Goal: Task Accomplishment & Management: Manage account settings

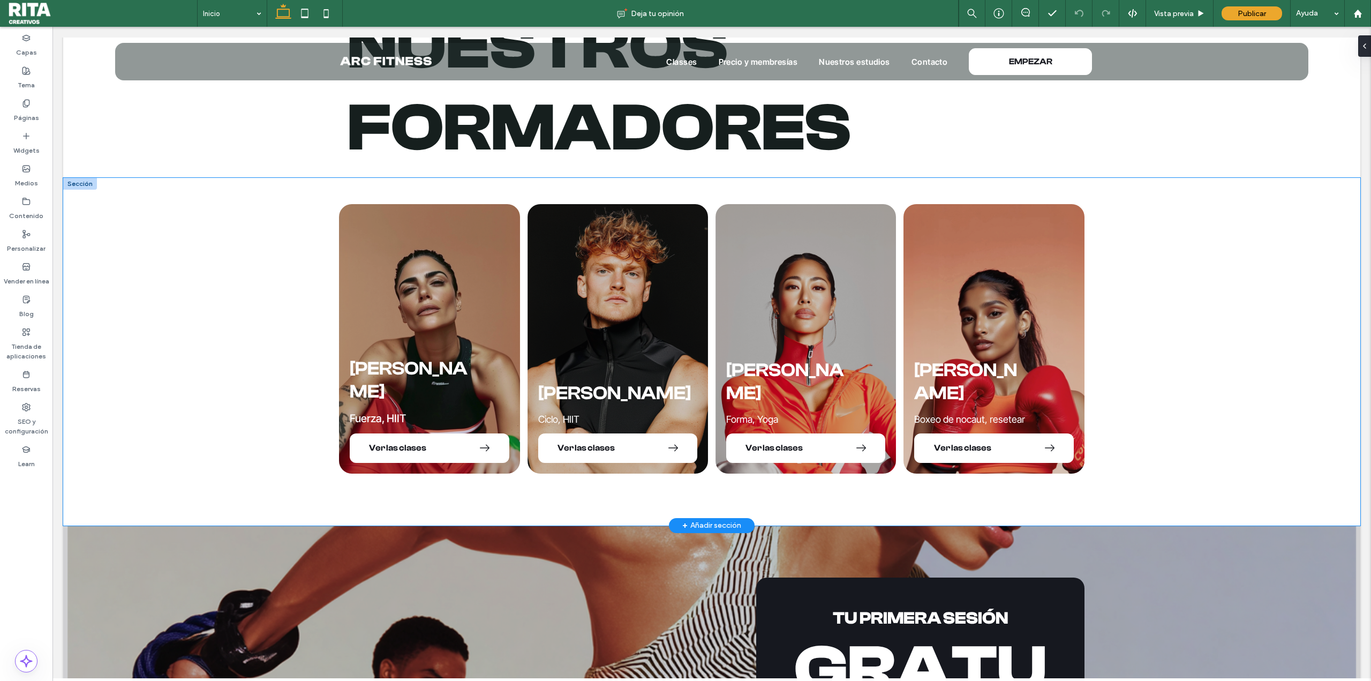
scroll to position [2838, 0]
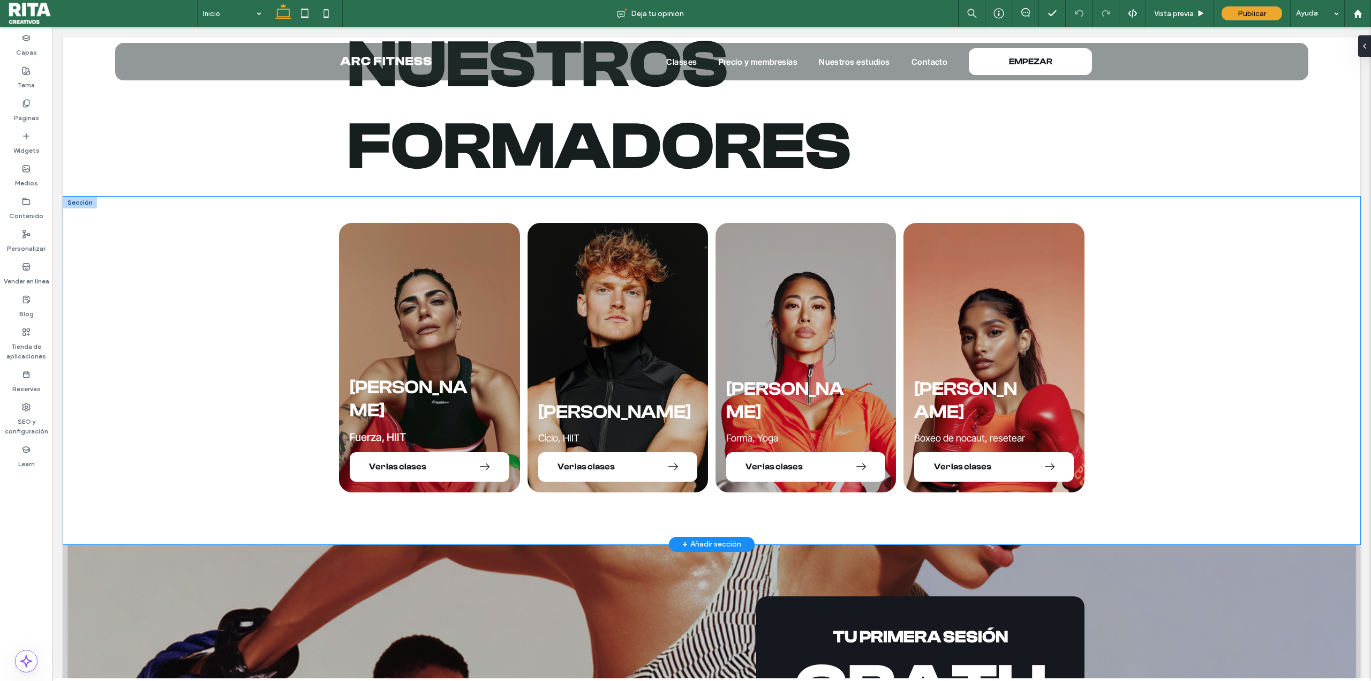
click at [1178, 323] on div "[PERSON_NAME] Fuerza, HIIT Ver las clases [PERSON_NAME] Ciclo, HIIT Ver las cla…" at bounding box center [711, 370] width 1297 height 347
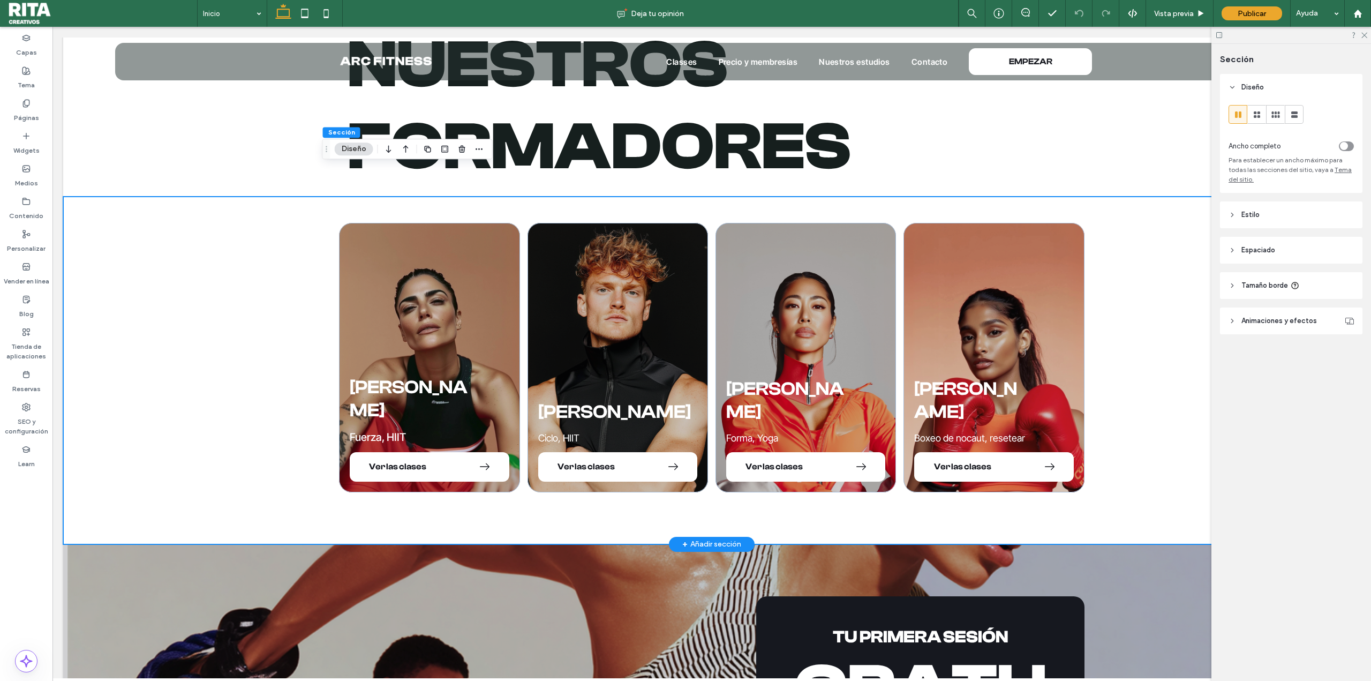
click at [1172, 235] on div "[PERSON_NAME] Fuerza, HIIT Ver las clases [PERSON_NAME] Ciclo, HIIT Ver las cla…" at bounding box center [711, 370] width 1297 height 347
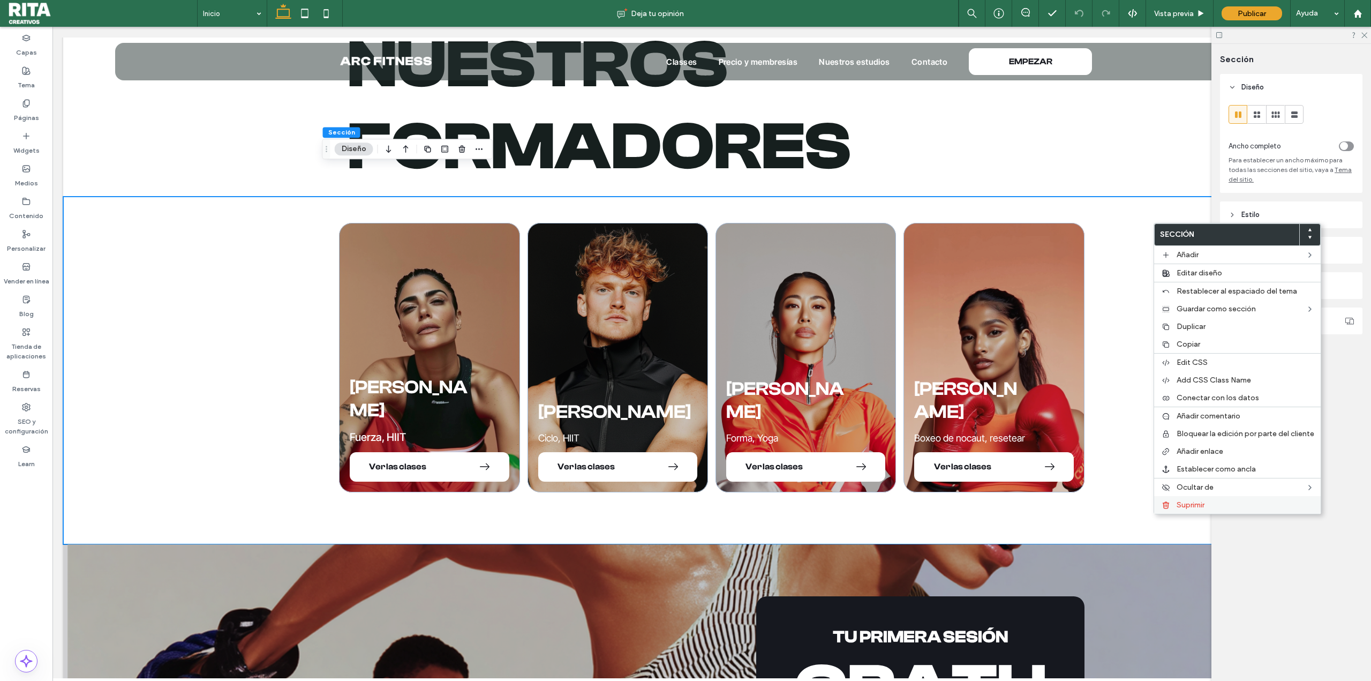
click at [1196, 503] on span "Suprimir" at bounding box center [1190, 504] width 28 height 9
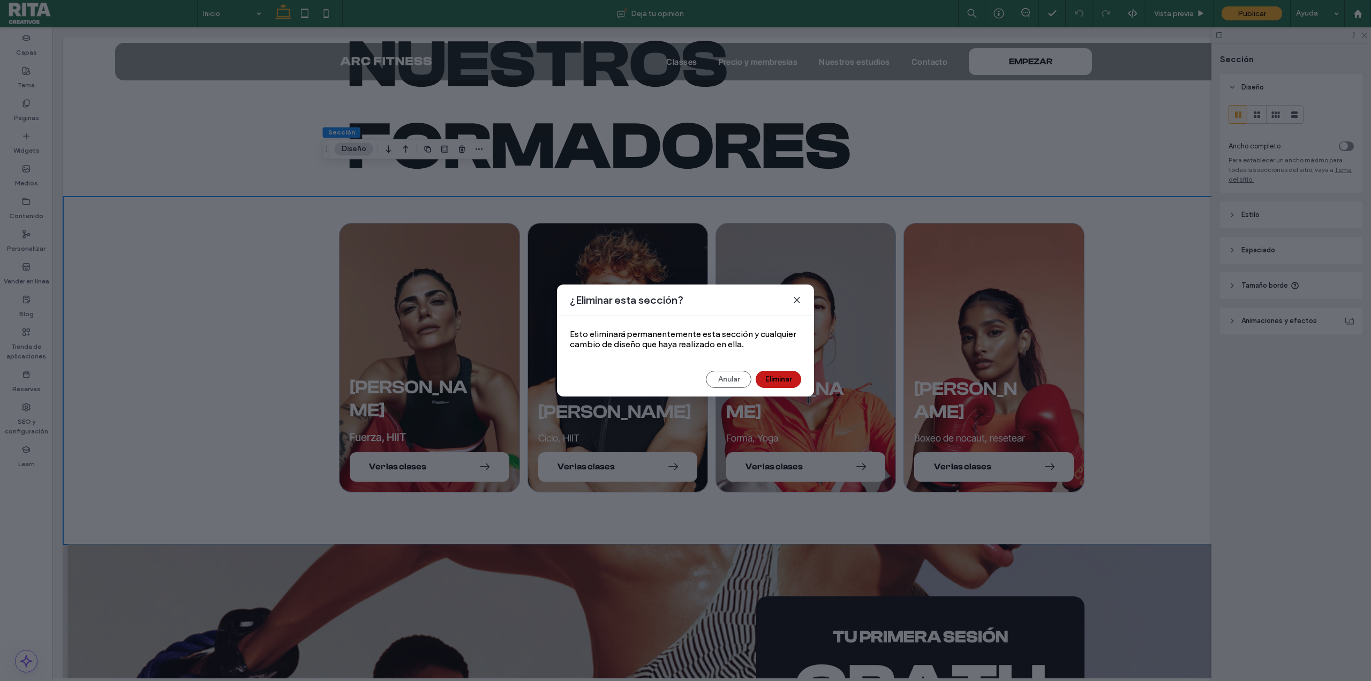
click at [781, 377] on button "Eliminar" at bounding box center [779, 379] width 46 height 17
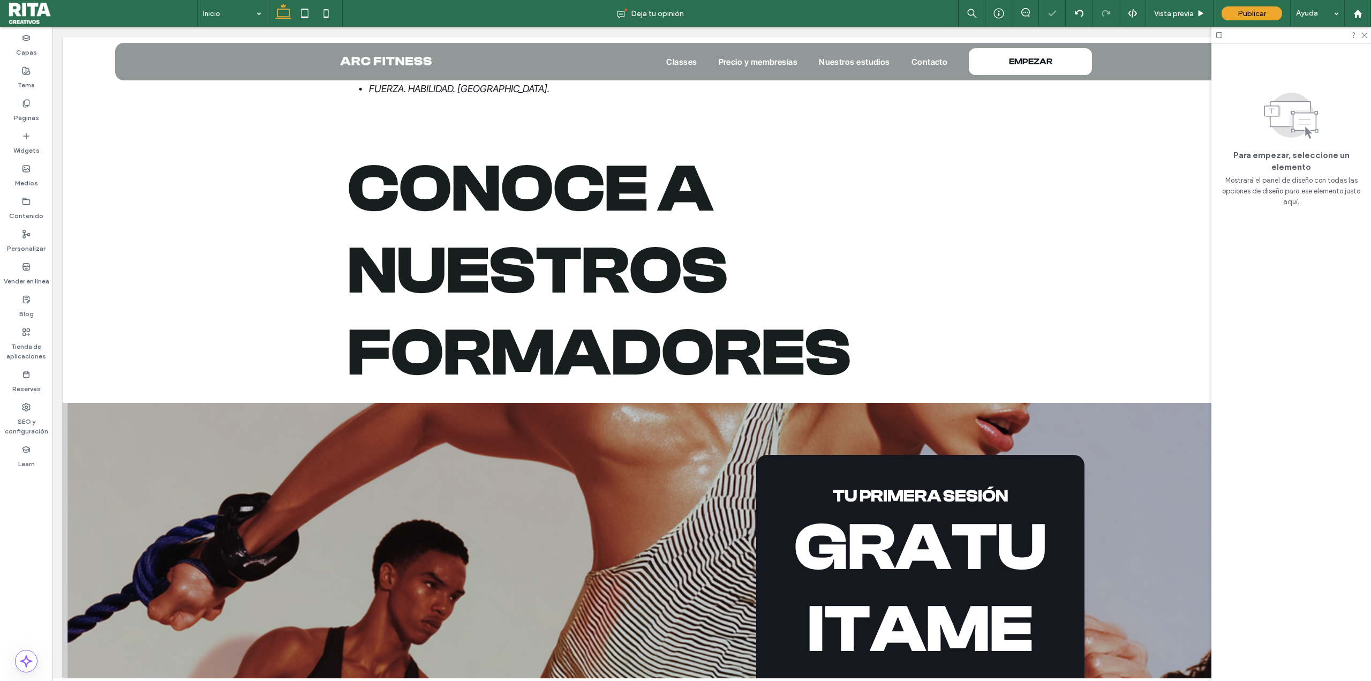
scroll to position [2624, 0]
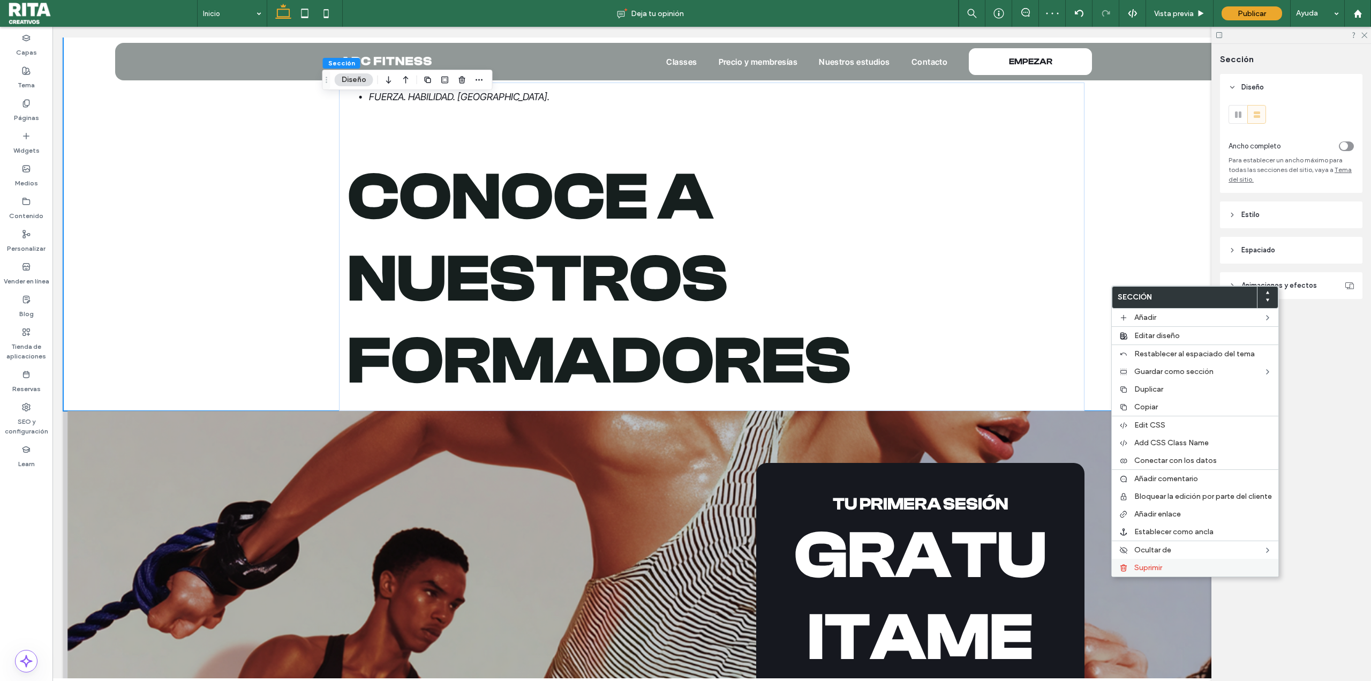
click at [1166, 574] on div "Suprimir" at bounding box center [1195, 567] width 167 height 18
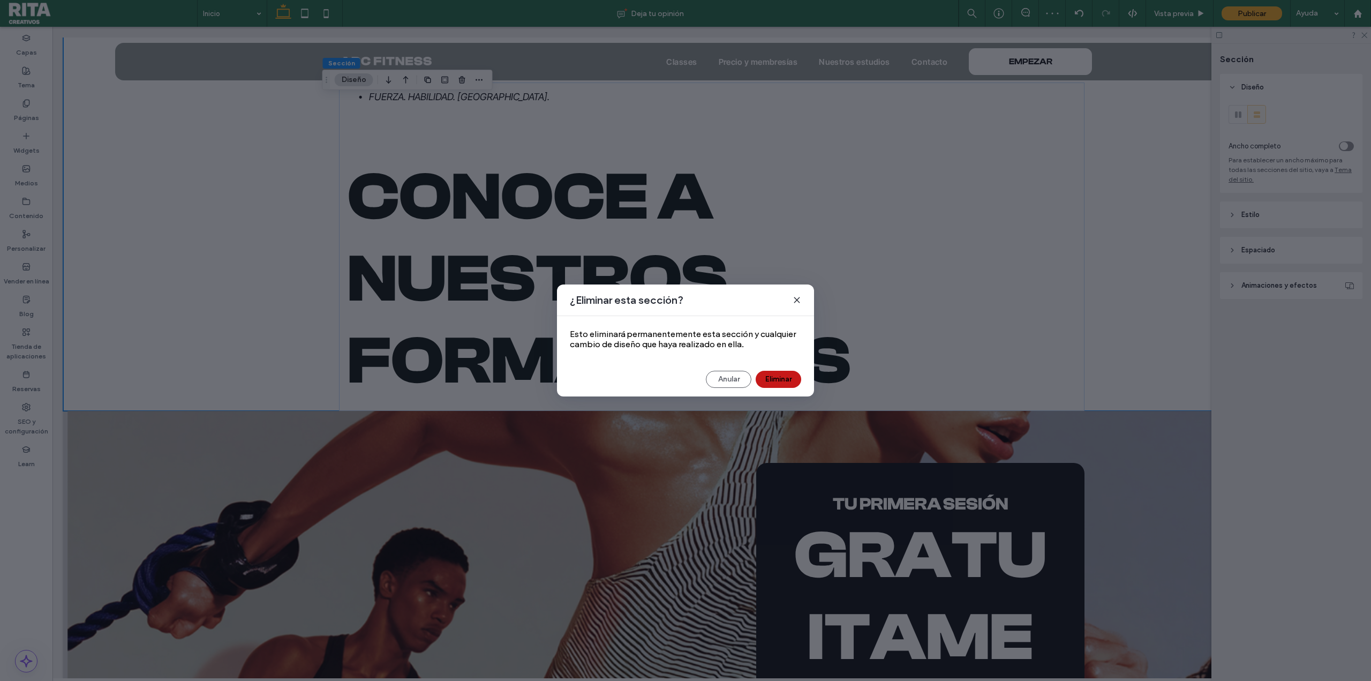
click at [775, 380] on button "Eliminar" at bounding box center [779, 379] width 46 height 17
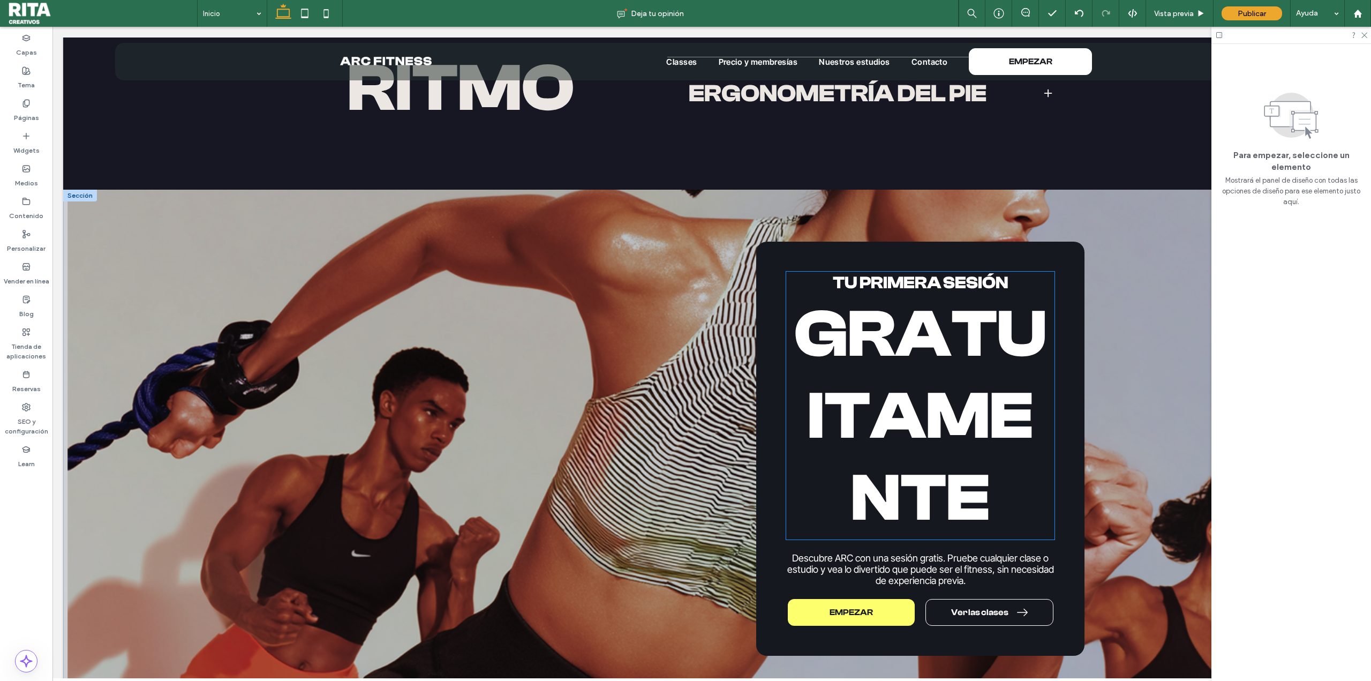
scroll to position [2565, 0]
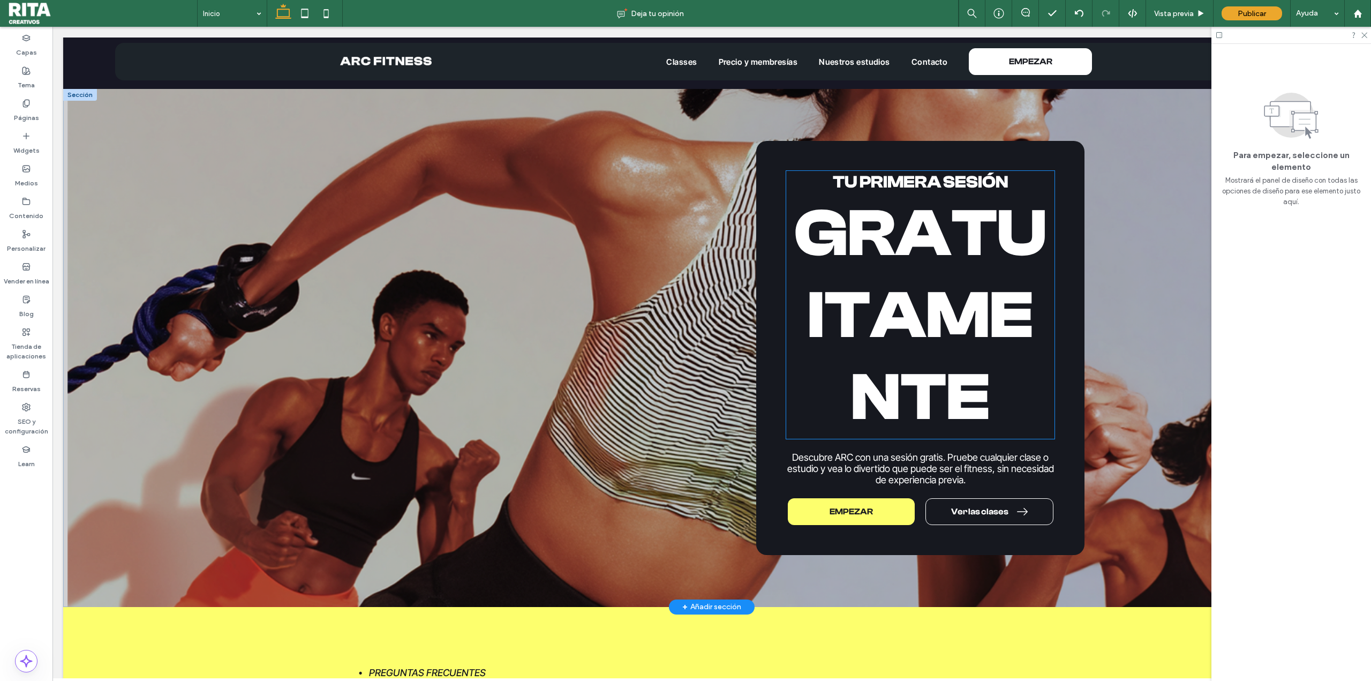
click at [995, 342] on h2 "Gratuitamente" at bounding box center [920, 316] width 268 height 246
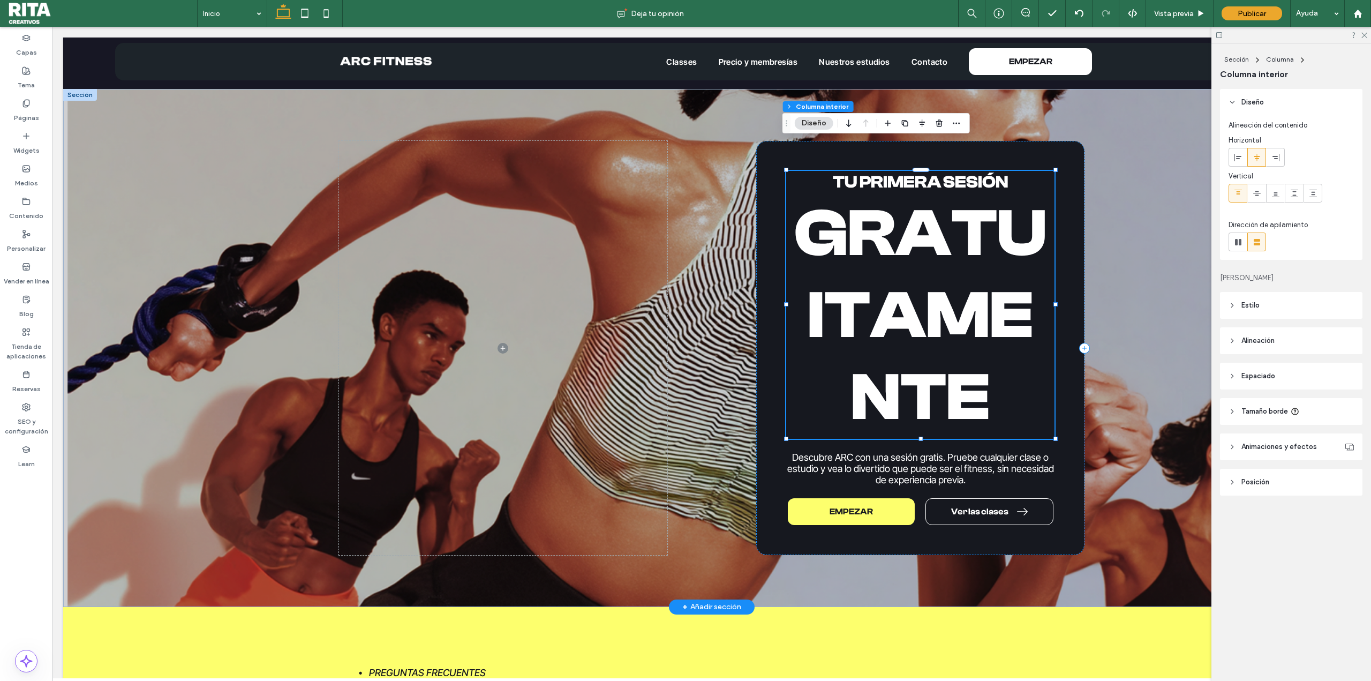
click at [995, 342] on h2 "Gratuitamente" at bounding box center [920, 316] width 268 height 246
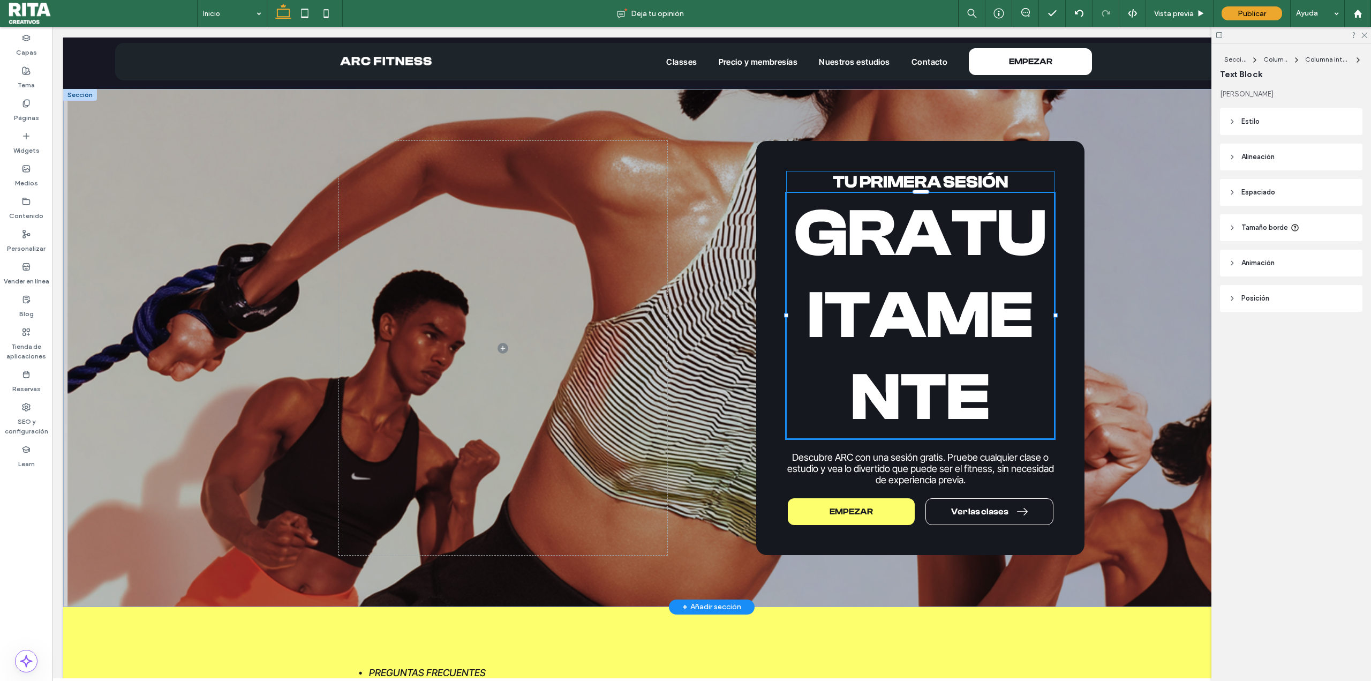
type input "**********"
type input "***"
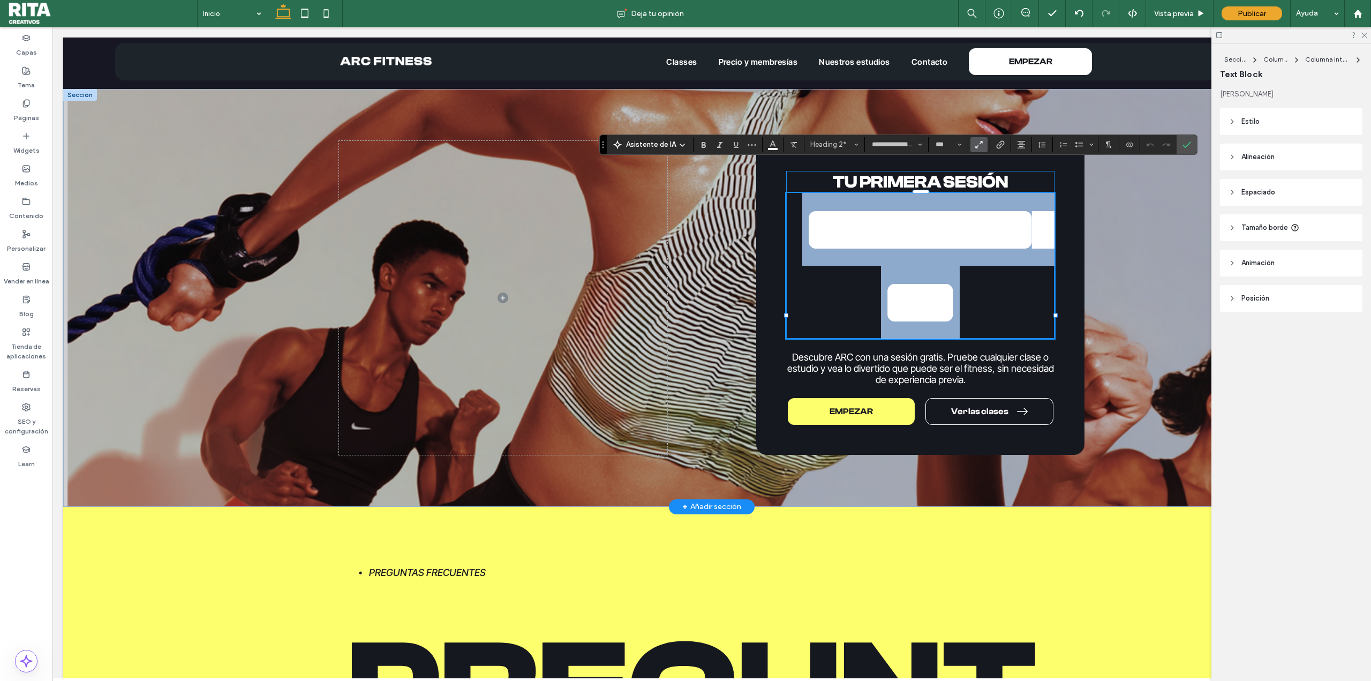
click at [1002, 338] on h2 "**********" at bounding box center [920, 266] width 268 height 146
drag, startPoint x: 1006, startPoint y: 358, endPoint x: 799, endPoint y: 230, distance: 242.9
click at [799, 230] on h2 "**********" at bounding box center [920, 266] width 268 height 146
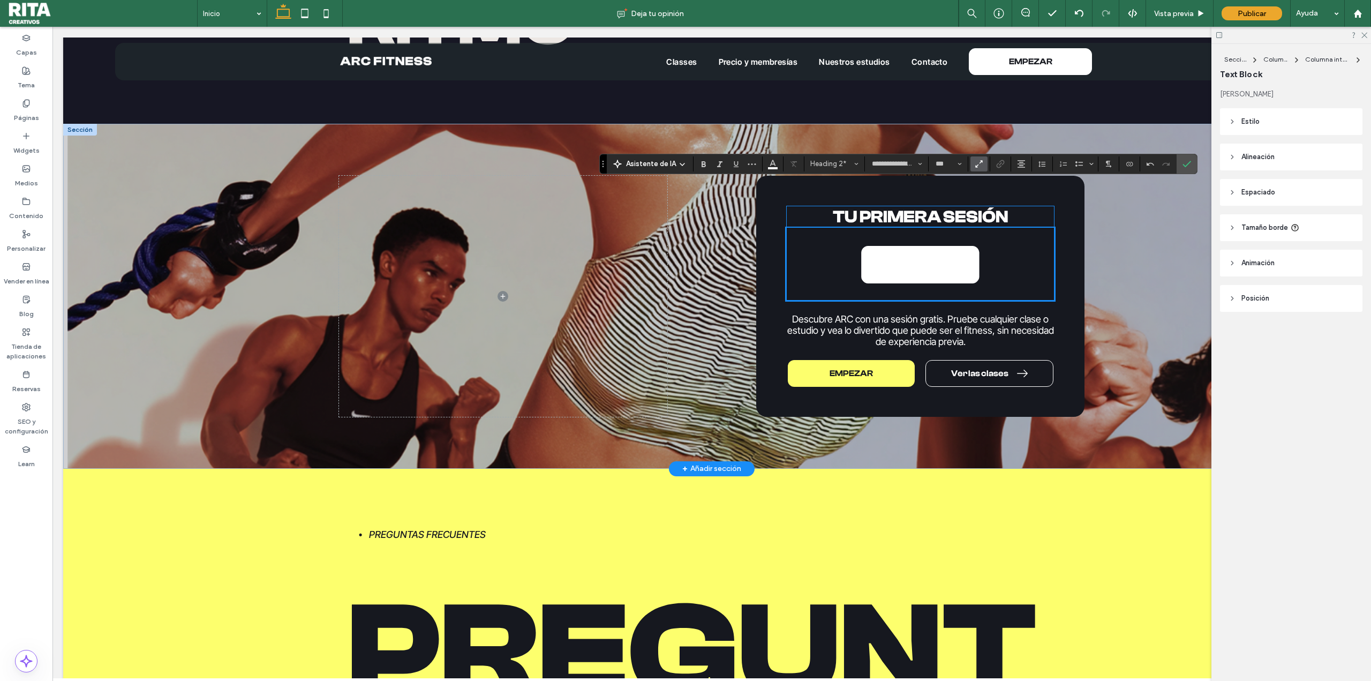
scroll to position [2512, 0]
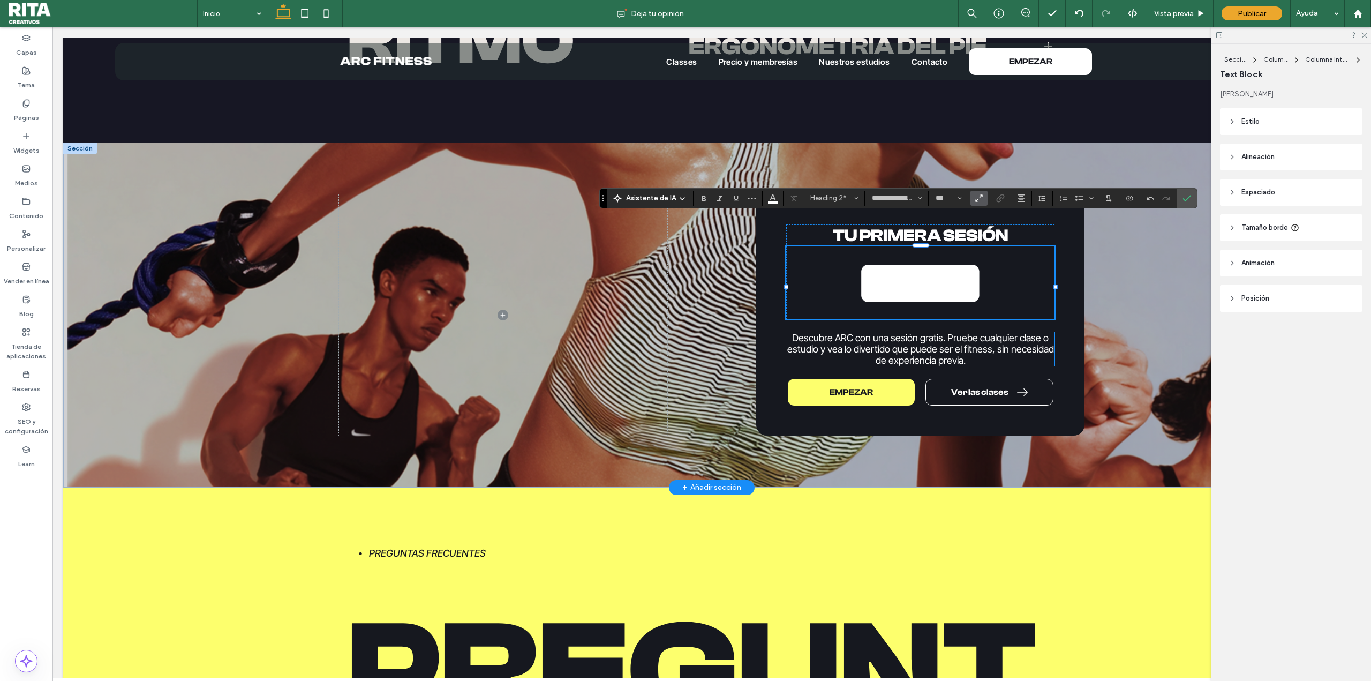
click at [848, 332] on span "Descubre ARC con una sesión gratis. Pruebe cualquier clase o estudio y vea lo d…" at bounding box center [920, 349] width 267 height 34
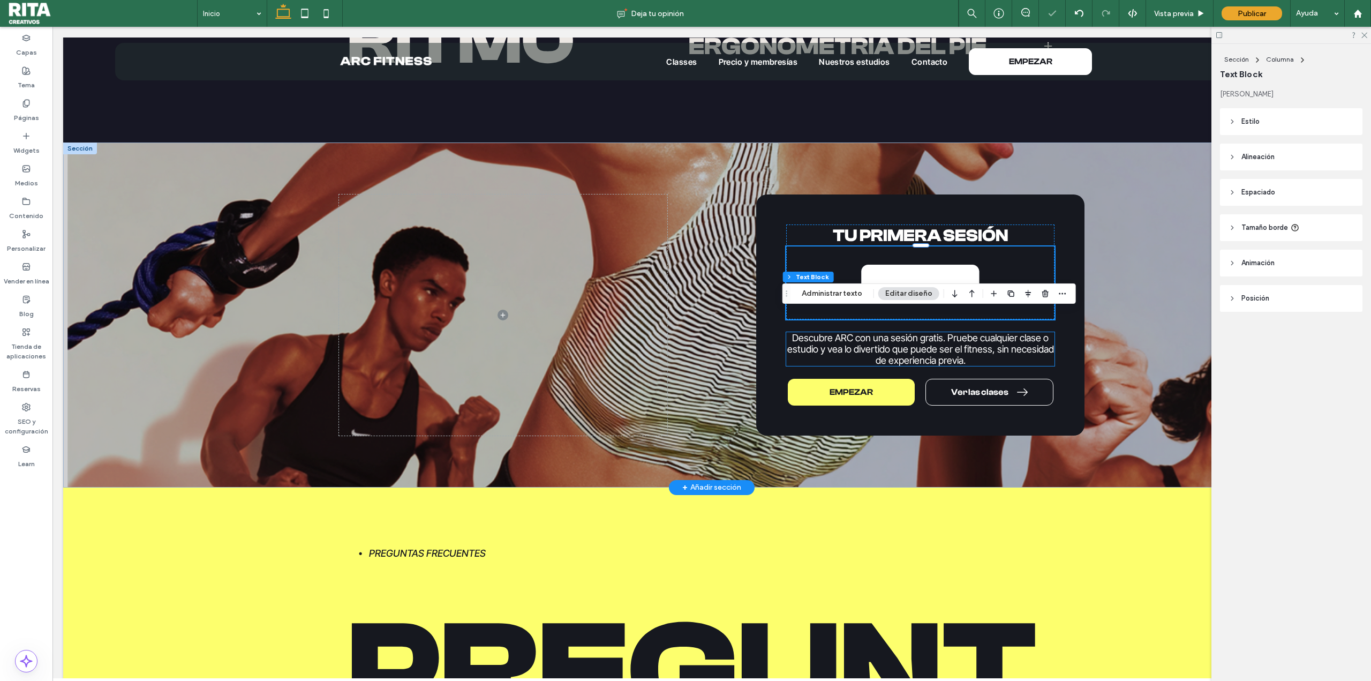
click at [848, 332] on div "Descubre ARC con una sesión gratis. Pruebe cualquier clase o estudio y vea lo d…" at bounding box center [920, 349] width 268 height 34
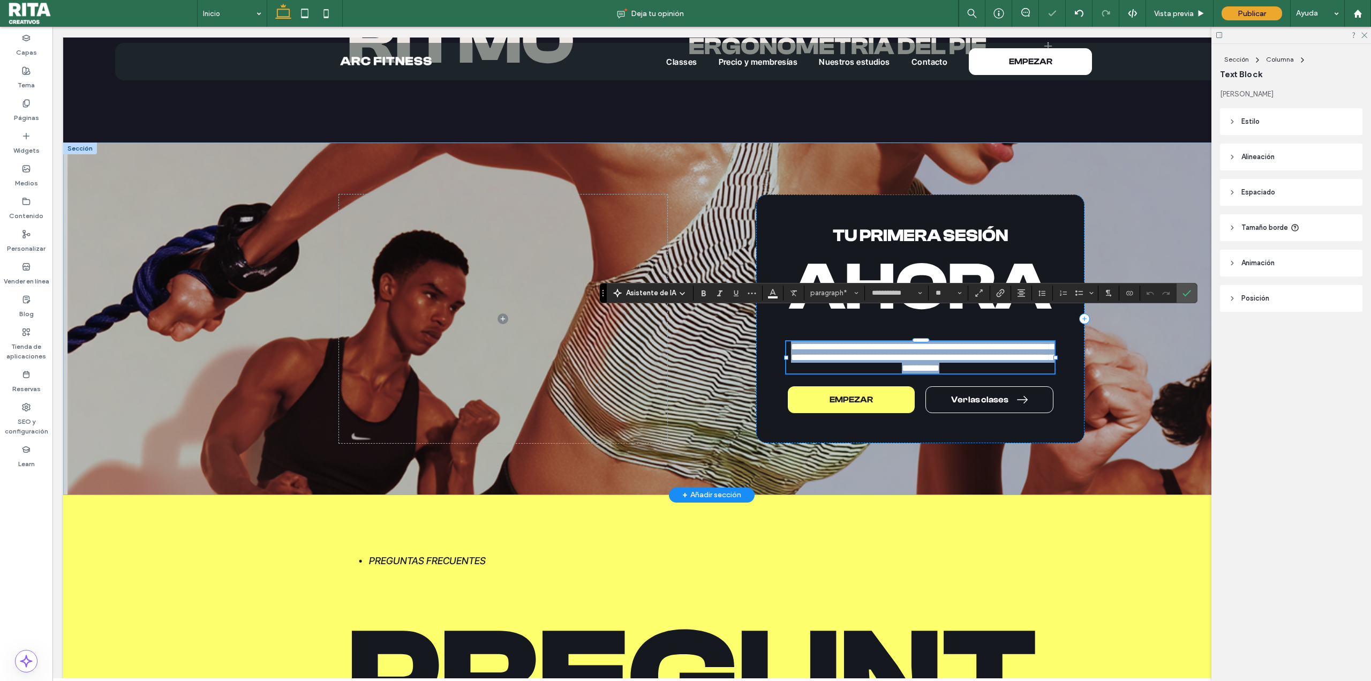
click at [844, 342] on span "**********" at bounding box center [922, 357] width 262 height 31
drag, startPoint x: 830, startPoint y: 317, endPoint x: 955, endPoint y: 340, distance: 127.4
click at [955, 342] on span "**********" at bounding box center [922, 357] width 262 height 31
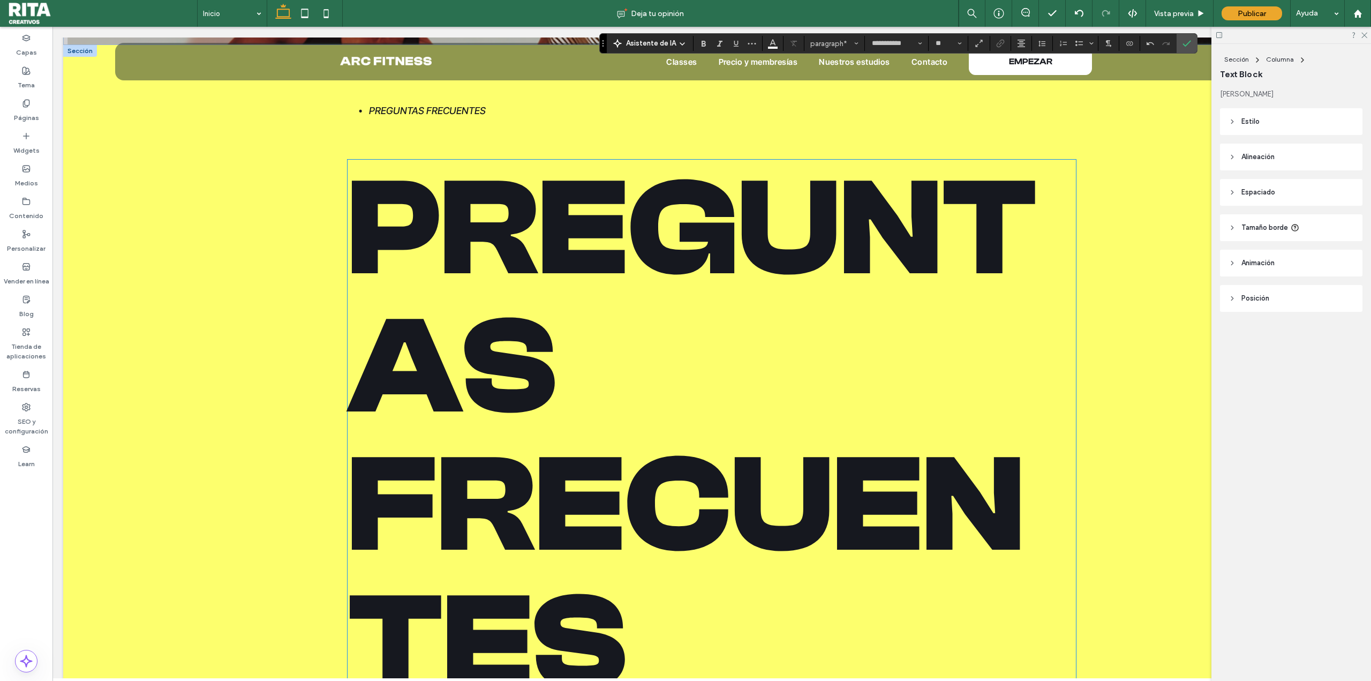
click at [818, 541] on span "Preguntas frecuentes" at bounding box center [692, 436] width 689 height 572
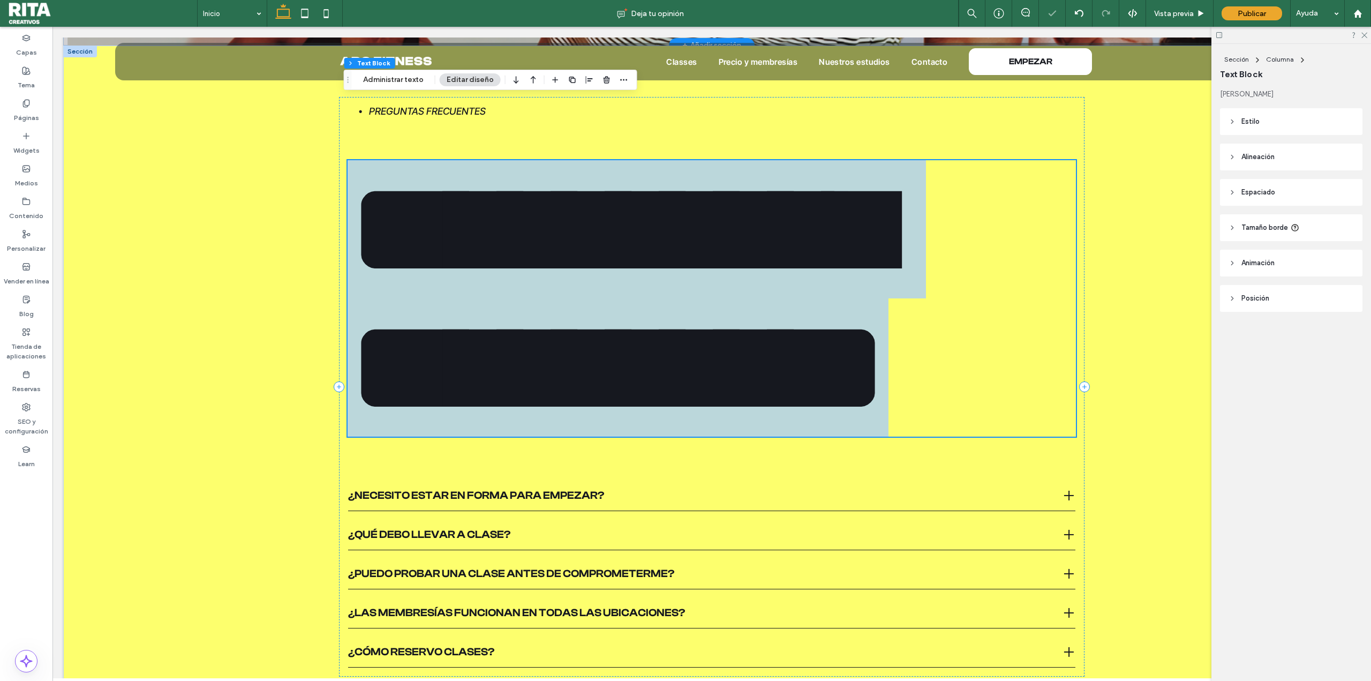
scroll to position [2996, 0]
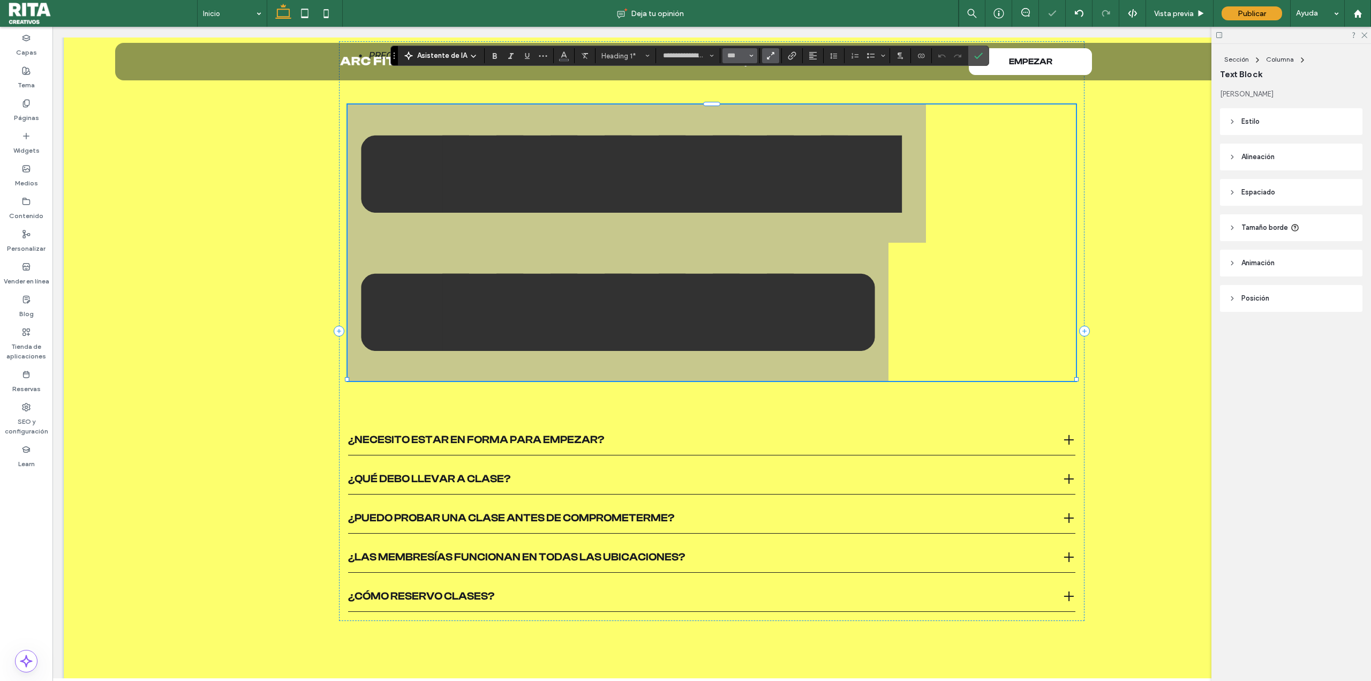
click at [749, 53] on span "Tamaño borde" at bounding box center [751, 56] width 4 height 14
click at [735, 54] on input "Tamaño borde-input" at bounding box center [736, 55] width 21 height 9
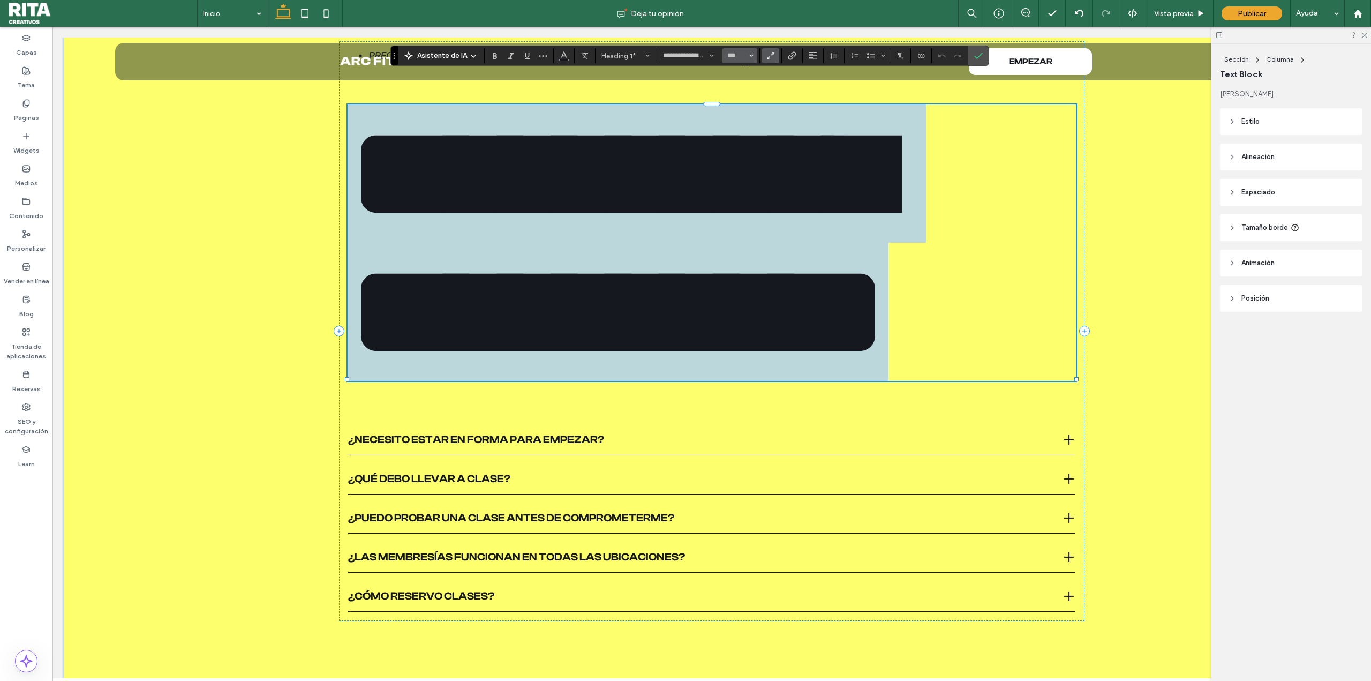
type input "***"
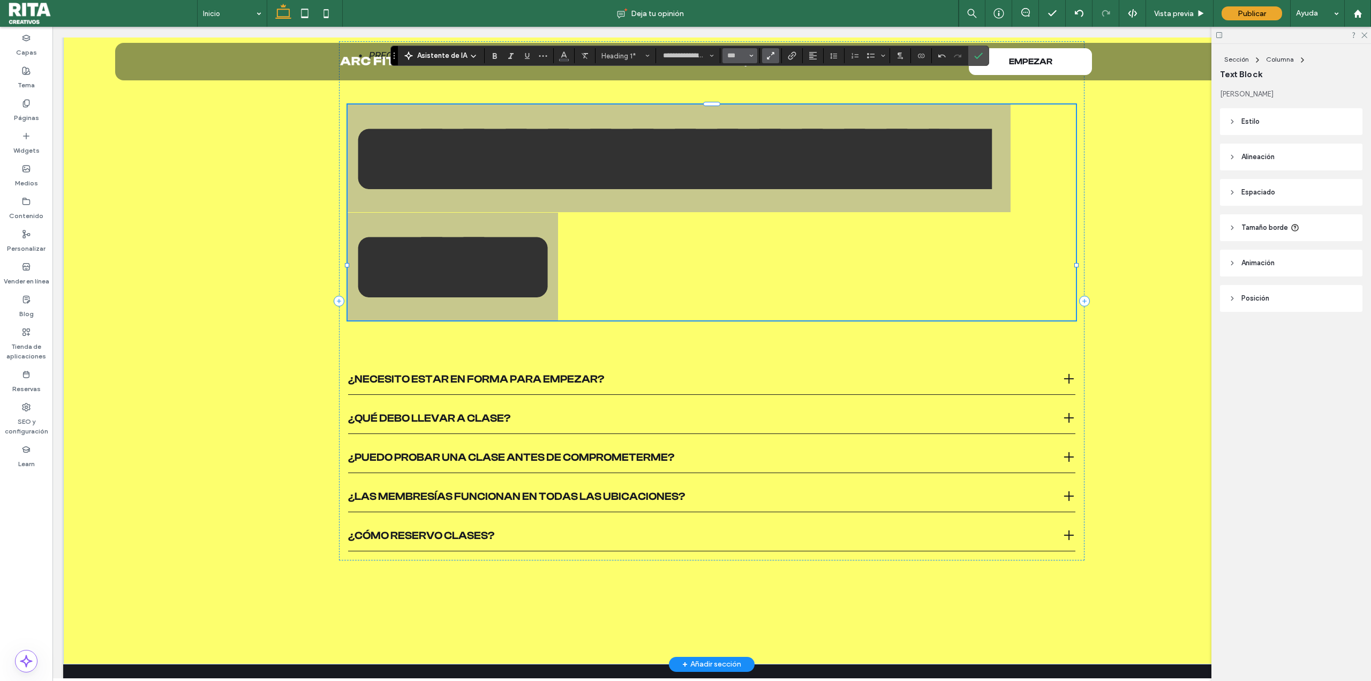
click at [735, 55] on input "***" at bounding box center [736, 55] width 21 height 9
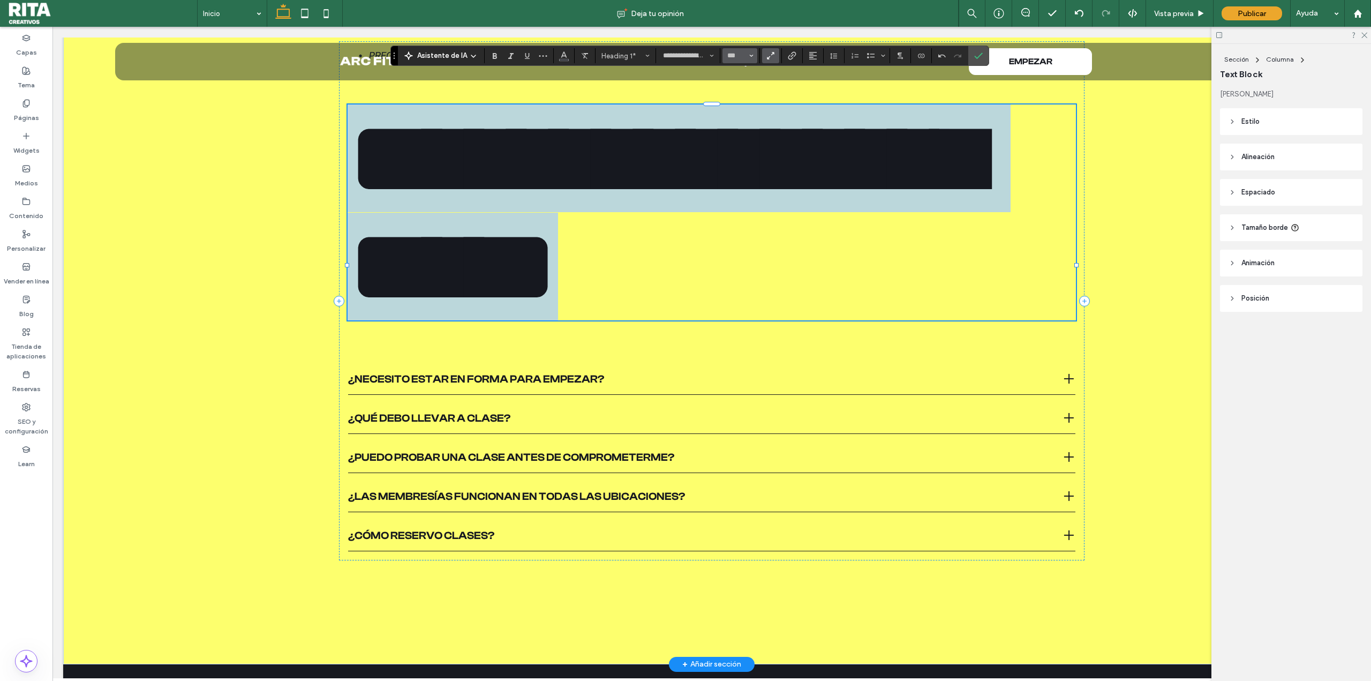
type input "***"
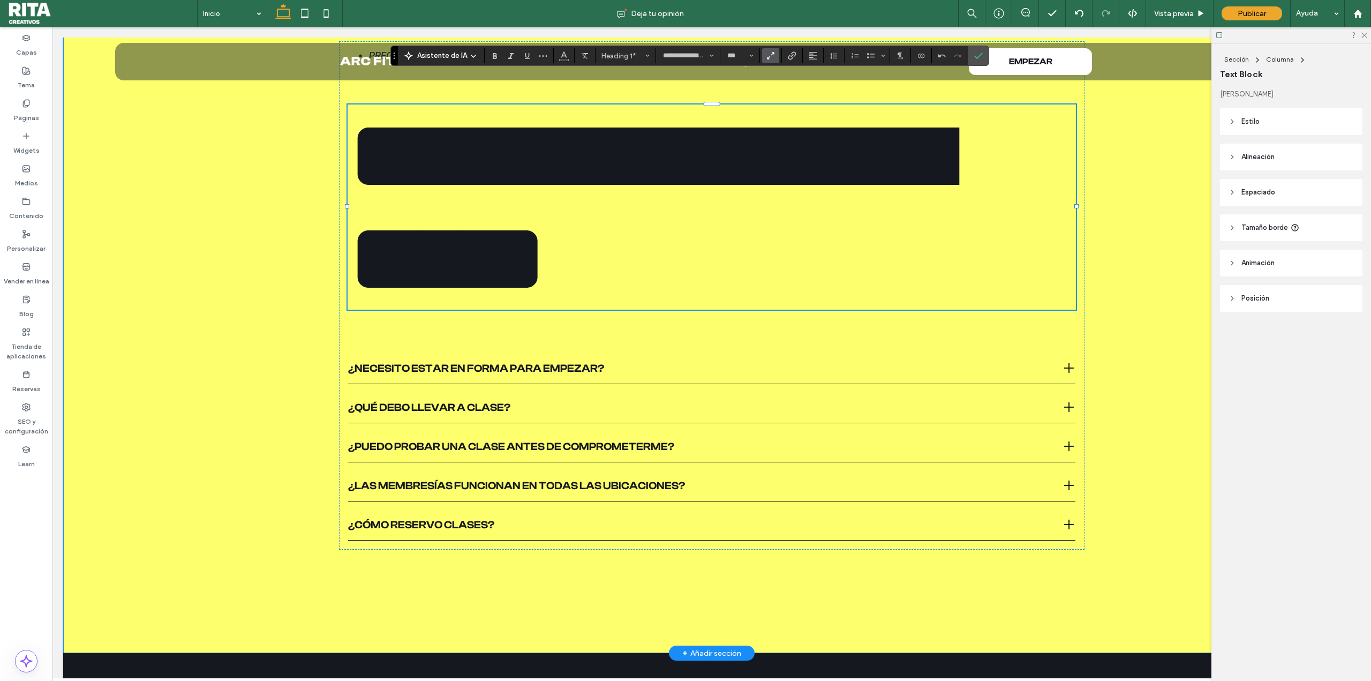
click at [1139, 309] on div "**********" at bounding box center [711, 321] width 1297 height 663
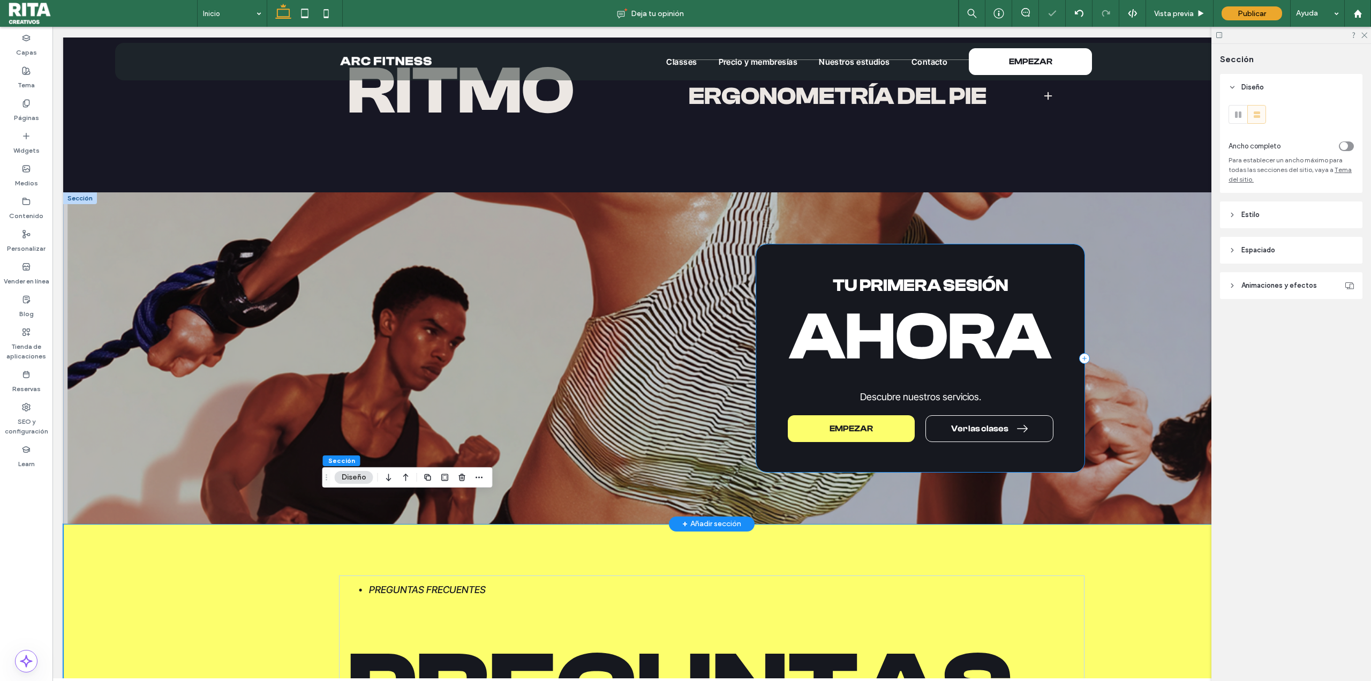
scroll to position [2460, 0]
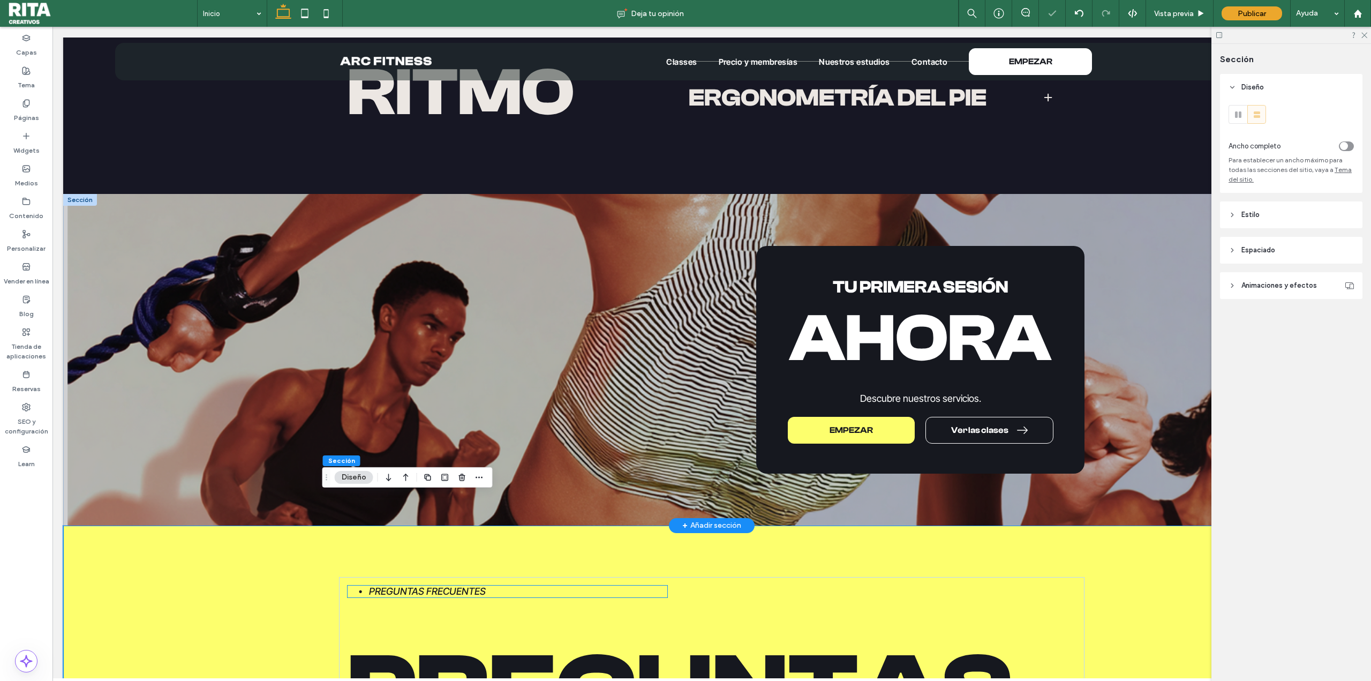
click at [485, 585] on li "Preguntas frecuentes" at bounding box center [517, 591] width 300 height 12
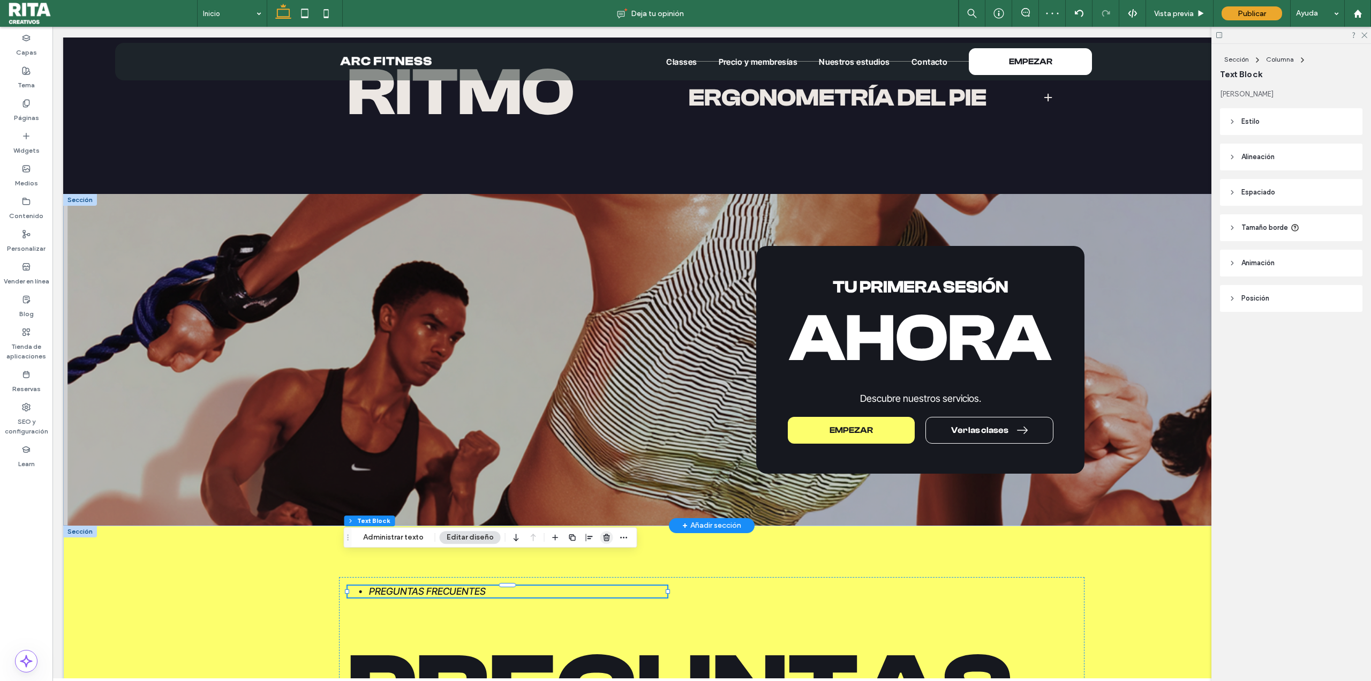
click at [602, 535] on icon "button" at bounding box center [606, 537] width 9 height 9
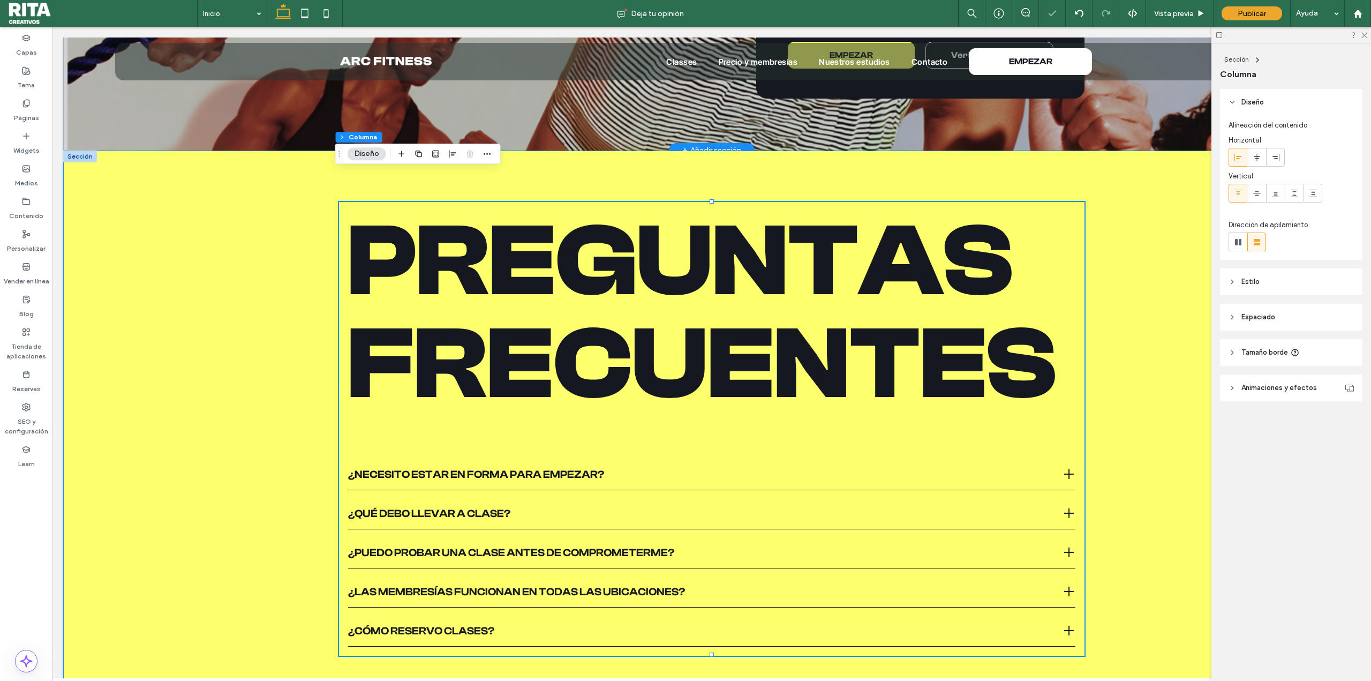
click at [1116, 499] on div "Preguntas frecuentes ¿Necesito estar en forma para empezar? Describe the item o…" at bounding box center [711, 454] width 1297 height 609
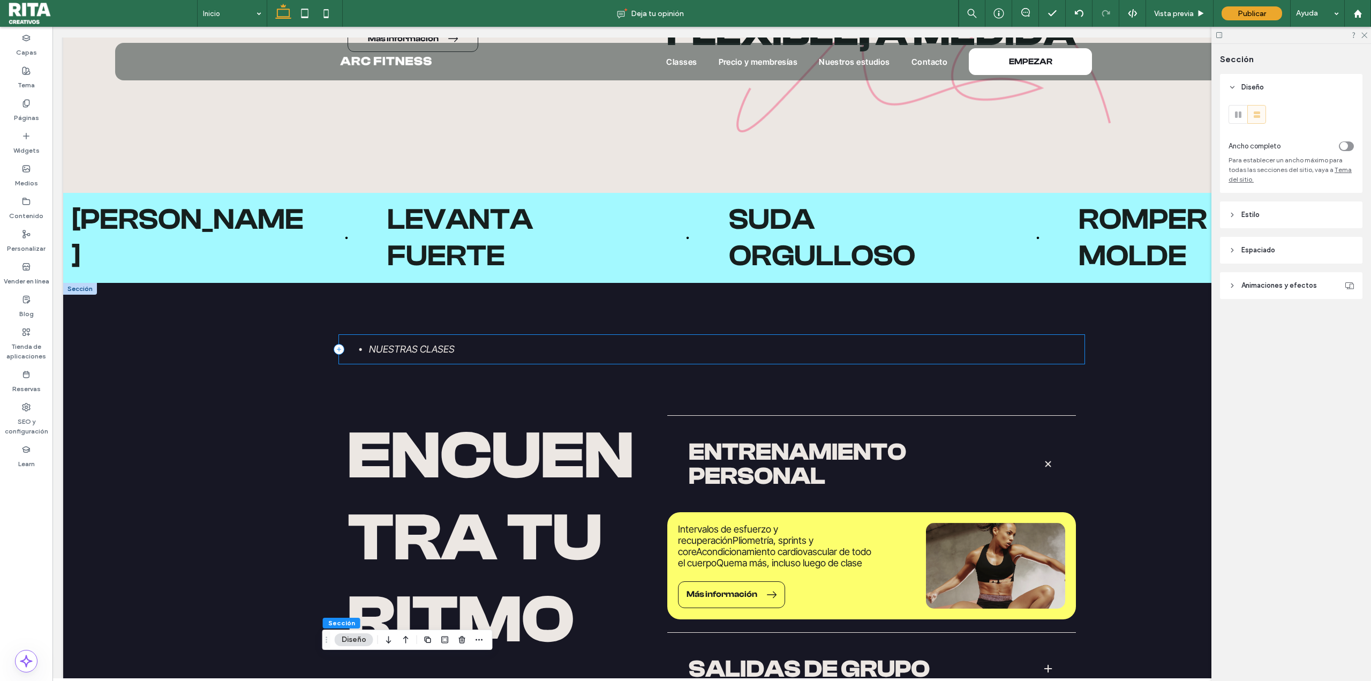
scroll to position [1497, 0]
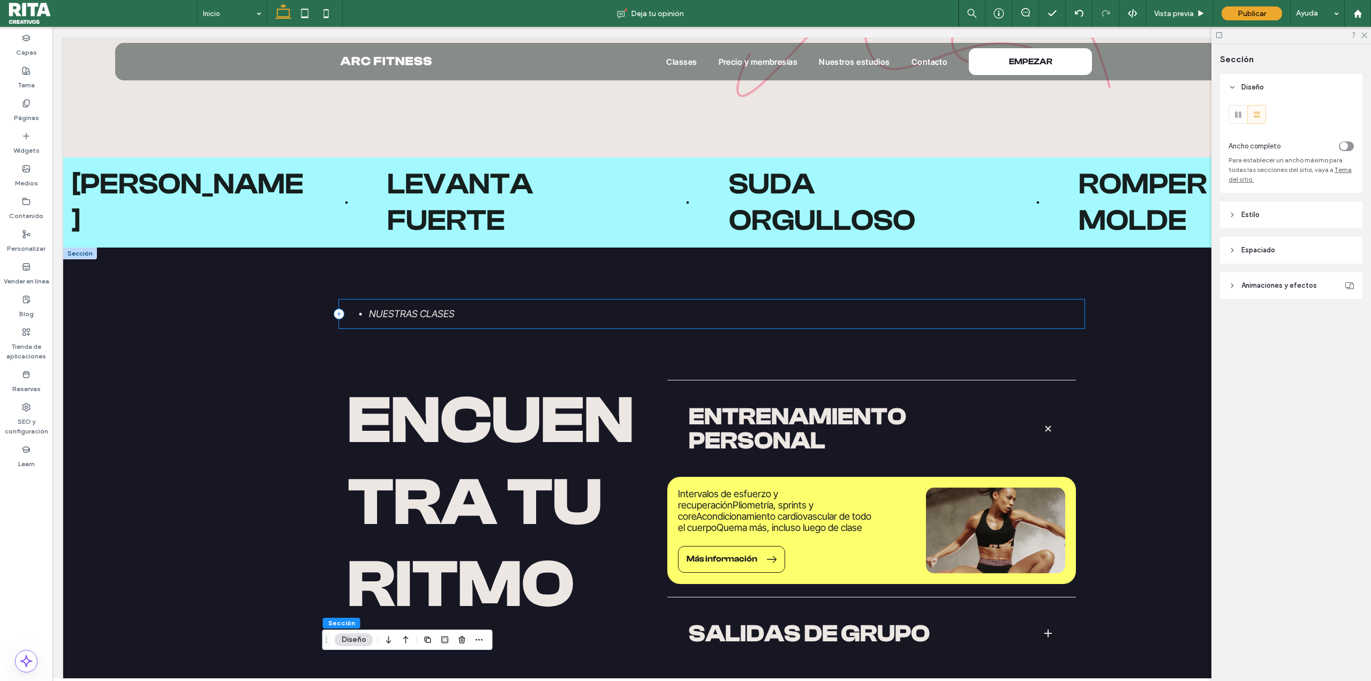
click at [495, 299] on div "Nuestras clases" at bounding box center [711, 313] width 745 height 29
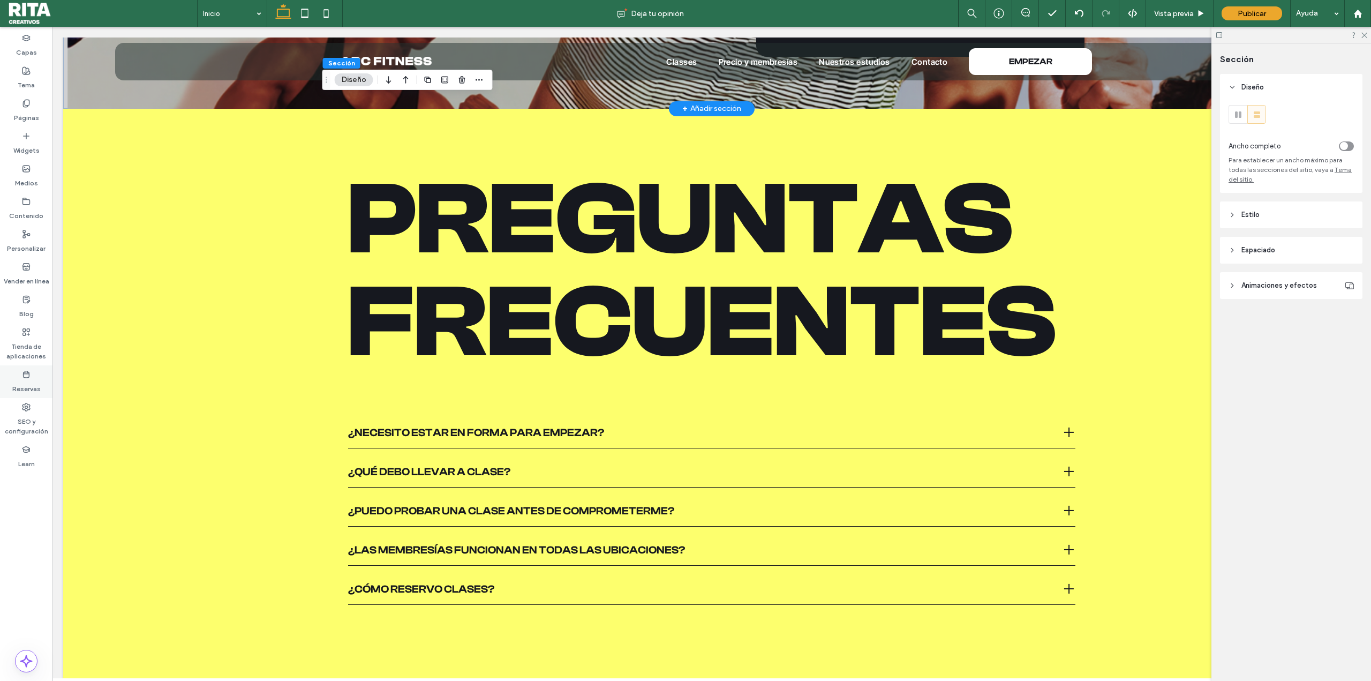
scroll to position [2787, 0]
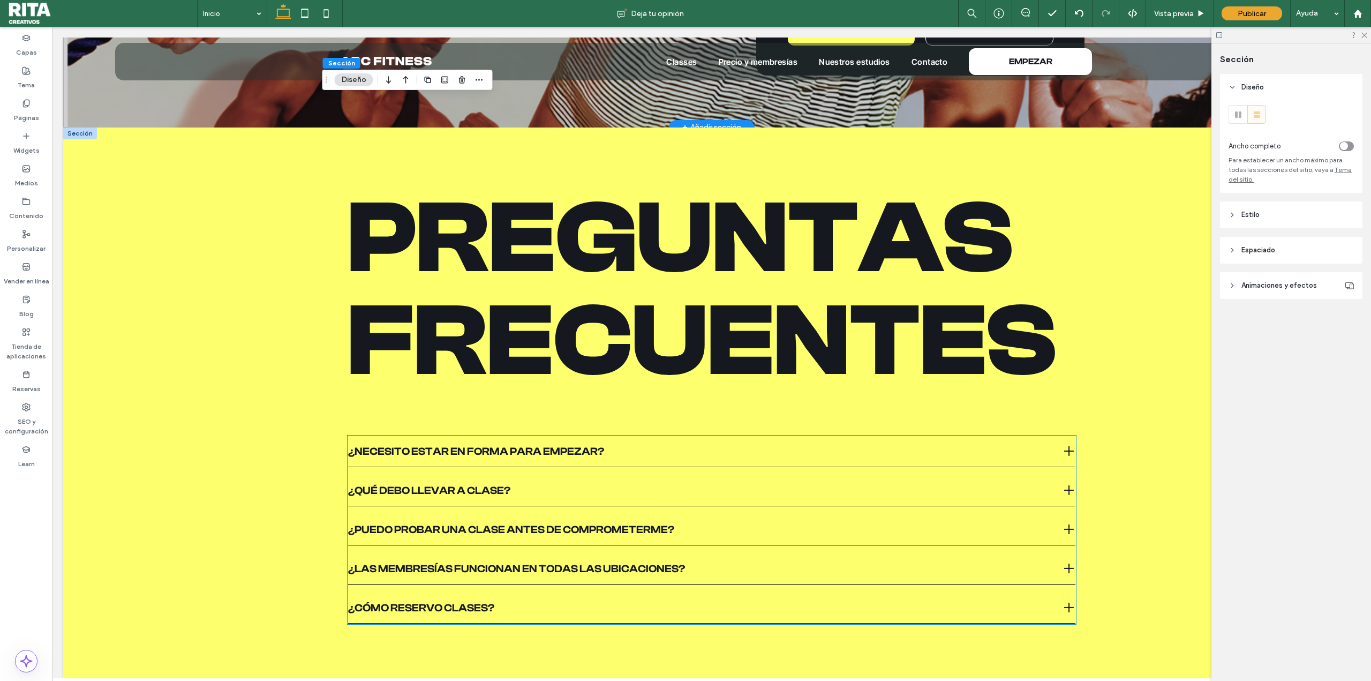
click at [604, 438] on ul "¿Necesito estar en forma para empezar? Describe the item or answer the question…" at bounding box center [712, 529] width 728 height 188
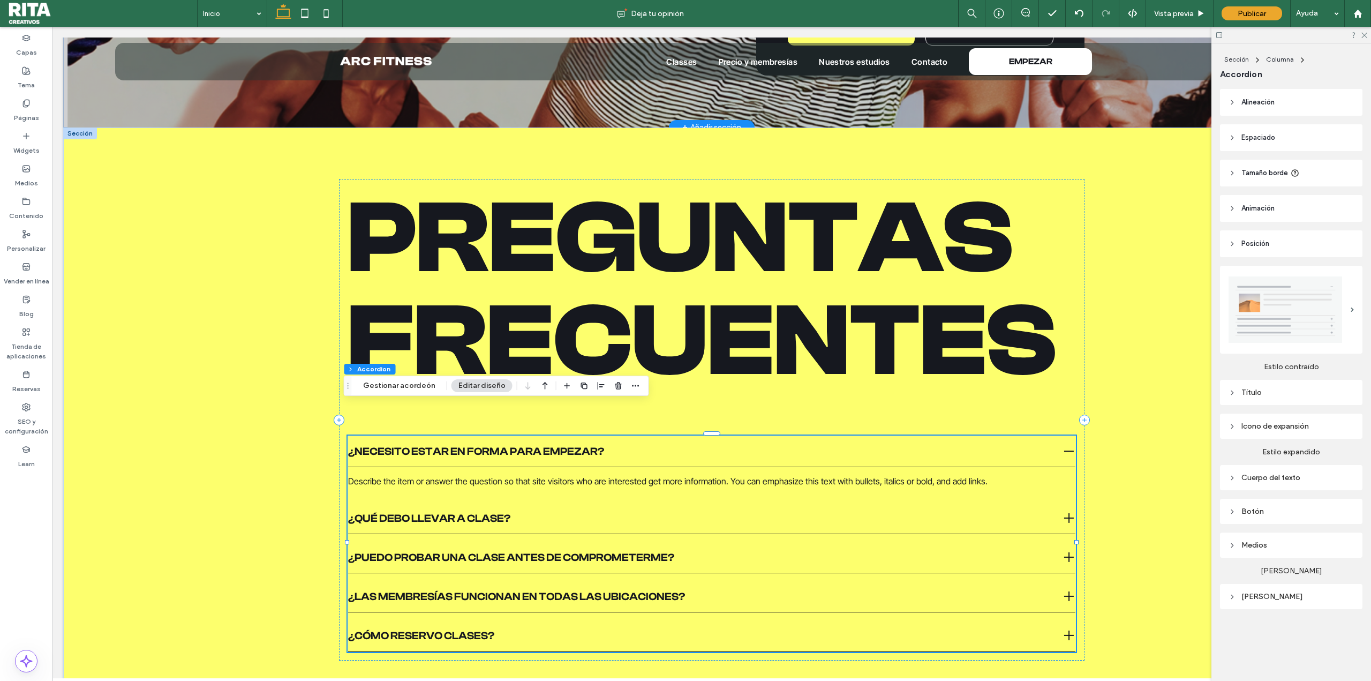
click at [499, 475] on div "Describe the item or answer the question so that site visitors who are interest…" at bounding box center [711, 480] width 727 height 11
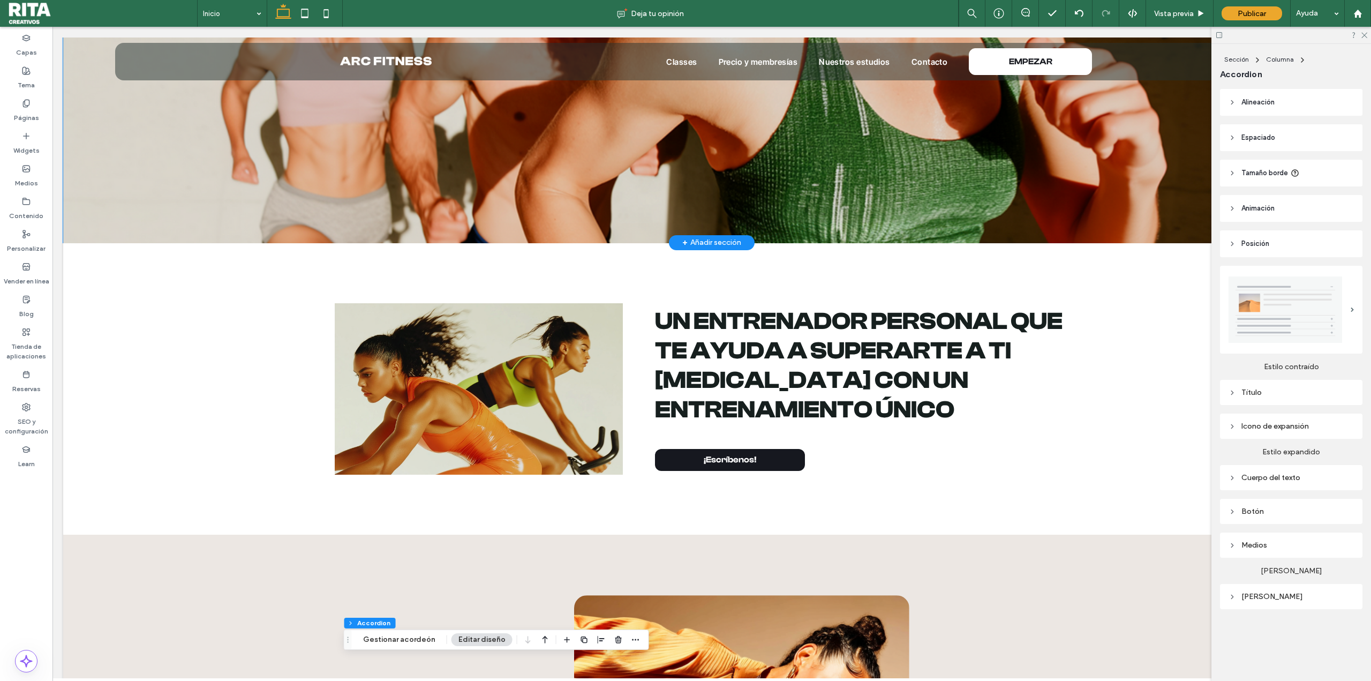
scroll to position [375, 0]
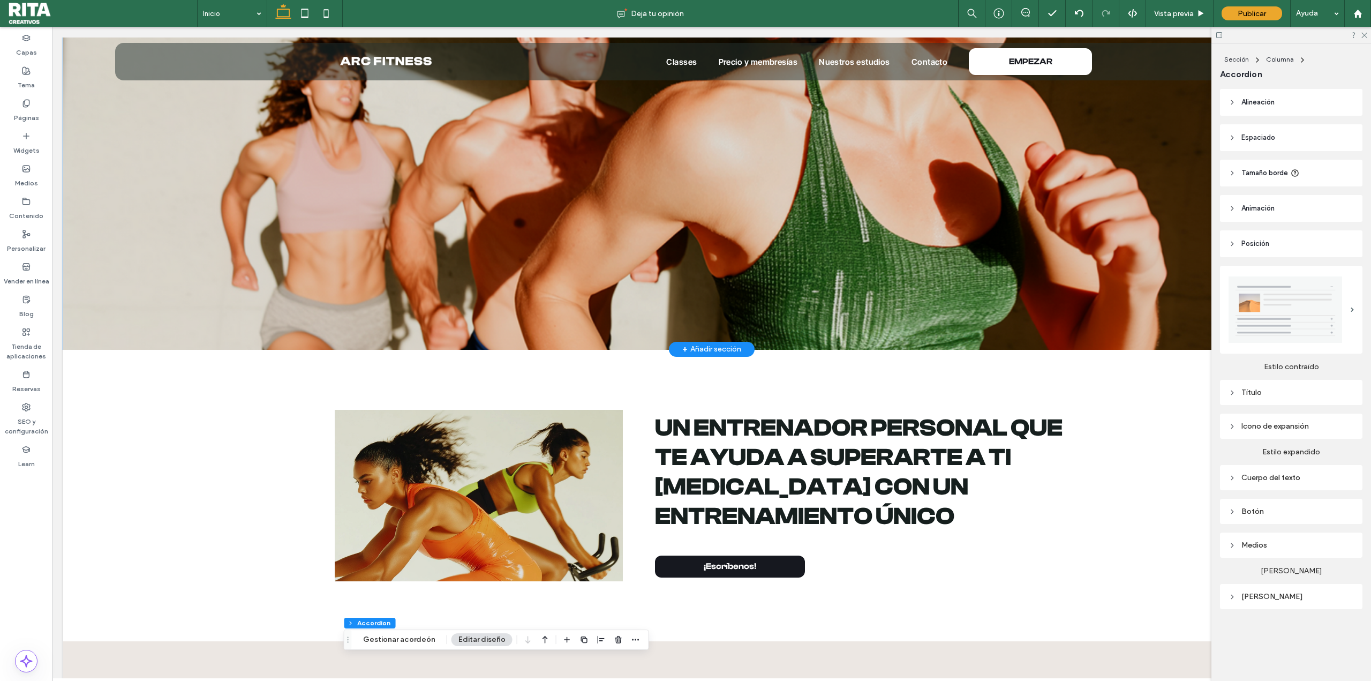
click at [935, 185] on img at bounding box center [711, 138] width 1297 height 424
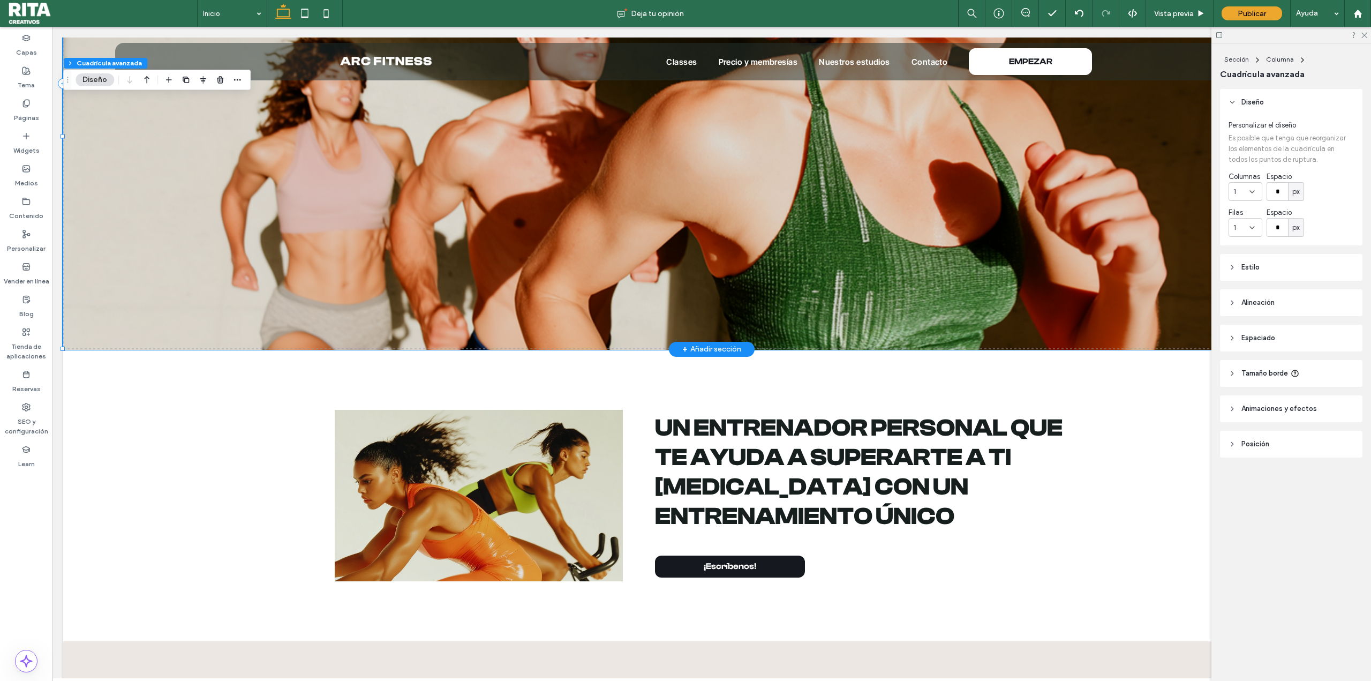
click at [708, 226] on img at bounding box center [711, 138] width 1297 height 424
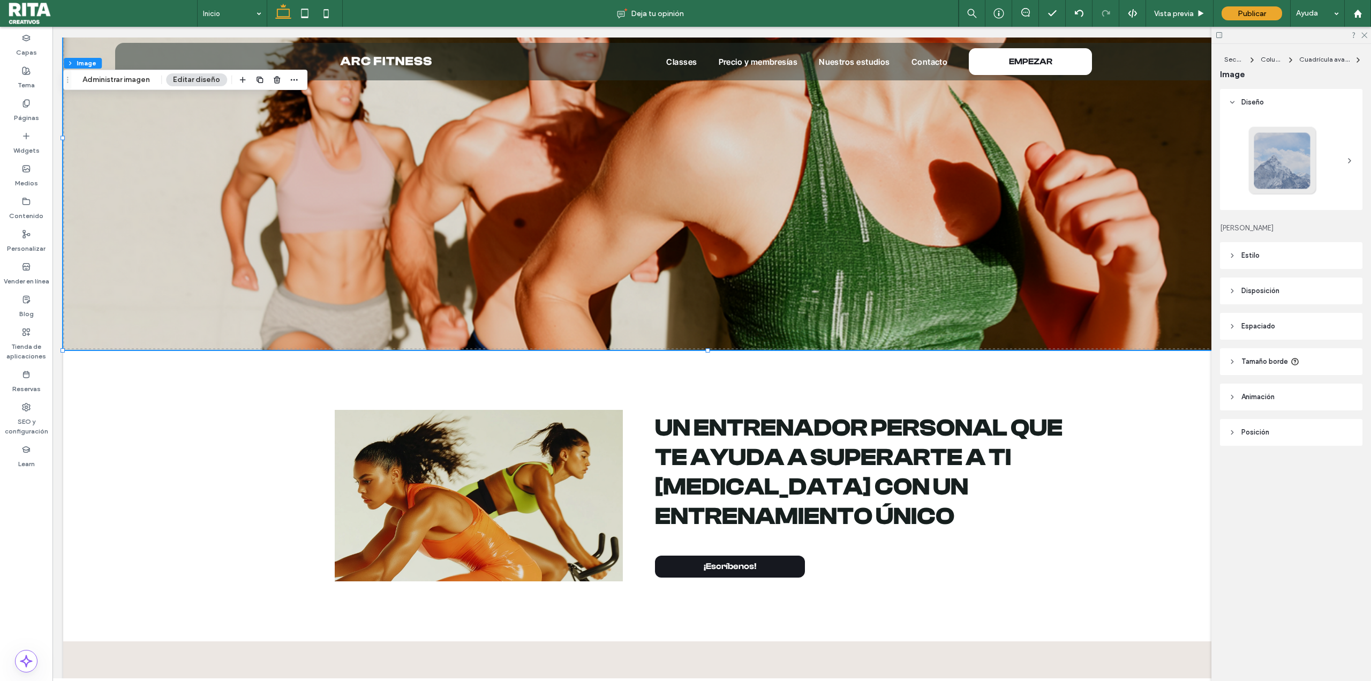
click at [1268, 163] on div at bounding box center [1282, 160] width 71 height 71
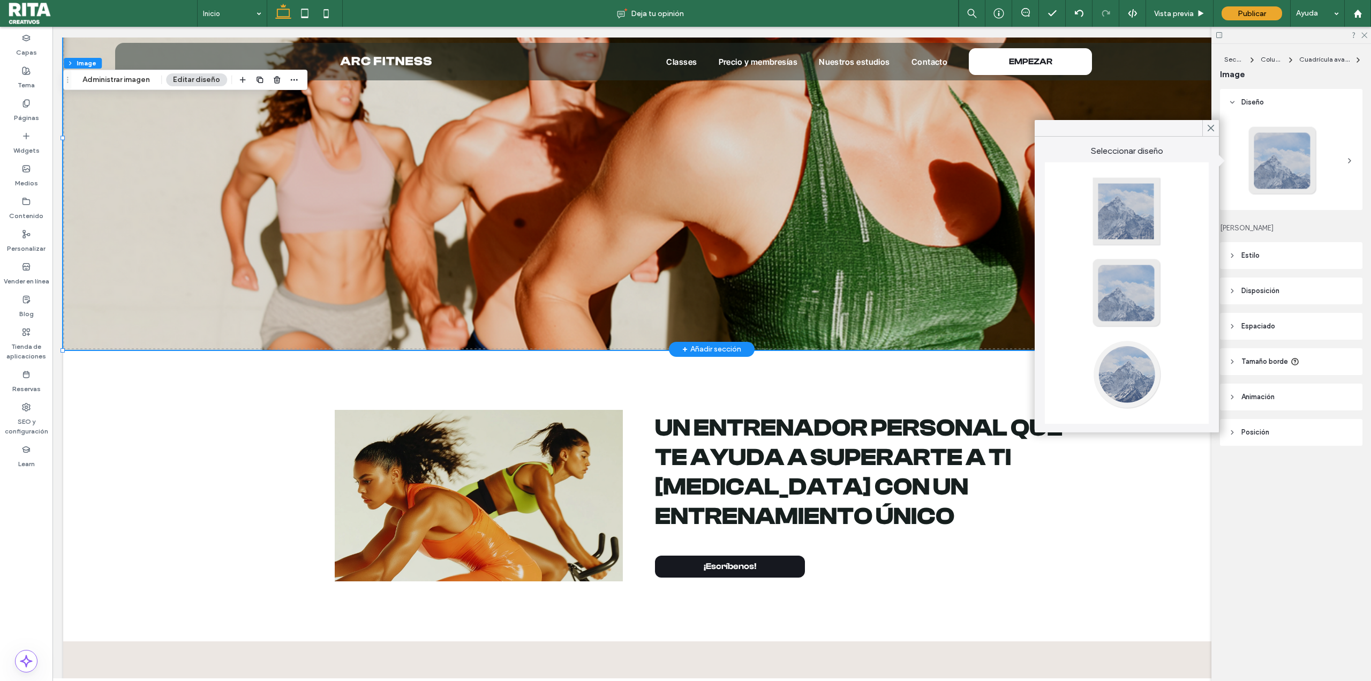
click at [639, 195] on img at bounding box center [711, 138] width 1297 height 424
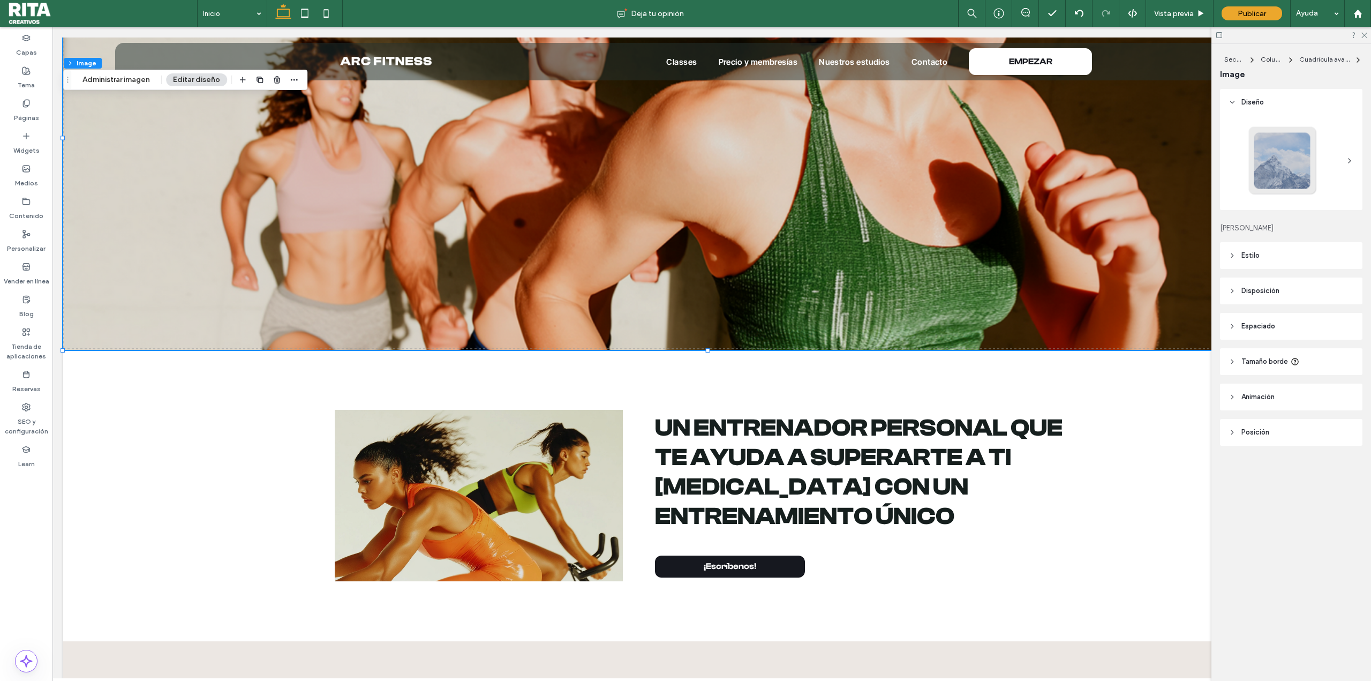
click at [1273, 250] on header "Estilo" at bounding box center [1291, 255] width 142 height 27
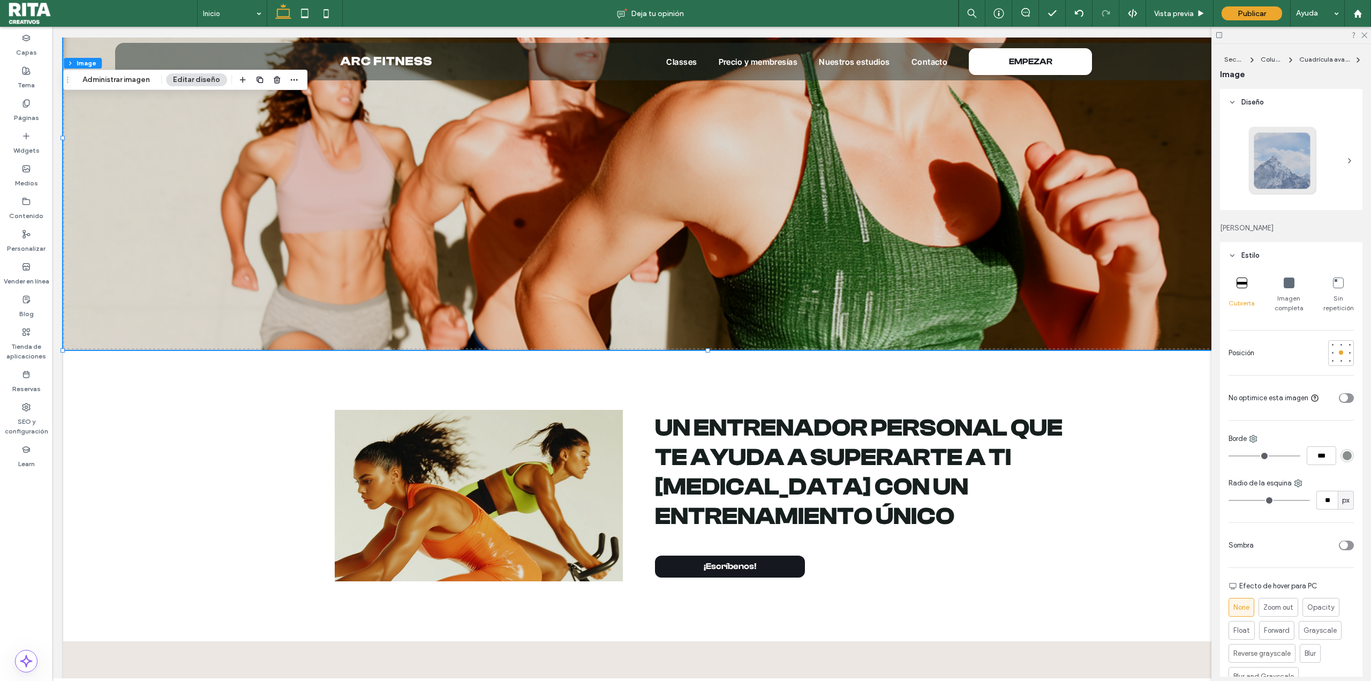
click at [1288, 289] on div at bounding box center [1288, 283] width 11 height 12
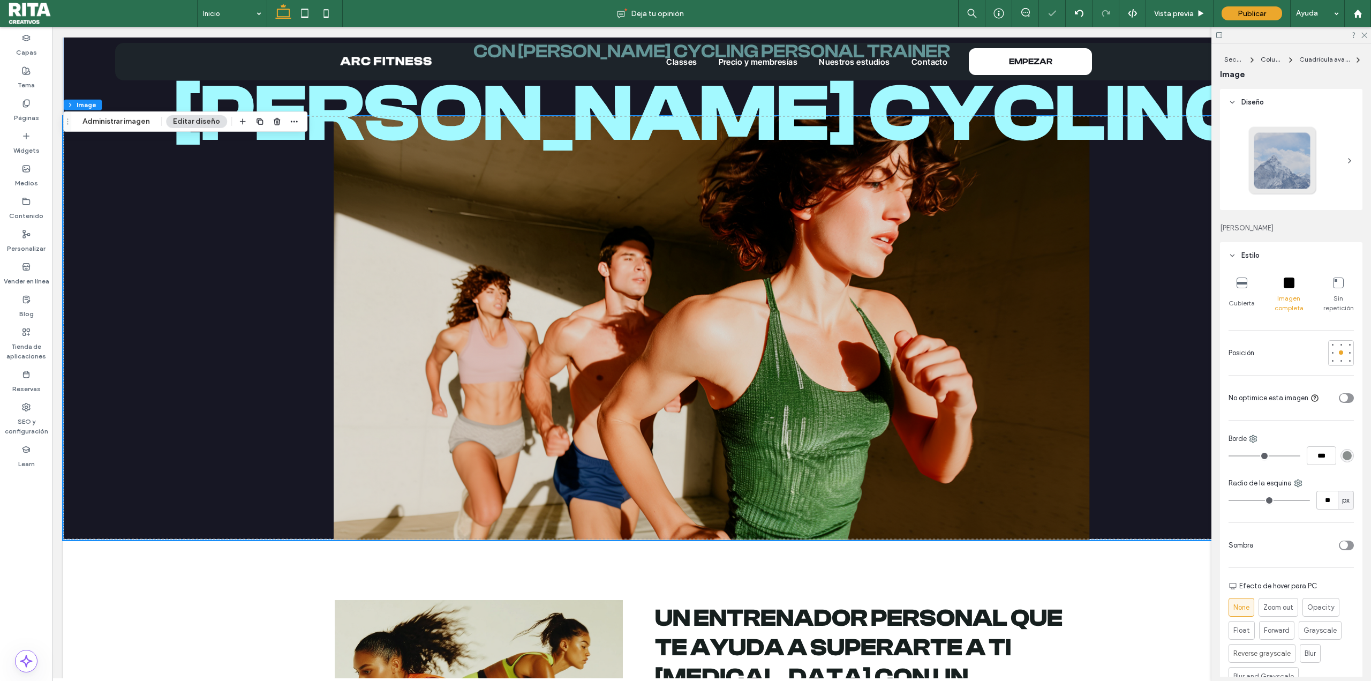
scroll to position [161, 0]
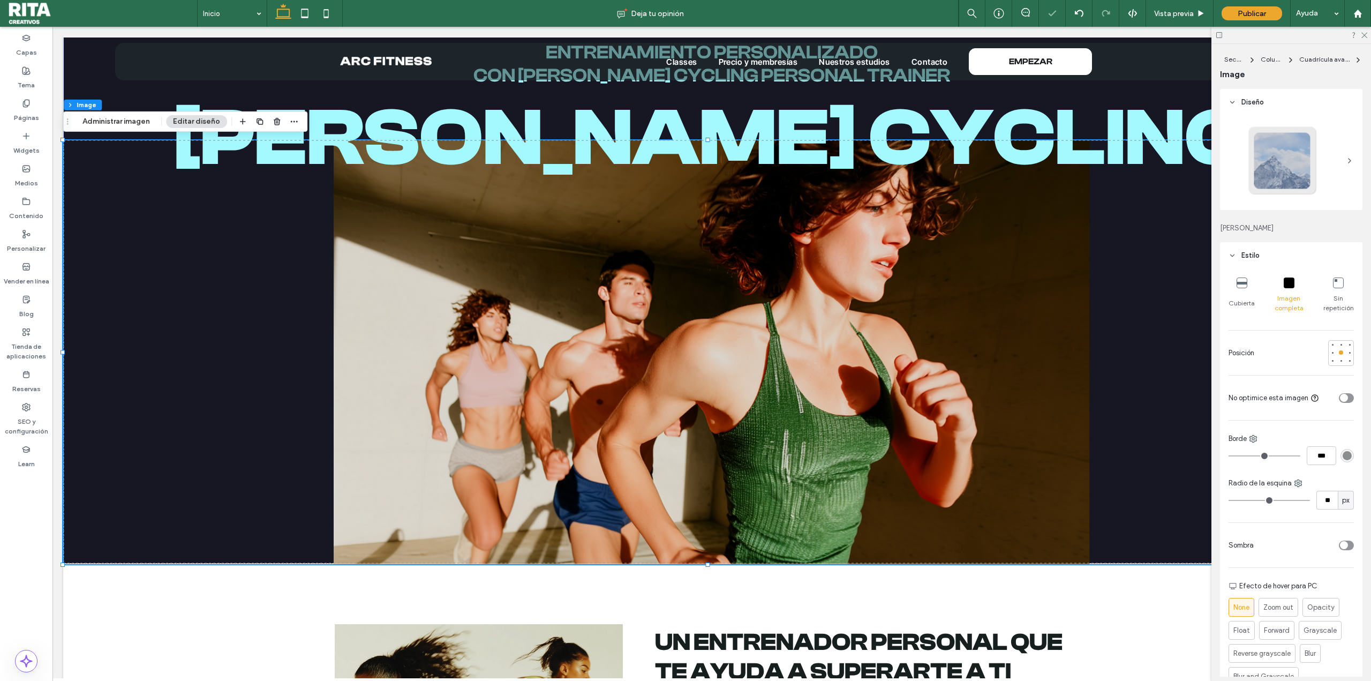
click at [1244, 279] on icon at bounding box center [1241, 282] width 11 height 11
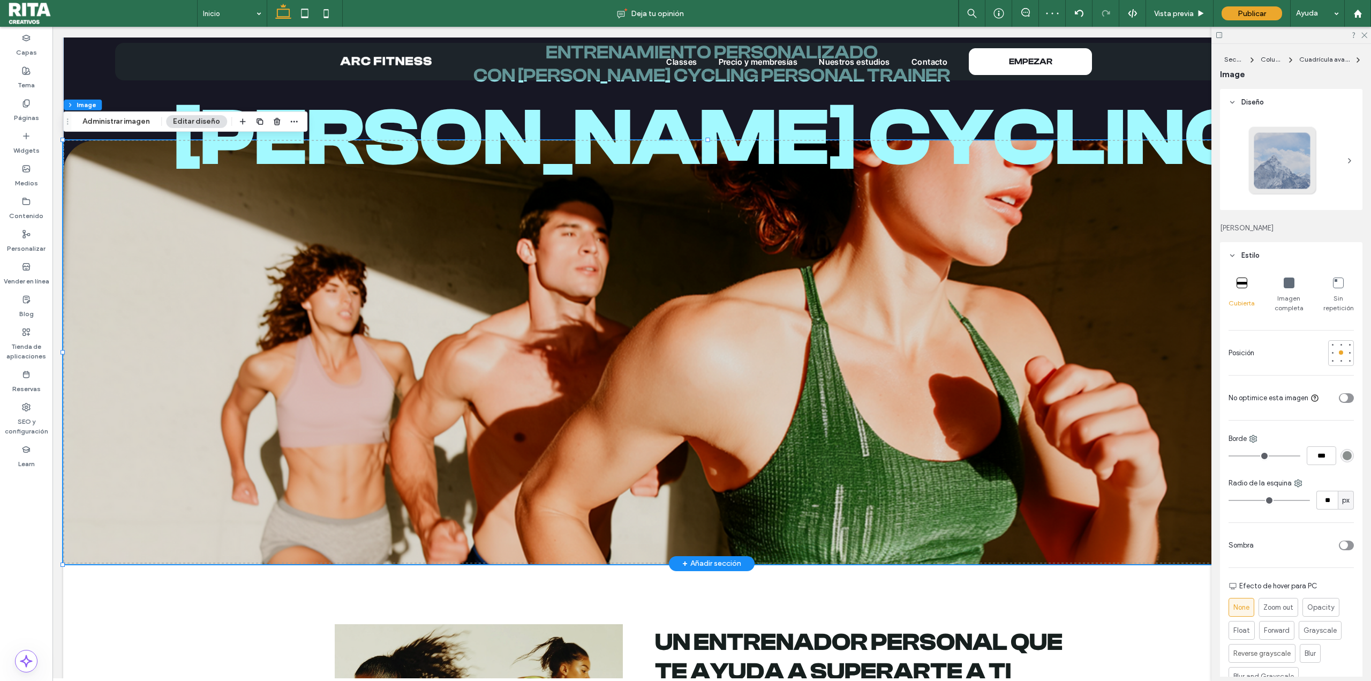
click at [974, 319] on img at bounding box center [711, 352] width 1297 height 424
click at [1150, 106] on h1 "[PERSON_NAME] cycling" at bounding box center [711, 138] width 1297 height 100
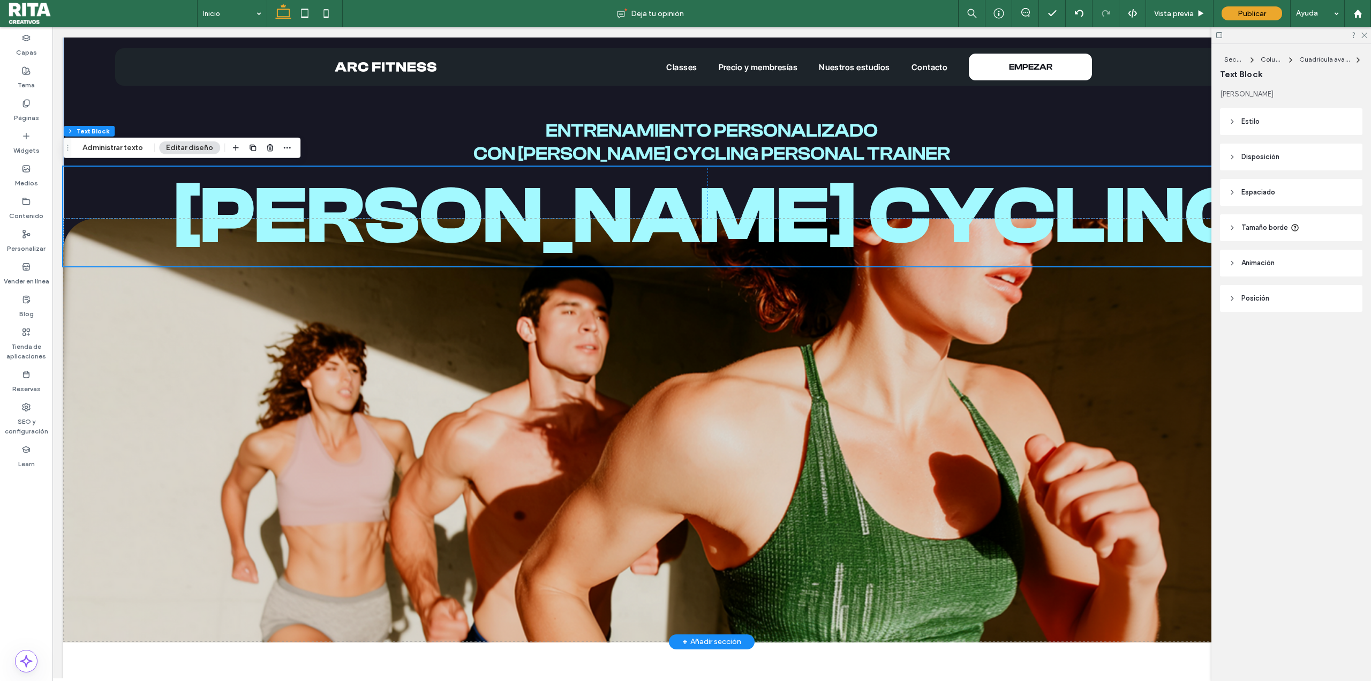
scroll to position [0, 0]
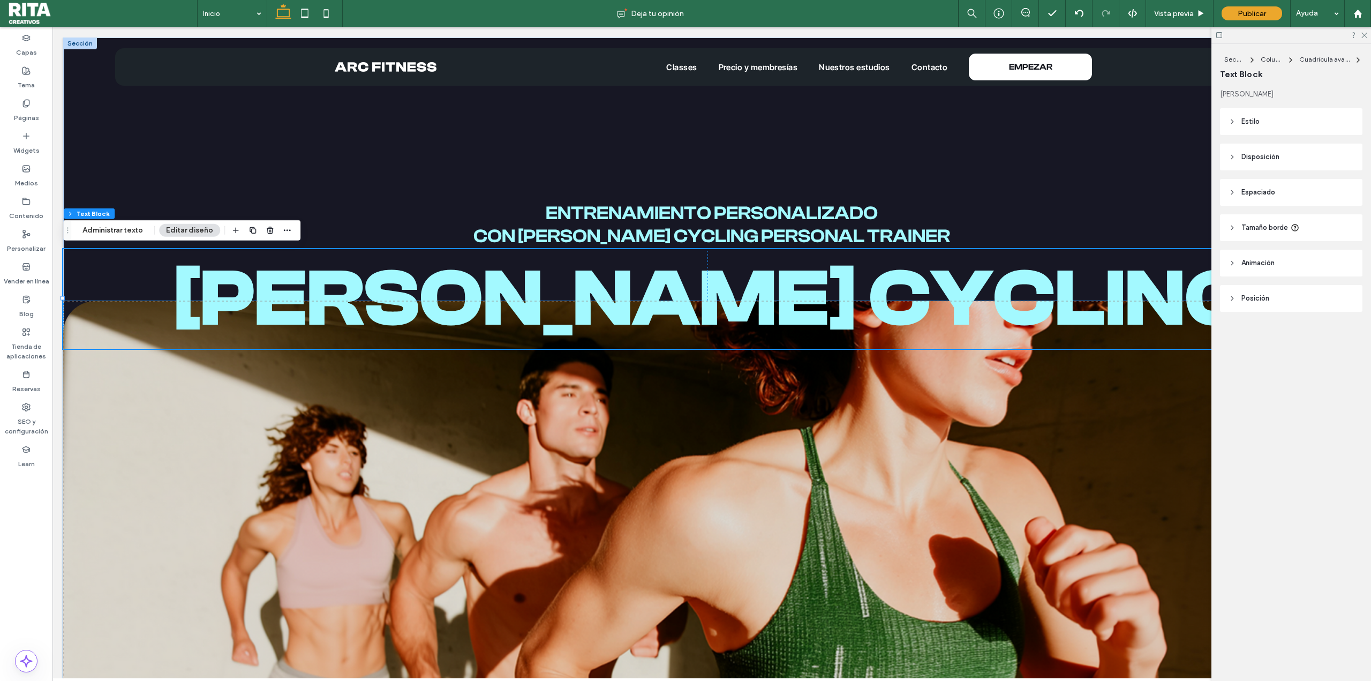
click at [1049, 594] on img at bounding box center [711, 513] width 1297 height 424
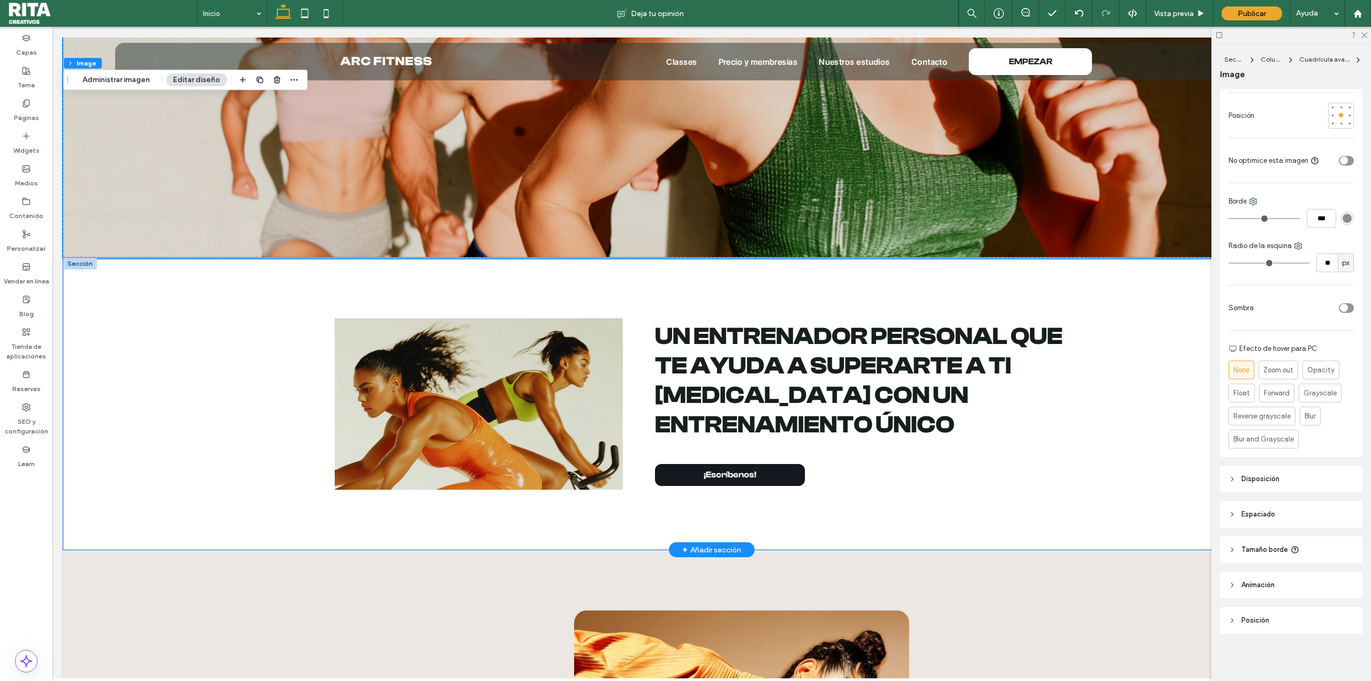
scroll to position [482, 0]
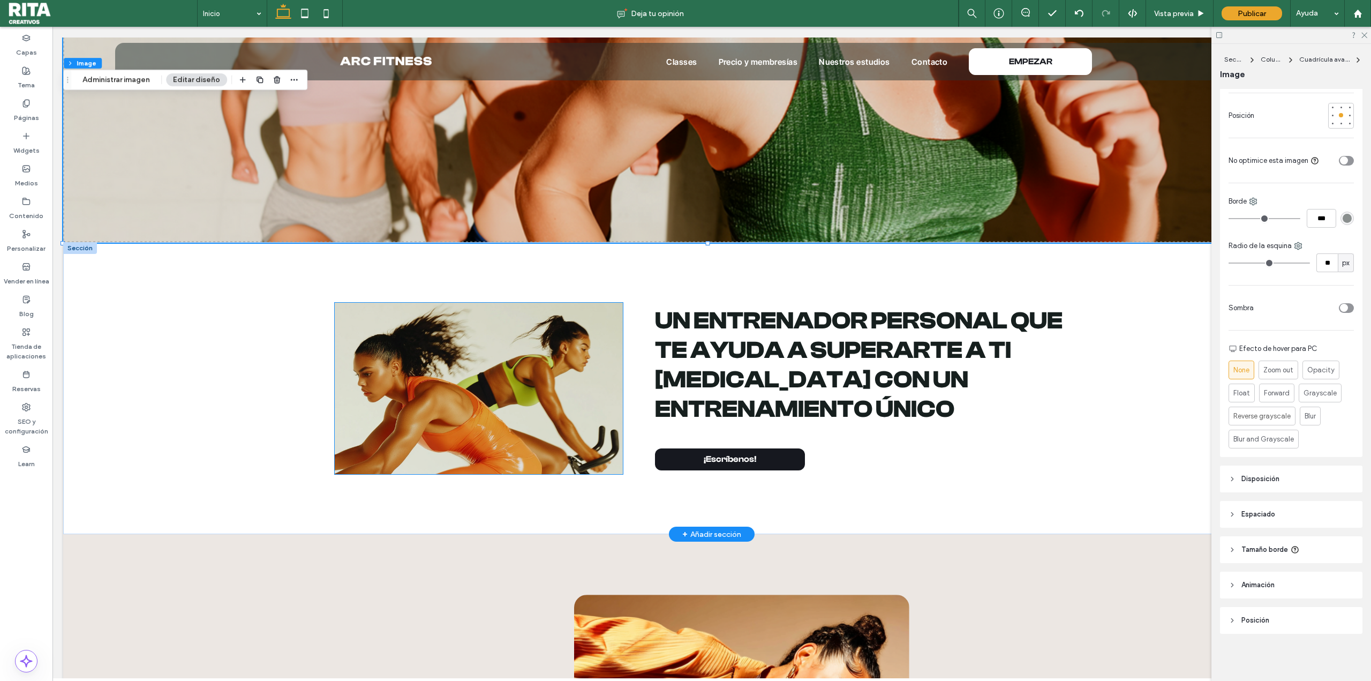
click at [520, 438] on img at bounding box center [479, 388] width 288 height 171
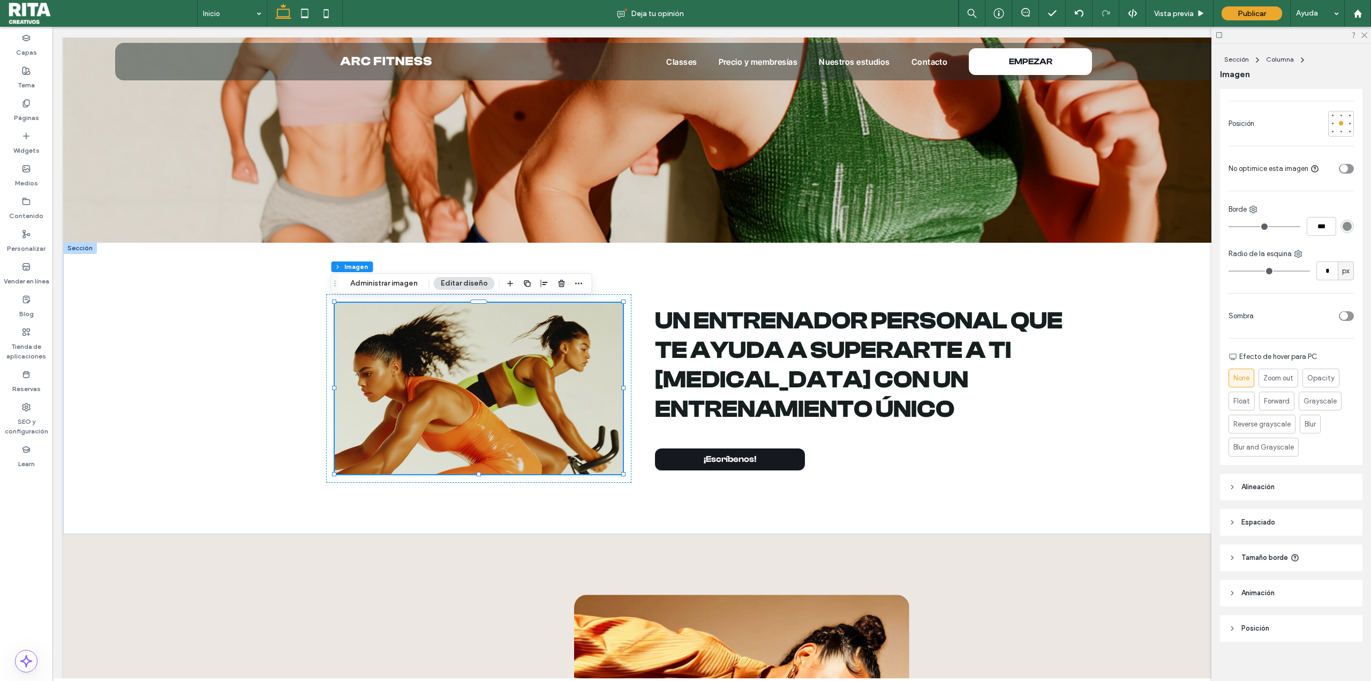
scroll to position [237, 0]
click at [1239, 76] on span "Imagen" at bounding box center [1235, 74] width 30 height 10
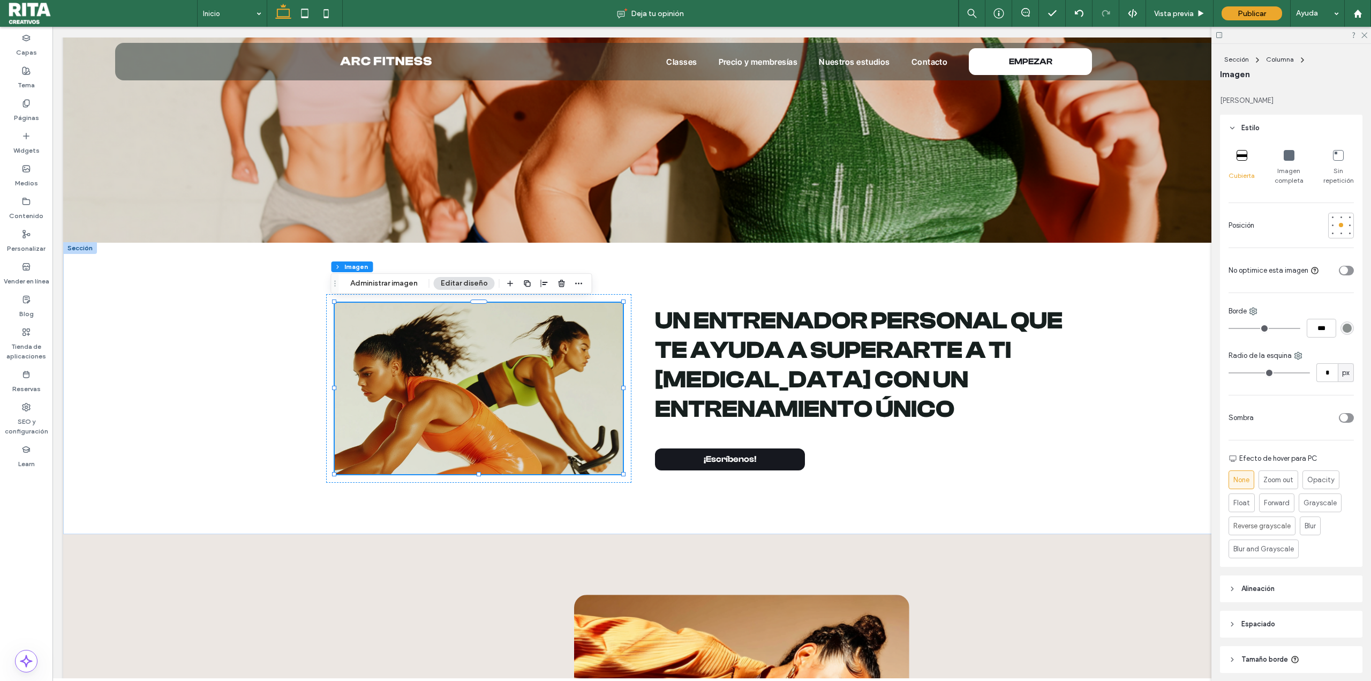
scroll to position [0, 0]
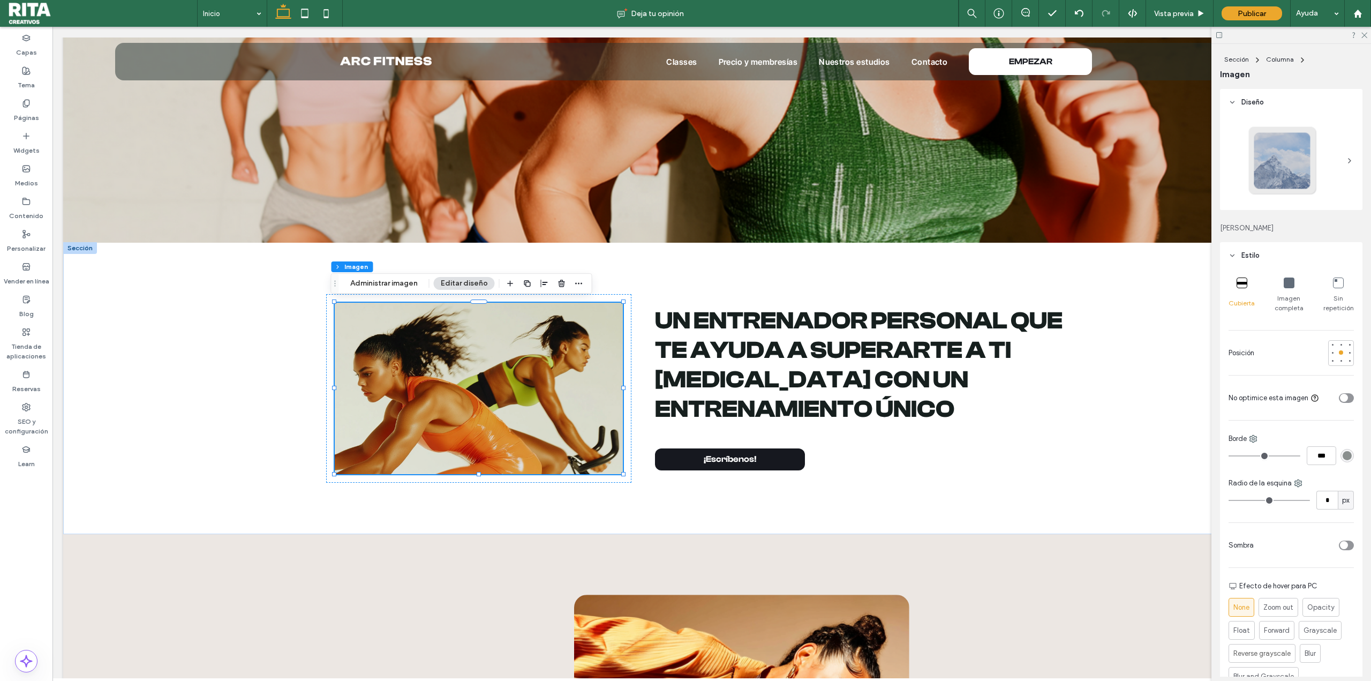
click at [1288, 283] on icon at bounding box center [1288, 282] width 11 height 11
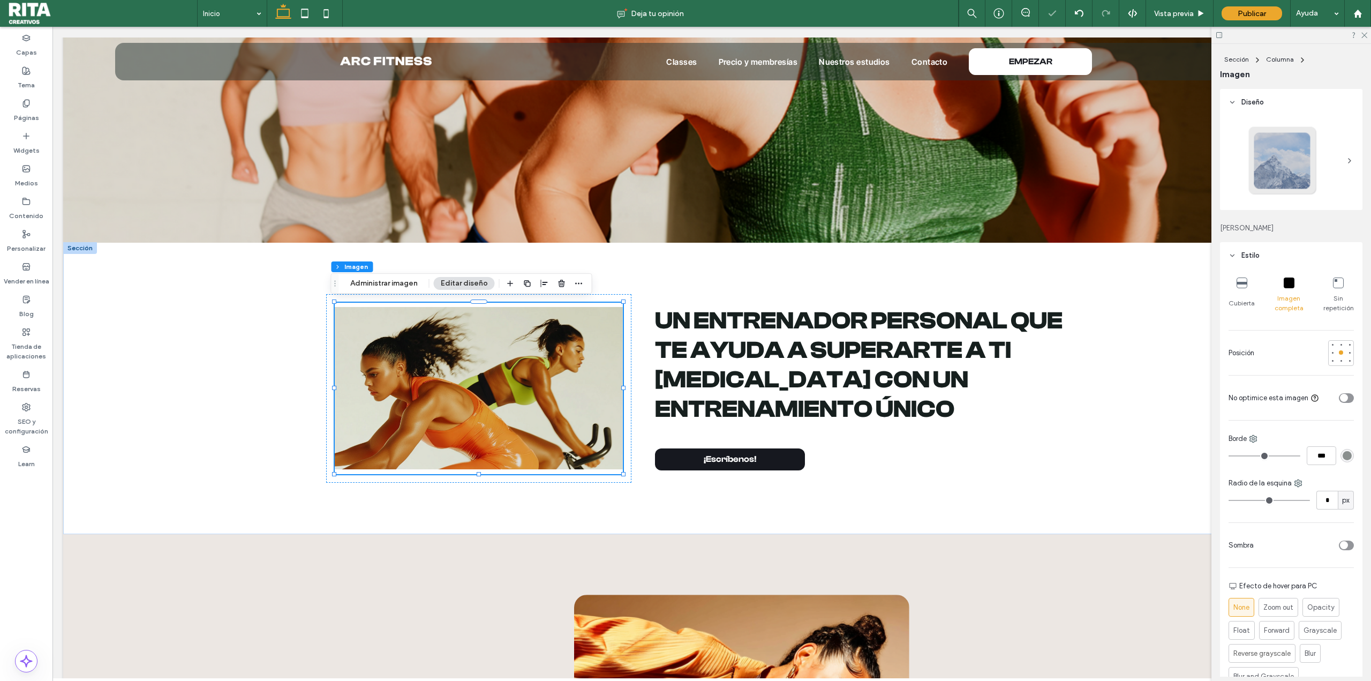
drag, startPoint x: 1244, startPoint y: 291, endPoint x: 1238, endPoint y: 285, distance: 9.1
click at [1243, 291] on div "Cubierta" at bounding box center [1241, 295] width 26 height 44
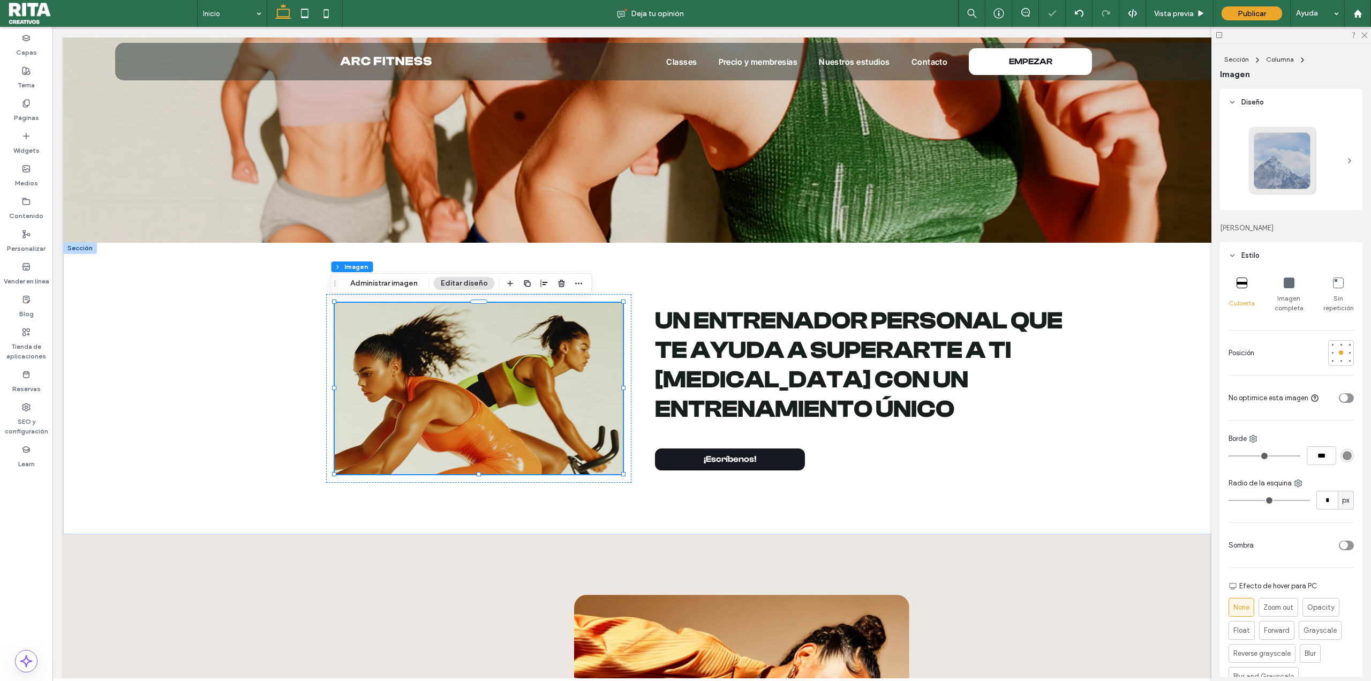
click at [1237, 274] on div "Cubierta" at bounding box center [1241, 295] width 26 height 44
click at [1242, 278] on icon at bounding box center [1241, 282] width 11 height 11
click at [388, 283] on button "Administrar imagen" at bounding box center [383, 283] width 81 height 13
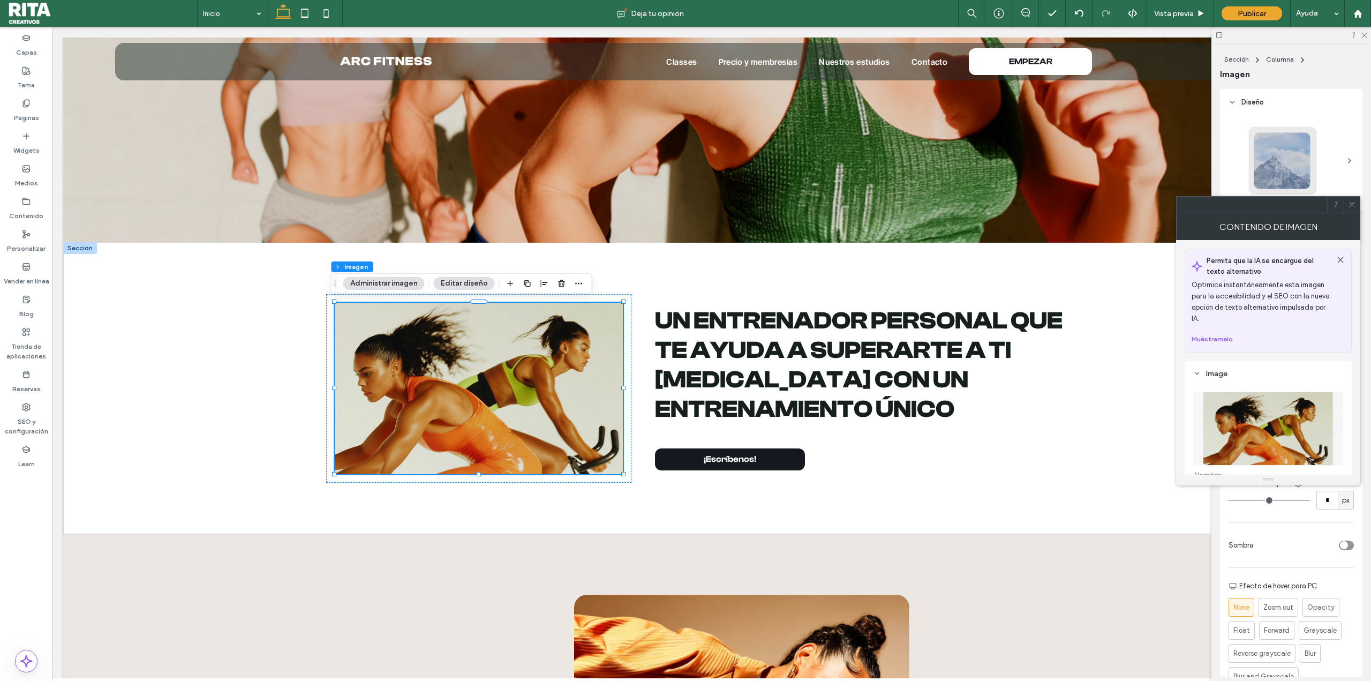
click at [1222, 406] on img at bounding box center [1268, 428] width 131 height 74
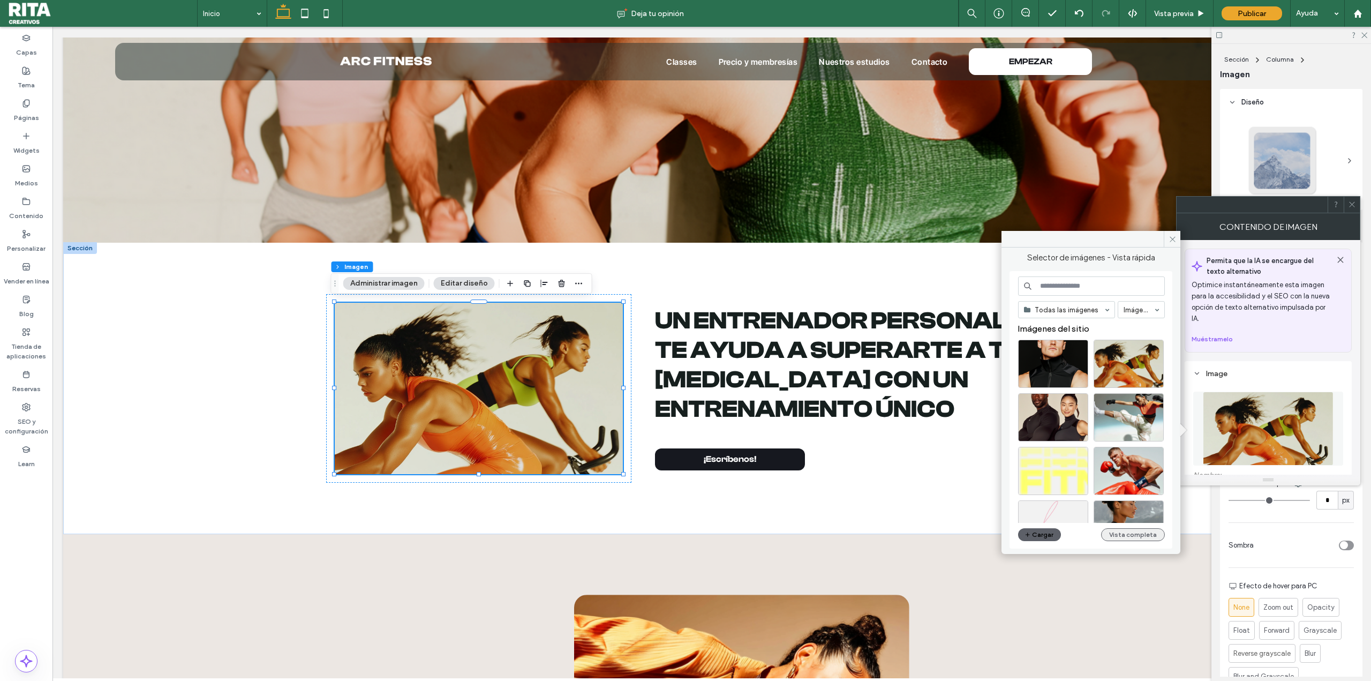
click at [1119, 533] on button "Vista completa" at bounding box center [1133, 534] width 64 height 13
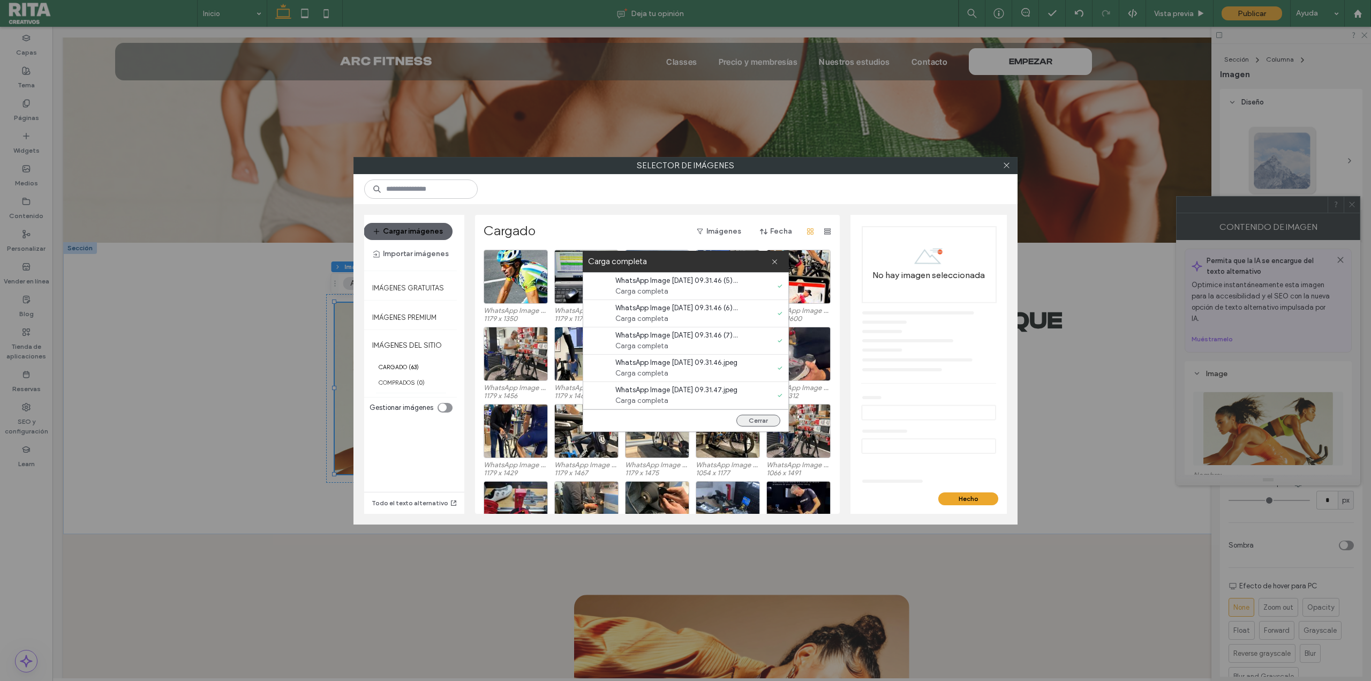
click at [761, 419] on button "Cerrar" at bounding box center [758, 420] width 44 height 12
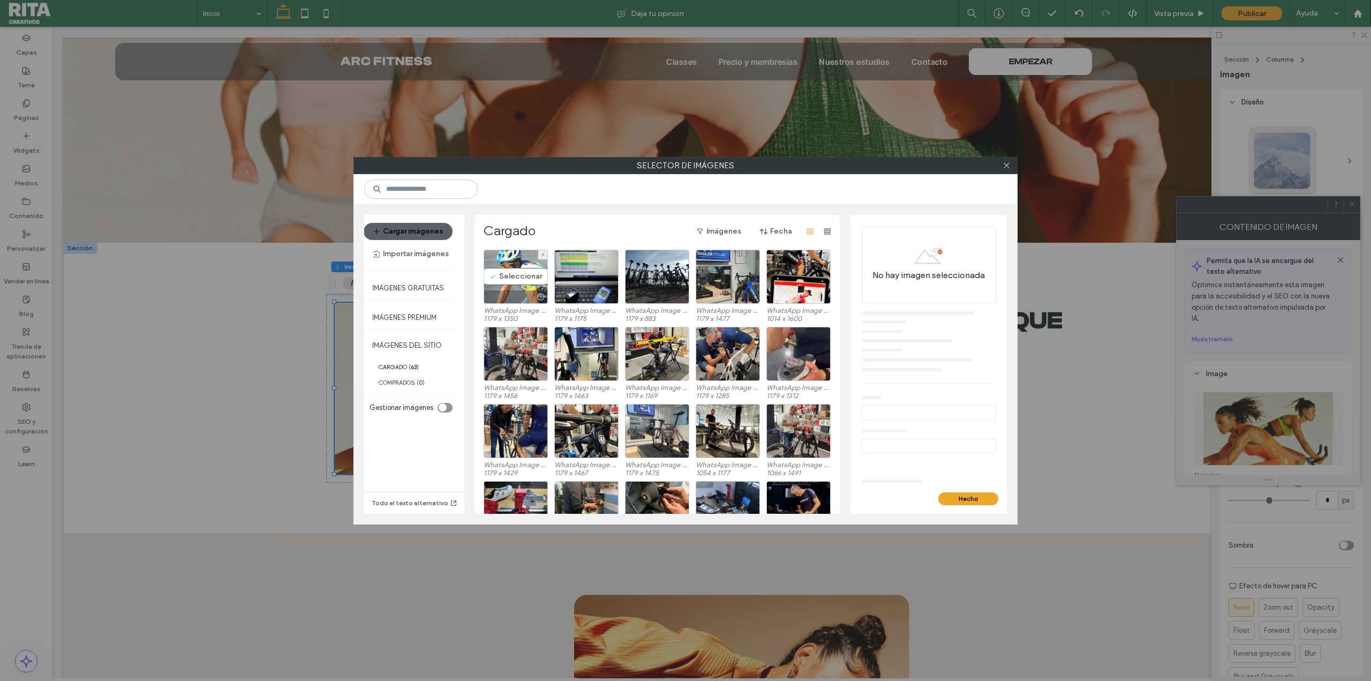
click at [524, 275] on div "Seleccionar" at bounding box center [516, 277] width 64 height 54
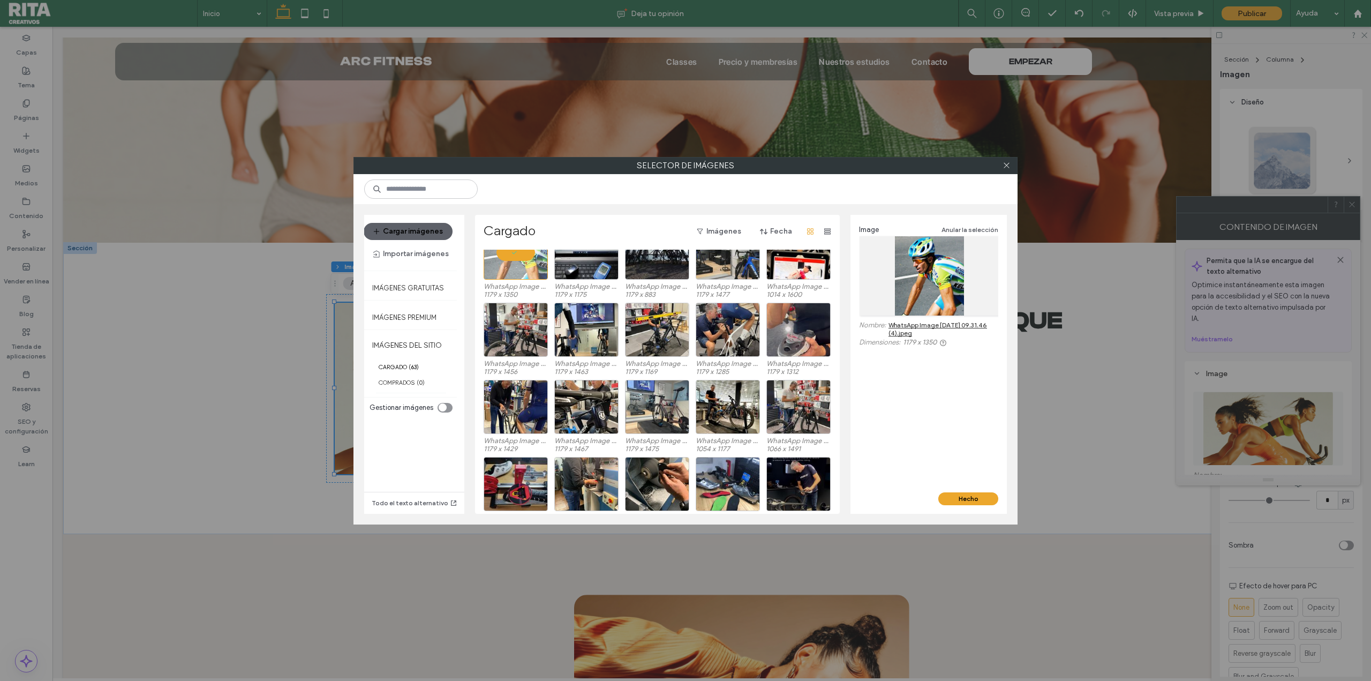
scroll to position [44, 0]
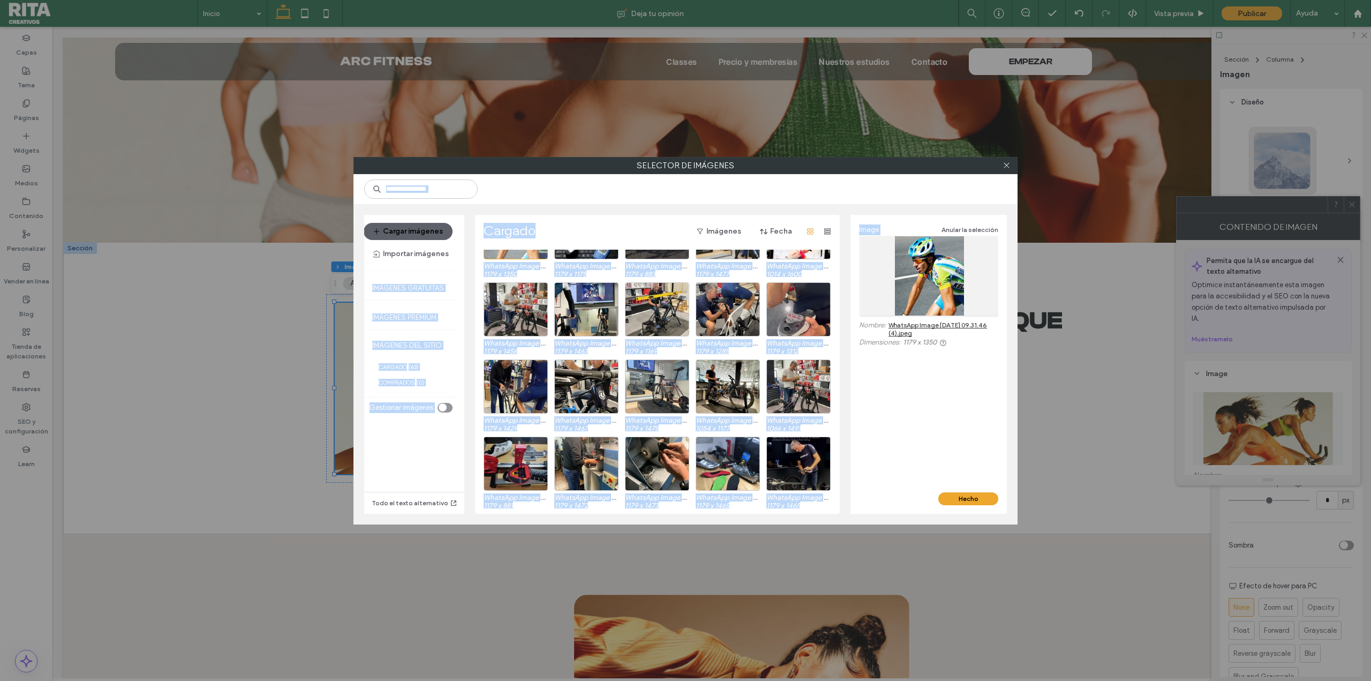
drag, startPoint x: 1007, startPoint y: 168, endPoint x: 842, endPoint y: 342, distance: 239.4
click at [871, 323] on div "Selector de imágenes Cargar imágenes Importar imágenes Imágenes gratuitas Imáge…" at bounding box center [685, 340] width 664 height 367
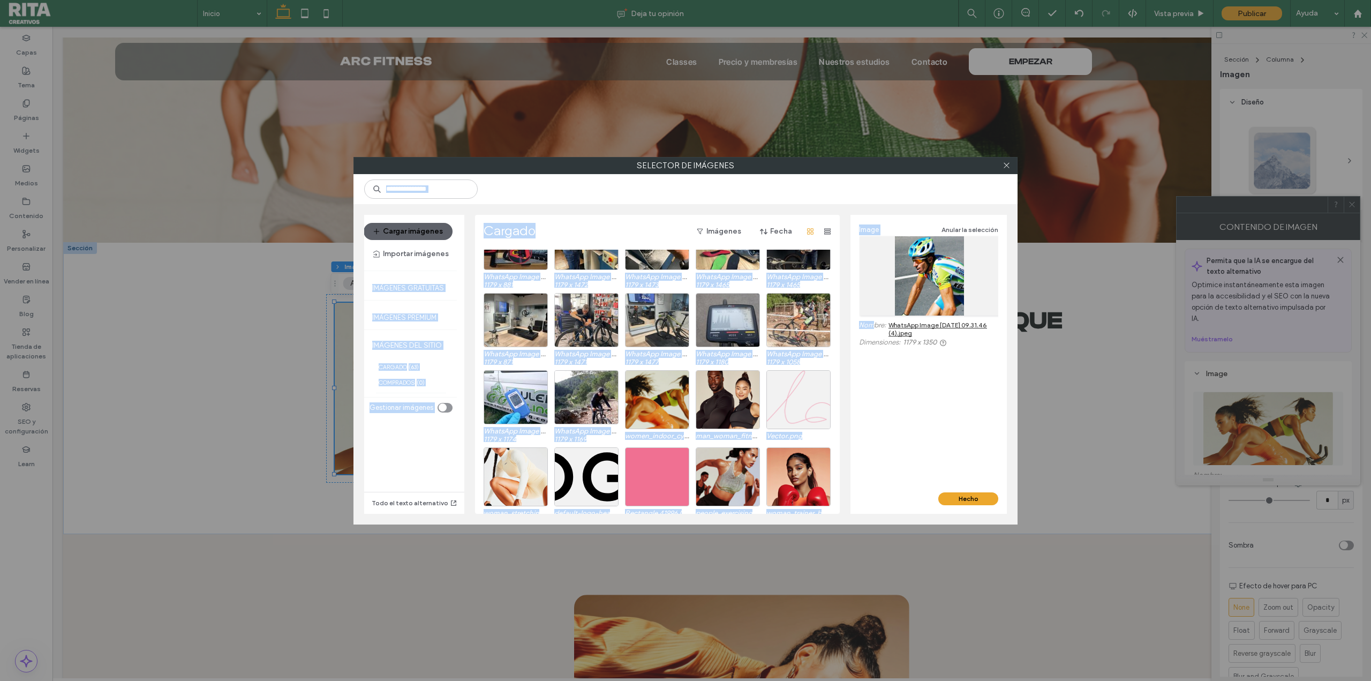
scroll to position [269, 0]
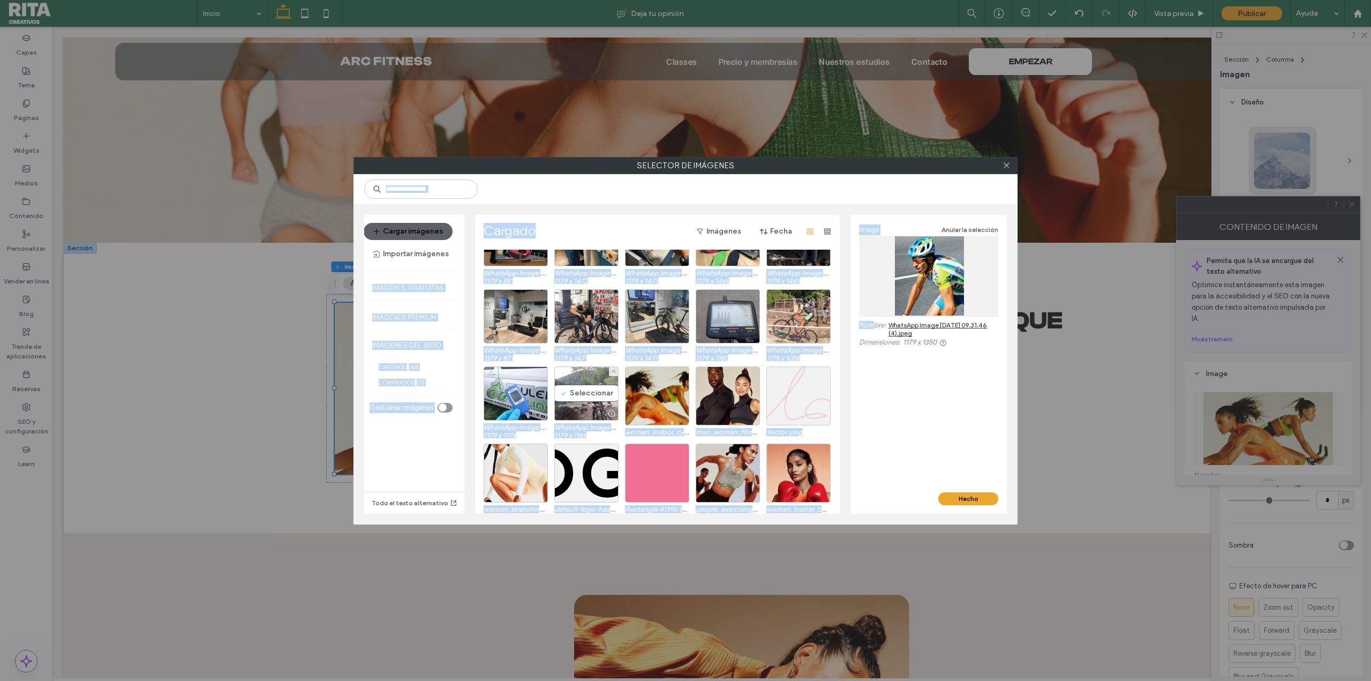
click at [584, 396] on div "Seleccionar" at bounding box center [586, 393] width 64 height 54
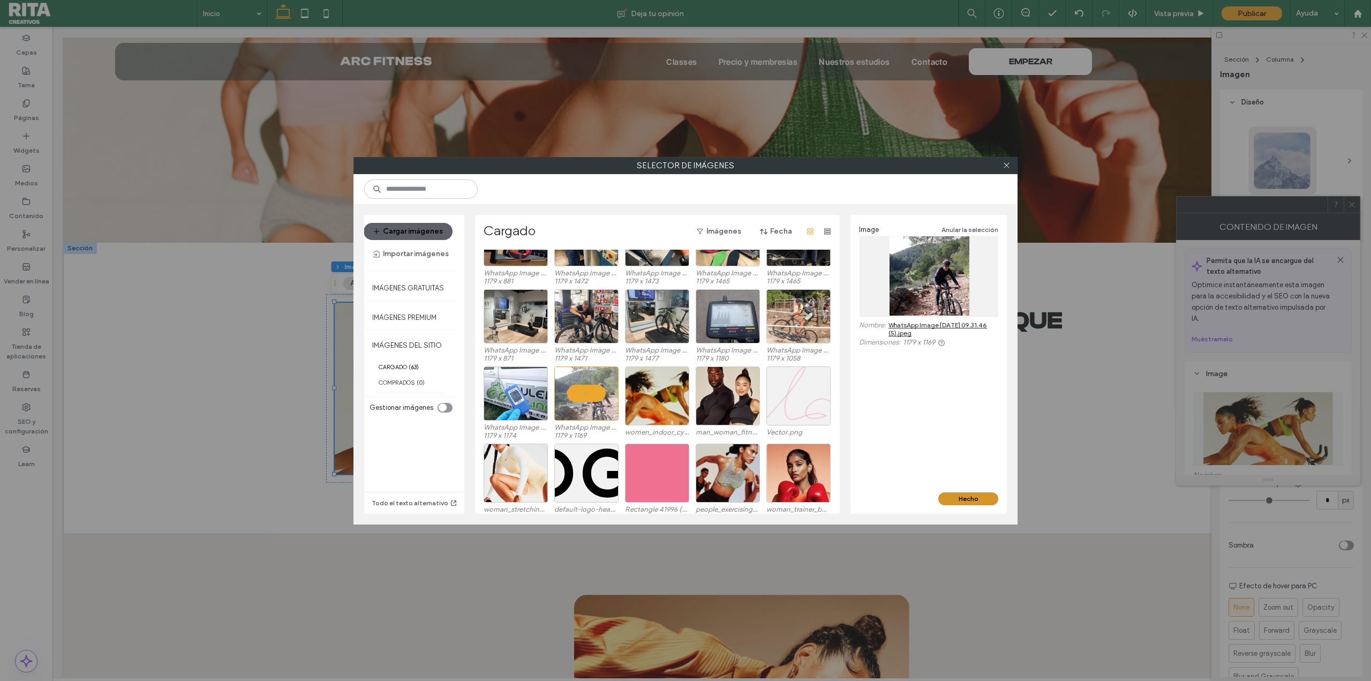
click at [960, 496] on button "Hecho" at bounding box center [968, 498] width 60 height 13
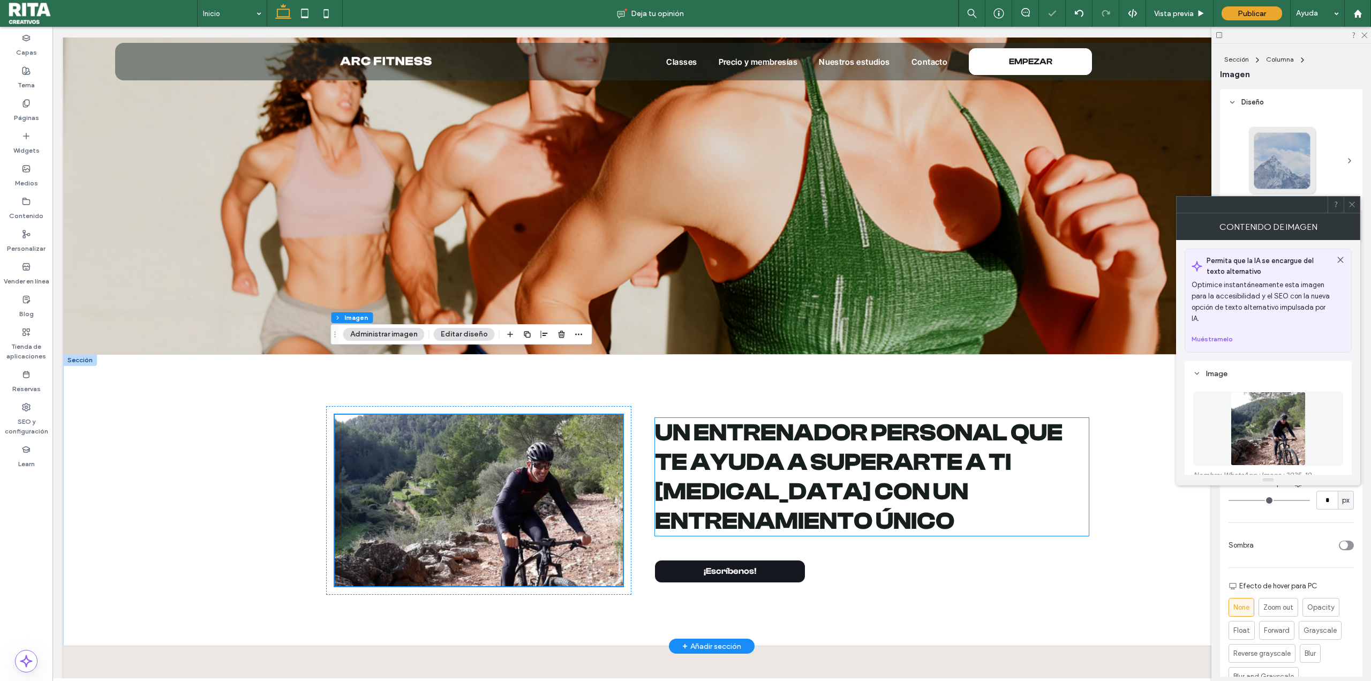
scroll to position [321, 0]
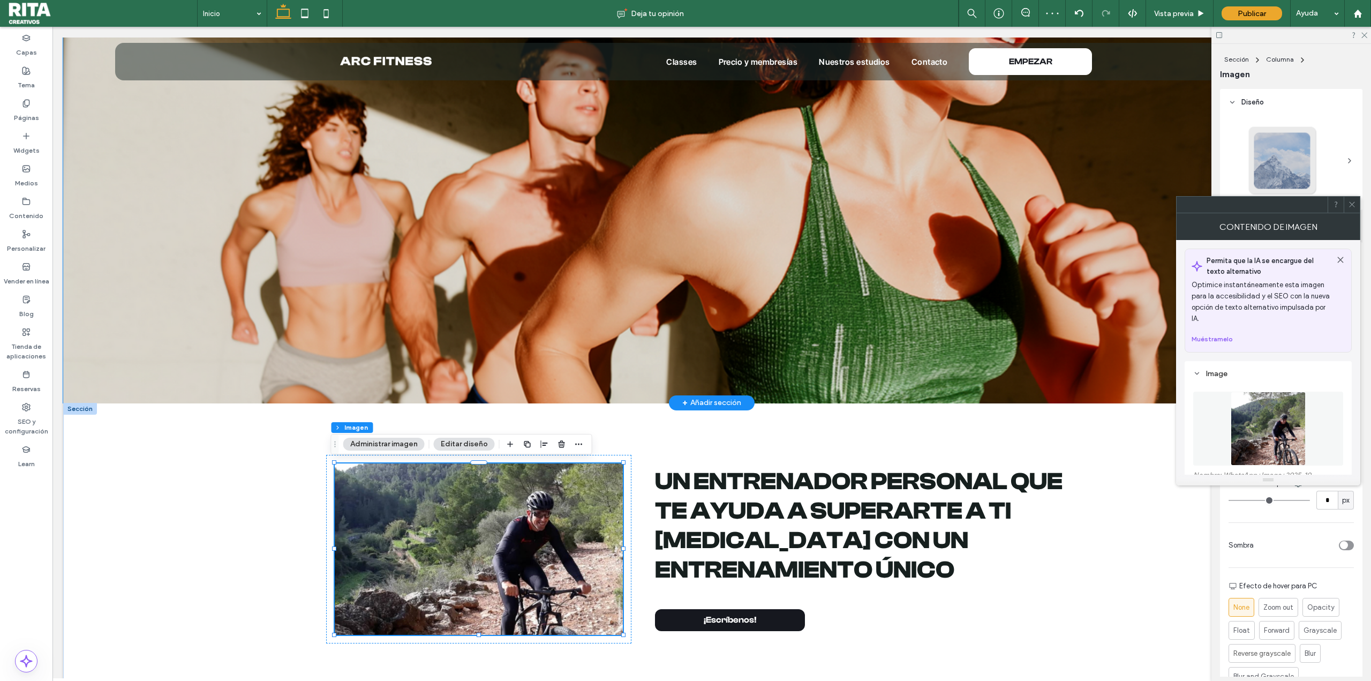
click at [860, 388] on img at bounding box center [711, 192] width 1297 height 424
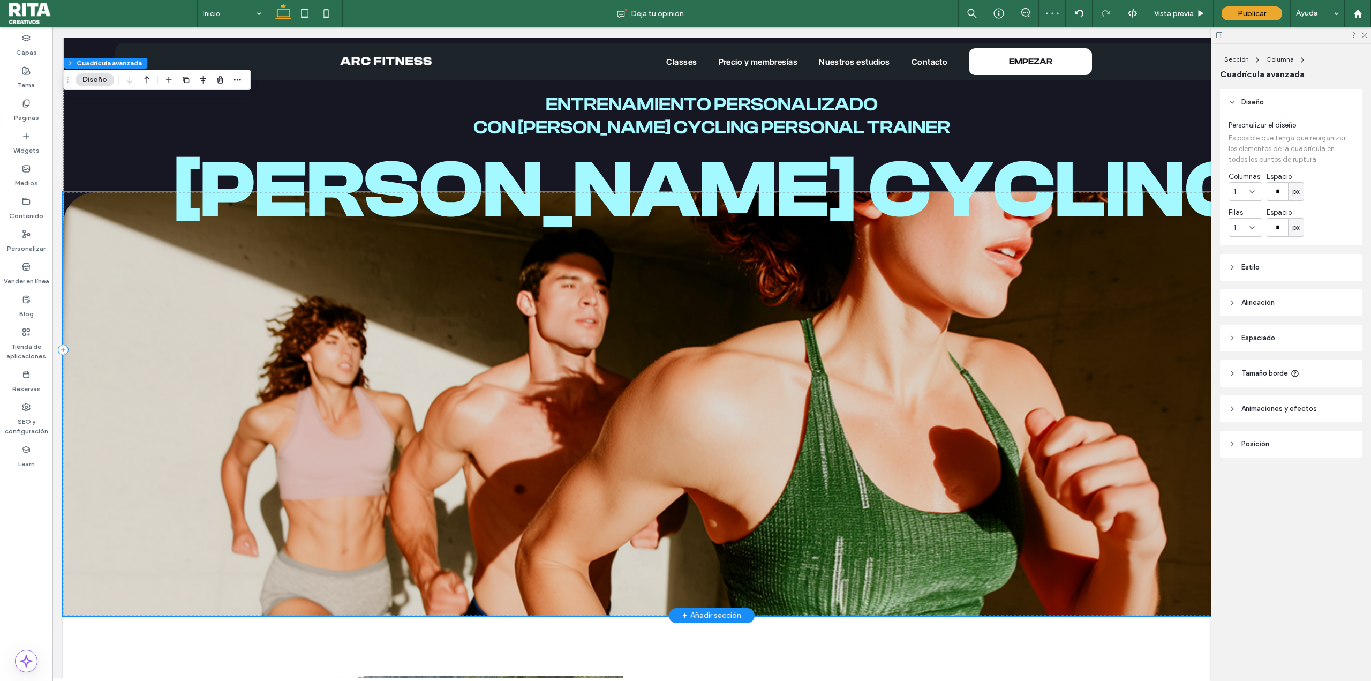
scroll to position [107, 0]
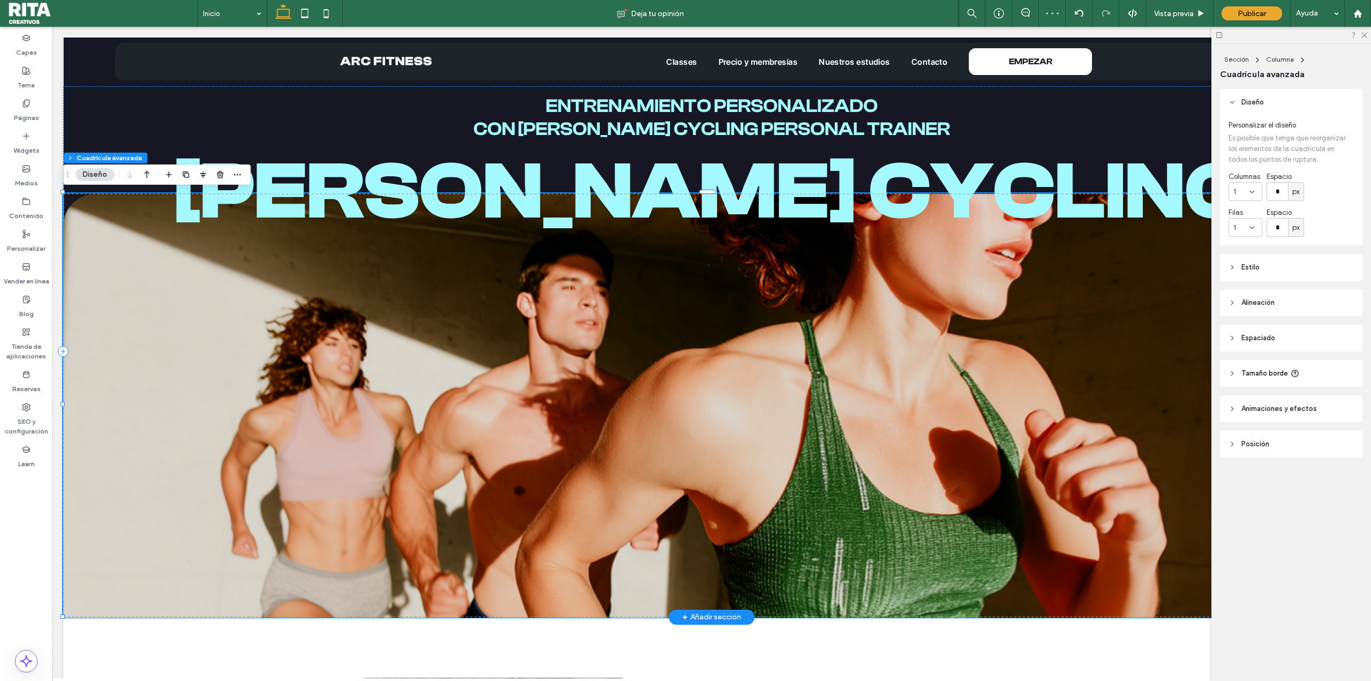
click at [682, 346] on img at bounding box center [711, 406] width 1297 height 424
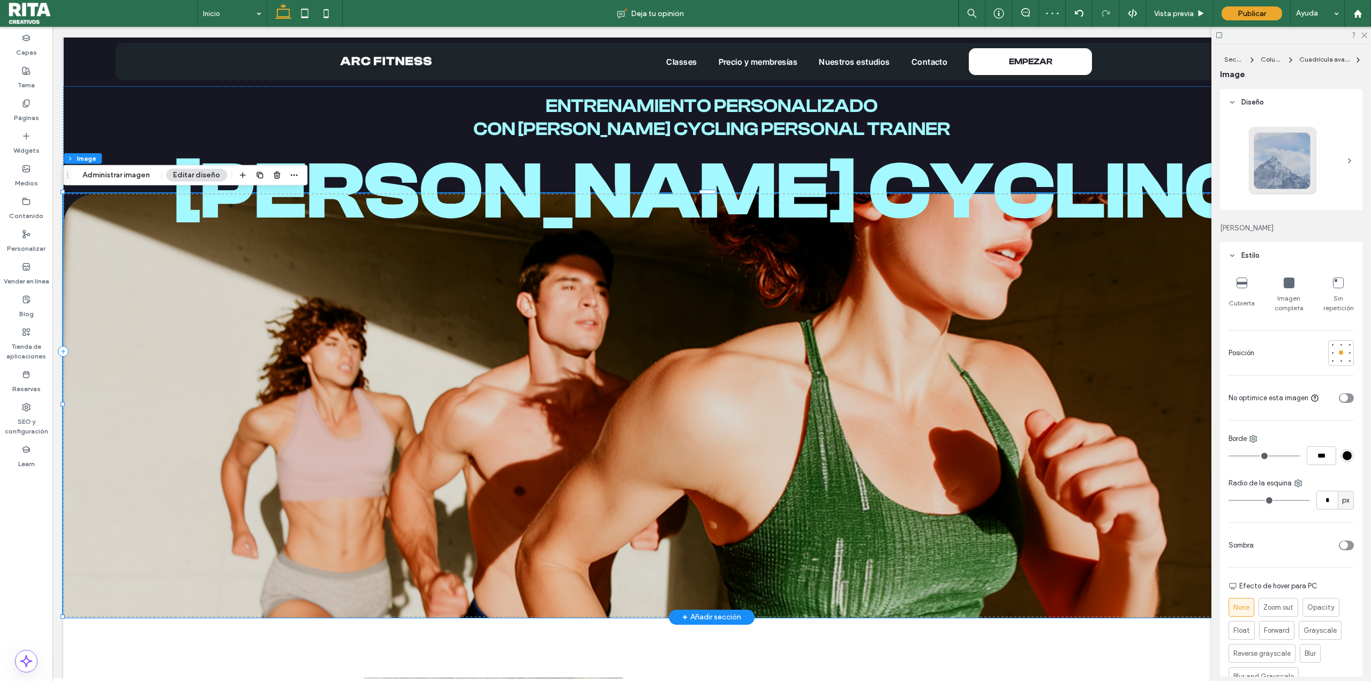
type input "**"
click at [636, 339] on img at bounding box center [711, 406] width 1297 height 424
click at [131, 180] on button "Administrar imagen" at bounding box center [115, 175] width 81 height 13
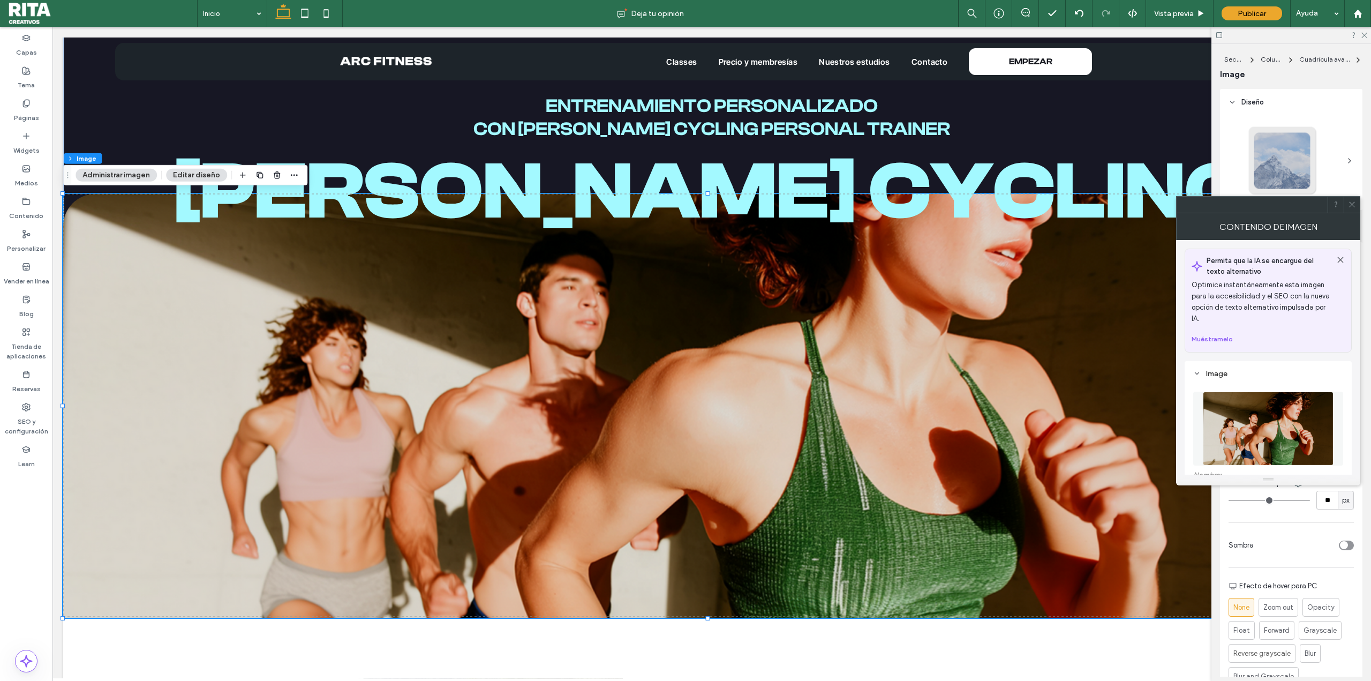
click at [1302, 441] on img at bounding box center [1268, 428] width 131 height 74
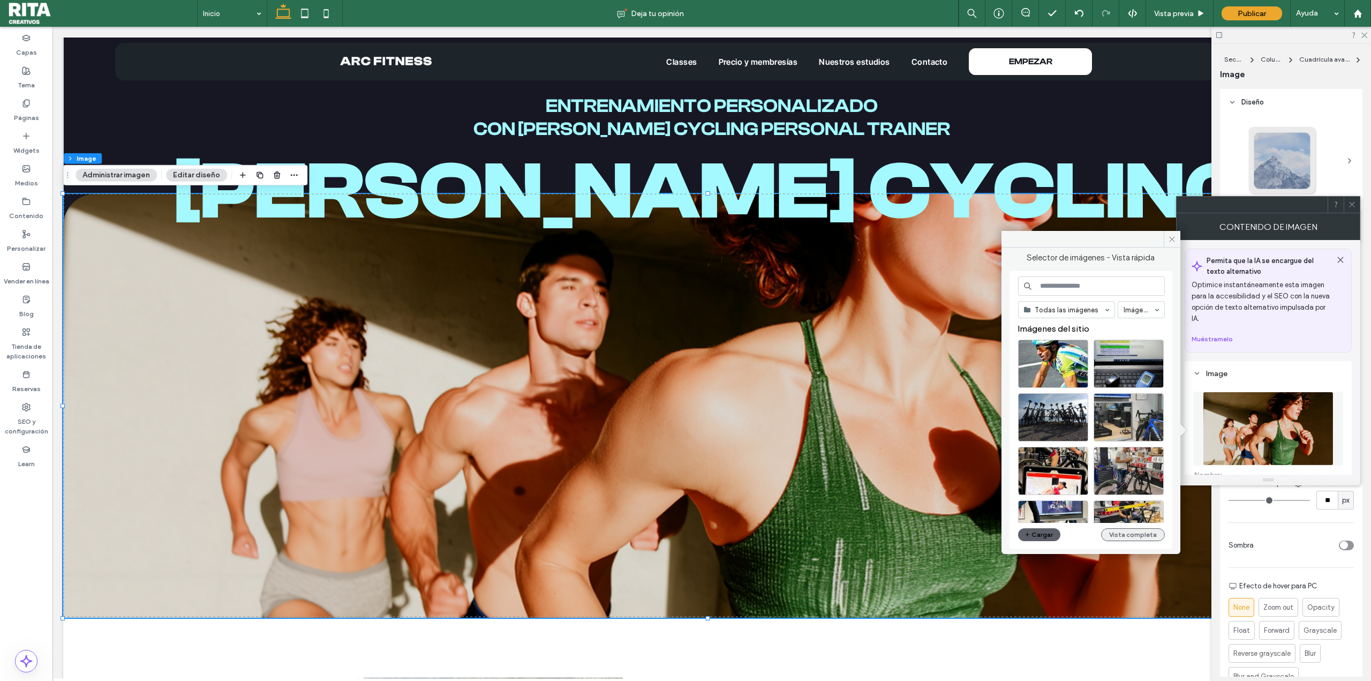
click at [1131, 533] on button "Vista completa" at bounding box center [1133, 534] width 64 height 13
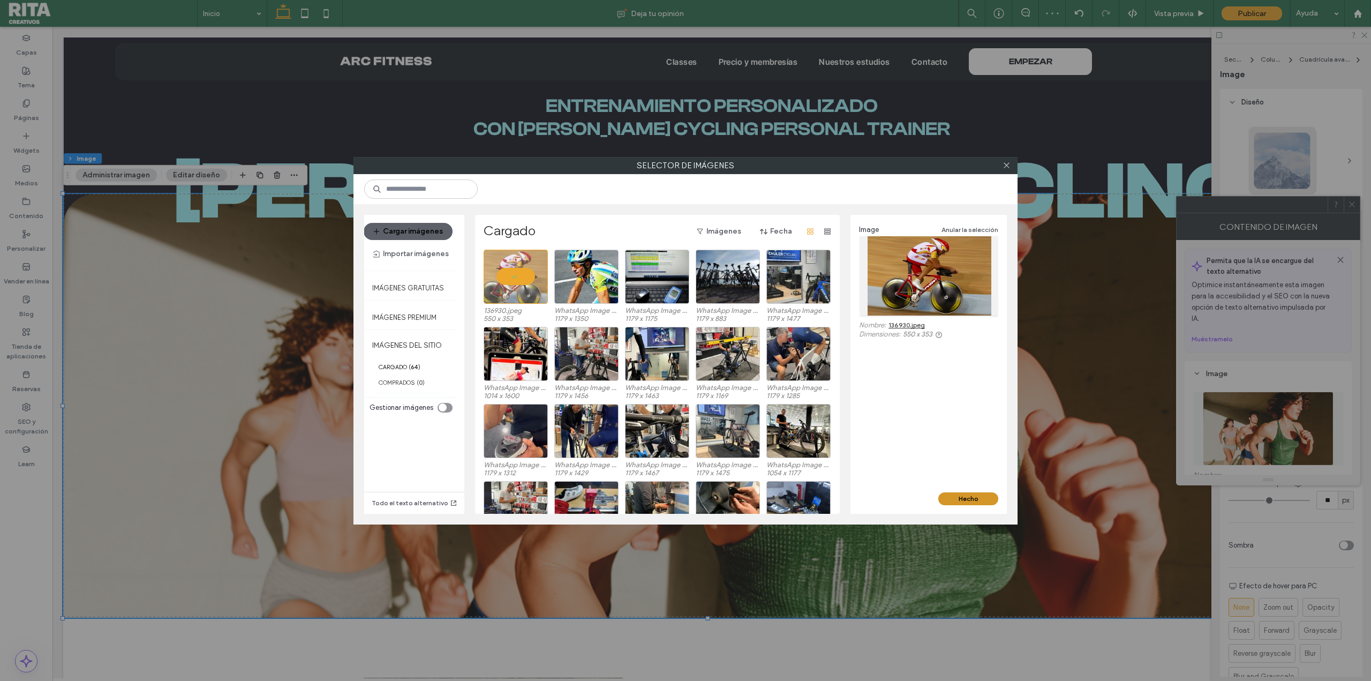
click at [953, 498] on button "Hecho" at bounding box center [968, 498] width 60 height 13
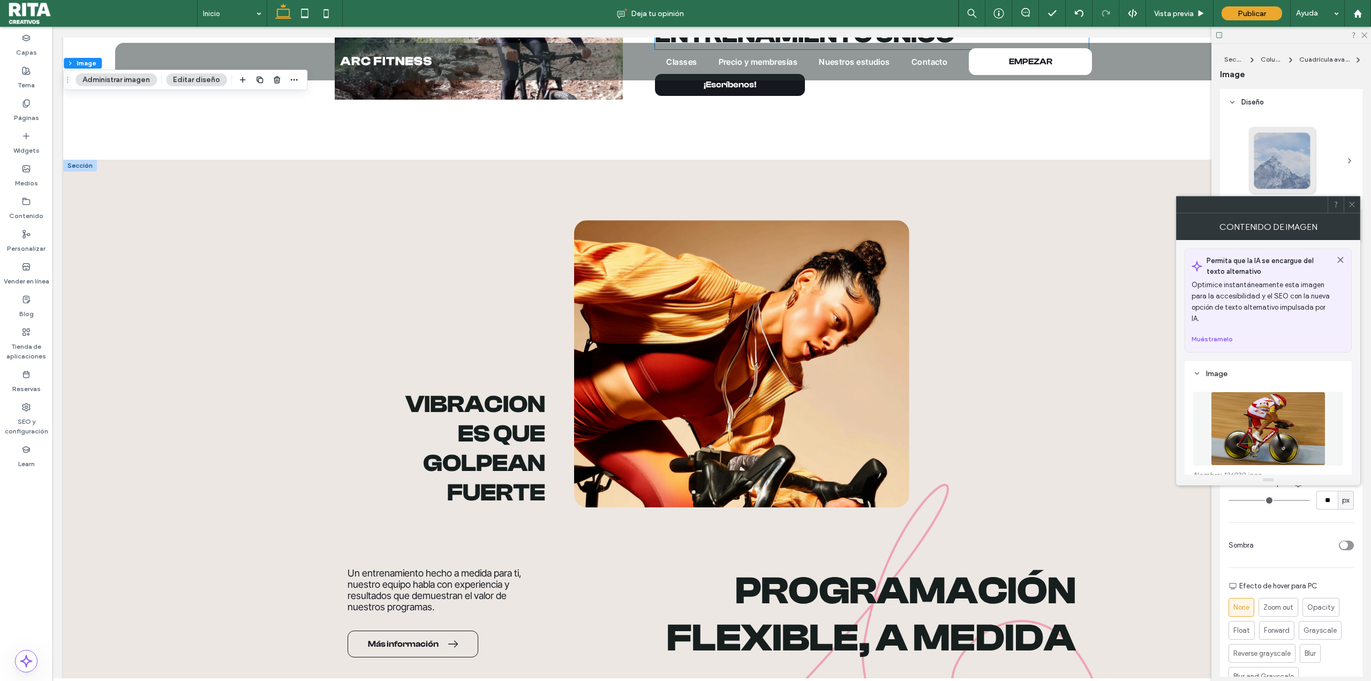
scroll to position [857, 0]
click at [763, 374] on img at bounding box center [741, 363] width 335 height 287
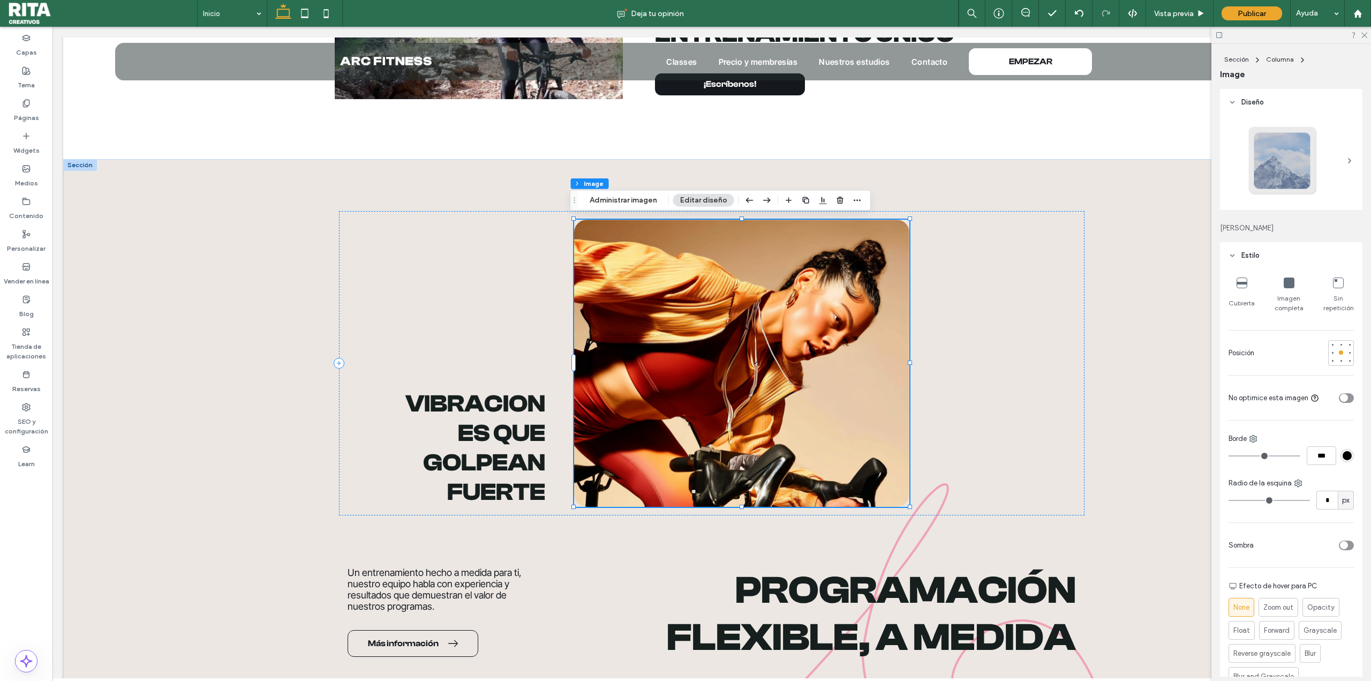
type input "**"
click at [629, 205] on button "Administrar imagen" at bounding box center [623, 200] width 81 height 13
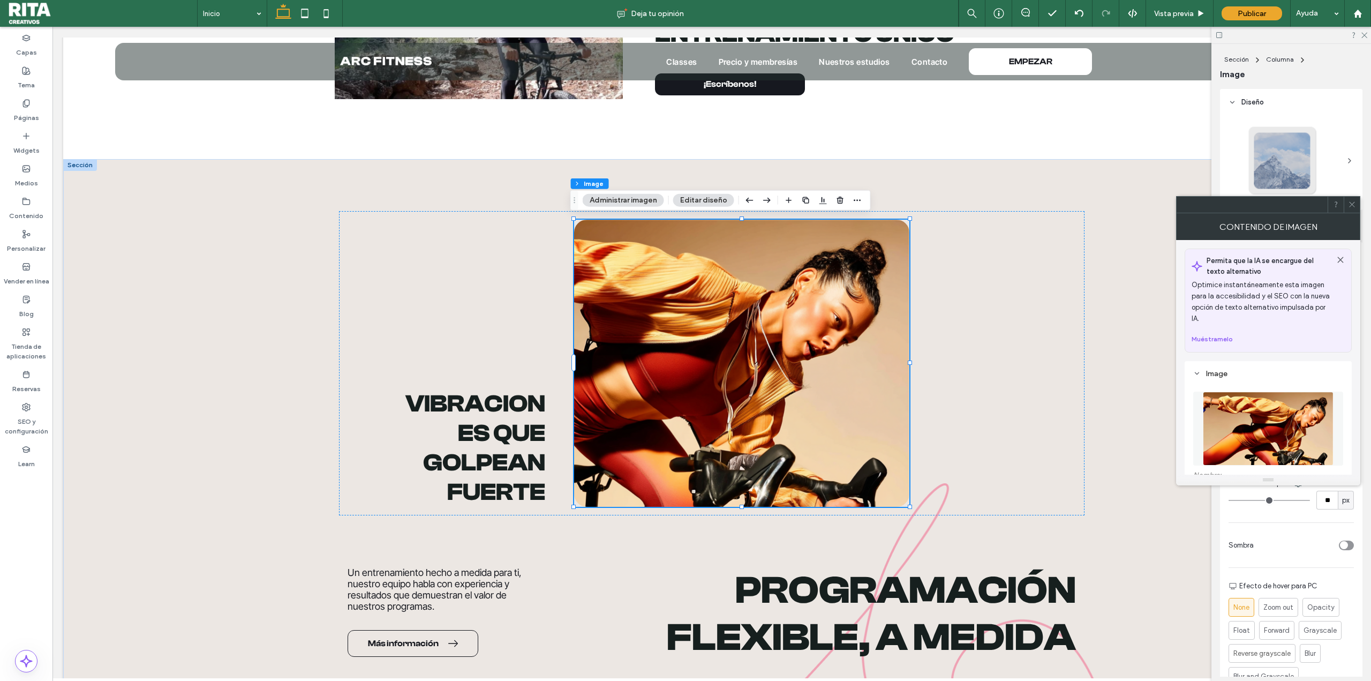
click at [1245, 432] on img at bounding box center [1268, 428] width 131 height 74
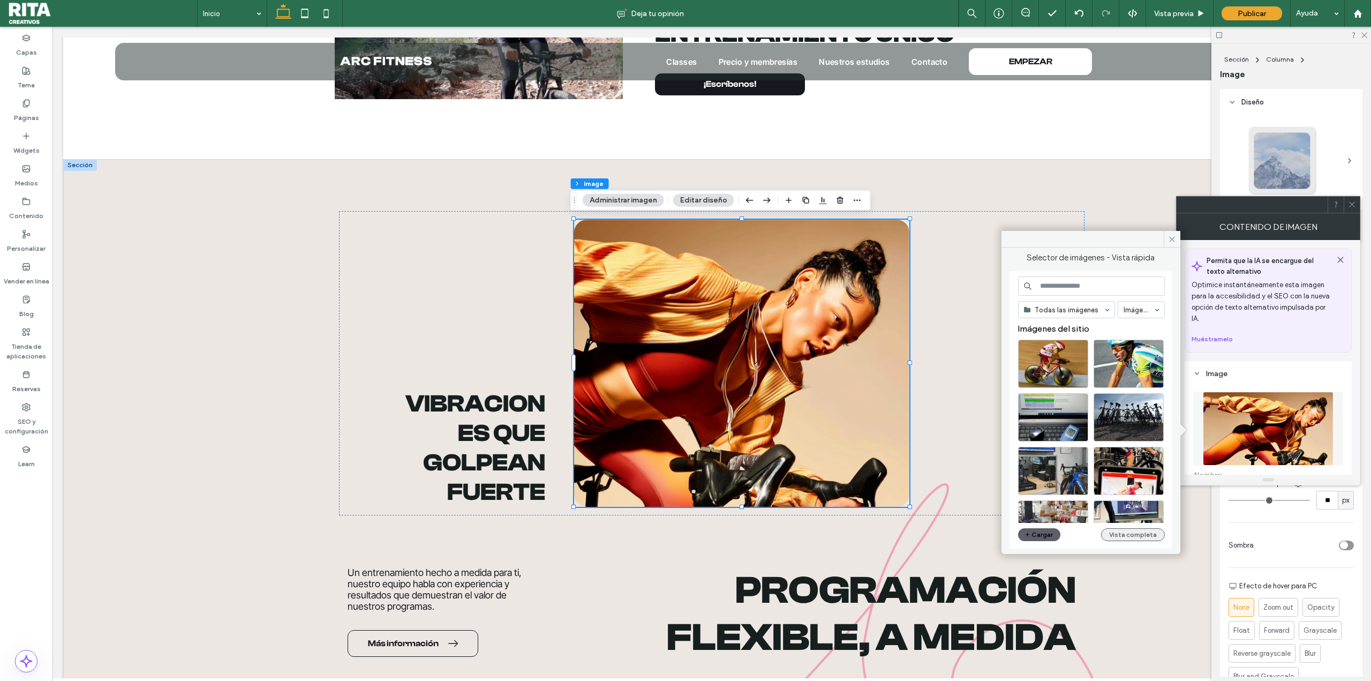
click at [1149, 533] on button "Vista completa" at bounding box center [1133, 534] width 64 height 13
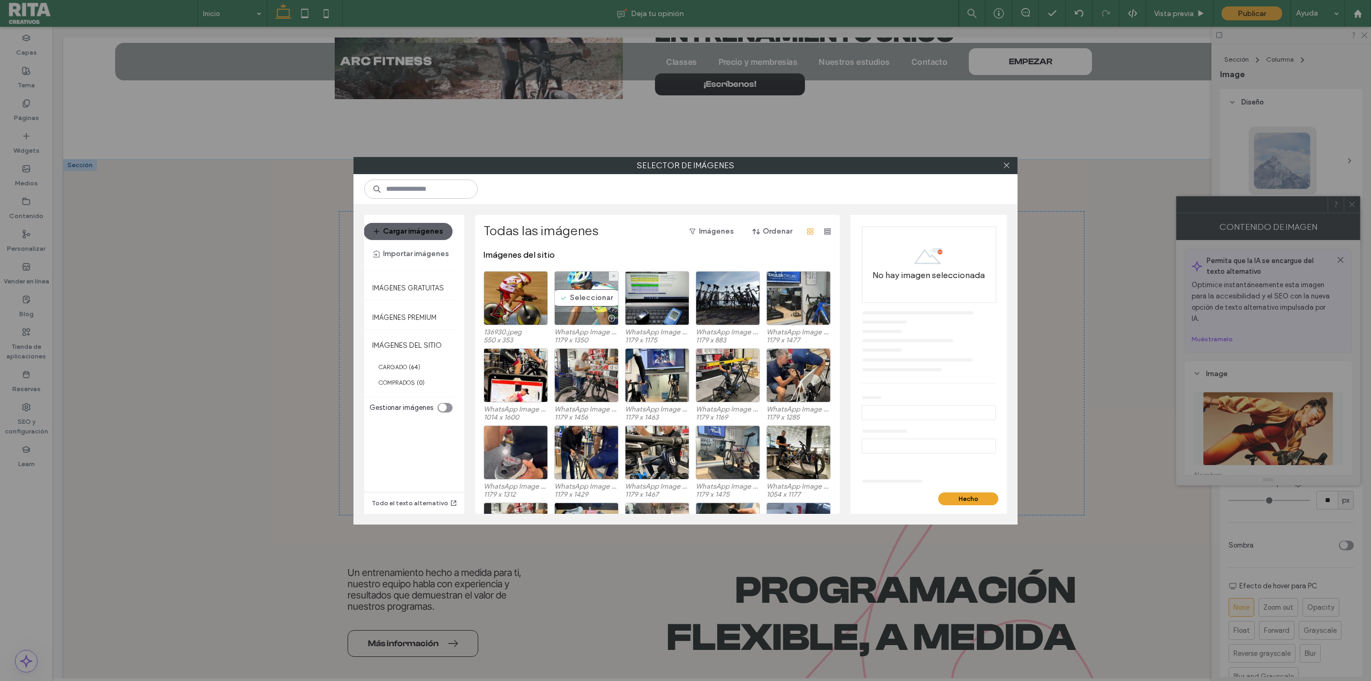
click at [569, 289] on div "Seleccionar" at bounding box center [586, 298] width 64 height 54
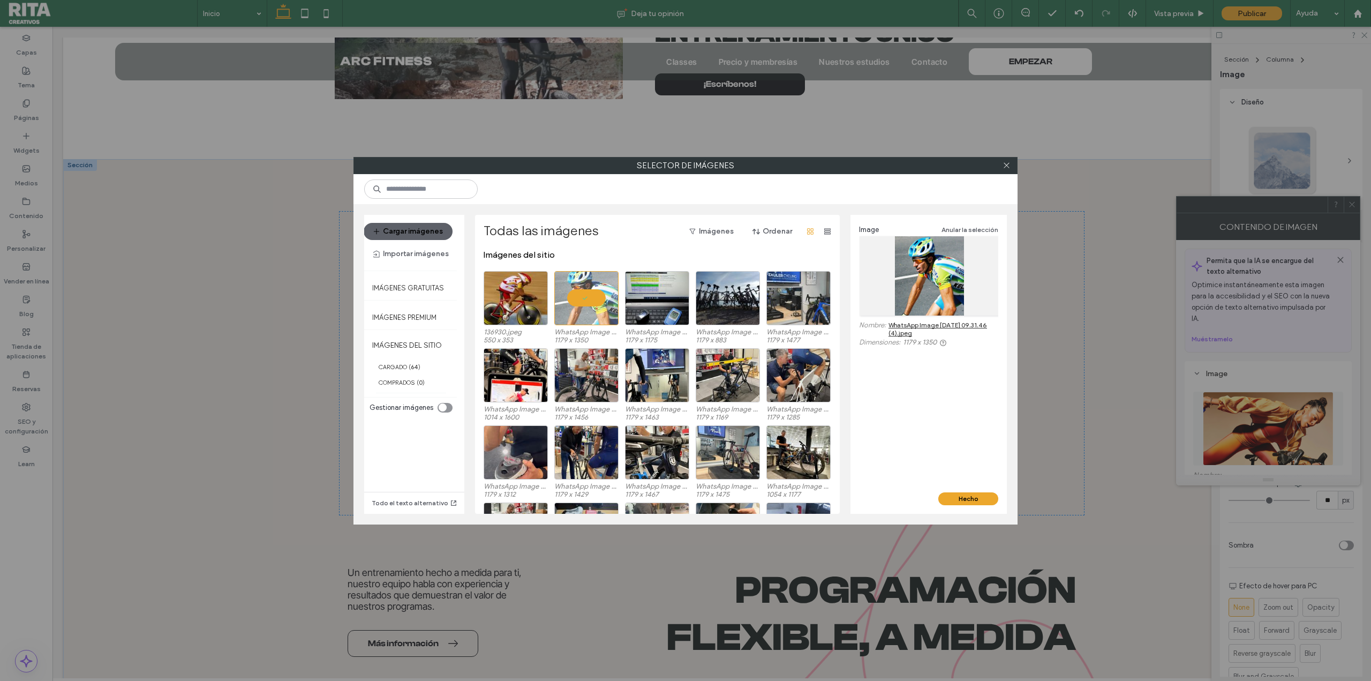
click at [956, 507] on div "Hecho" at bounding box center [928, 502] width 156 height 21
click at [961, 500] on button "Hecho" at bounding box center [968, 498] width 60 height 13
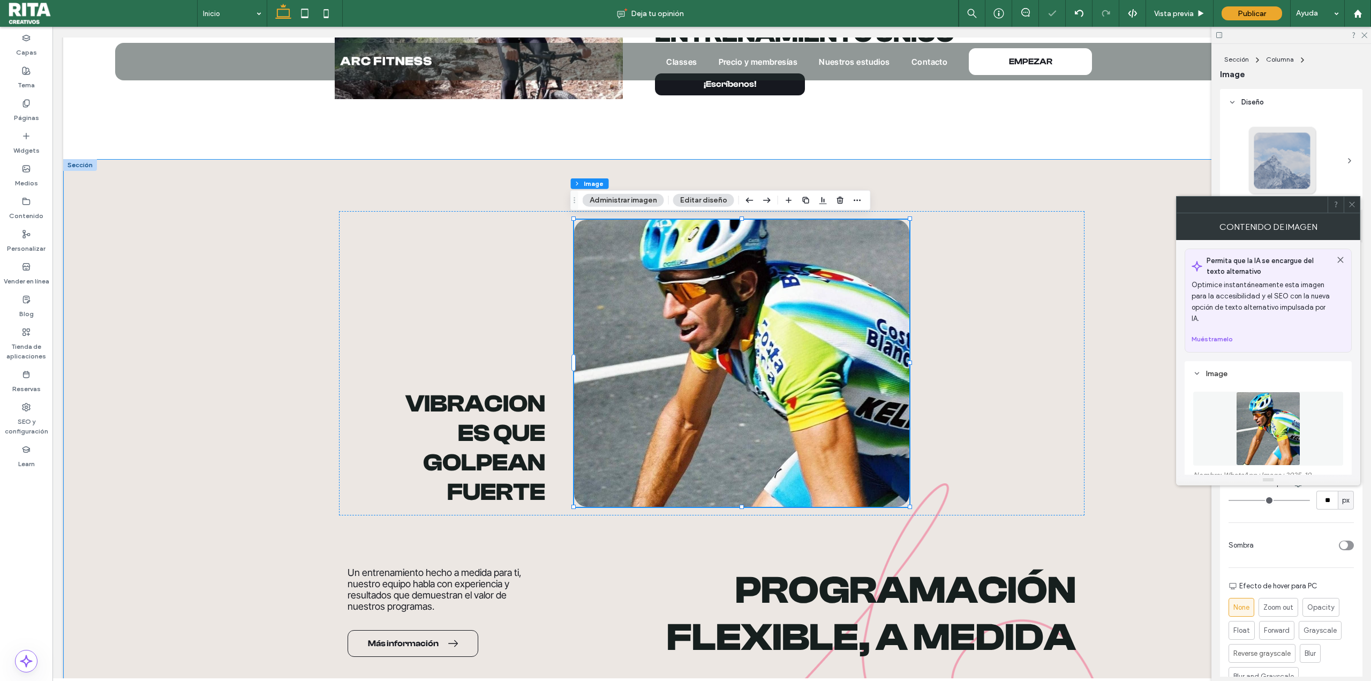
click at [1158, 398] on div "Vibraciones que golpean fuerte Un entrenamiento hecho a medida para ti, nuestro…" at bounding box center [711, 478] width 1297 height 638
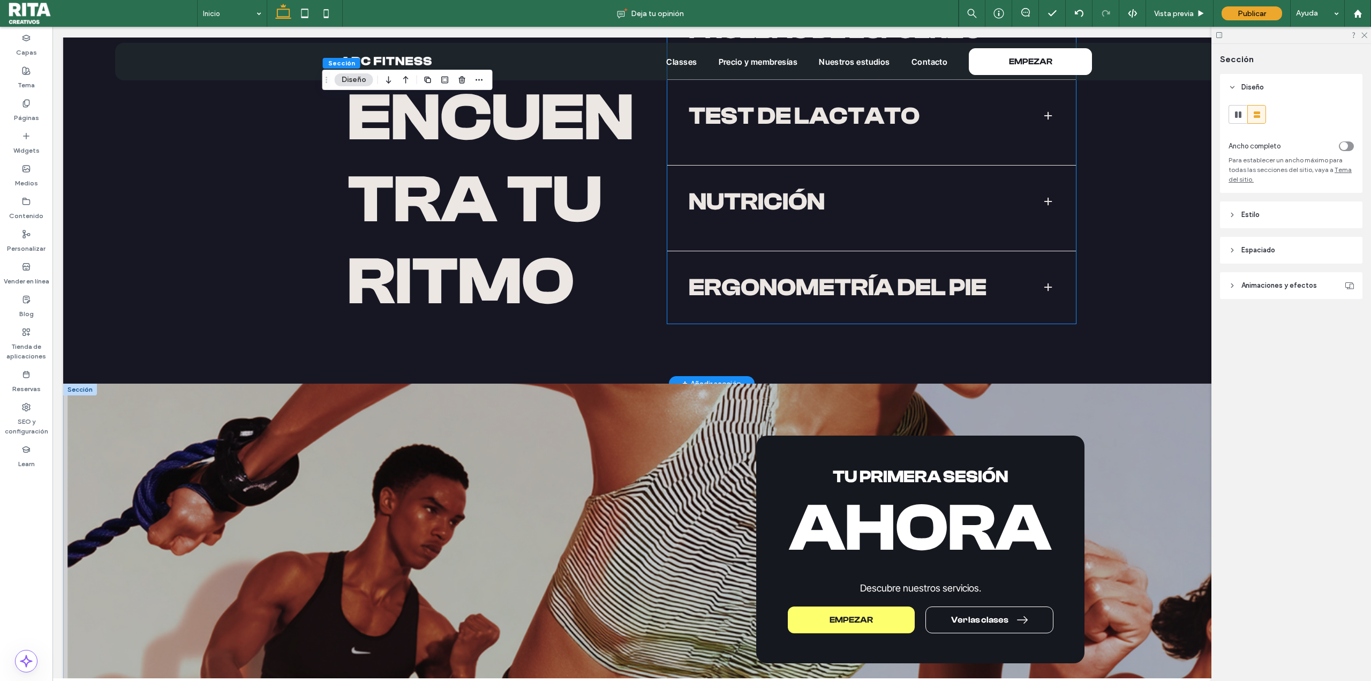
scroll to position [2356, 0]
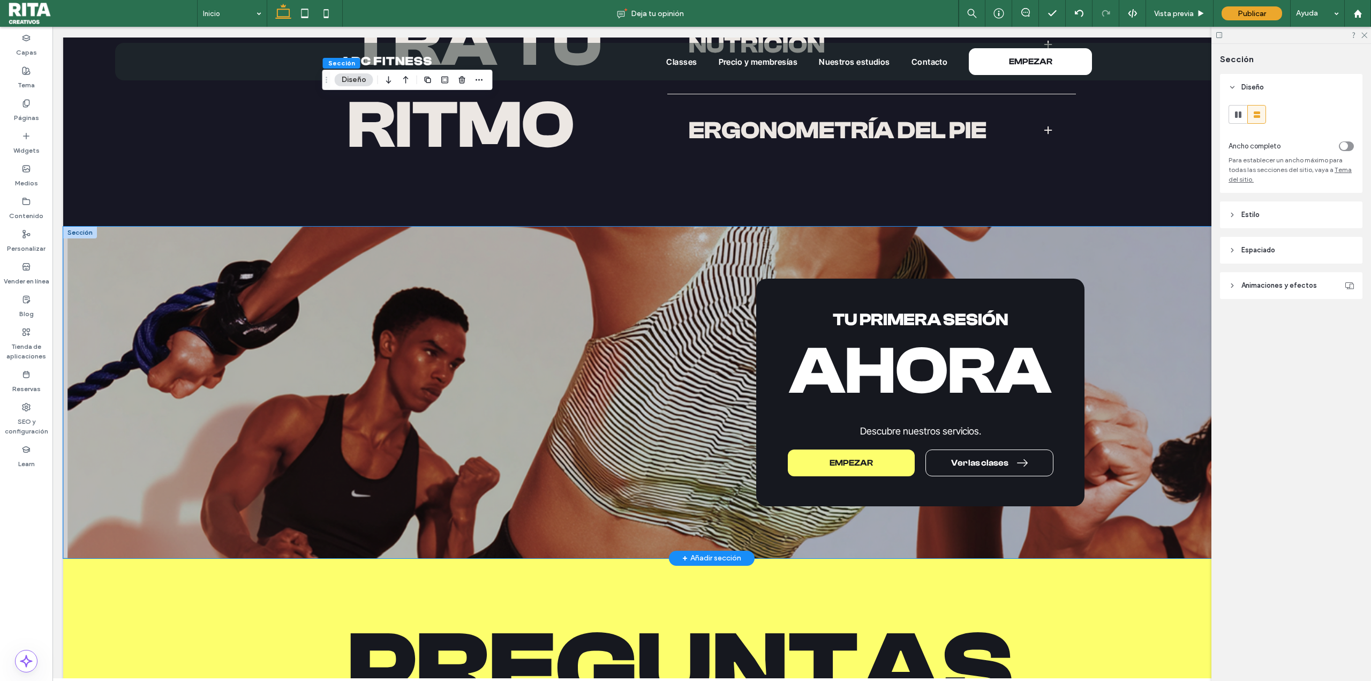
click at [195, 333] on div "Tu primera sesión [GEOGRAPHIC_DATA] Descubre nuestros servicios. EMPEZAR Ver la…" at bounding box center [711, 391] width 1297 height 331
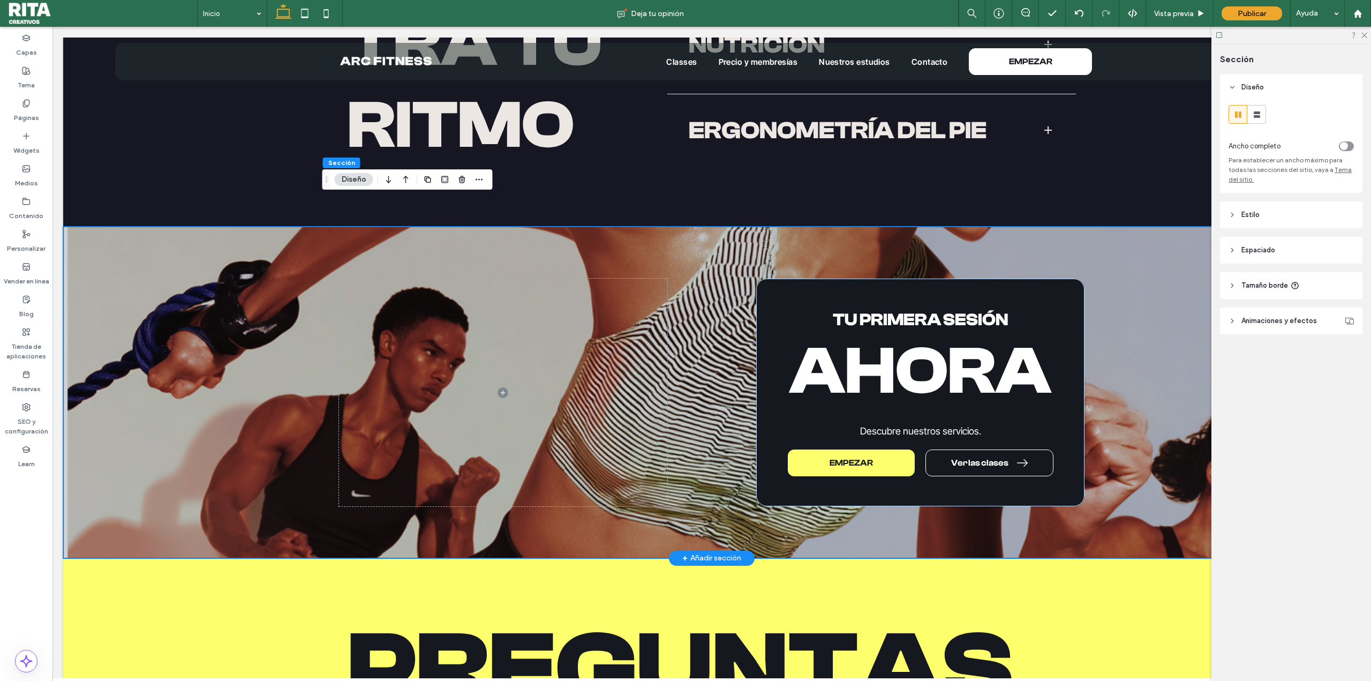
click at [208, 286] on div "Tu primera sesión [GEOGRAPHIC_DATA] Descubre nuestros servicios. EMPEZAR Ver la…" at bounding box center [711, 391] width 1297 height 331
click at [1280, 207] on header "Estilo" at bounding box center [1291, 214] width 142 height 27
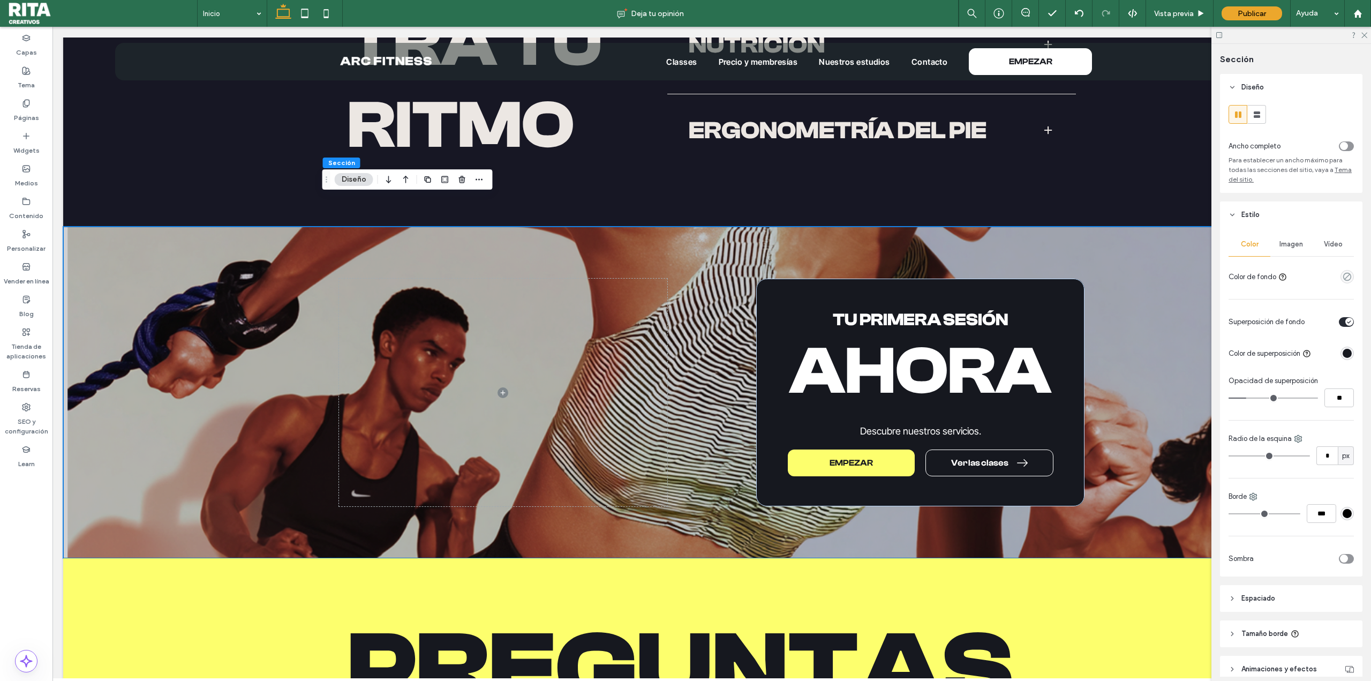
click at [1288, 254] on div "Imagen" at bounding box center [1291, 244] width 42 height 24
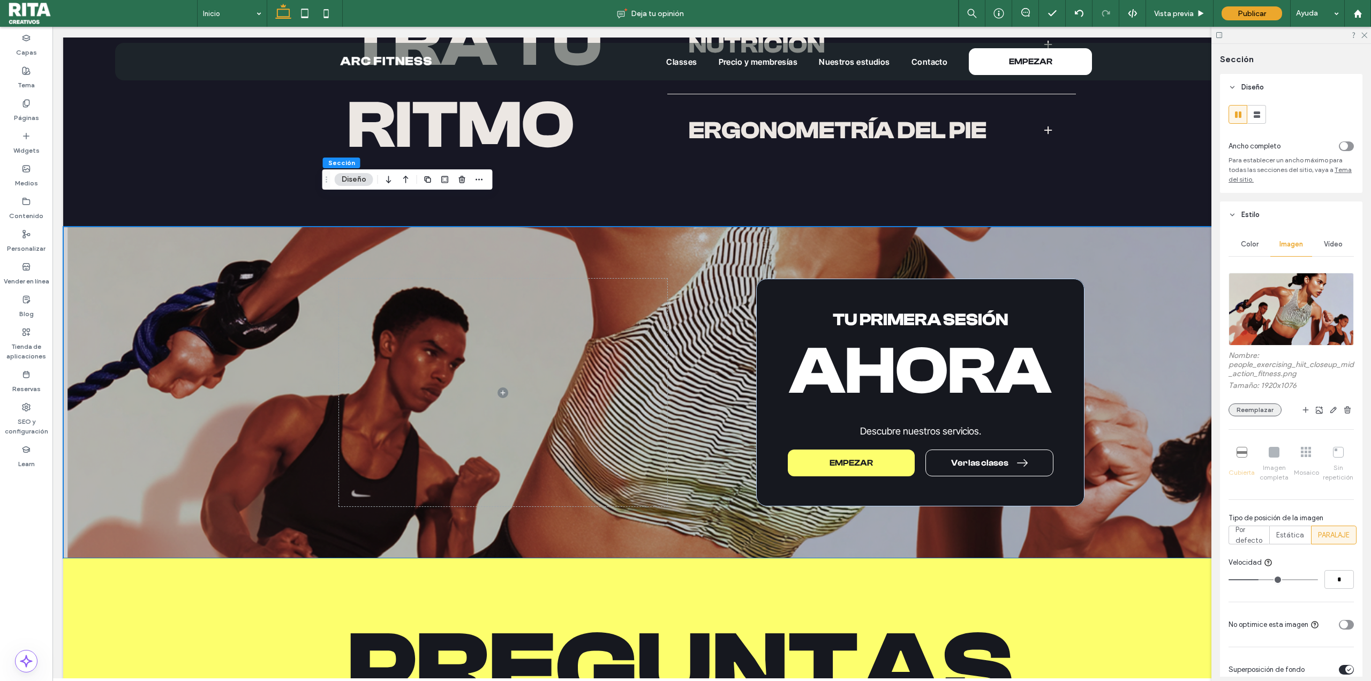
click at [1263, 412] on button "Reemplazar" at bounding box center [1254, 409] width 53 height 13
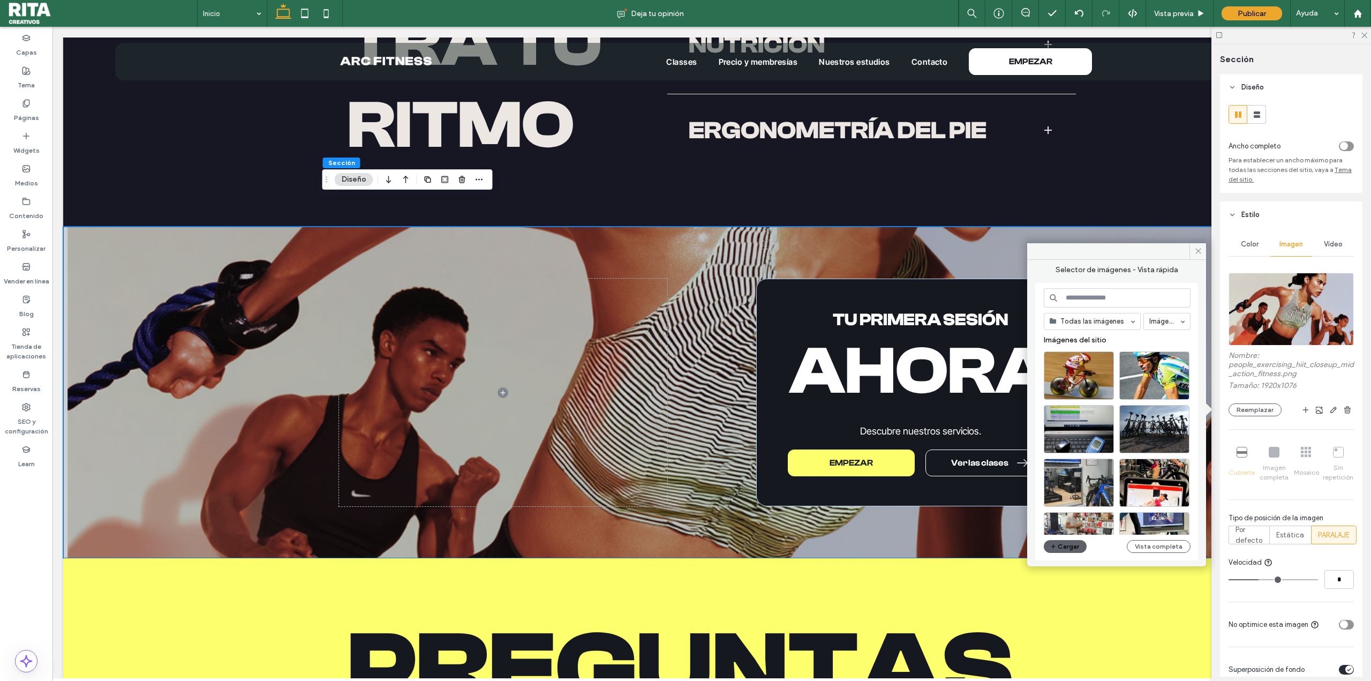
click at [1173, 537] on div "Todas las imágenes Imágenes Imágenes del sitio Cargar Vista completa" at bounding box center [1117, 421] width 147 height 267
click at [1176, 549] on button "Vista completa" at bounding box center [1159, 546] width 64 height 13
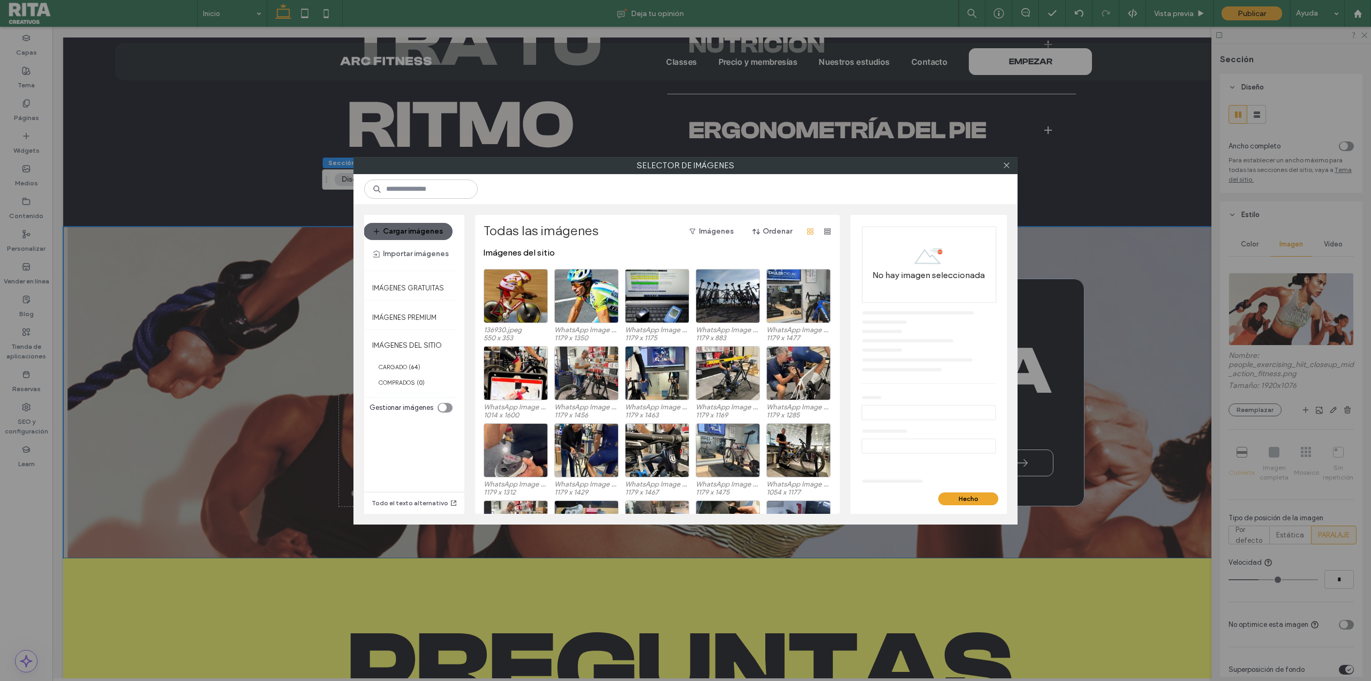
scroll to position [0, 0]
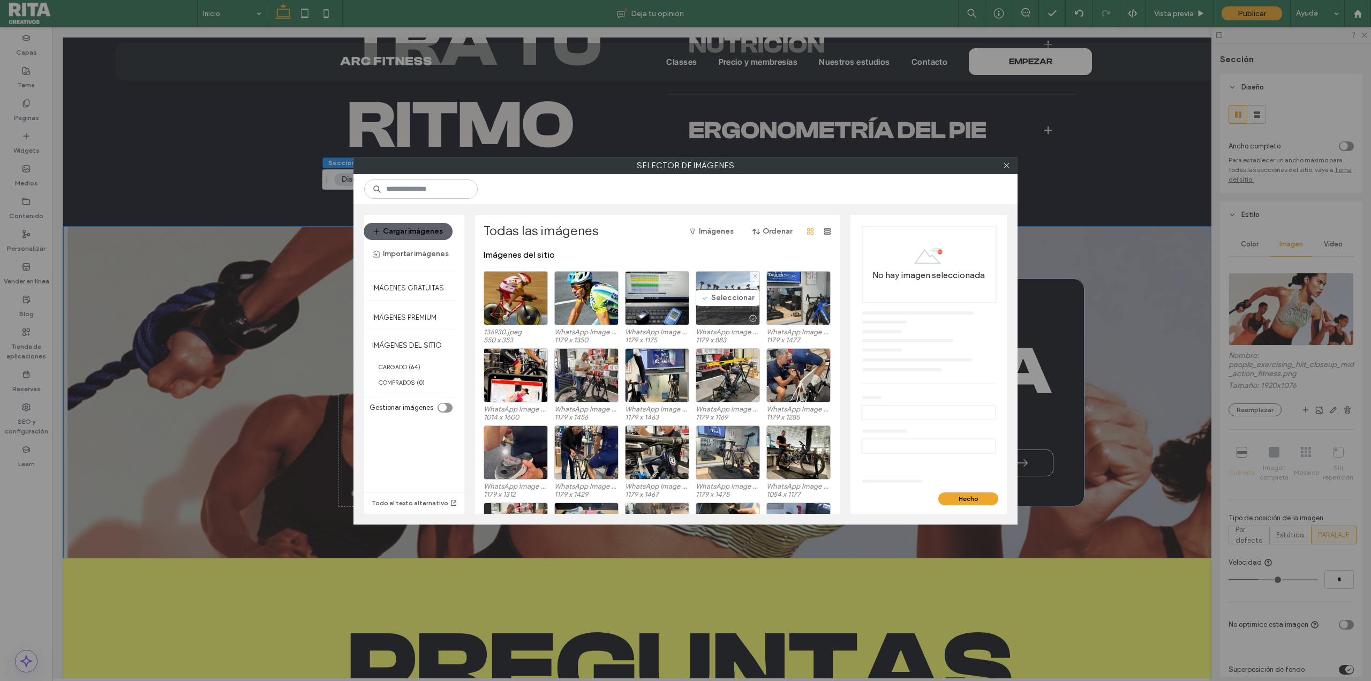
click at [731, 301] on div "Seleccionar" at bounding box center [728, 298] width 64 height 54
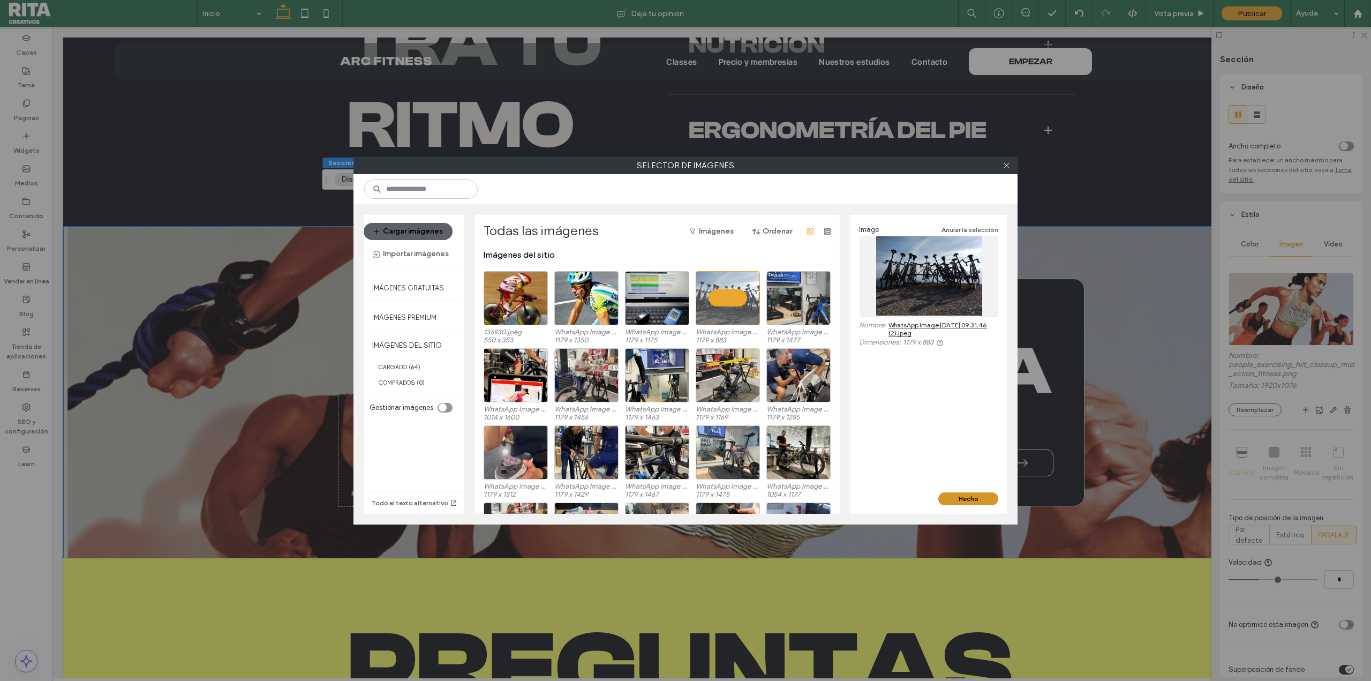
click at [954, 500] on button "Hecho" at bounding box center [968, 498] width 60 height 13
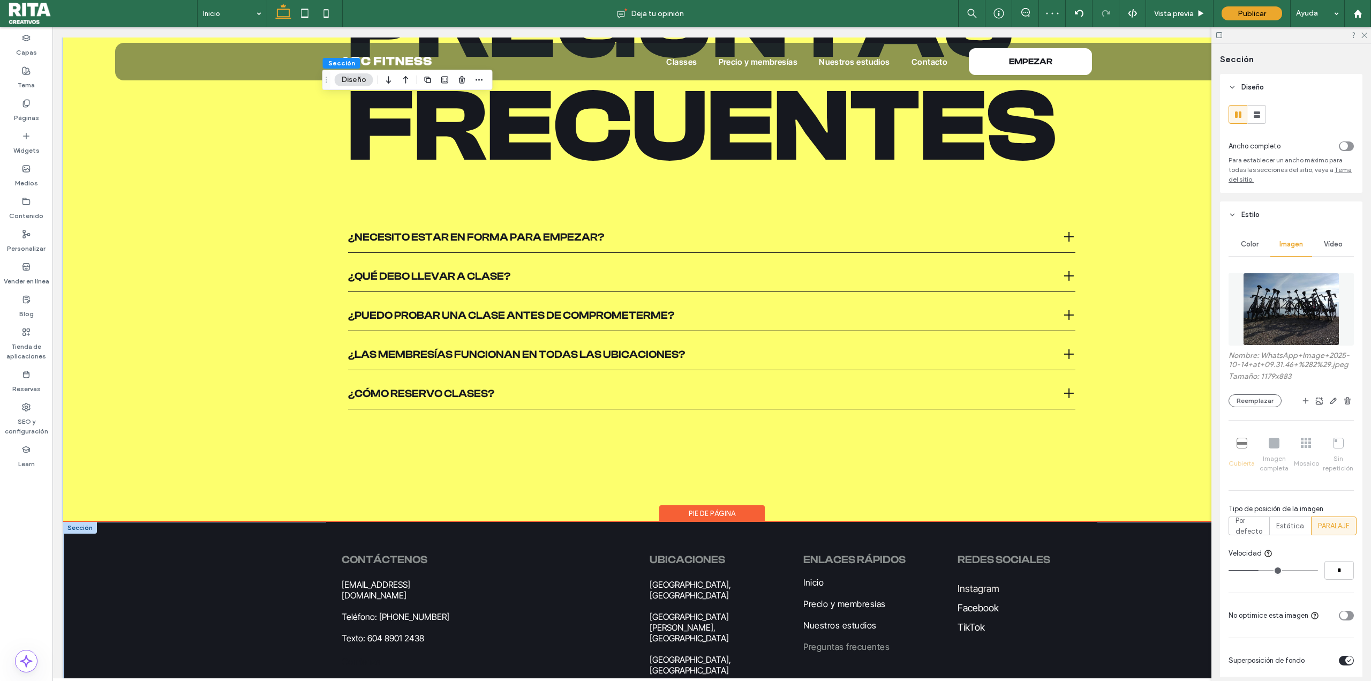
scroll to position [2787, 0]
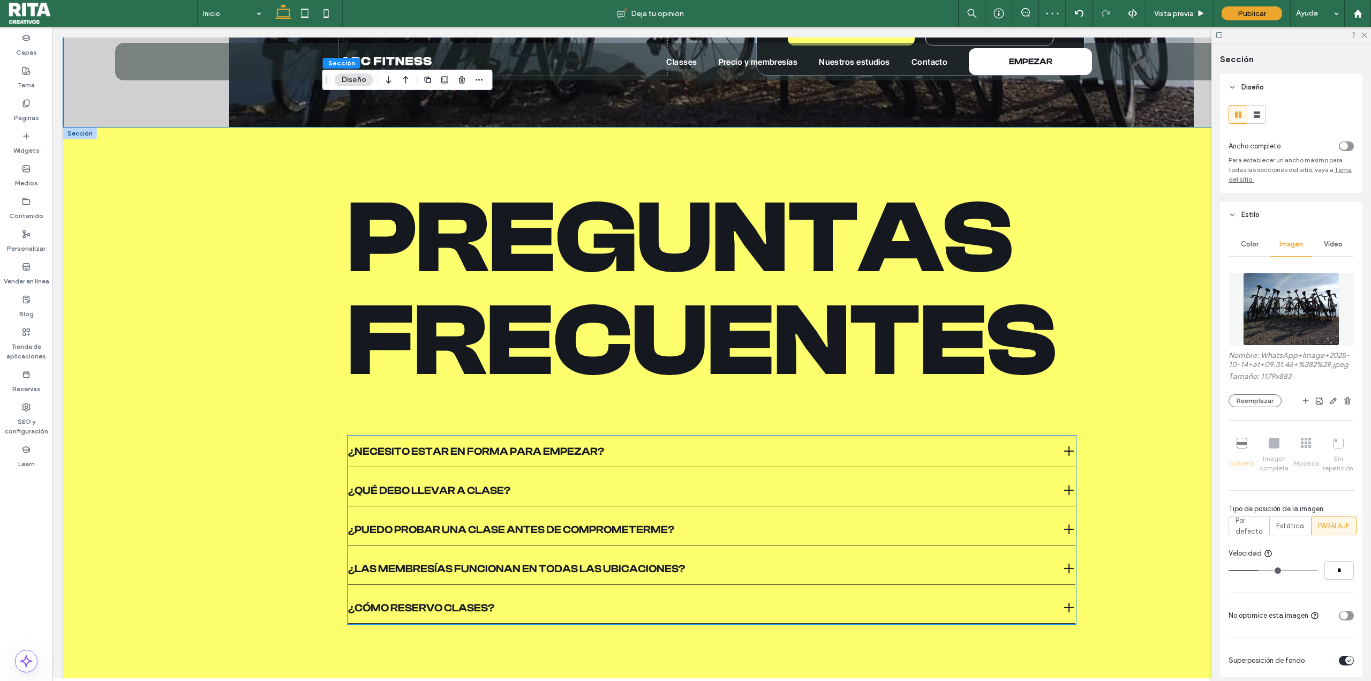
click at [551, 444] on span "¿Necesito estar en forma para empezar?" at bounding box center [703, 450] width 710 height 13
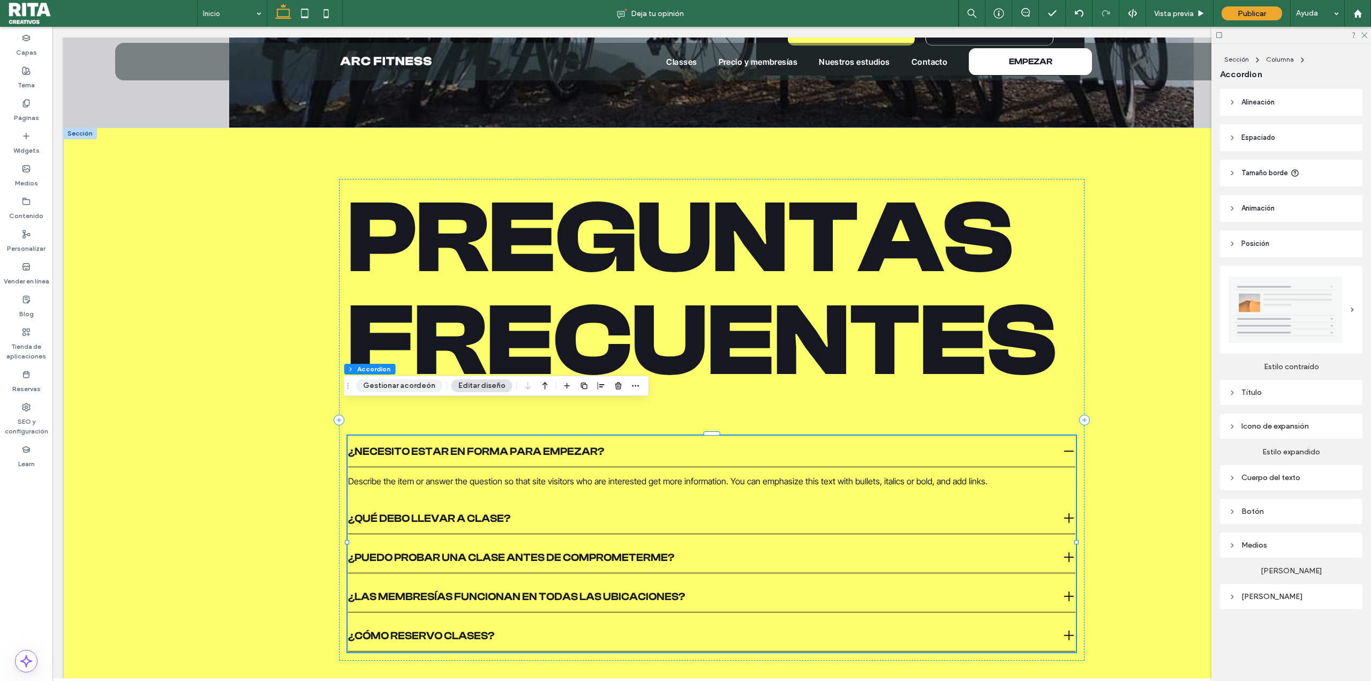
click at [410, 384] on button "Gestionar acordeón" at bounding box center [399, 385] width 86 height 13
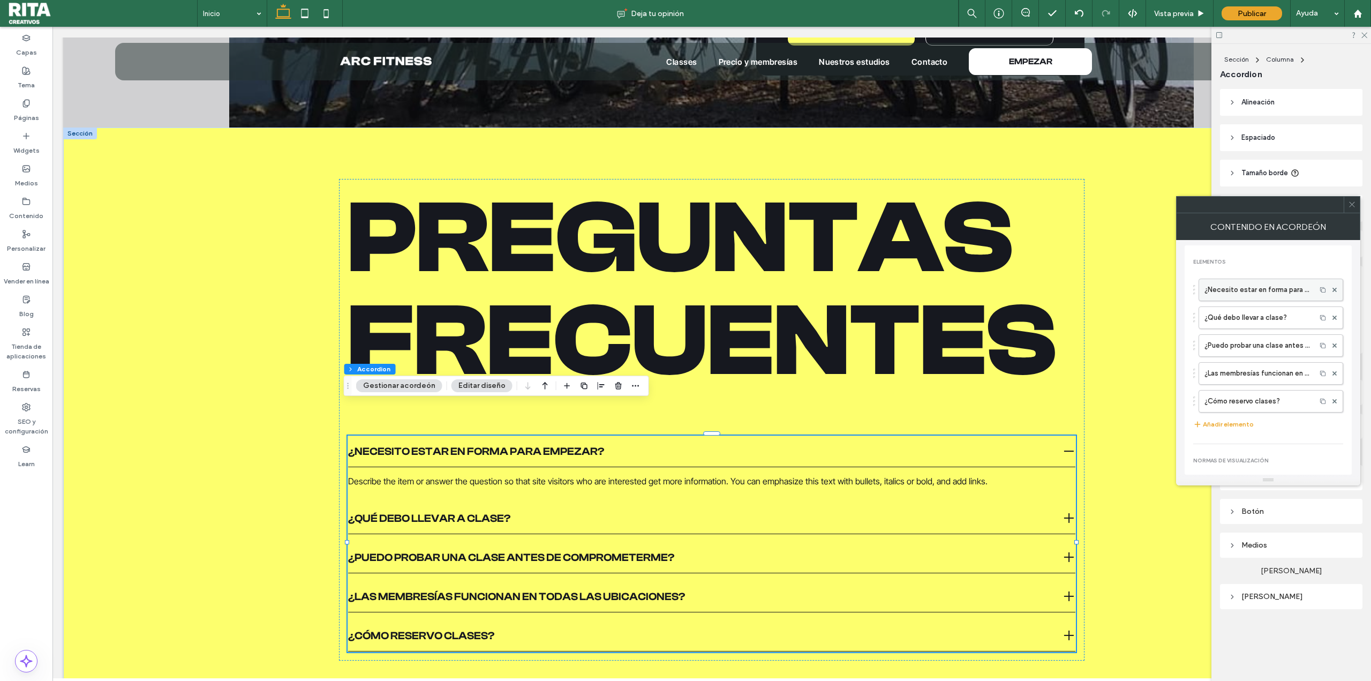
click at [1229, 296] on label "¿Necesito estar en forma para empezar?" at bounding box center [1257, 289] width 106 height 21
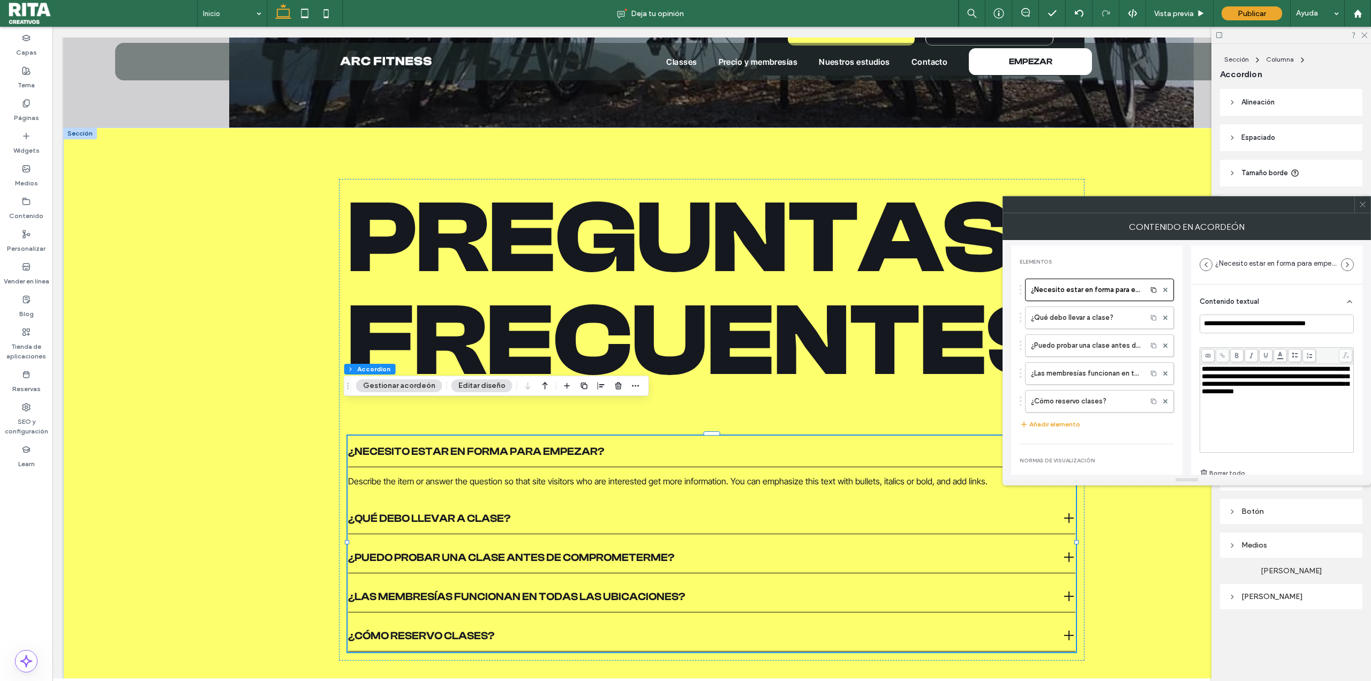
click at [1256, 394] on span "**********" at bounding box center [1275, 379] width 147 height 29
click at [1260, 407] on div "**********" at bounding box center [1277, 408] width 150 height 86
click at [1163, 319] on icon at bounding box center [1165, 317] width 4 height 4
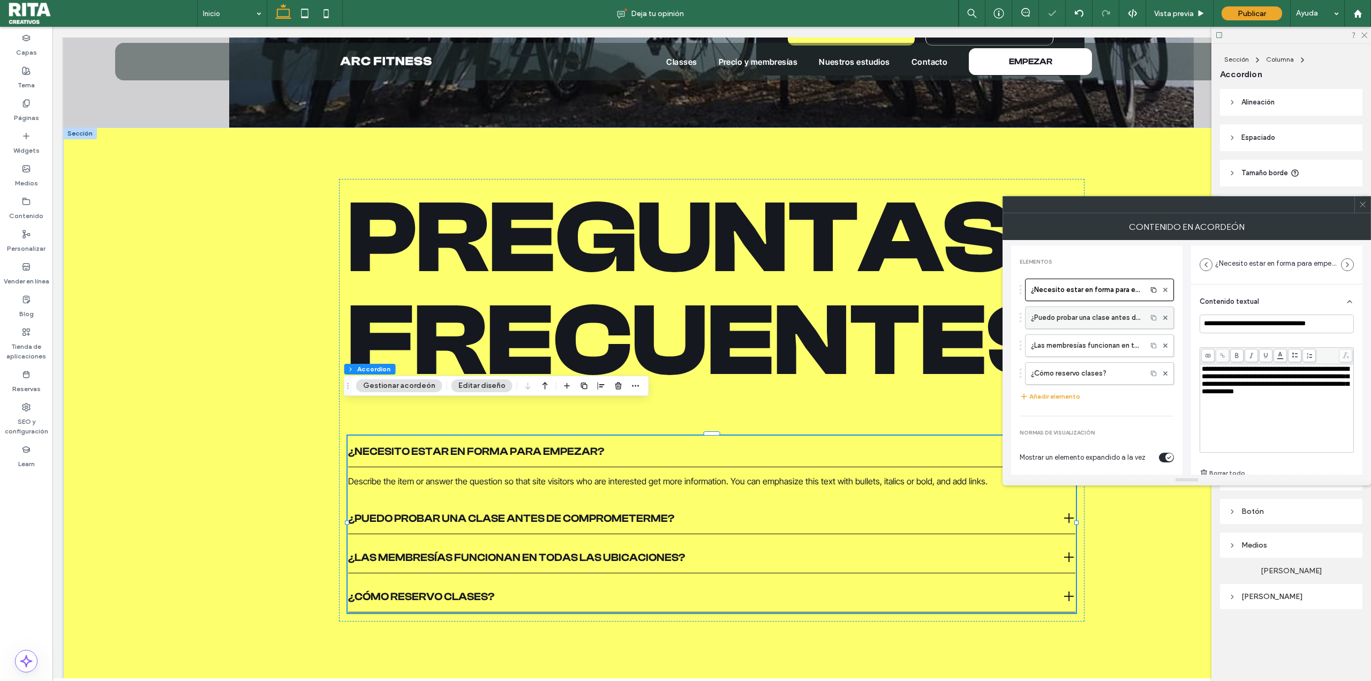
click at [1099, 319] on label "¿Puedo probar una clase antes de comprometerme?" at bounding box center [1086, 317] width 110 height 21
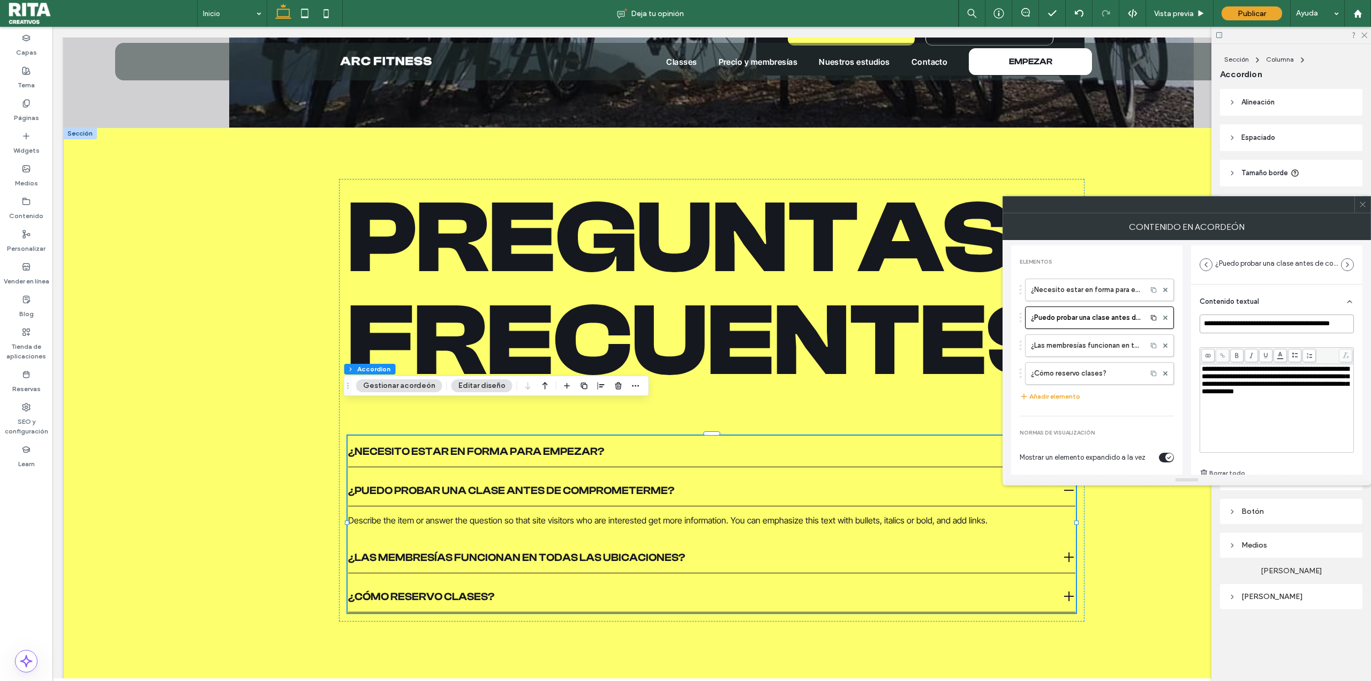
drag, startPoint x: 1252, startPoint y: 325, endPoint x: 1302, endPoint y: 322, distance: 49.9
click at [1302, 322] on input "**********" at bounding box center [1276, 323] width 154 height 19
click at [1045, 350] on label "¿Las membresías funcionan en todas las ubicaciones?" at bounding box center [1086, 345] width 110 height 21
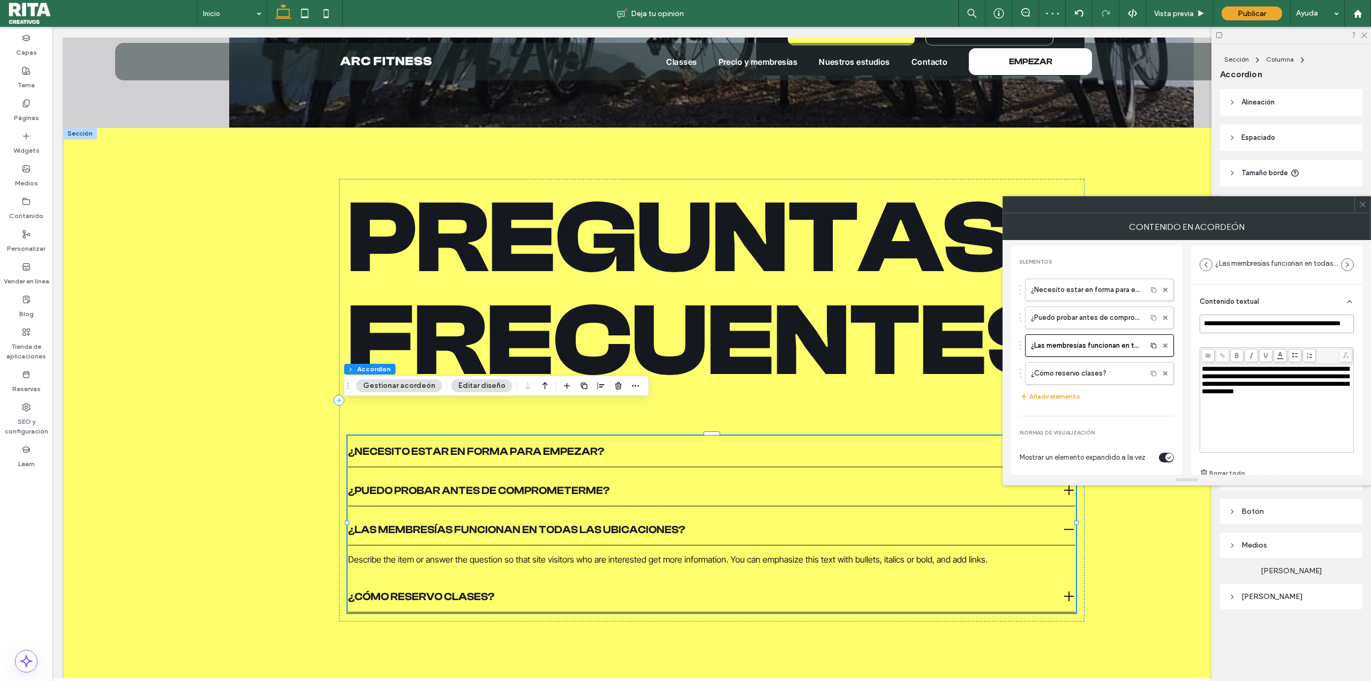
scroll to position [0, 34]
drag, startPoint x: 1264, startPoint y: 326, endPoint x: 1334, endPoint y: 330, distance: 70.2
click at [1336, 330] on input "**********" at bounding box center [1273, 323] width 148 height 19
click at [1324, 324] on input "**********" at bounding box center [1273, 323] width 148 height 19
type input "*"
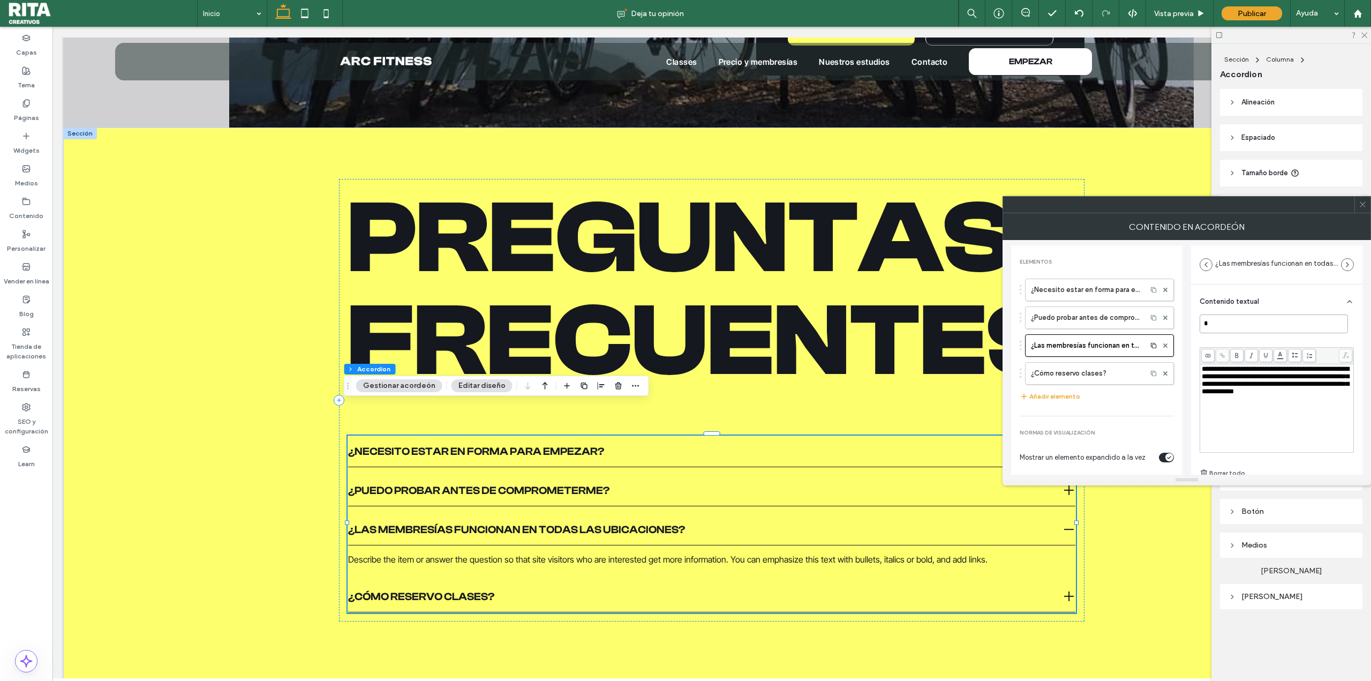
scroll to position [0, 0]
type input "**********"
click at [656, 581] on div "¿Cómo reservo clases?" at bounding box center [711, 596] width 727 height 31
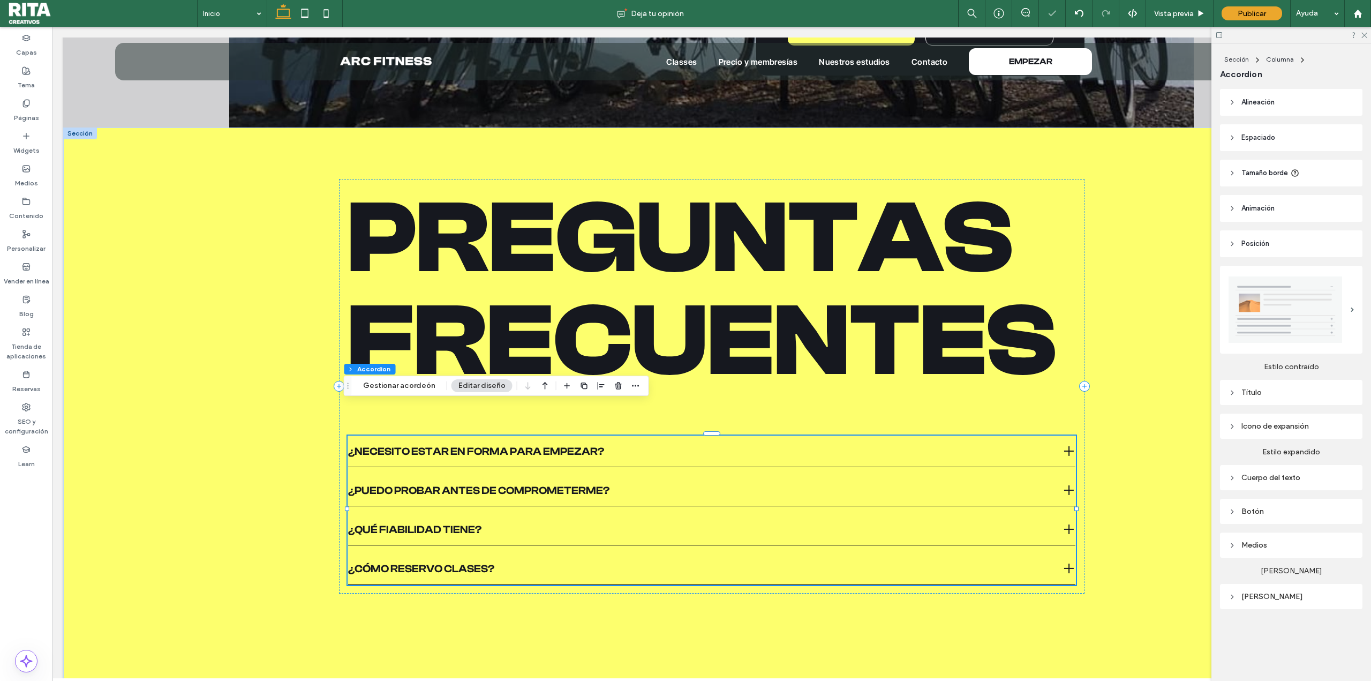
click at [543, 553] on div "¿Cómo reservo clases?" at bounding box center [711, 568] width 727 height 31
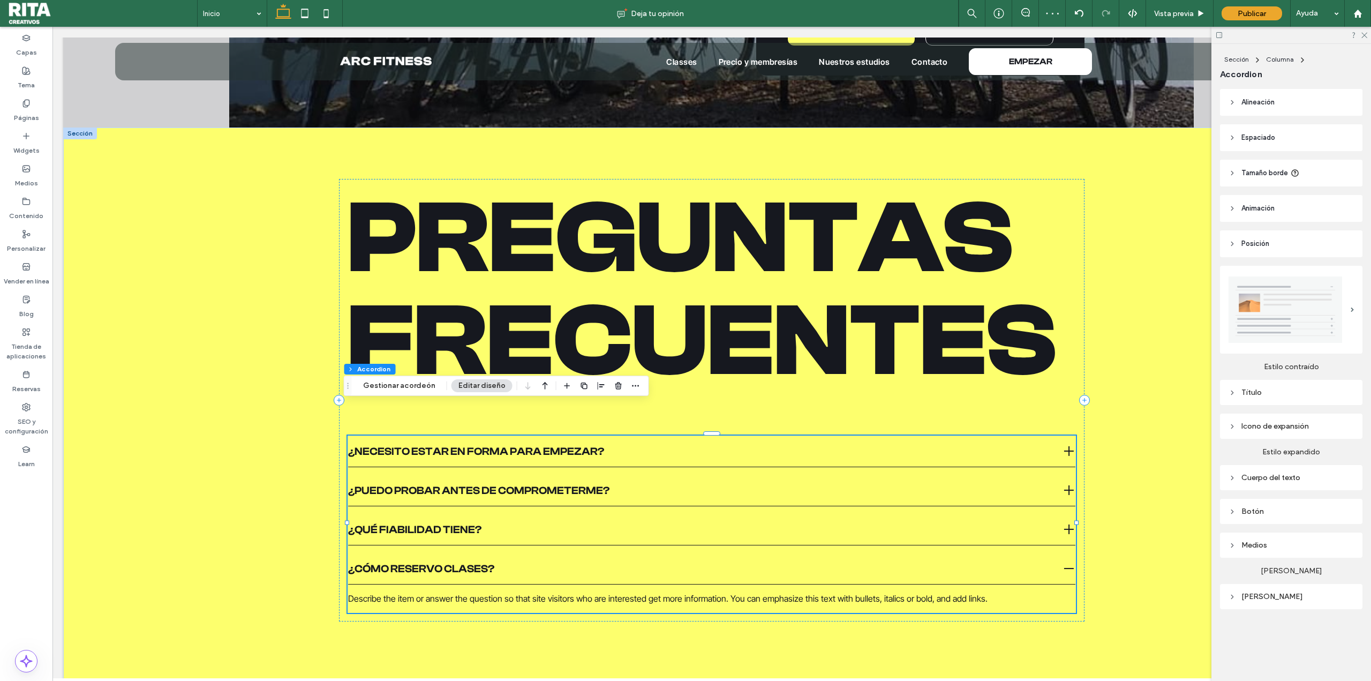
click at [779, 562] on span "¿Cómo reservo clases?" at bounding box center [703, 568] width 710 height 13
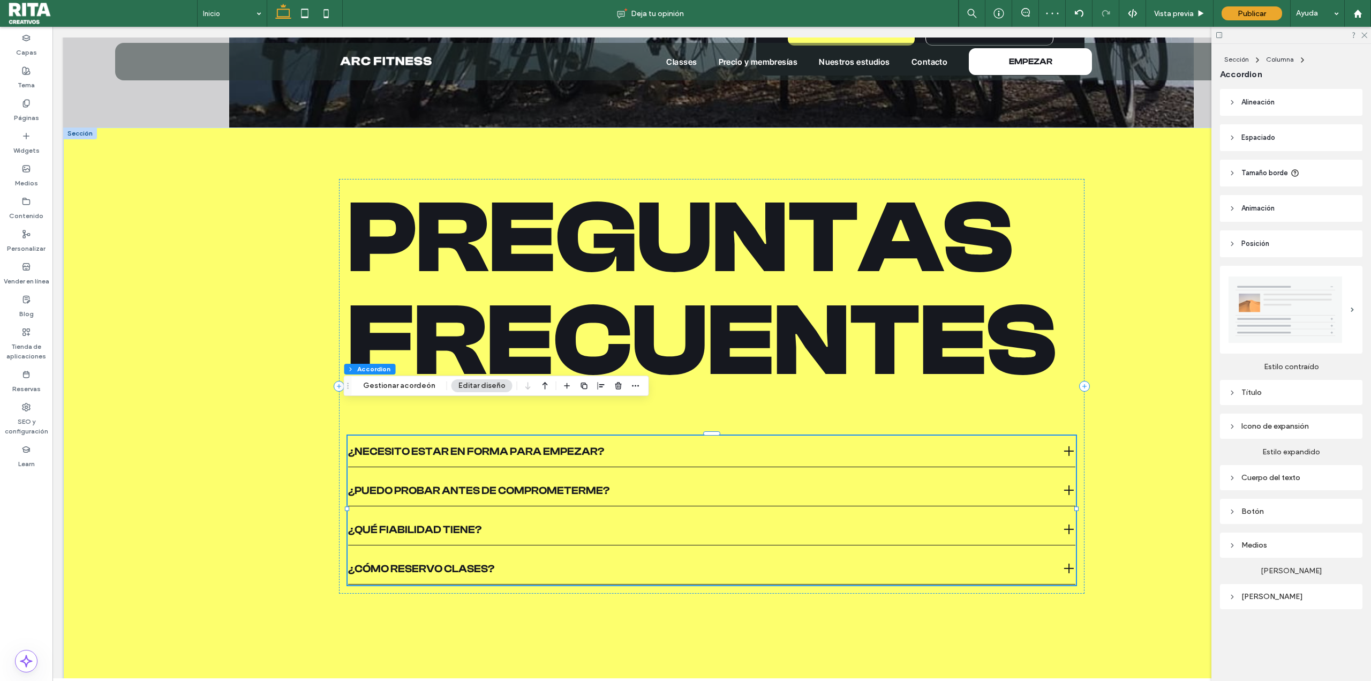
click at [557, 562] on span "¿Cómo reservo clases?" at bounding box center [703, 568] width 710 height 13
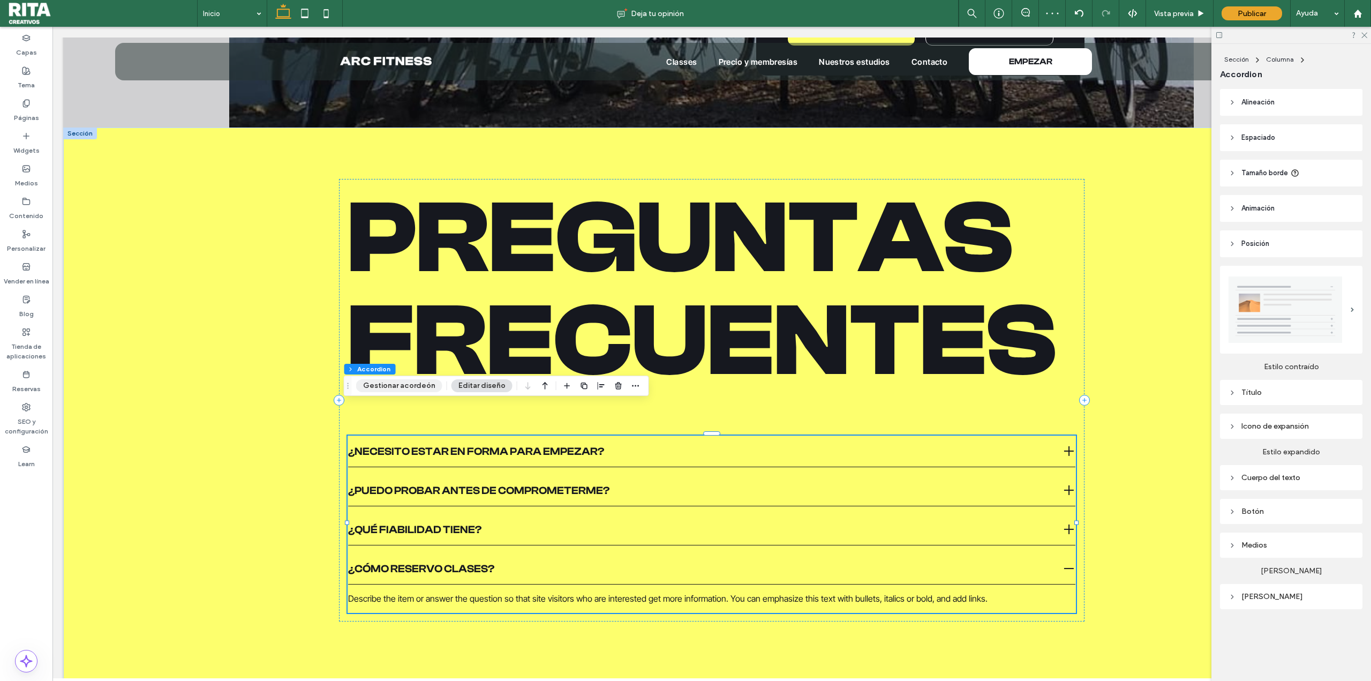
click at [394, 382] on button "Gestionar acordeón" at bounding box center [399, 385] width 86 height 13
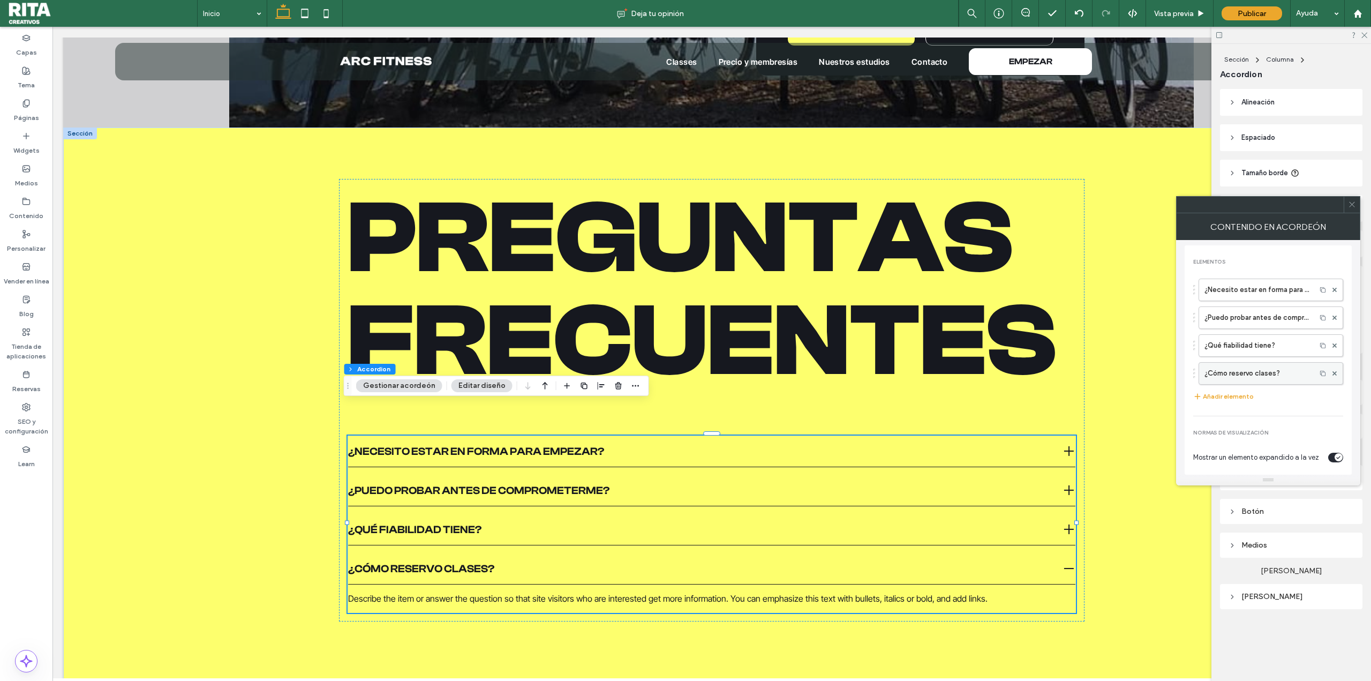
click at [1280, 372] on label "¿Cómo reservo clases?" at bounding box center [1257, 373] width 106 height 21
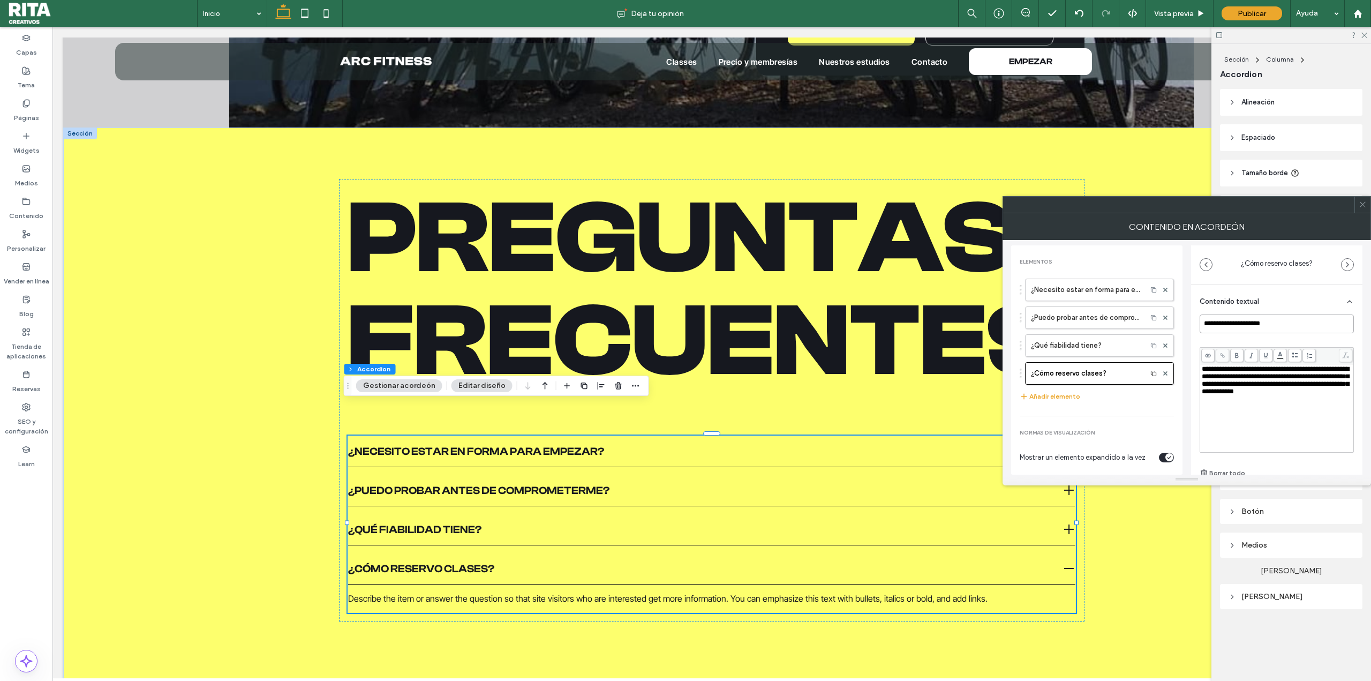
drag, startPoint x: 1274, startPoint y: 317, endPoint x: 1251, endPoint y: 324, distance: 24.1
click at [1251, 324] on input "**********" at bounding box center [1276, 323] width 154 height 19
type input "**********"
click at [753, 610] on div "Preguntas frecuentes ¿Necesito estar en forma para empezar? Describe the item o…" at bounding box center [711, 426] width 771 height 598
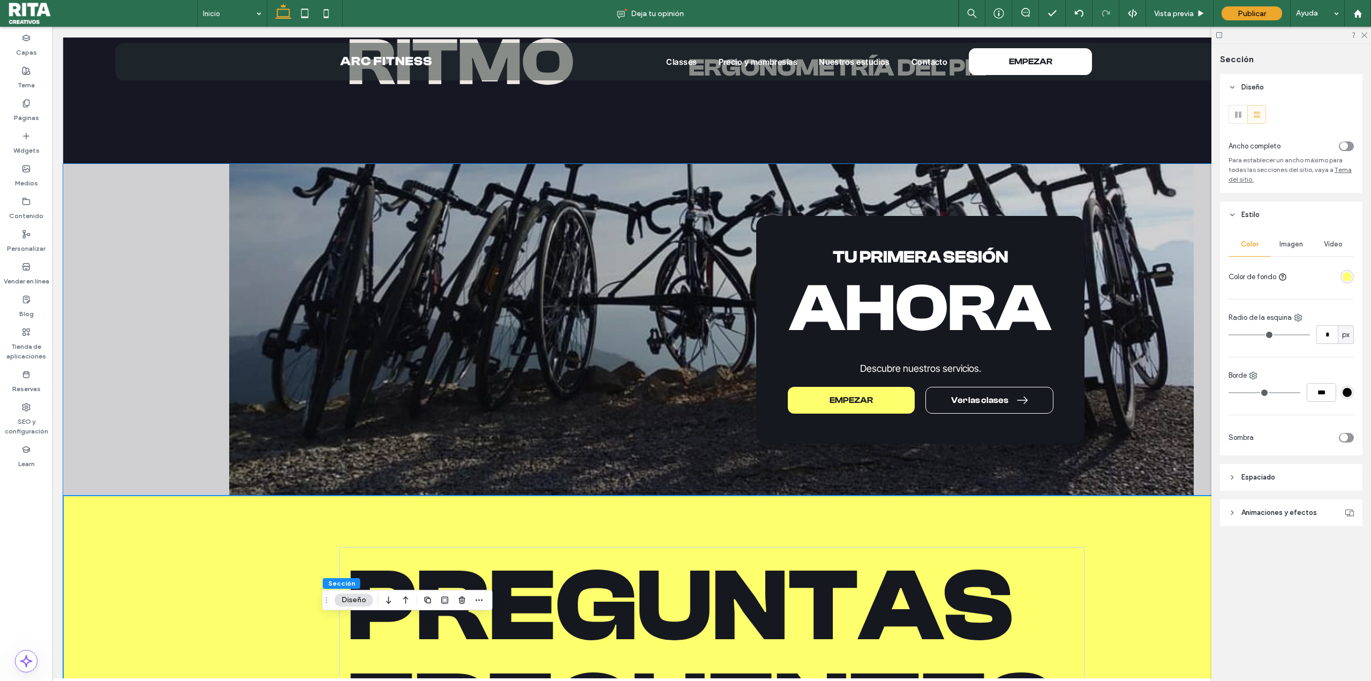
scroll to position [2266, 0]
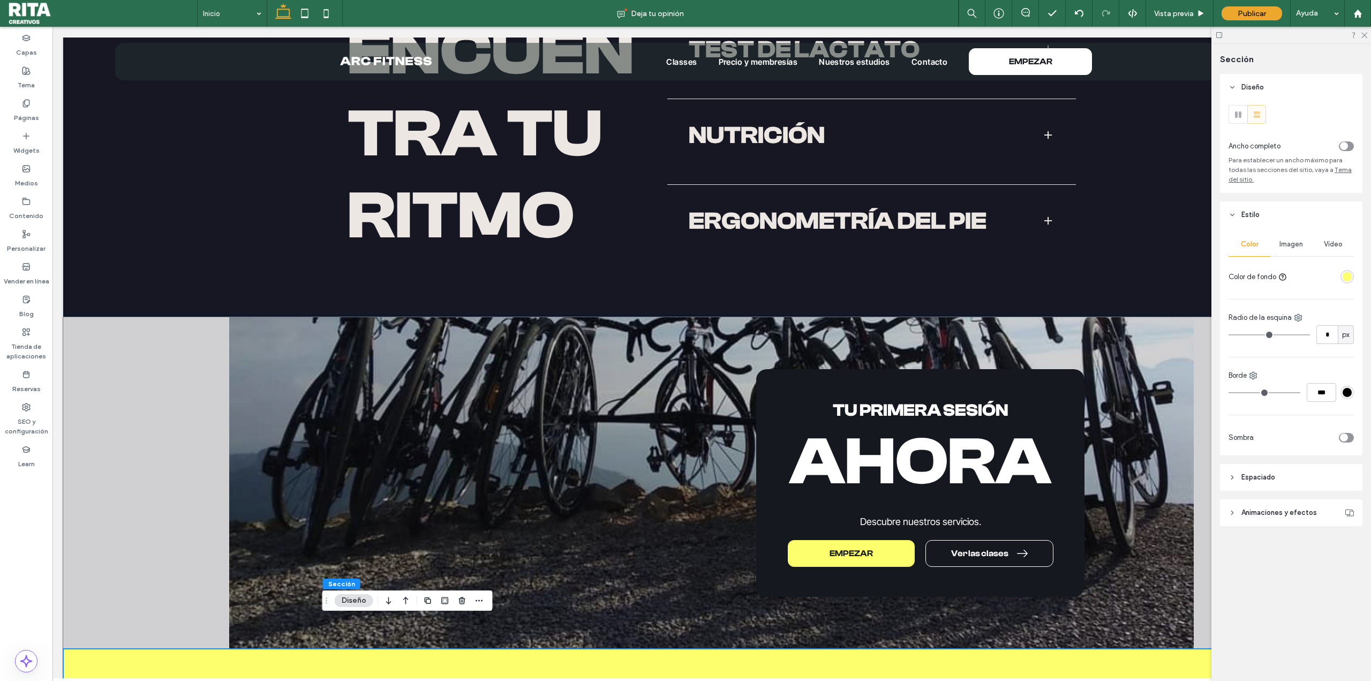
click at [1182, 466] on div "Tu primera sesión [GEOGRAPHIC_DATA] Descubre nuestros servicios. EMPEZAR Ver la…" at bounding box center [711, 482] width 1297 height 331
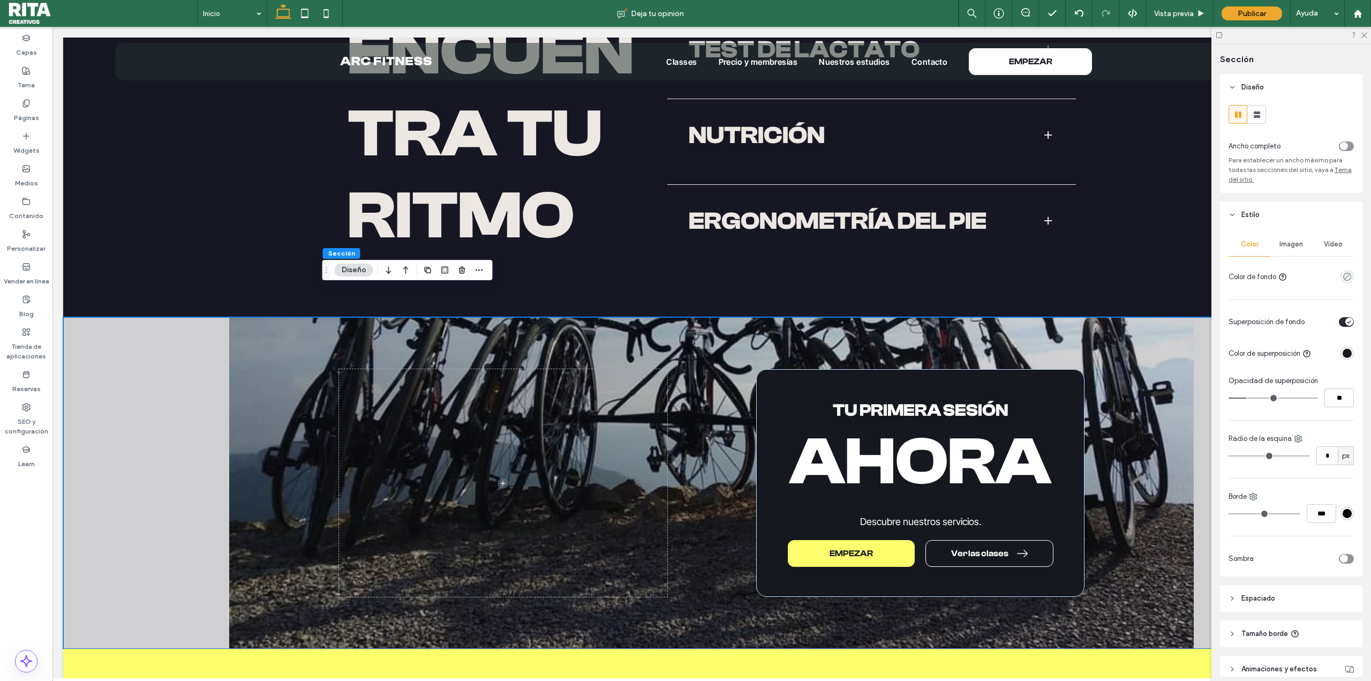
click at [345, 274] on button "Diseño" at bounding box center [354, 269] width 39 height 13
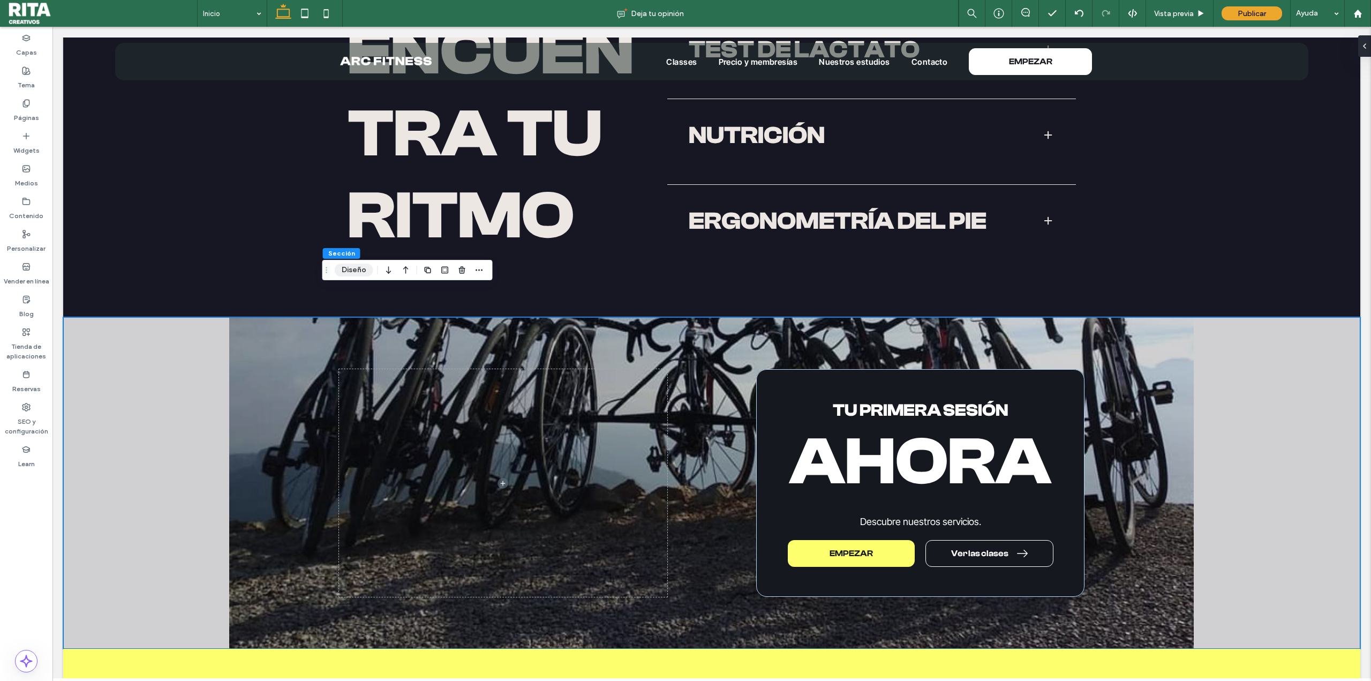
click at [353, 267] on button "Diseño" at bounding box center [354, 269] width 39 height 13
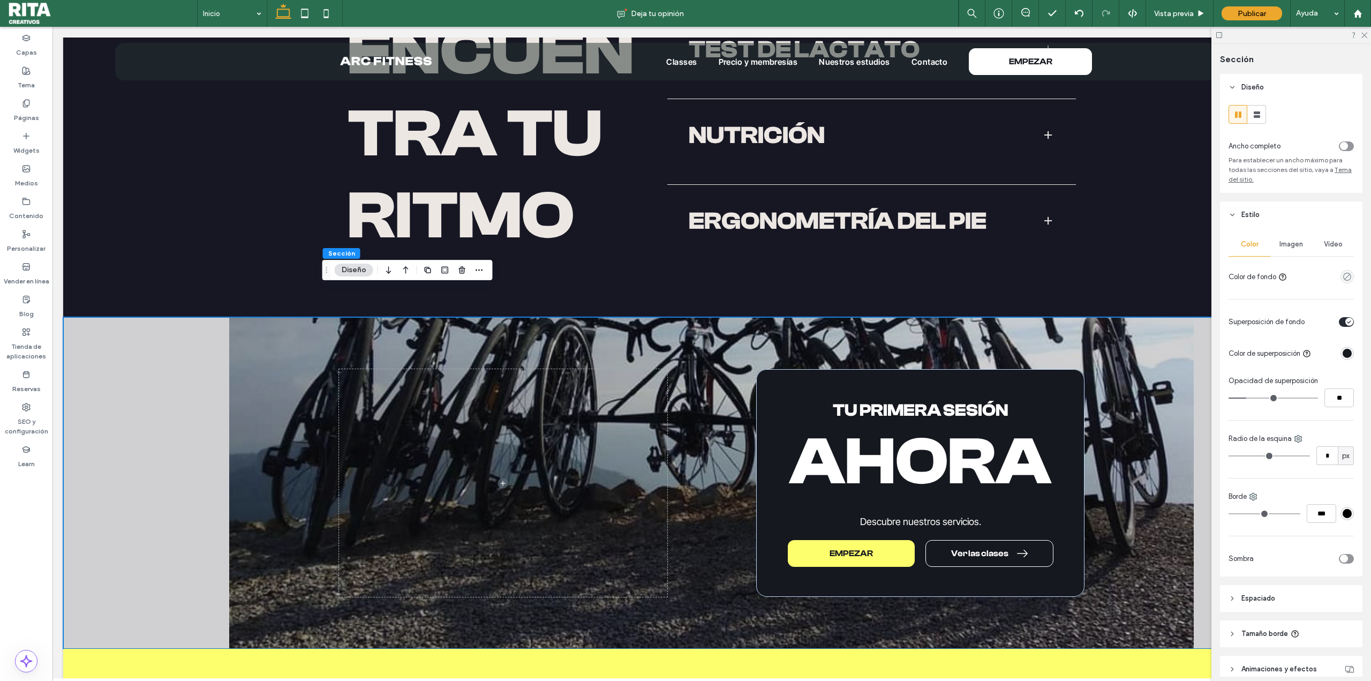
click at [1298, 237] on div "Imagen" at bounding box center [1291, 244] width 42 height 24
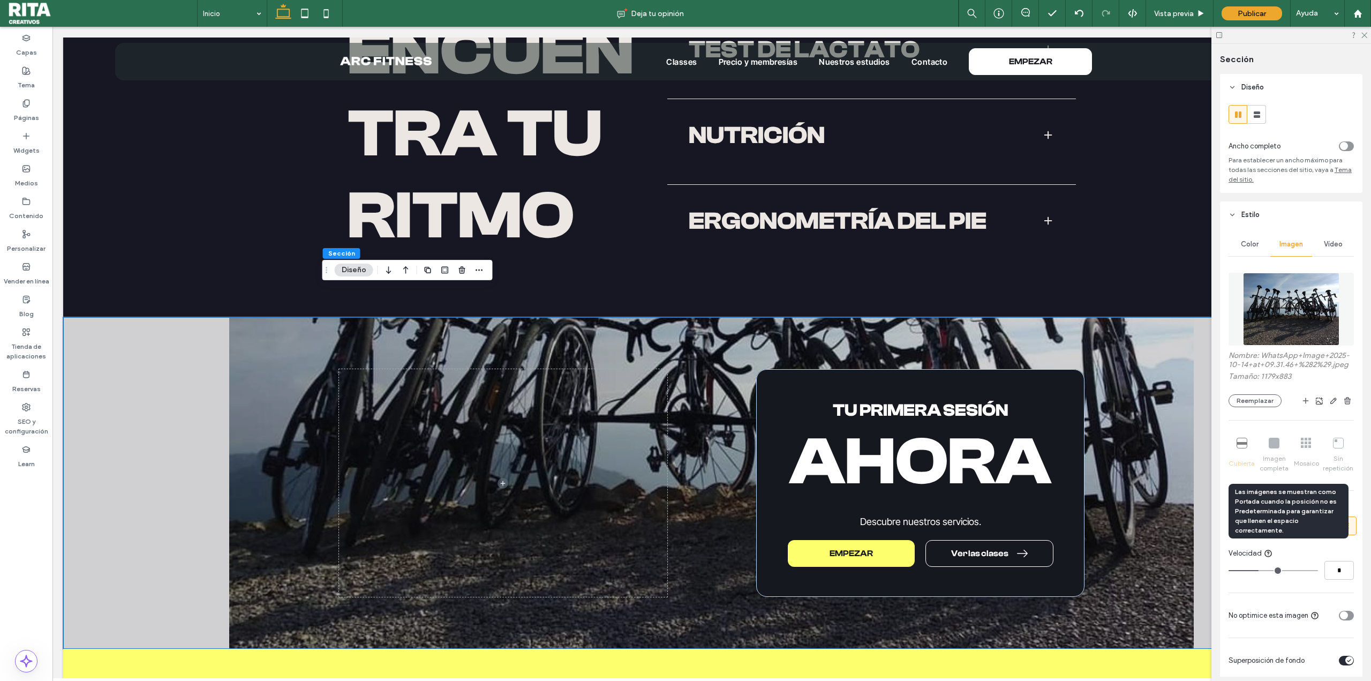
click at [1243, 440] on div "Cubierta Imagen completa Mosaico Sin repetición" at bounding box center [1290, 455] width 125 height 44
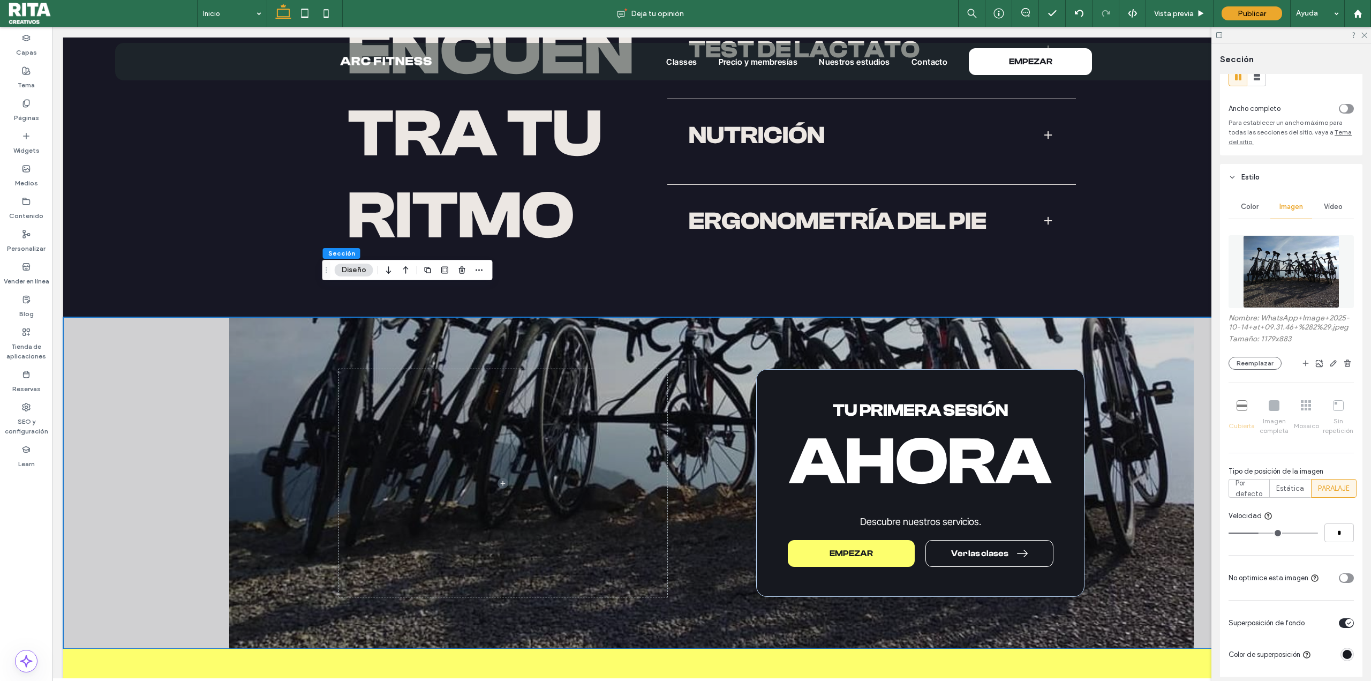
scroll to position [54, 0]
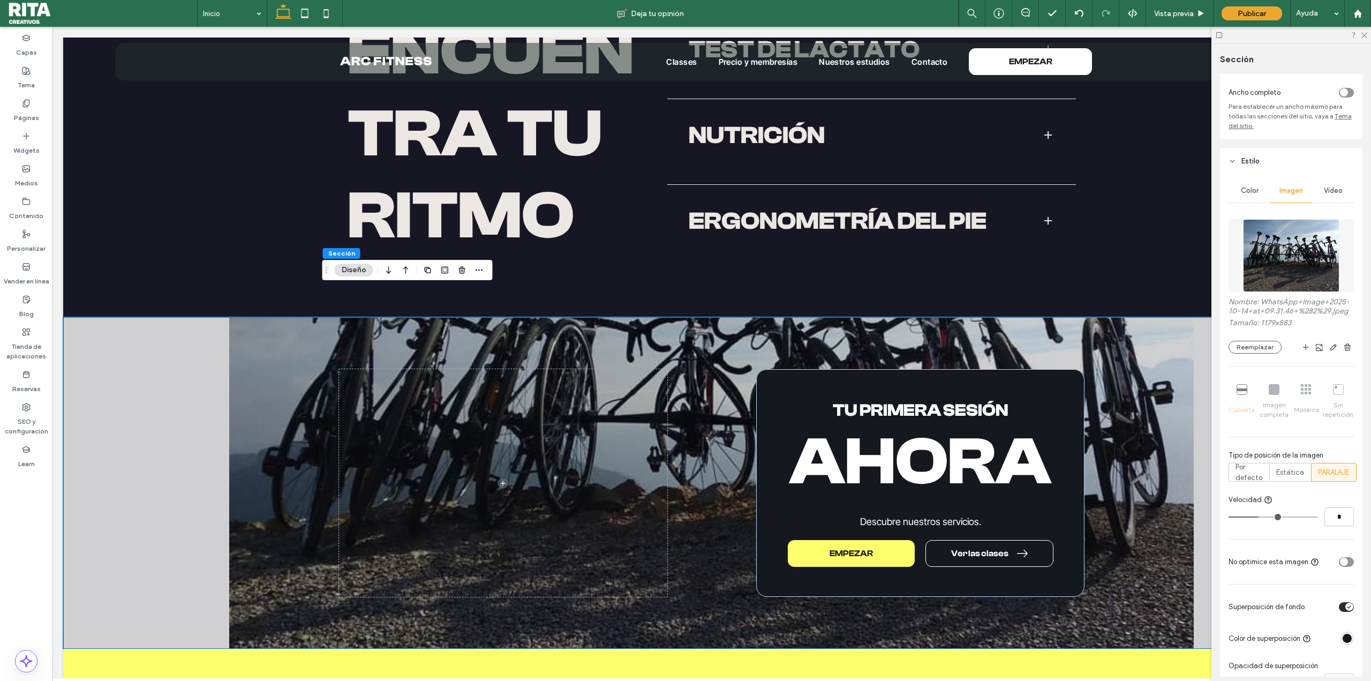
type input "*"
click at [1252, 516] on input "range" at bounding box center [1272, 516] width 89 height 1
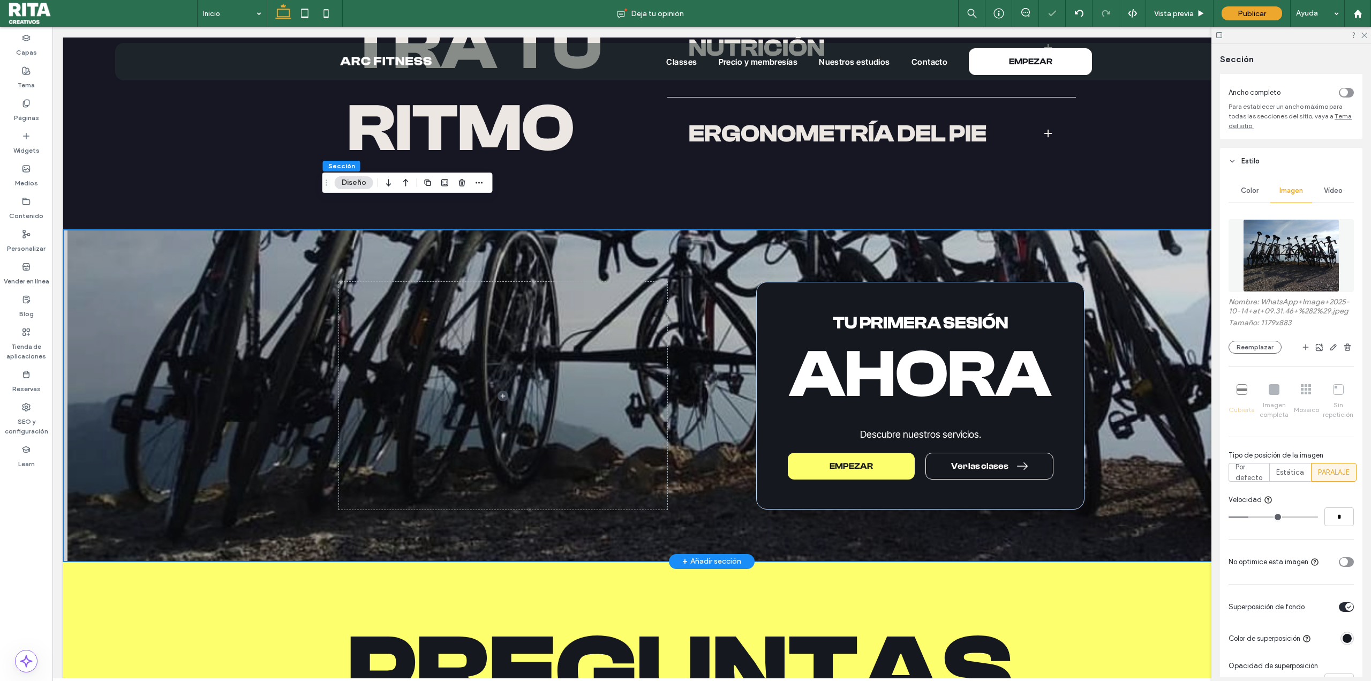
scroll to position [2373, 0]
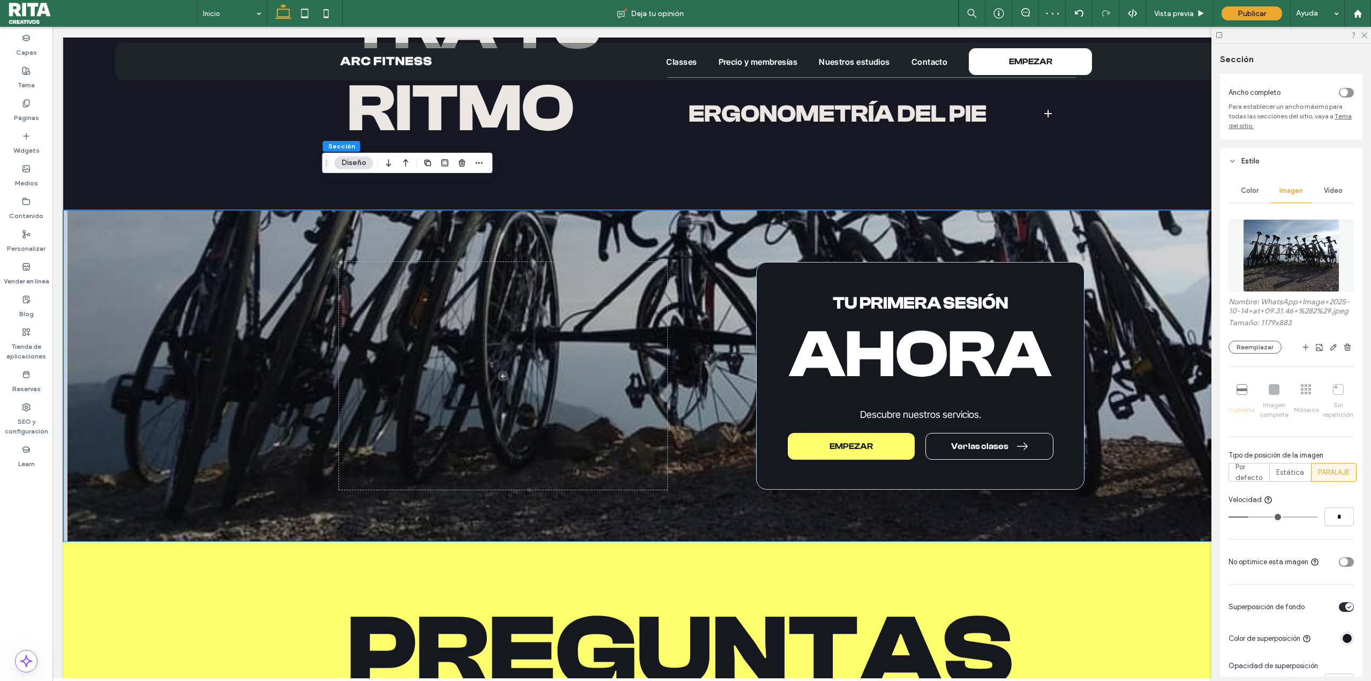
type input "*"
drag, startPoint x: 1247, startPoint y: 517, endPoint x: 1258, endPoint y: 516, distance: 11.3
type input "*"
click at [1258, 516] on input "range" at bounding box center [1272, 516] width 89 height 1
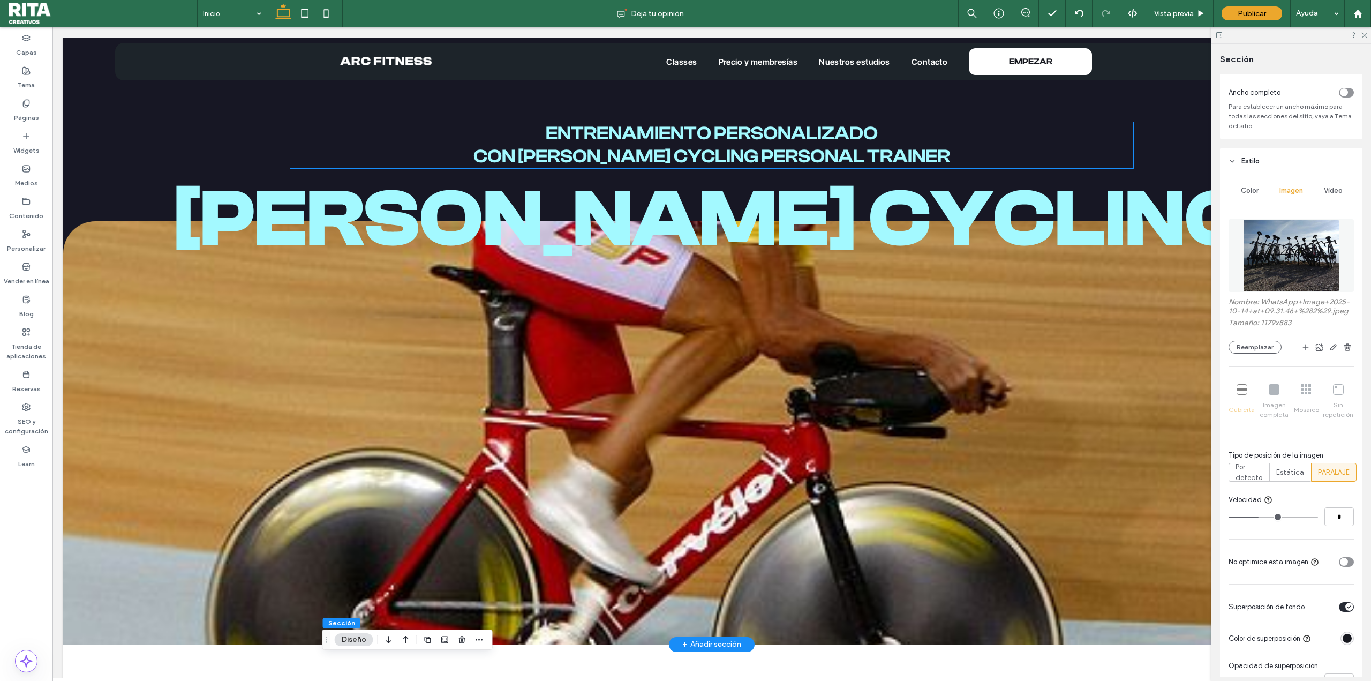
scroll to position [0, 0]
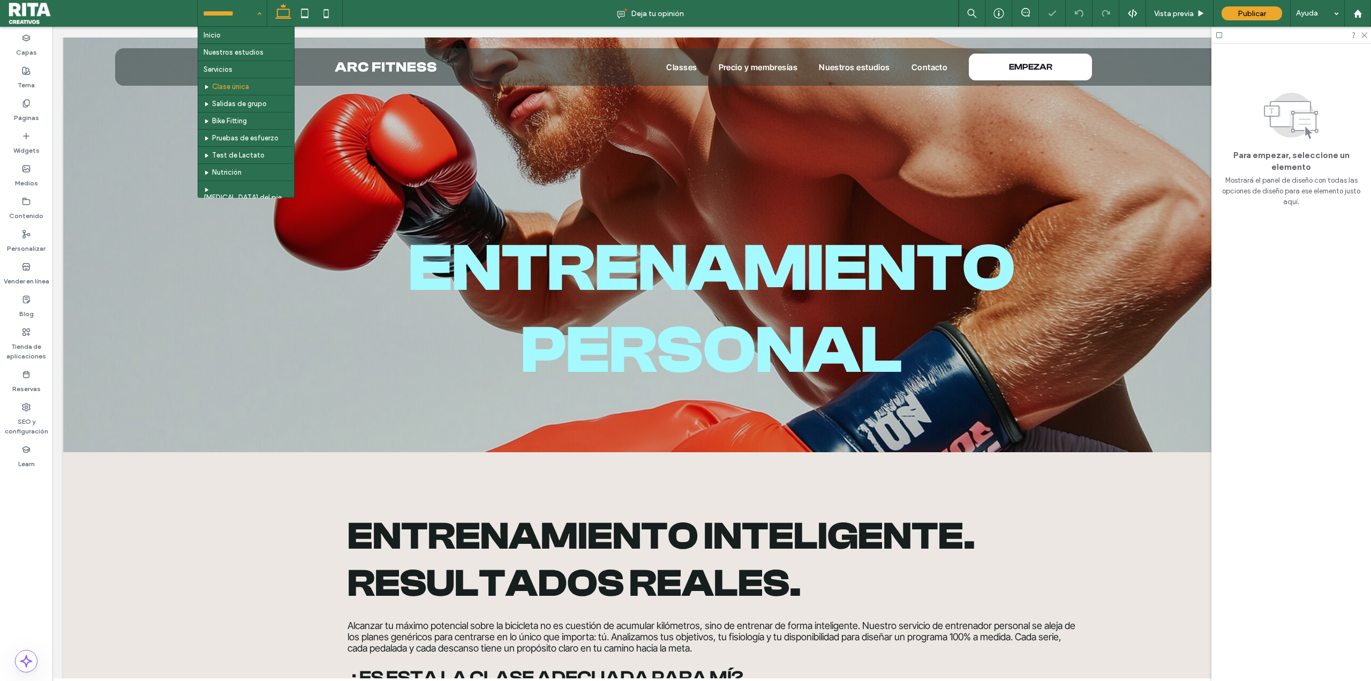
click at [247, 10] on input at bounding box center [229, 13] width 53 height 27
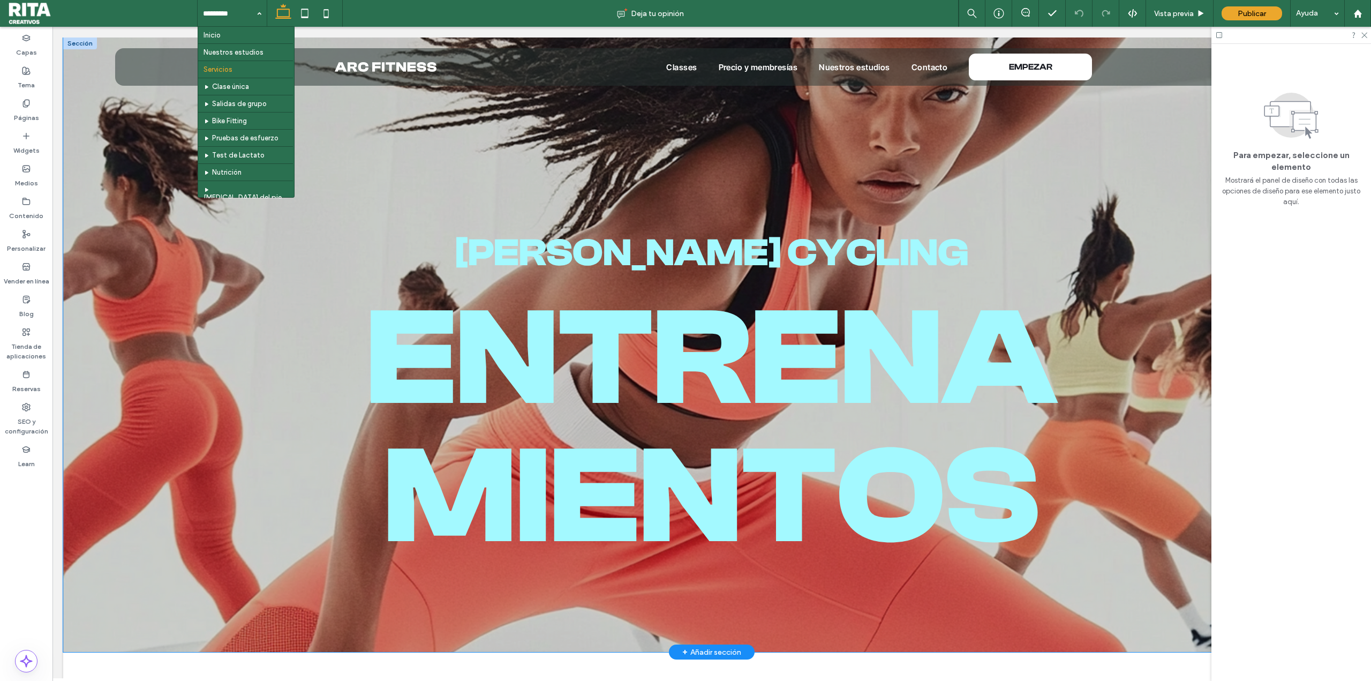
click at [1076, 153] on div "[PERSON_NAME] cycling Entrenamientos" at bounding box center [711, 344] width 771 height 614
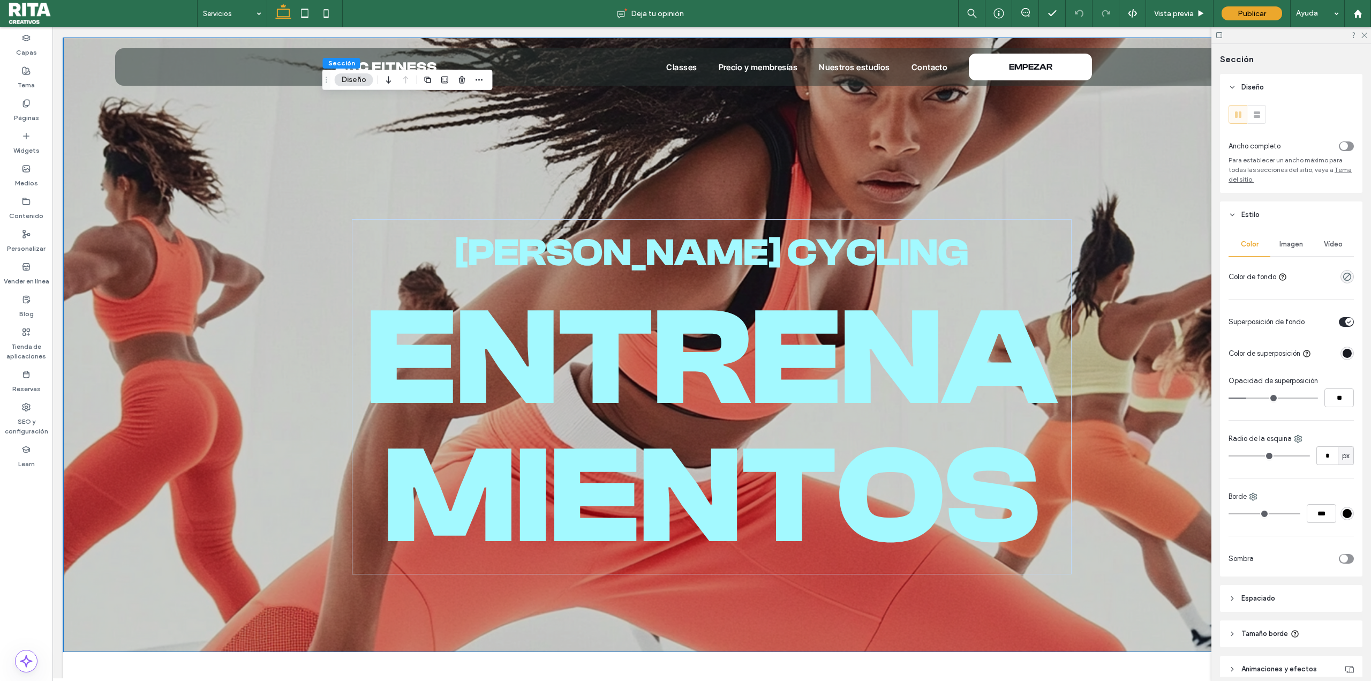
click at [1294, 244] on span "Imagen" at bounding box center [1291, 244] width 24 height 9
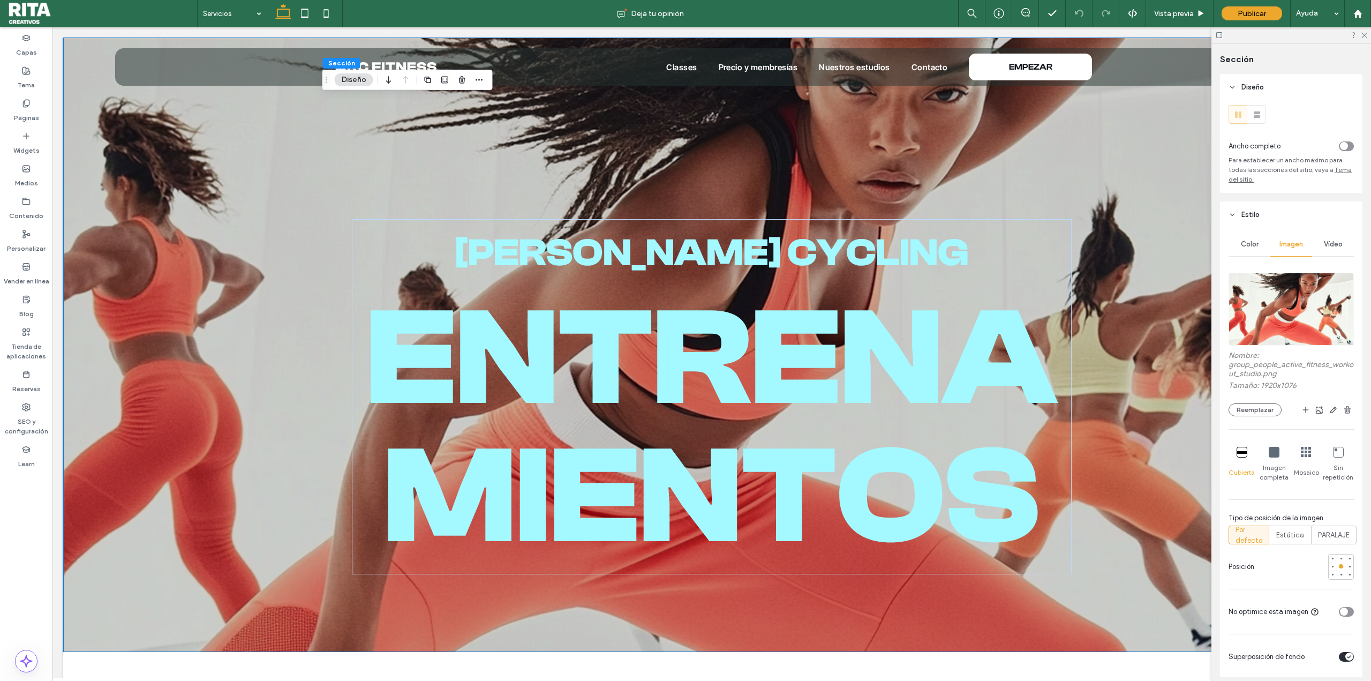
click at [1271, 304] on img at bounding box center [1290, 309] width 125 height 73
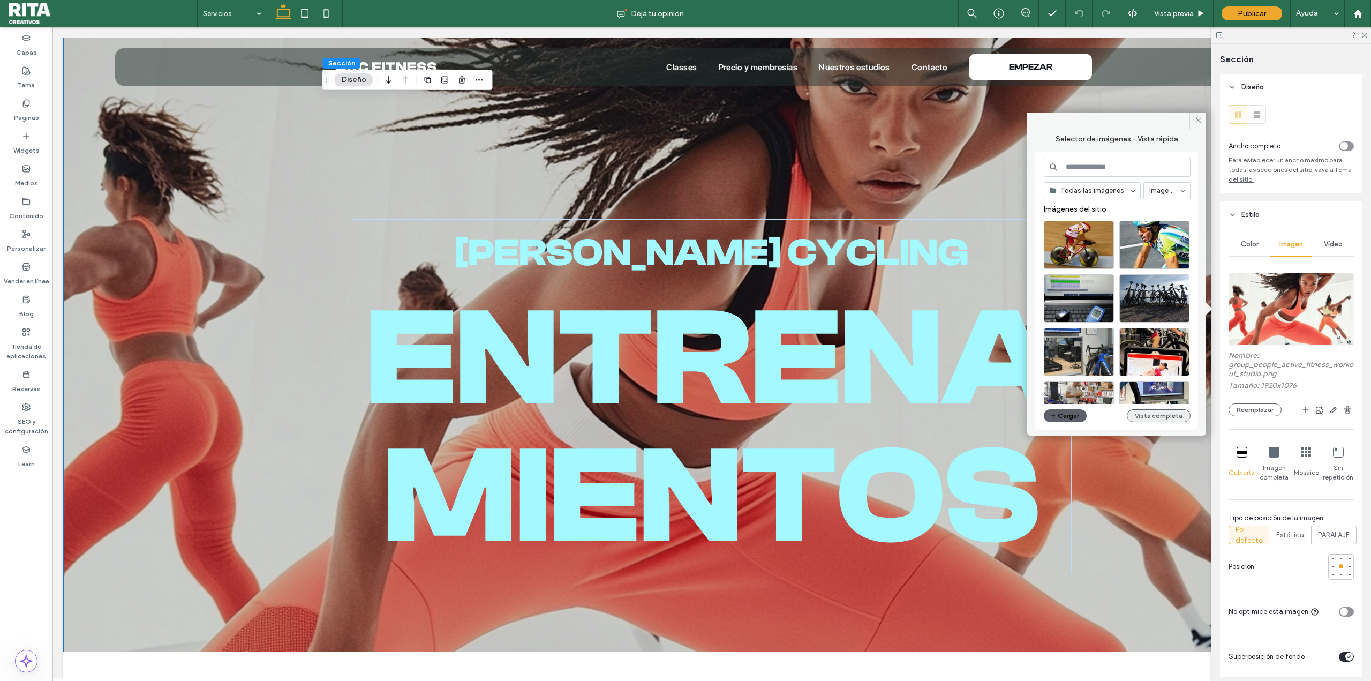
click at [1144, 421] on button "Vista completa" at bounding box center [1159, 415] width 64 height 13
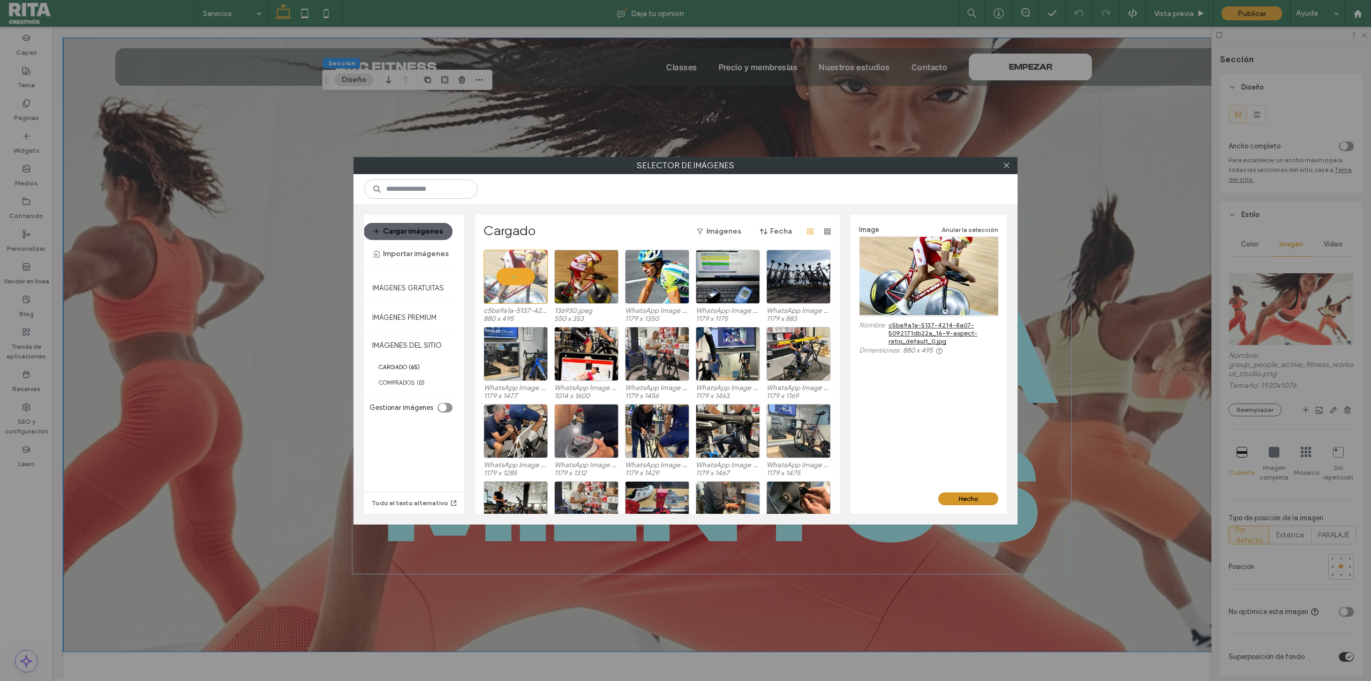
click at [954, 497] on button "Hecho" at bounding box center [968, 498] width 60 height 13
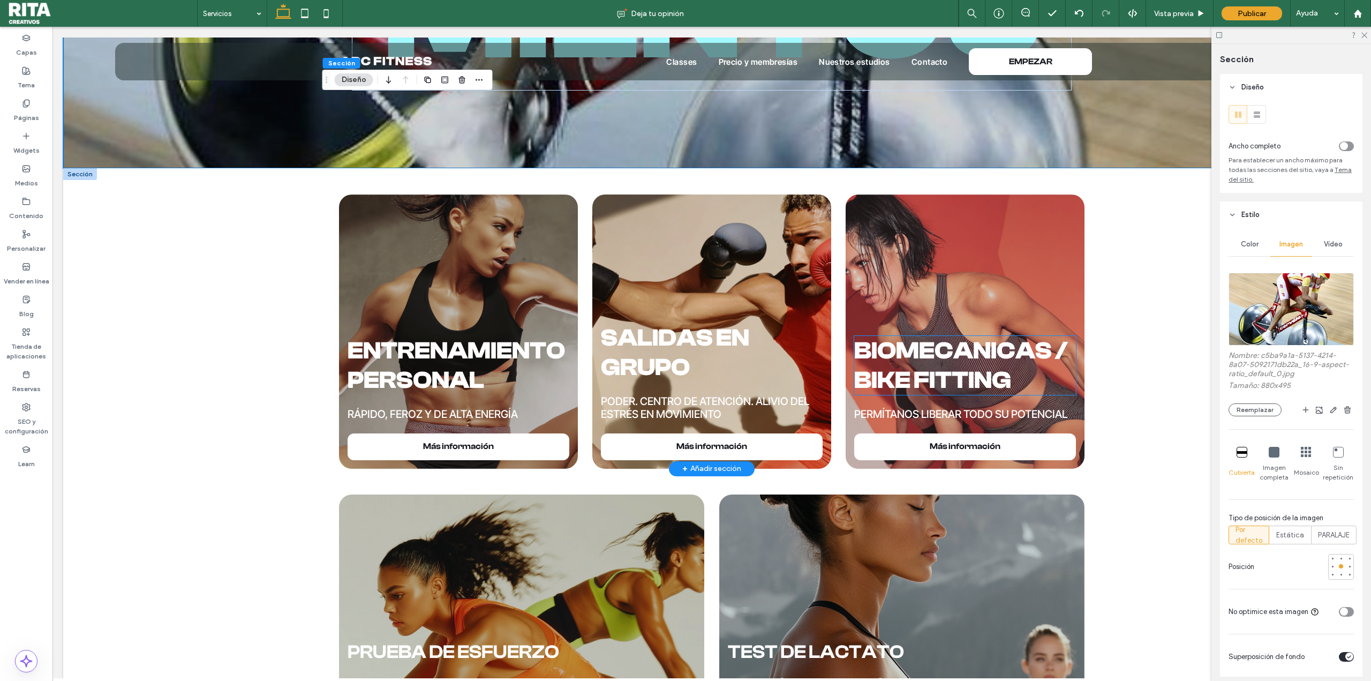
scroll to position [482, 0]
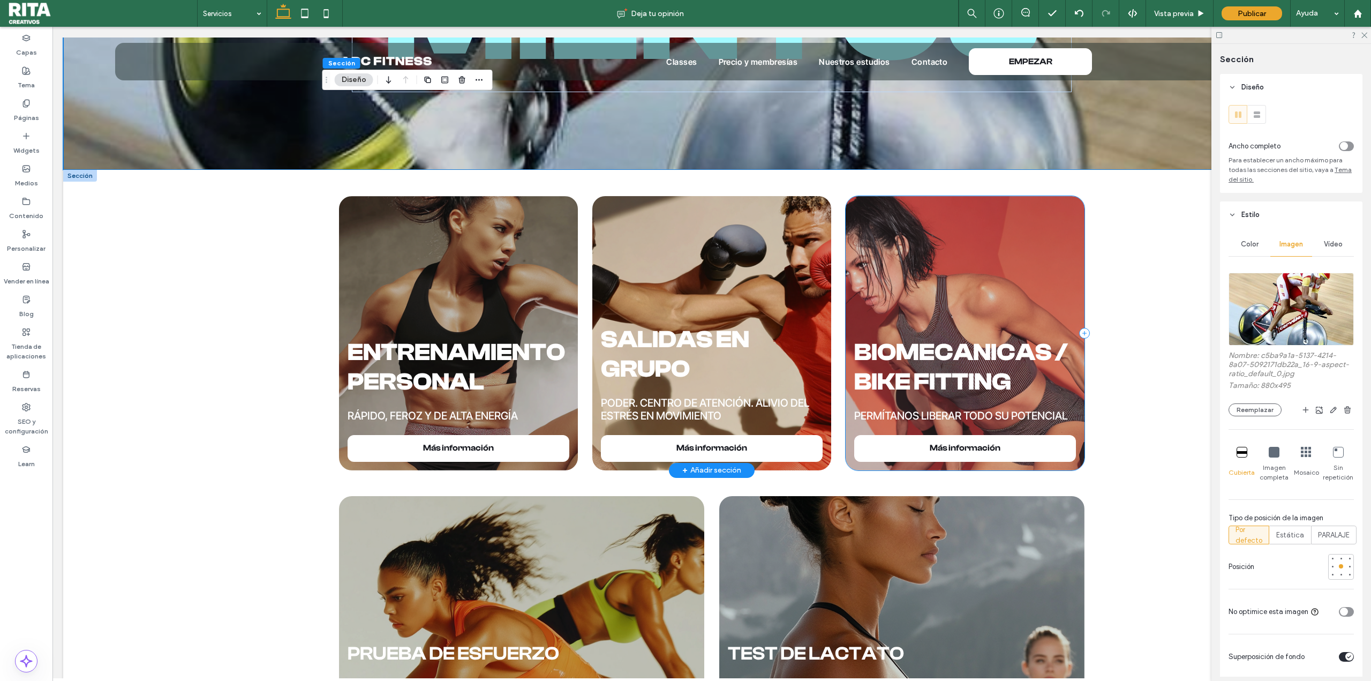
click at [968, 211] on div "biomecanicas / bike fitting Permítanos liberar todo su potencial Más información" at bounding box center [964, 333] width 238 height 274
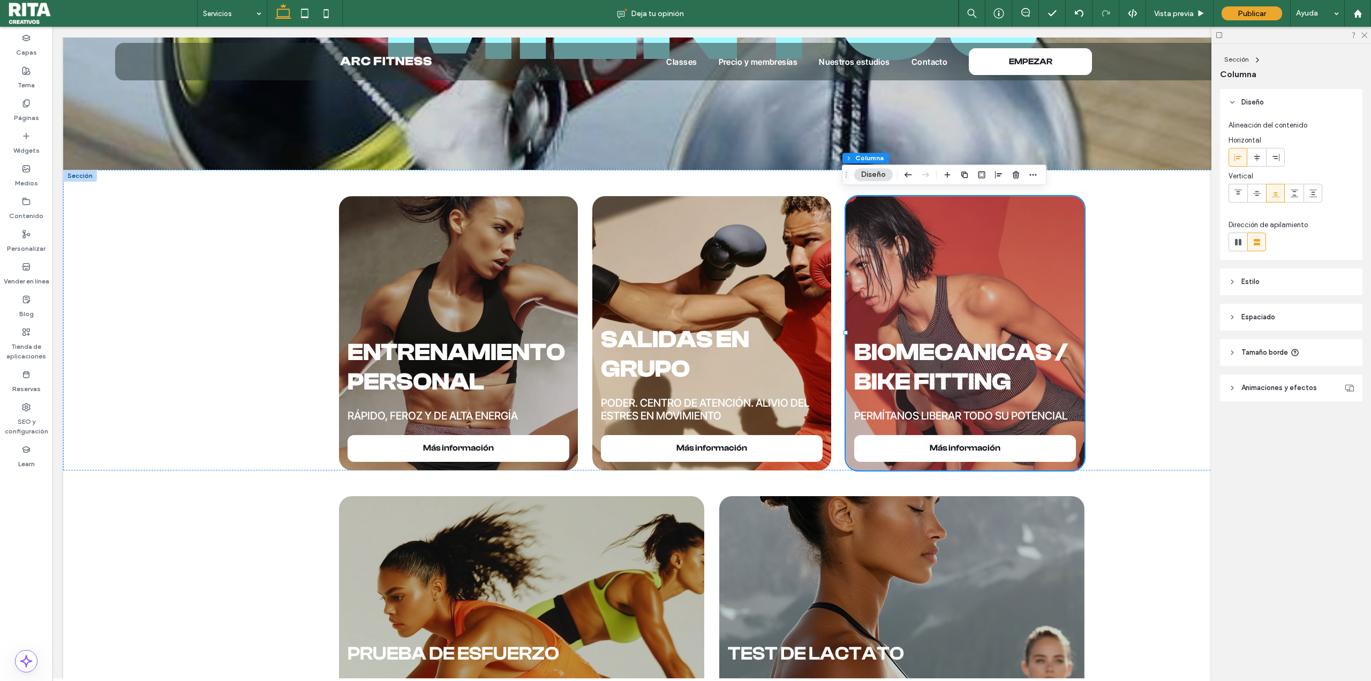
click at [1235, 282] on icon at bounding box center [1231, 281] width 7 height 7
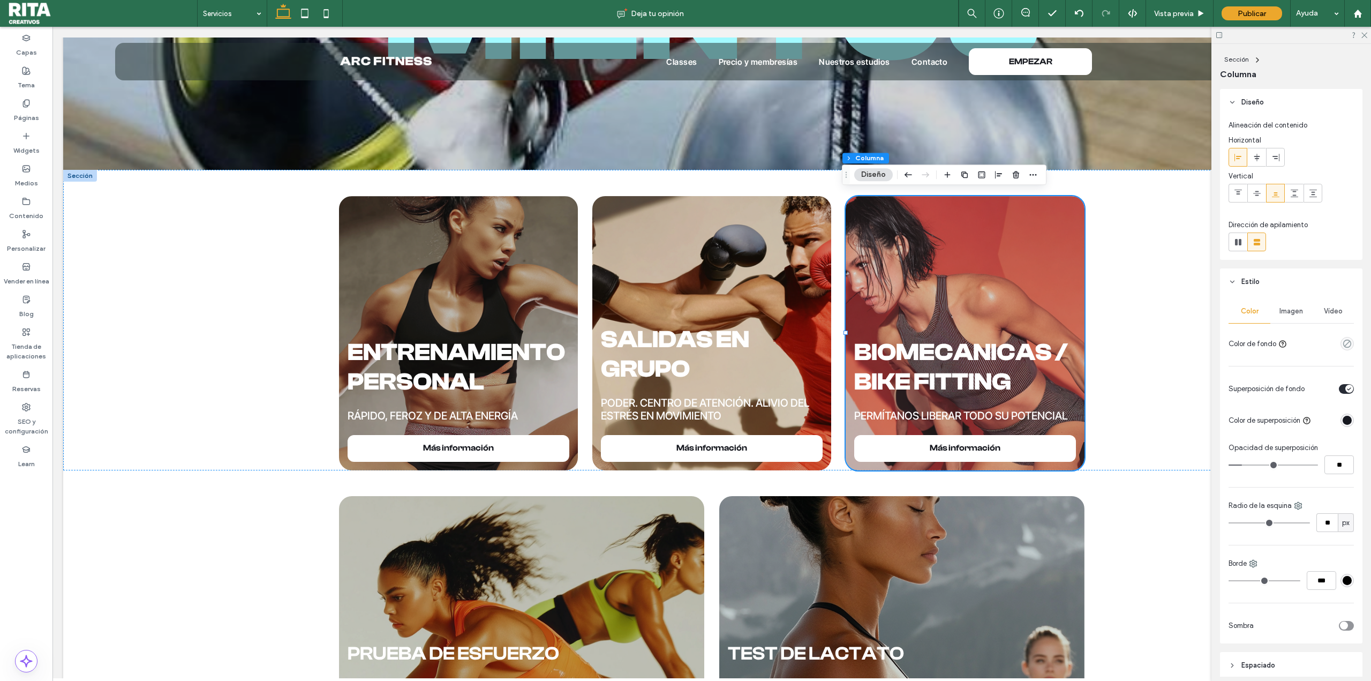
click at [1235, 282] on icon at bounding box center [1231, 281] width 7 height 7
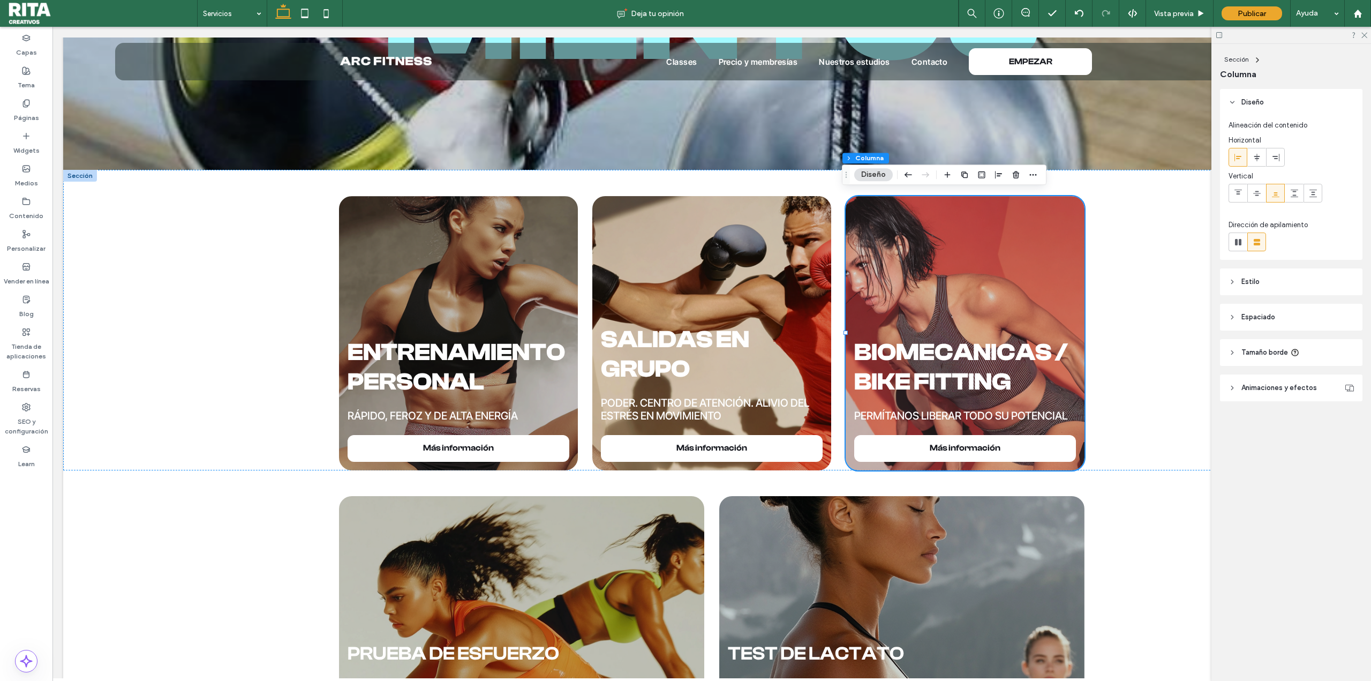
click at [1233, 281] on icon at bounding box center [1231, 281] width 7 height 7
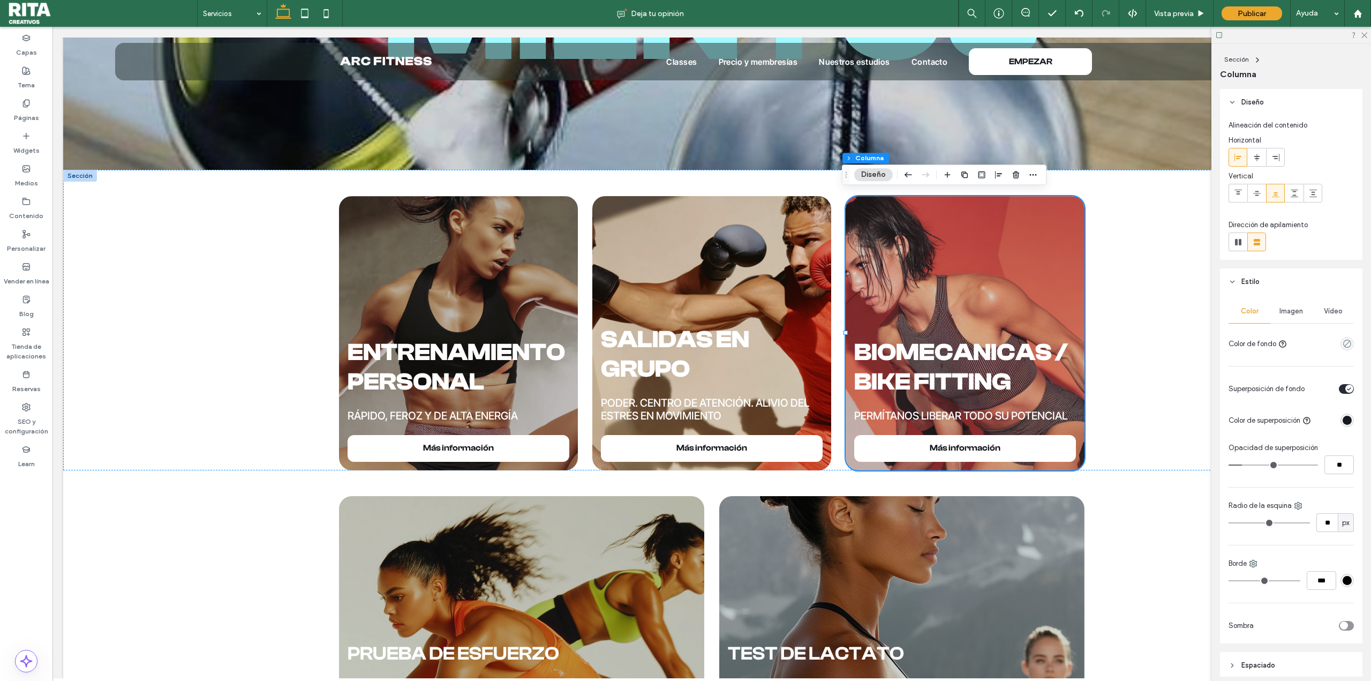
click at [1279, 310] on span "Imagen" at bounding box center [1291, 311] width 24 height 9
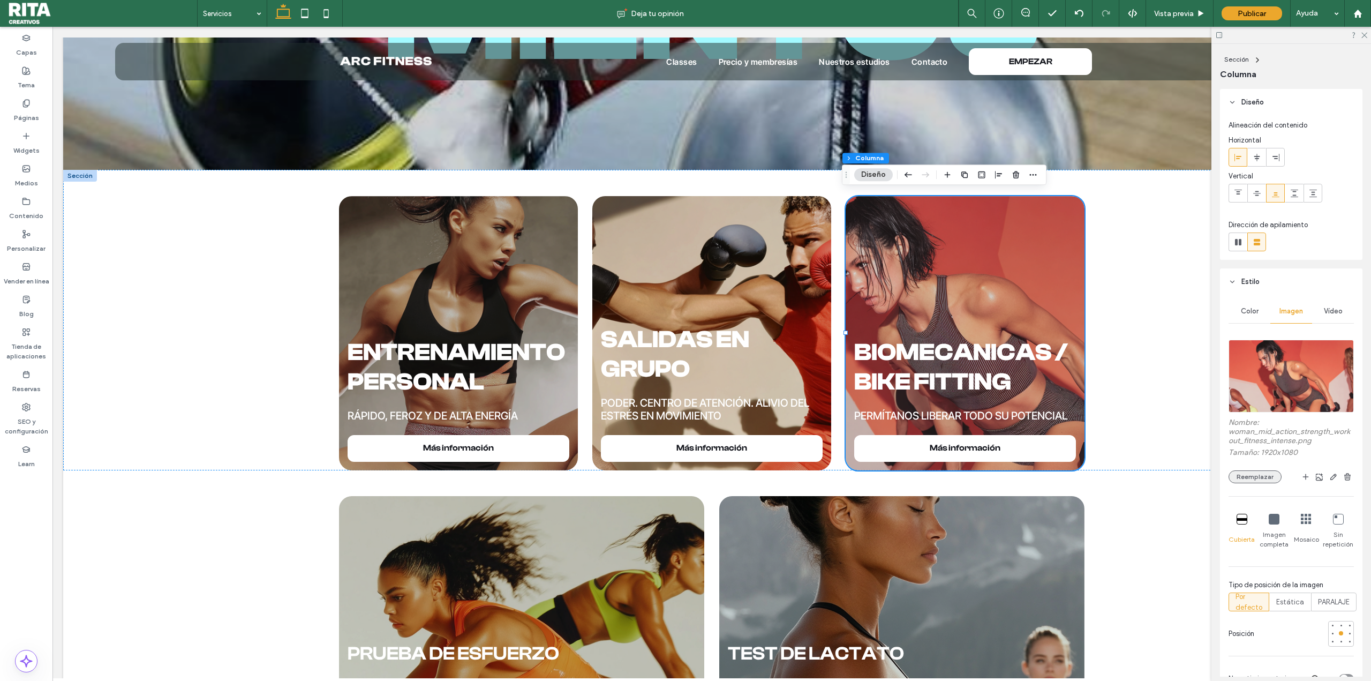
click at [1258, 477] on button "Reemplazar" at bounding box center [1254, 476] width 53 height 13
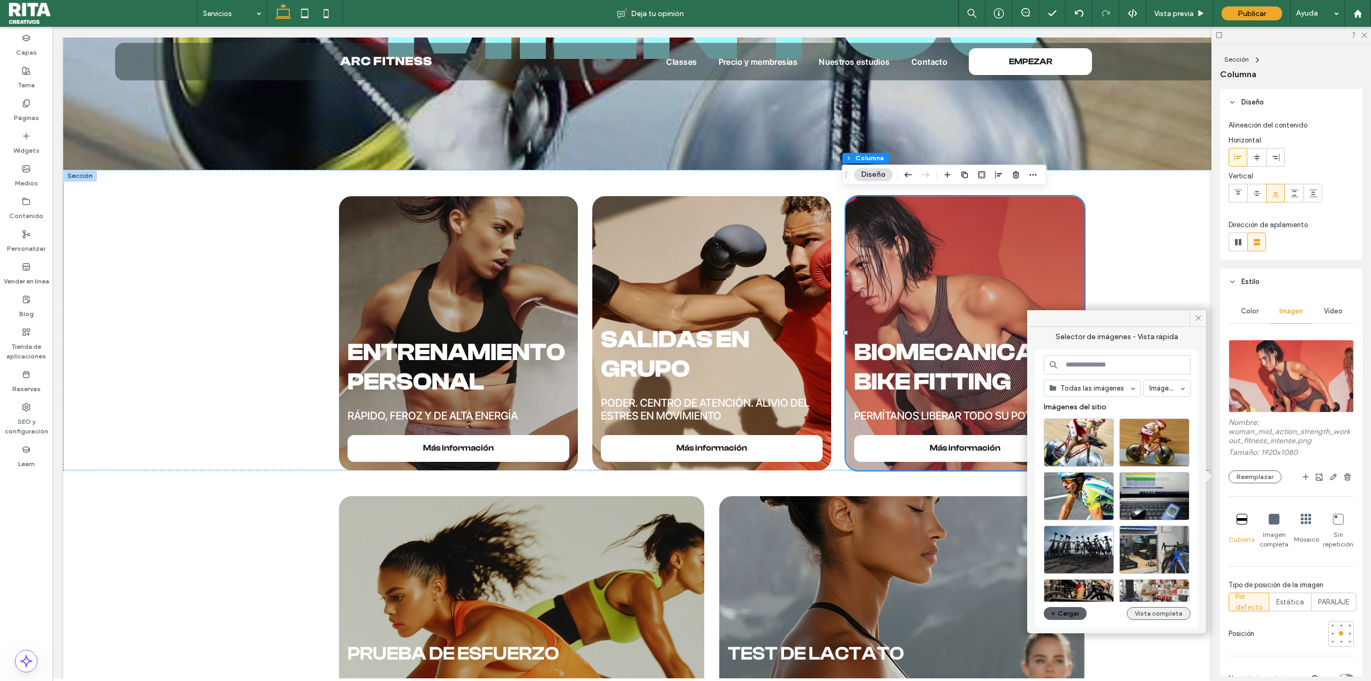
click at [1158, 613] on button "Vista completa" at bounding box center [1159, 613] width 64 height 13
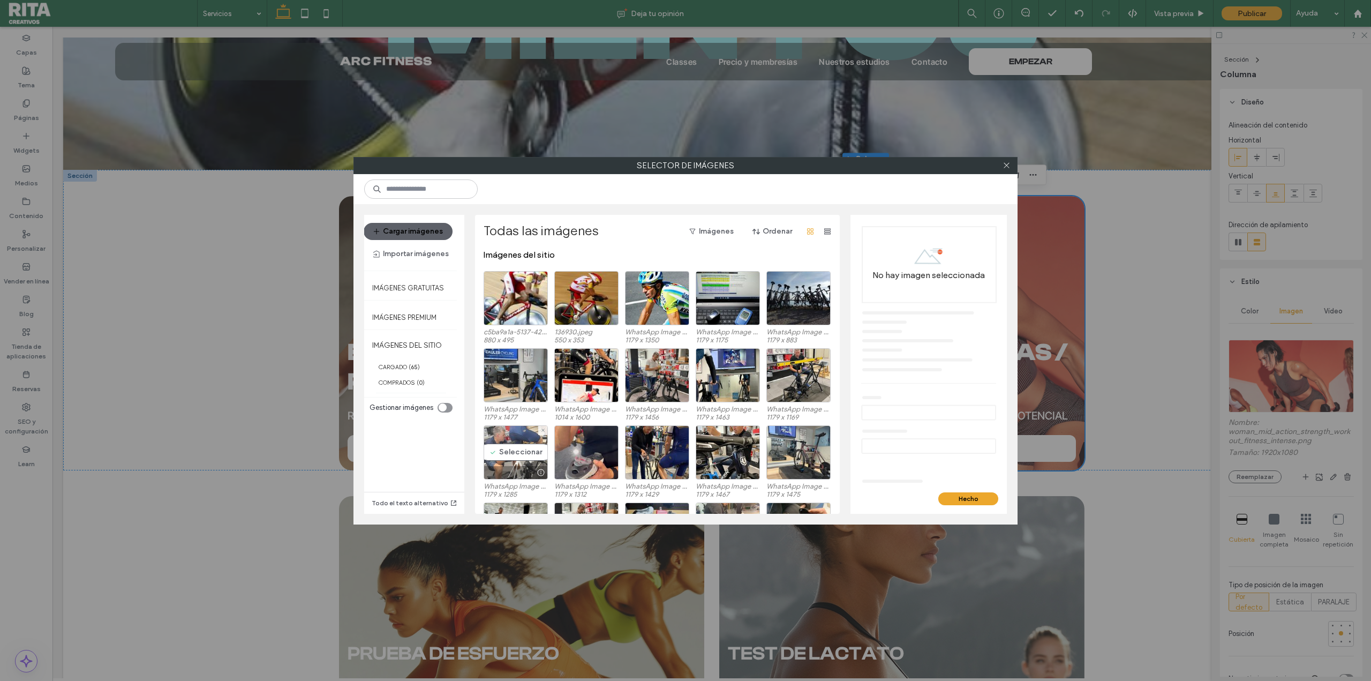
click at [504, 452] on div "Seleccionar" at bounding box center [516, 452] width 64 height 54
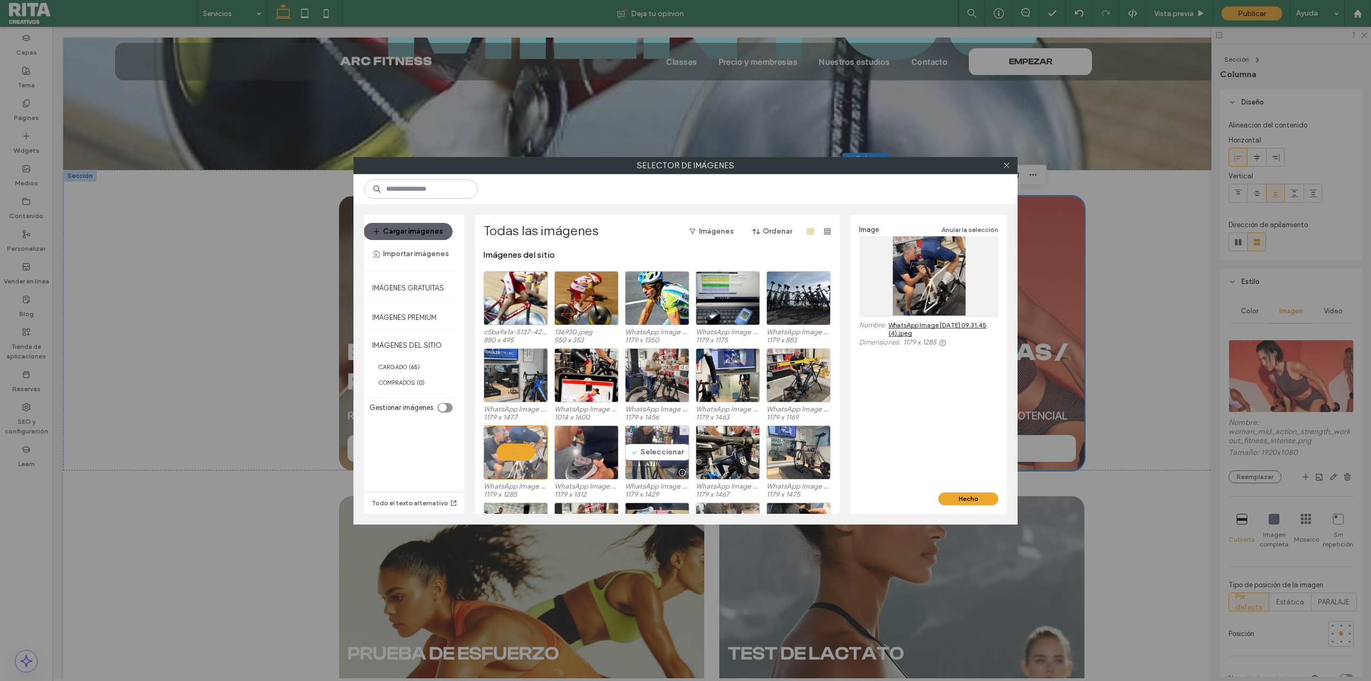
click at [657, 454] on div "Seleccionar" at bounding box center [657, 452] width 64 height 54
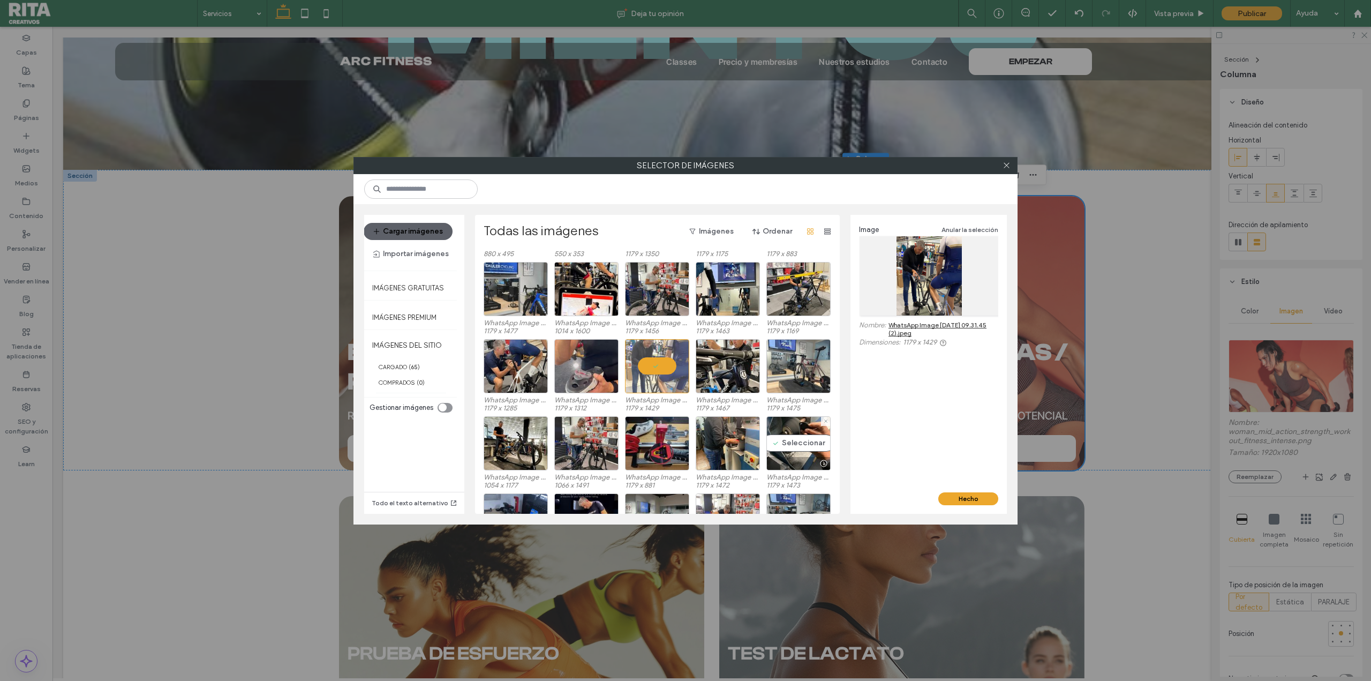
scroll to position [119, 0]
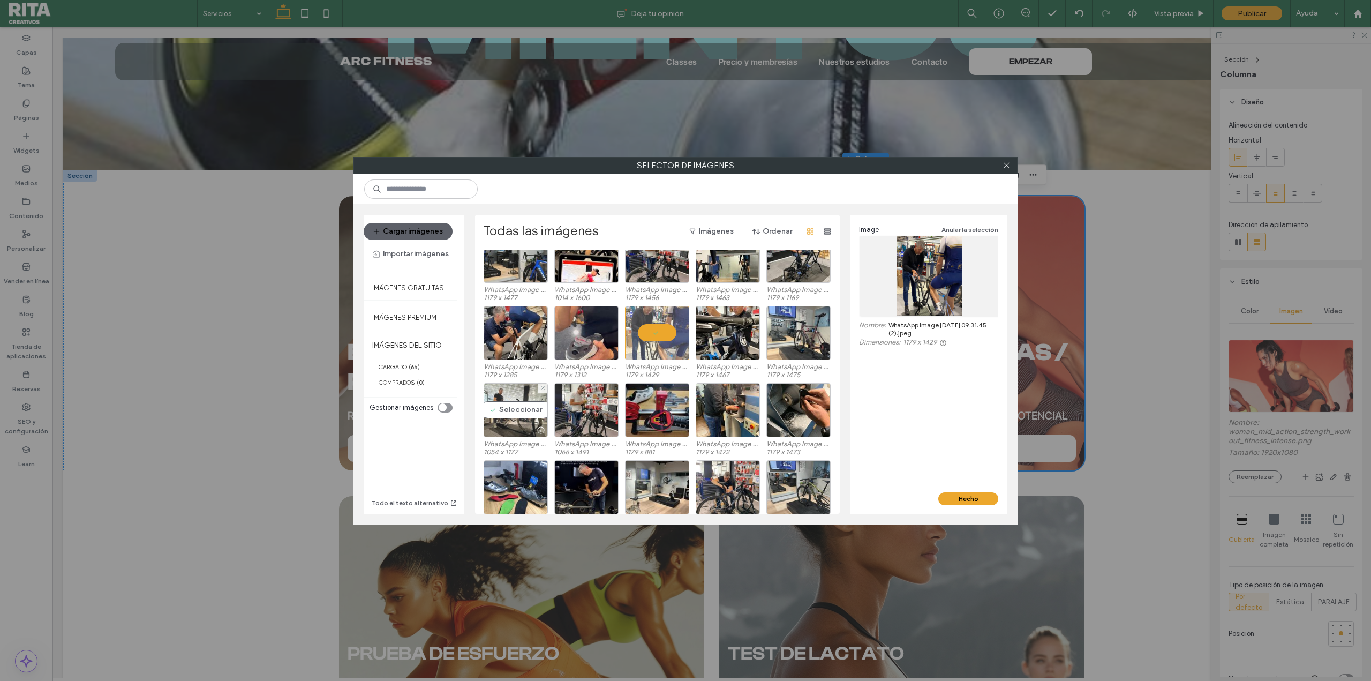
click at [510, 412] on div "Seleccionar" at bounding box center [516, 410] width 64 height 54
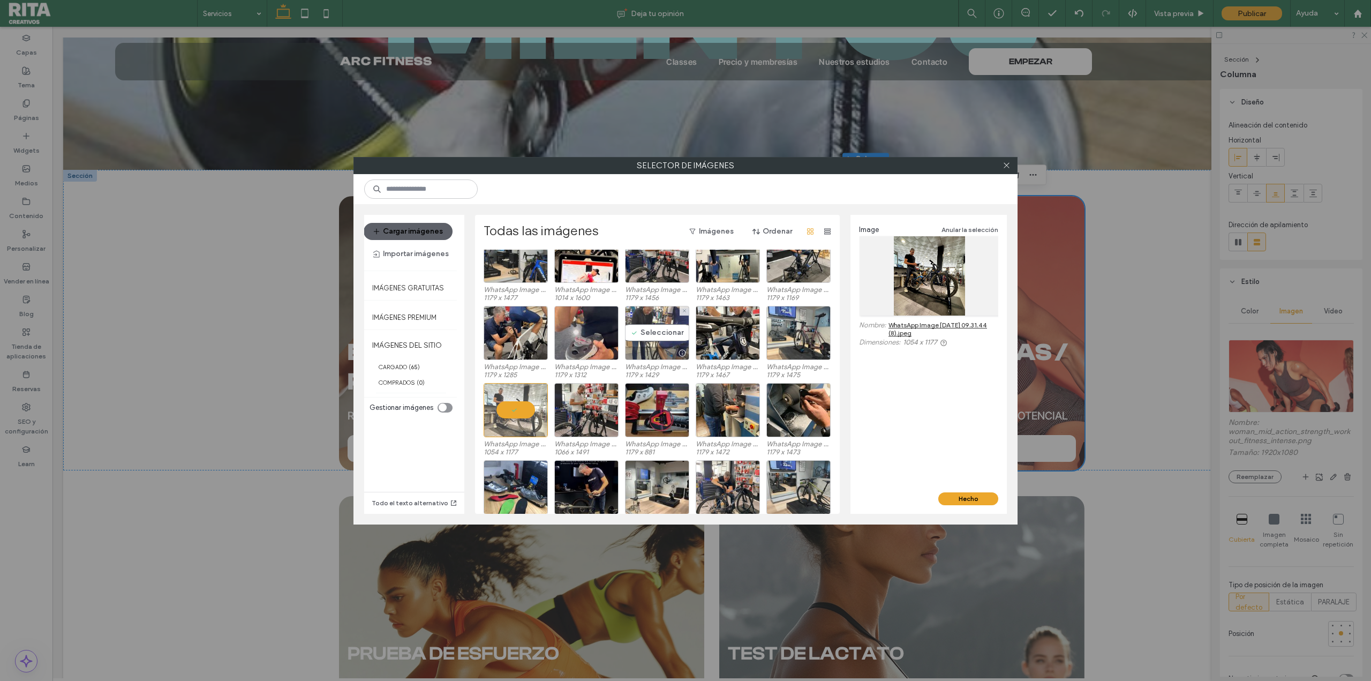
click at [633, 331] on div "Seleccionar" at bounding box center [657, 333] width 64 height 54
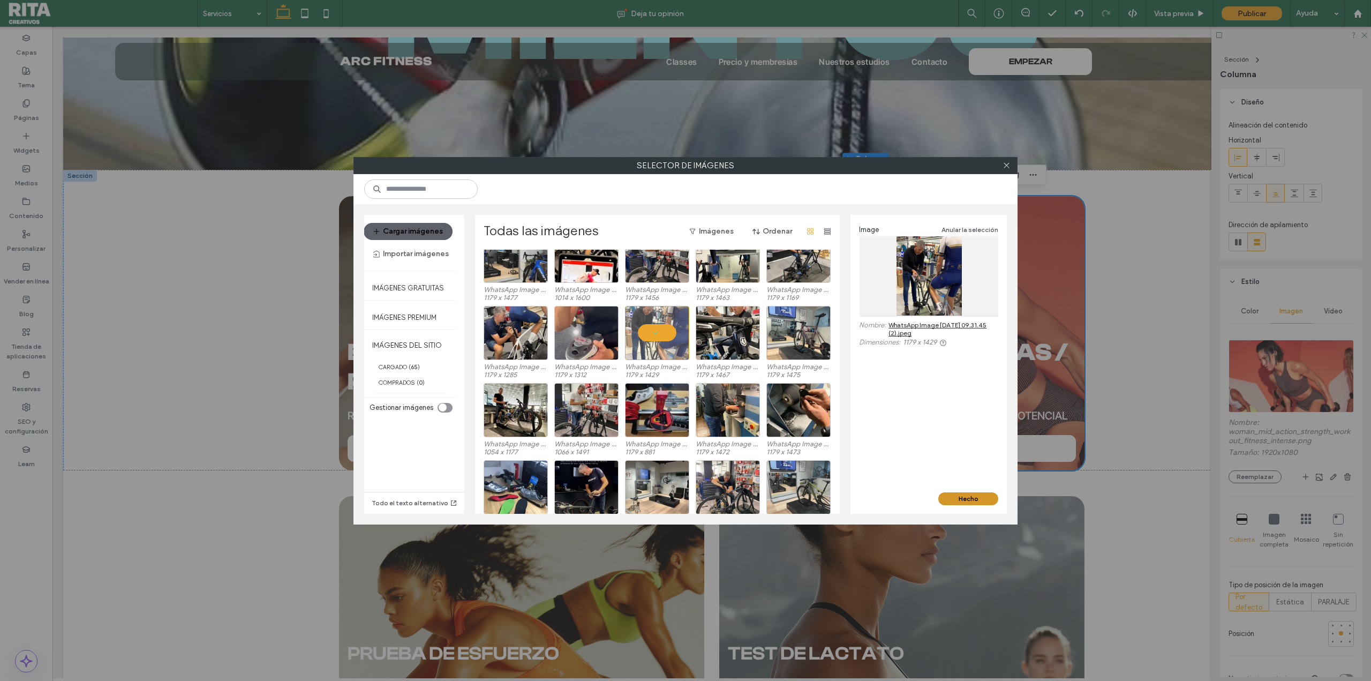
click at [987, 498] on button "Hecho" at bounding box center [968, 498] width 60 height 13
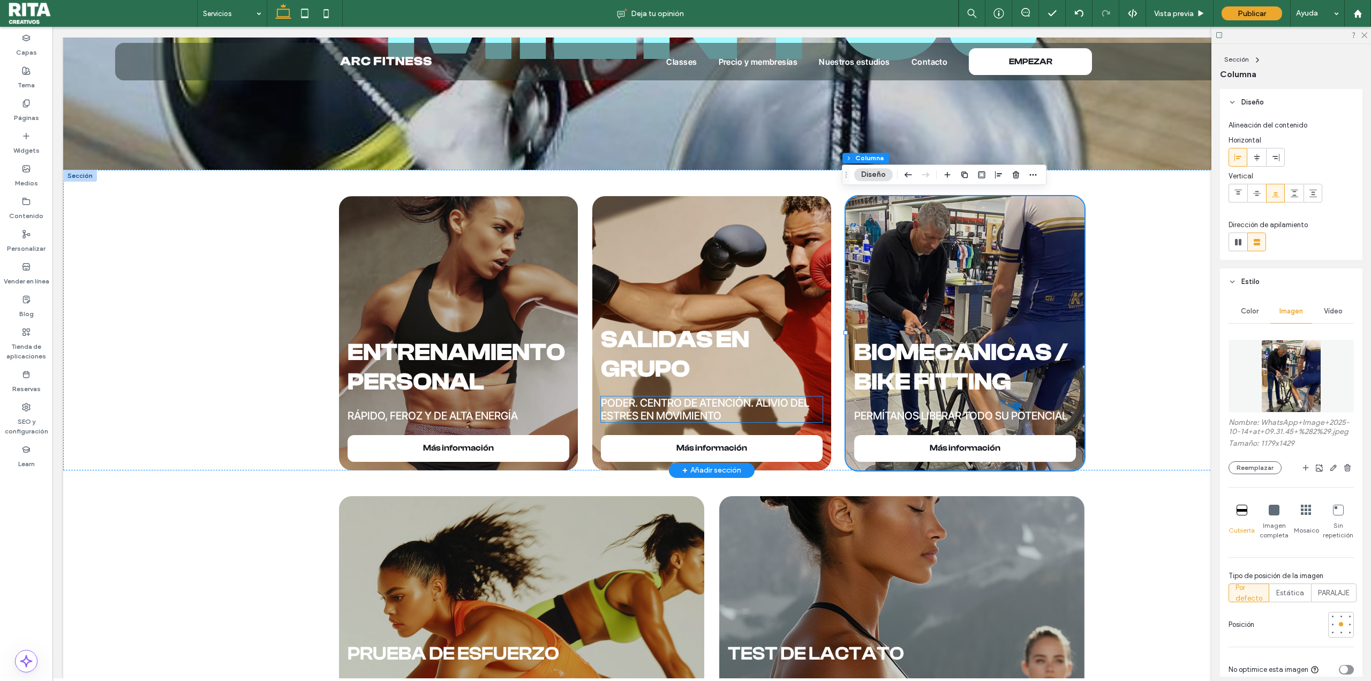
click at [730, 416] on p "Poder. Centro de atención. Alivio del estrés en movimiento" at bounding box center [711, 409] width 221 height 26
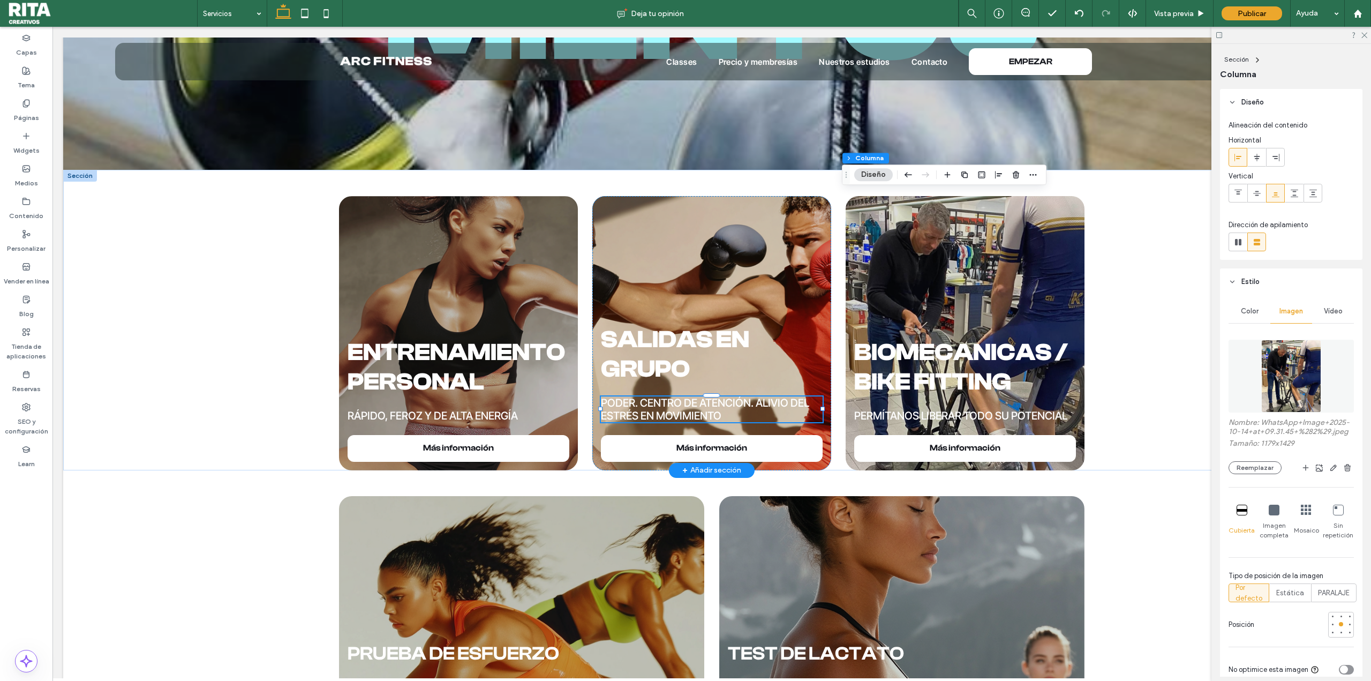
click at [730, 416] on div "Poder. Centro de atención. Alivio del estrés en movimiento" at bounding box center [711, 409] width 221 height 26
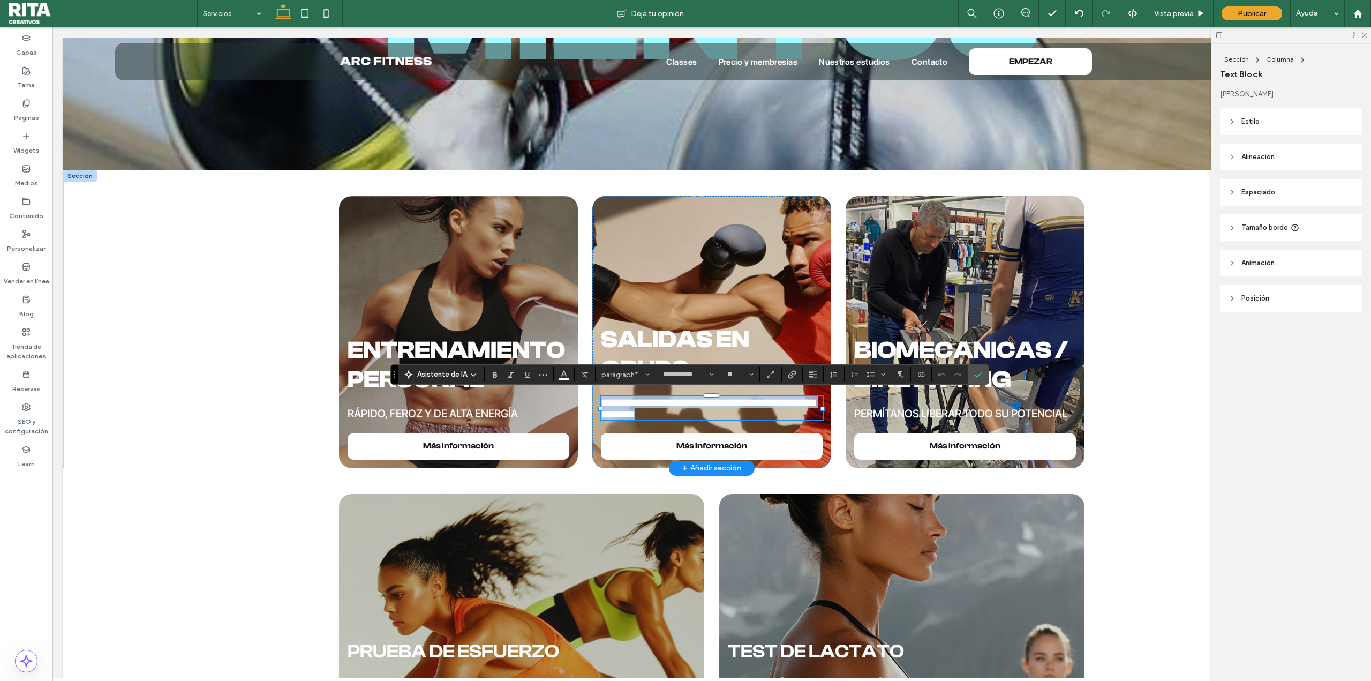
click at [753, 397] on span "**********" at bounding box center [708, 408] width 214 height 22
drag, startPoint x: 753, startPoint y: 396, endPoint x: 564, endPoint y: 394, distance: 189.6
click at [564, 394] on div "**********" at bounding box center [711, 319] width 771 height 298
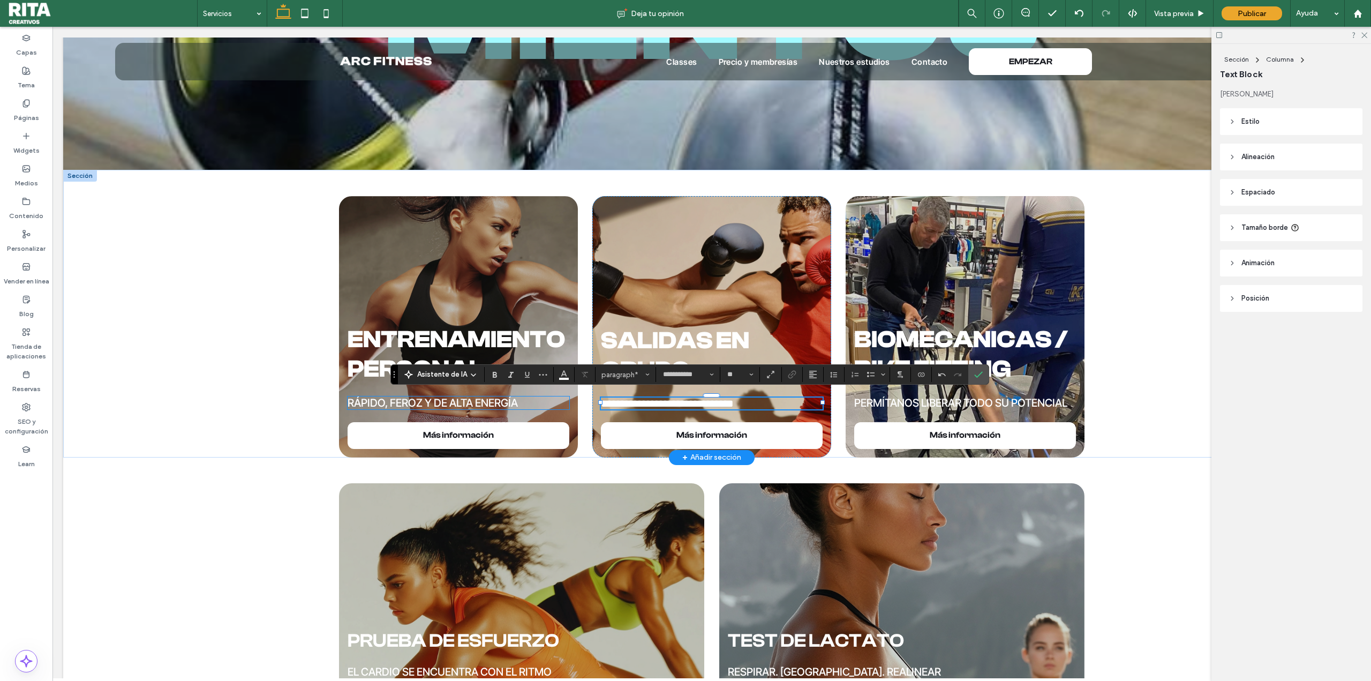
click at [452, 397] on span "RÁPIDO, FEROZ Y DE ALTA ENERGÍA" at bounding box center [433, 402] width 170 height 13
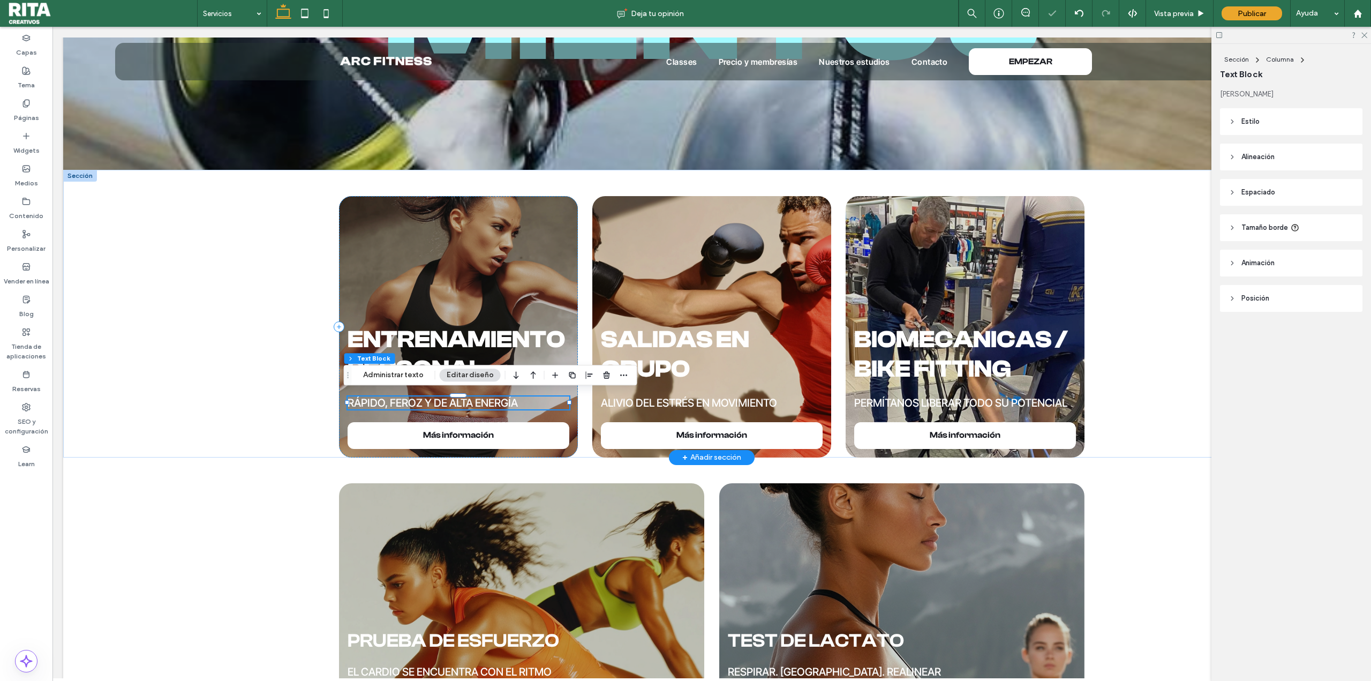
click at [476, 399] on span "RÁPIDO, FEROZ Y DE ALTA ENERGÍA" at bounding box center [433, 402] width 170 height 13
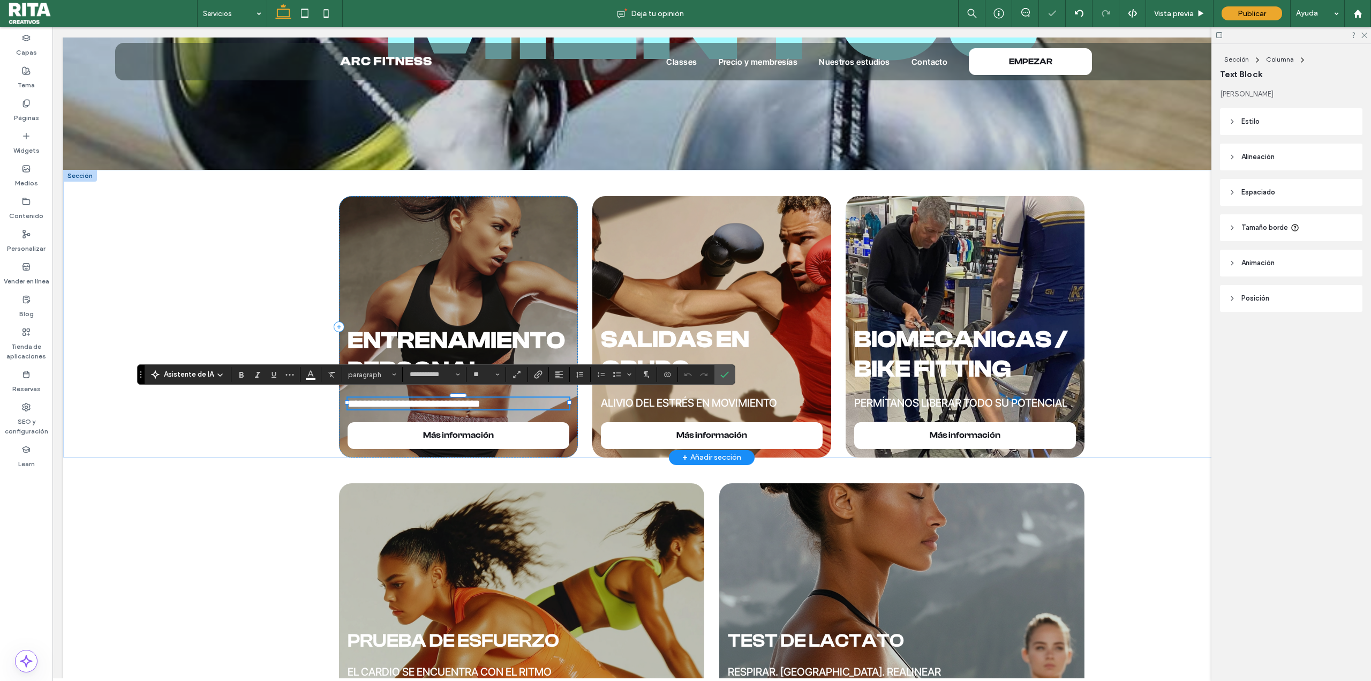
click at [476, 399] on span "**********" at bounding box center [414, 403] width 133 height 11
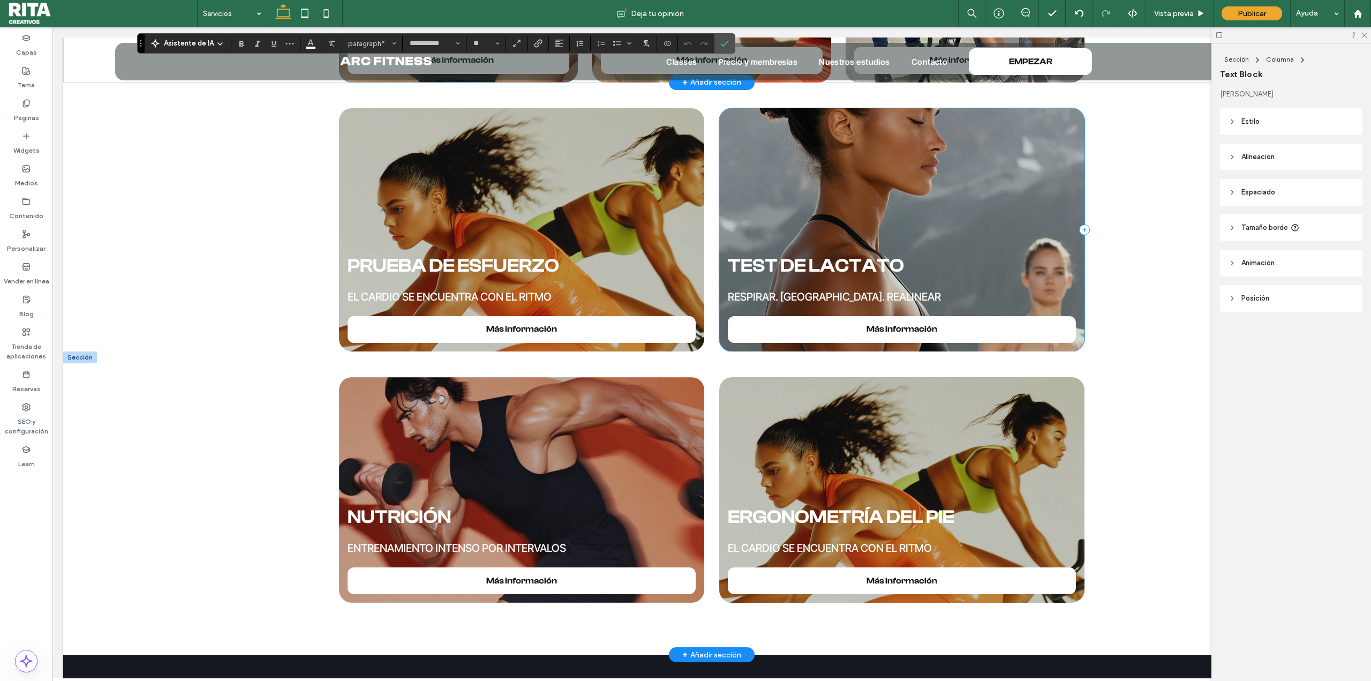
scroll to position [803, 0]
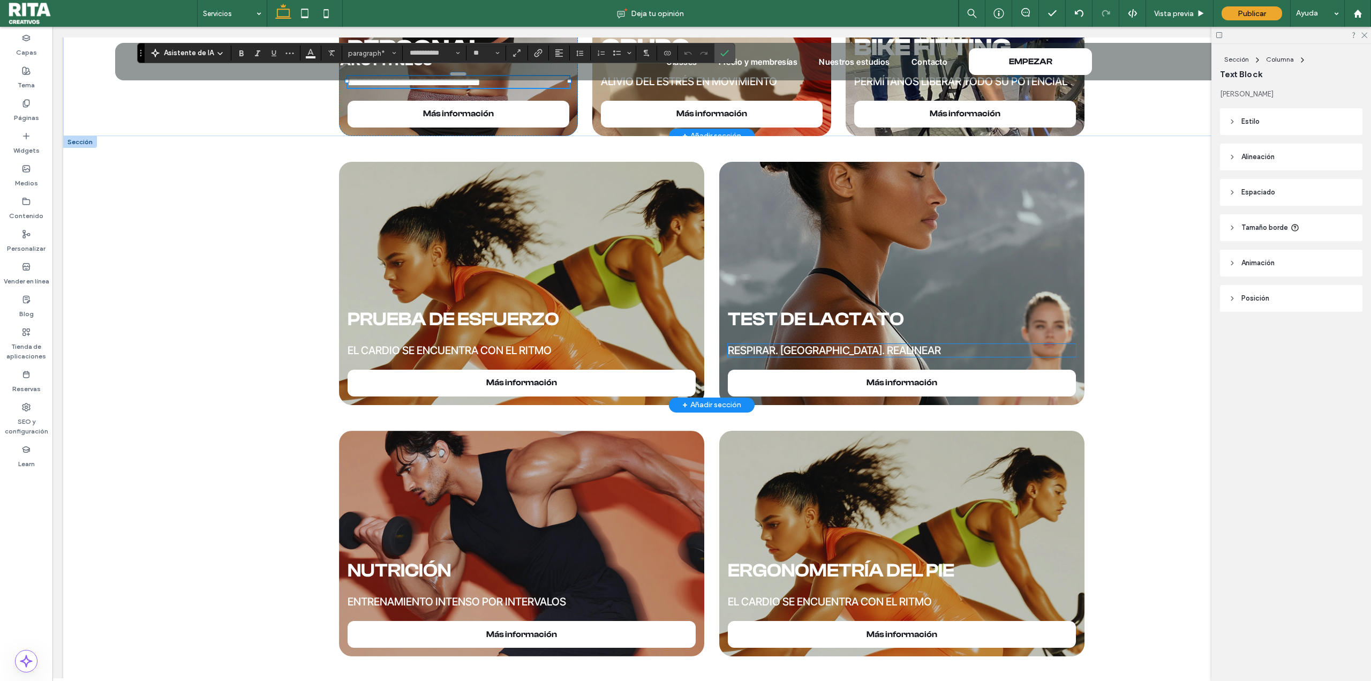
click at [805, 350] on span "Respirar. [GEOGRAPHIC_DATA]. Realinear" at bounding box center [834, 350] width 213 height 13
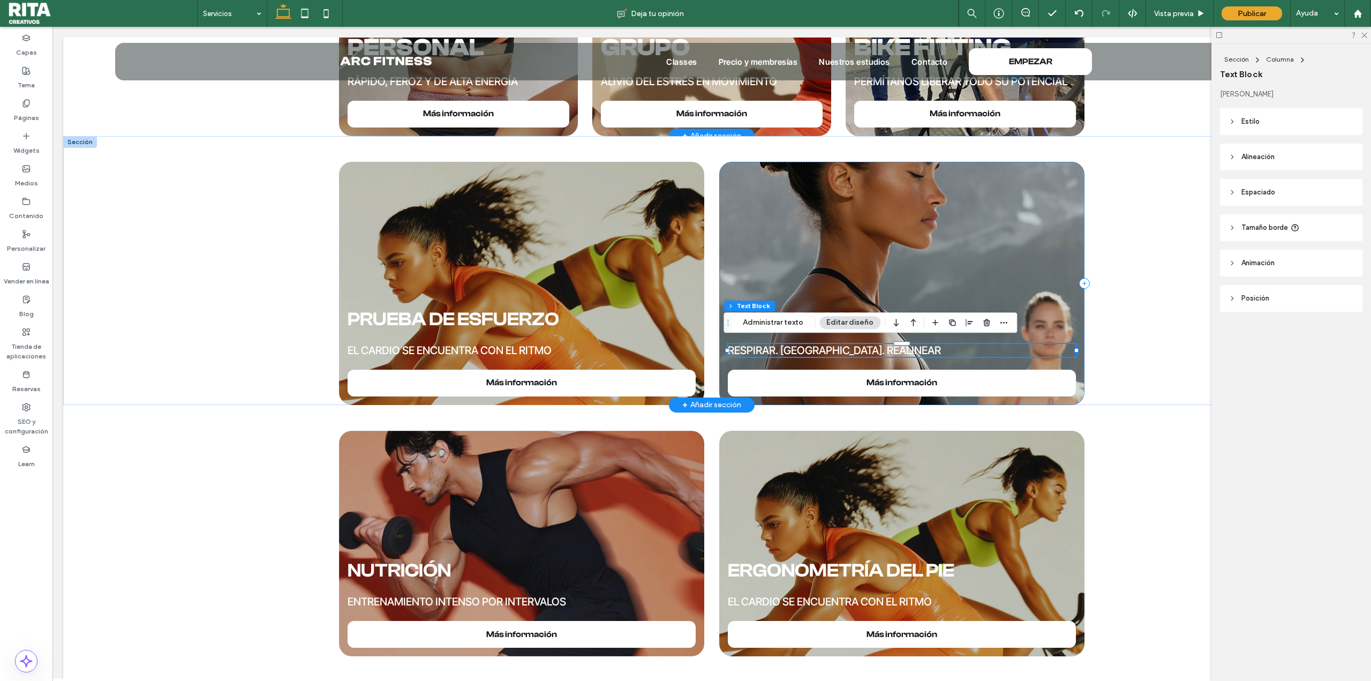
click at [805, 350] on div "Respirar. [GEOGRAPHIC_DATA]. Realinear" at bounding box center [902, 350] width 348 height 13
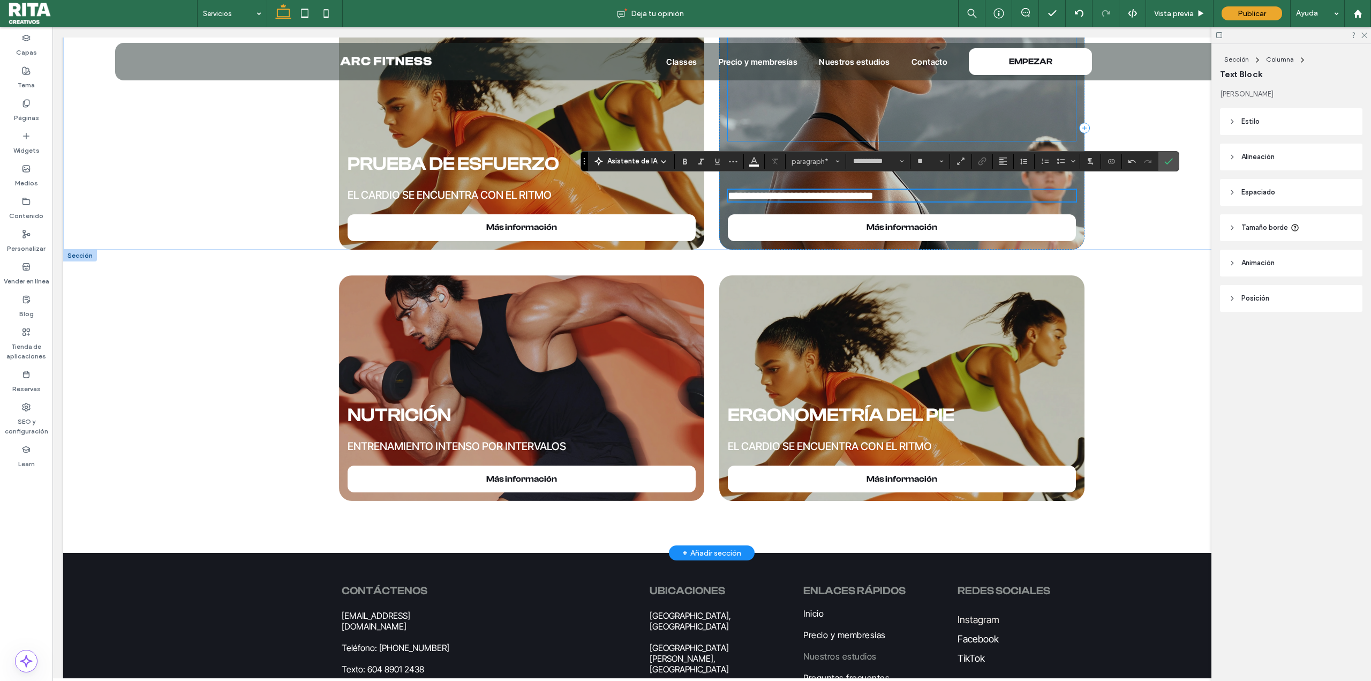
scroll to position [964, 0]
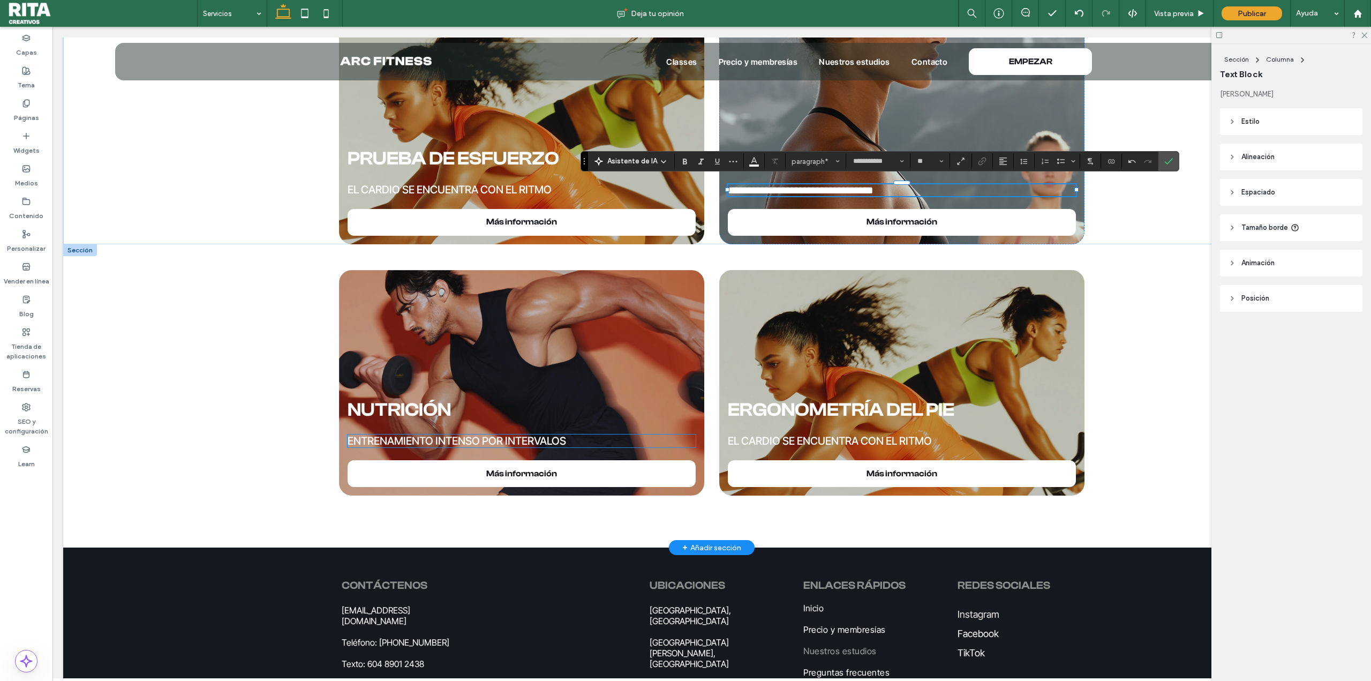
click at [531, 437] on span "Entrenamiento intenso por intervalos" at bounding box center [457, 440] width 218 height 13
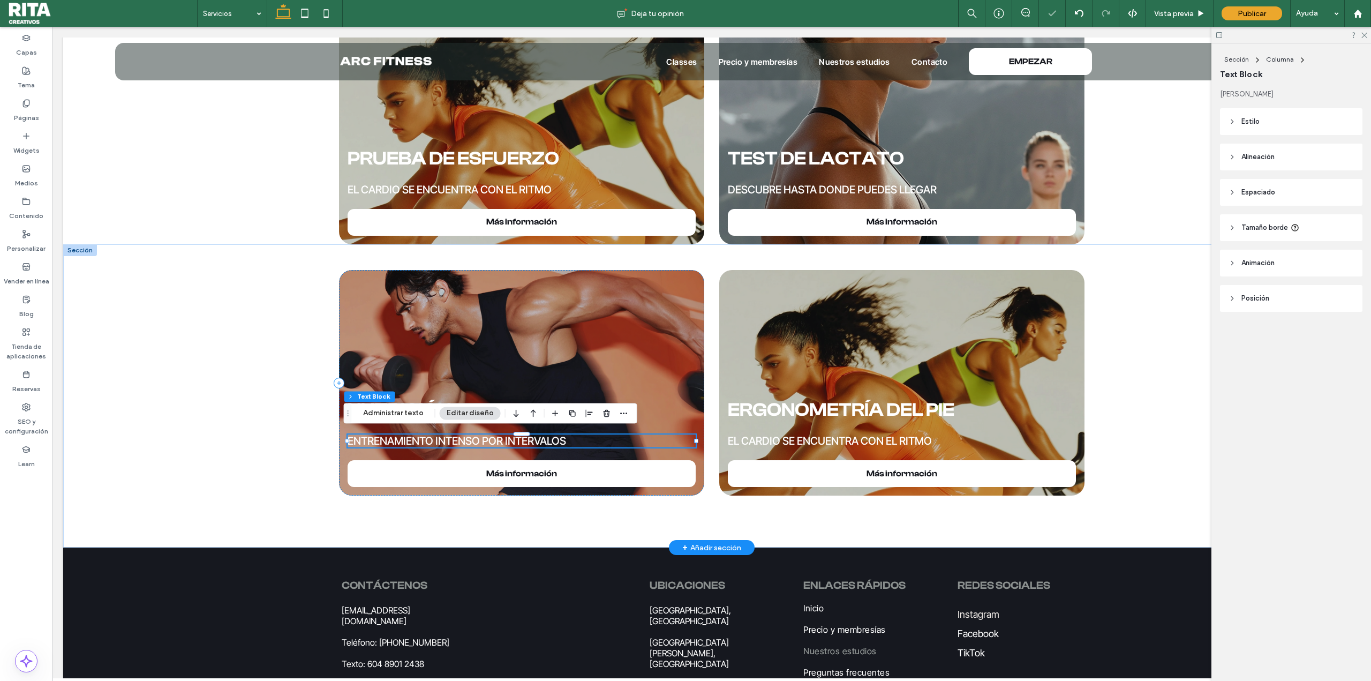
click at [531, 437] on div "Entrenamiento intenso por intervalos" at bounding box center [522, 440] width 348 height 13
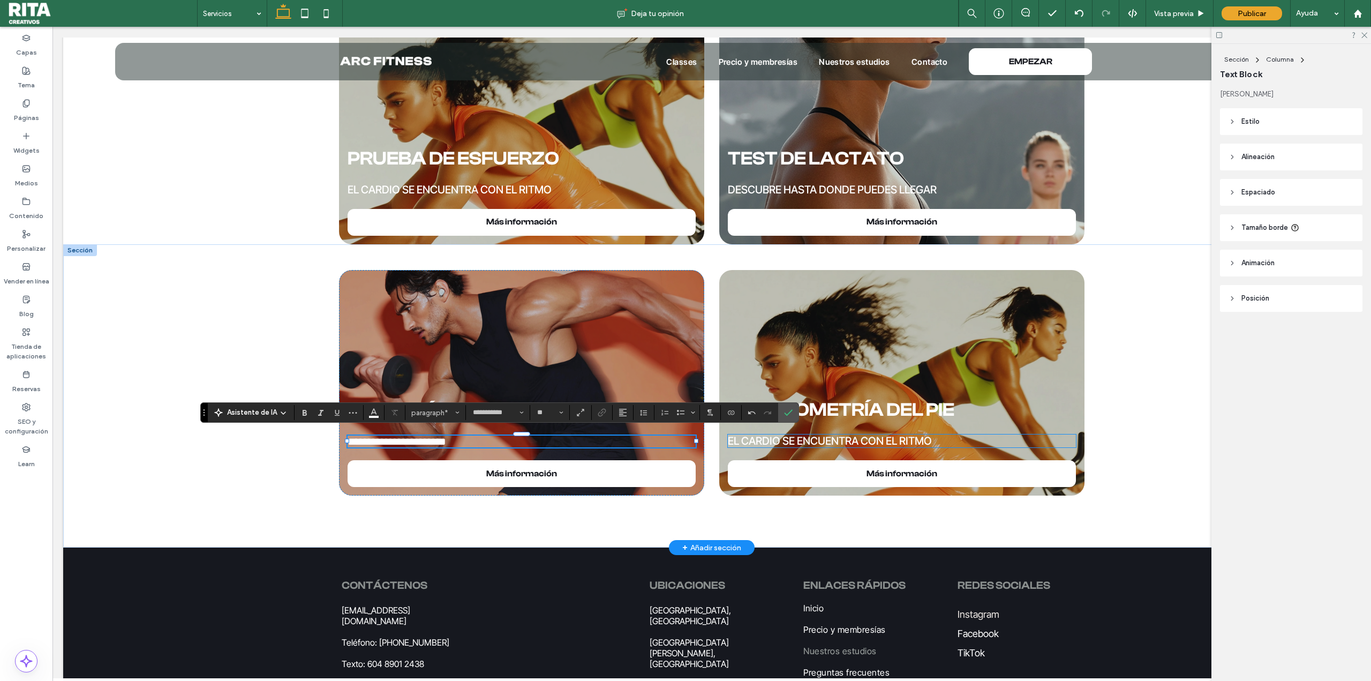
click at [917, 439] on span "El cardio se encuentra con el ritmo" at bounding box center [830, 440] width 204 height 13
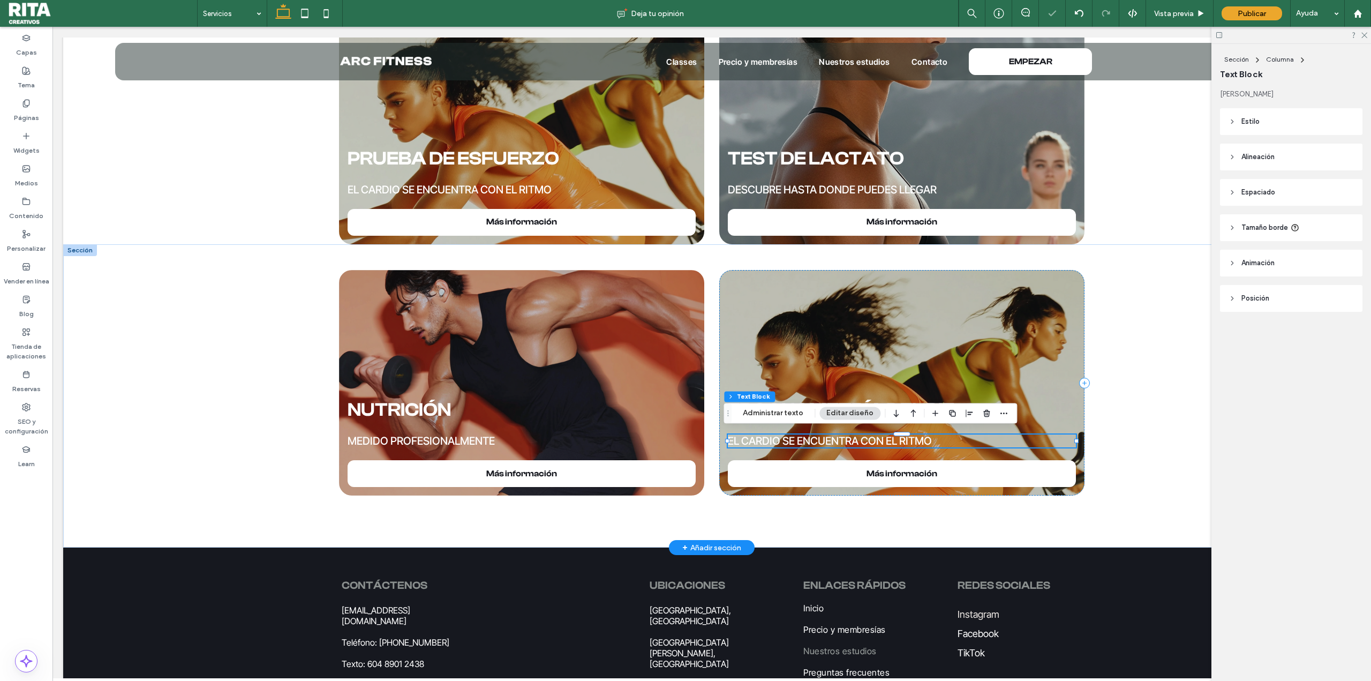
click at [917, 439] on div "El cardio se encuentra con el ritmo" at bounding box center [902, 440] width 348 height 13
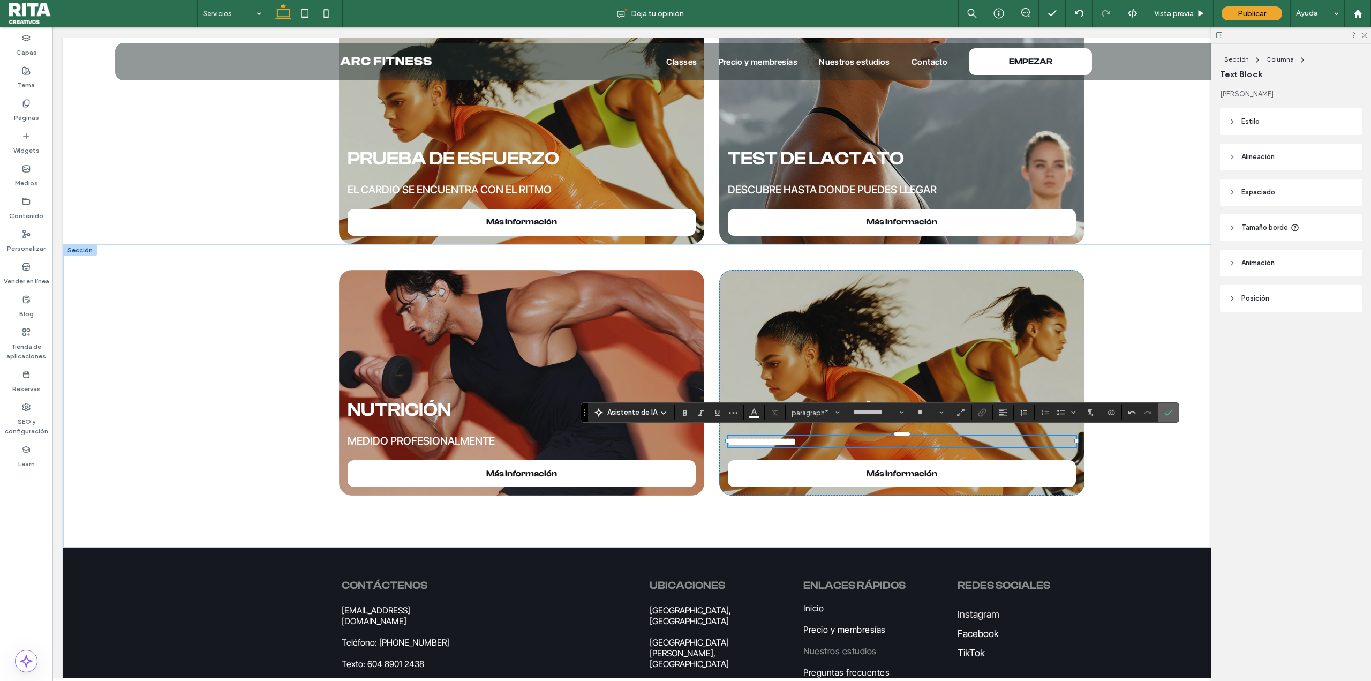
click at [1164, 410] on icon "Confirmar" at bounding box center [1168, 412] width 9 height 9
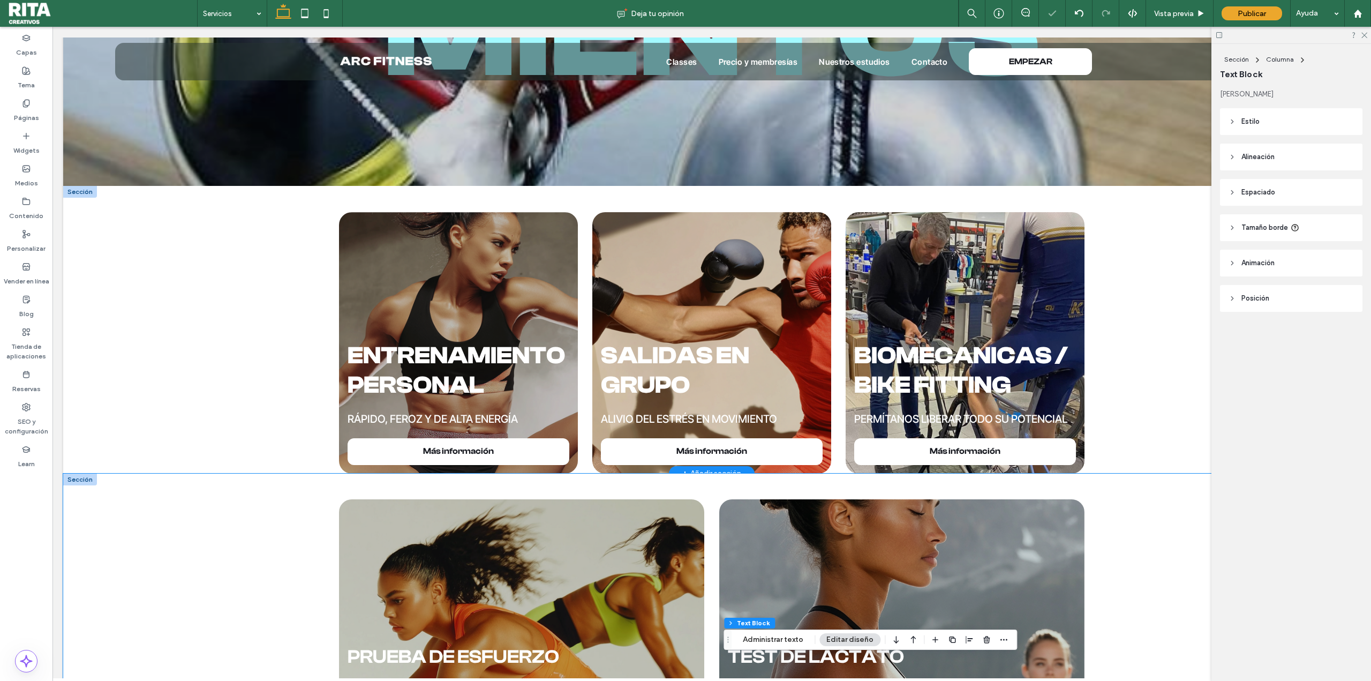
scroll to position [268, 0]
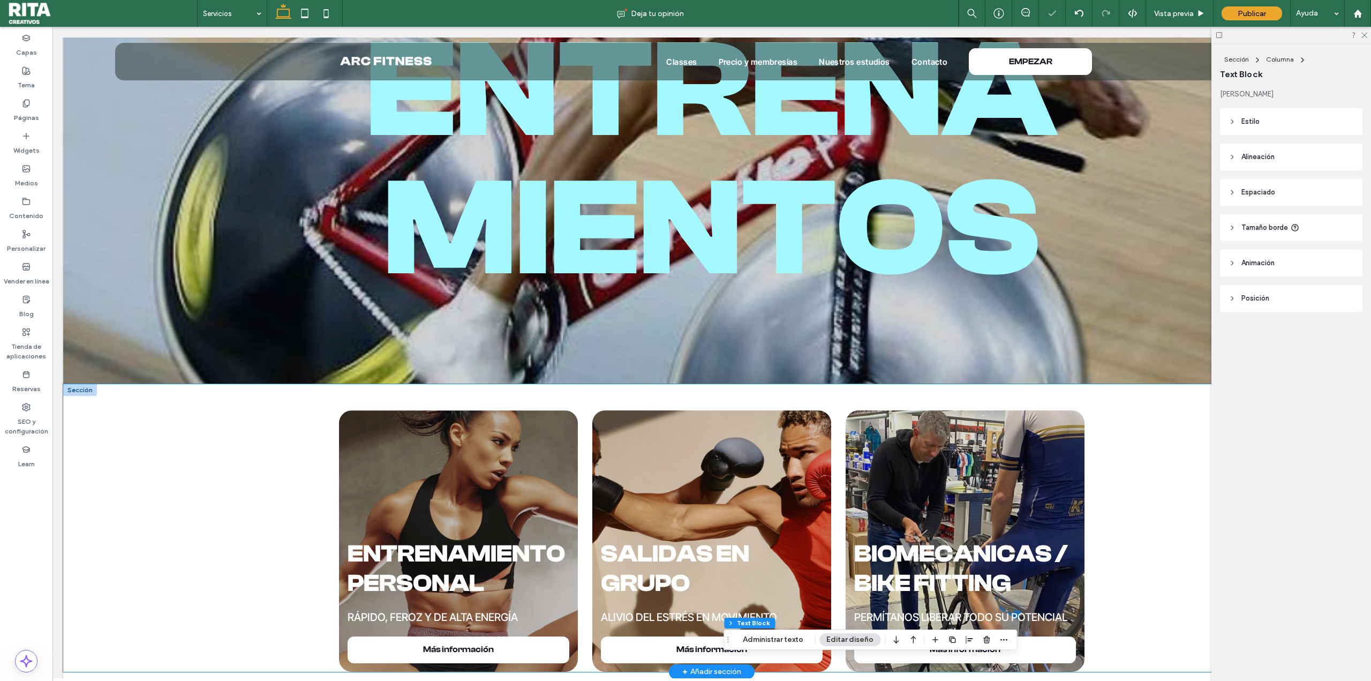
click at [1138, 384] on div "Entrenamiento personal RÁPIDO, FEROZ Y DE ALTA ENERGÍA Más información salidas …" at bounding box center [711, 527] width 1297 height 287
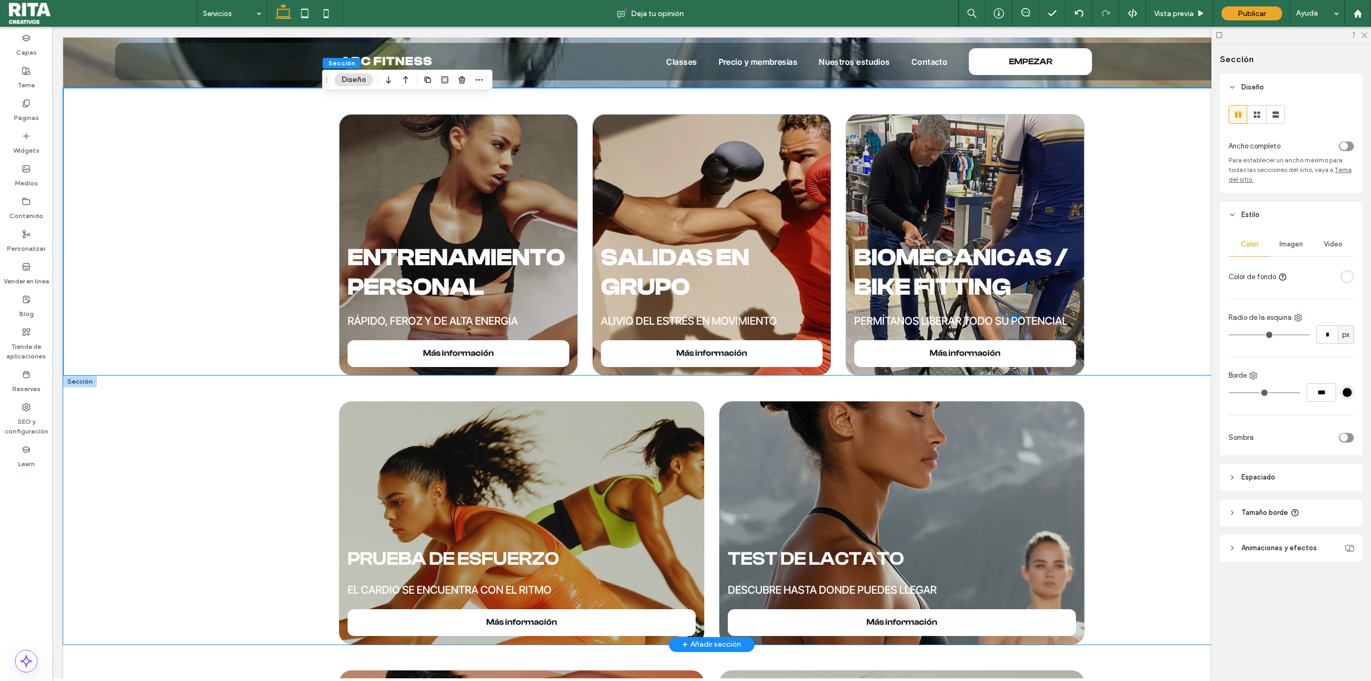
scroll to position [535, 0]
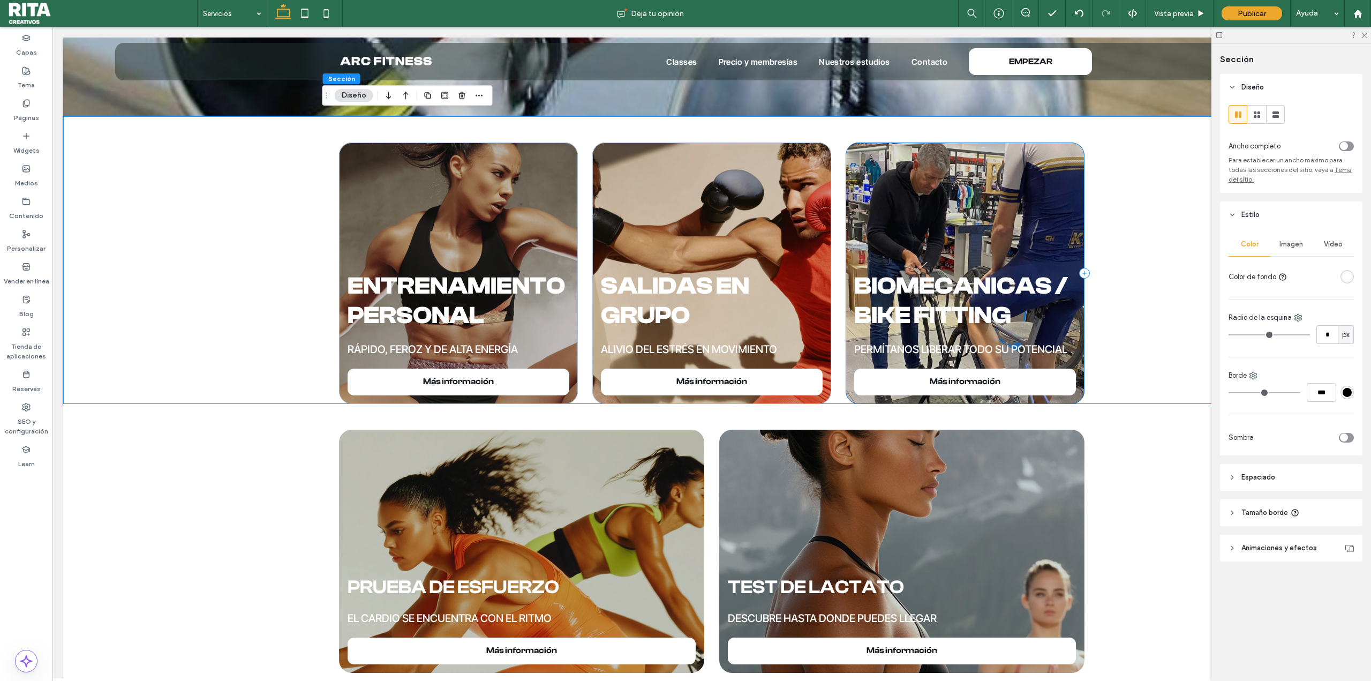
click at [1075, 247] on div "biomecanicas / bike fitting Permítanos liberar todo su potencial Más información" at bounding box center [964, 272] width 238 height 261
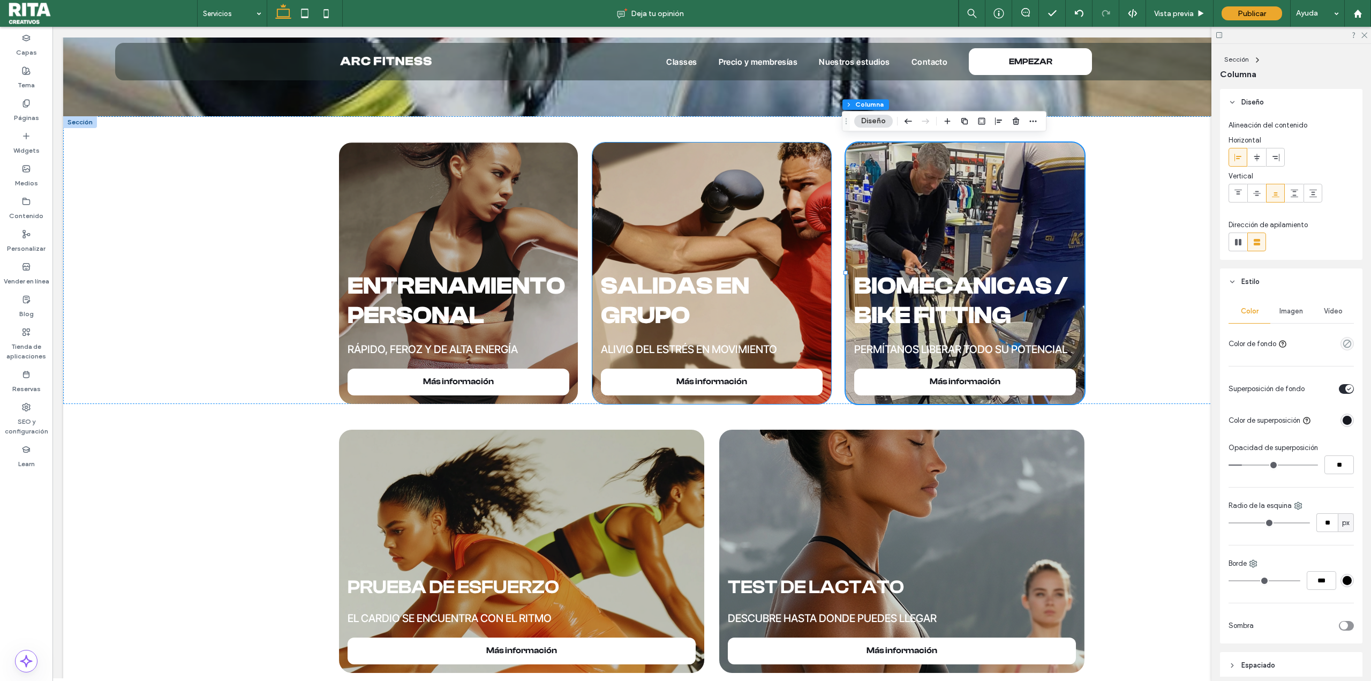
click at [815, 256] on div "salidas en grupo Alivio del estrés en movimiento Más información" at bounding box center [711, 272] width 238 height 261
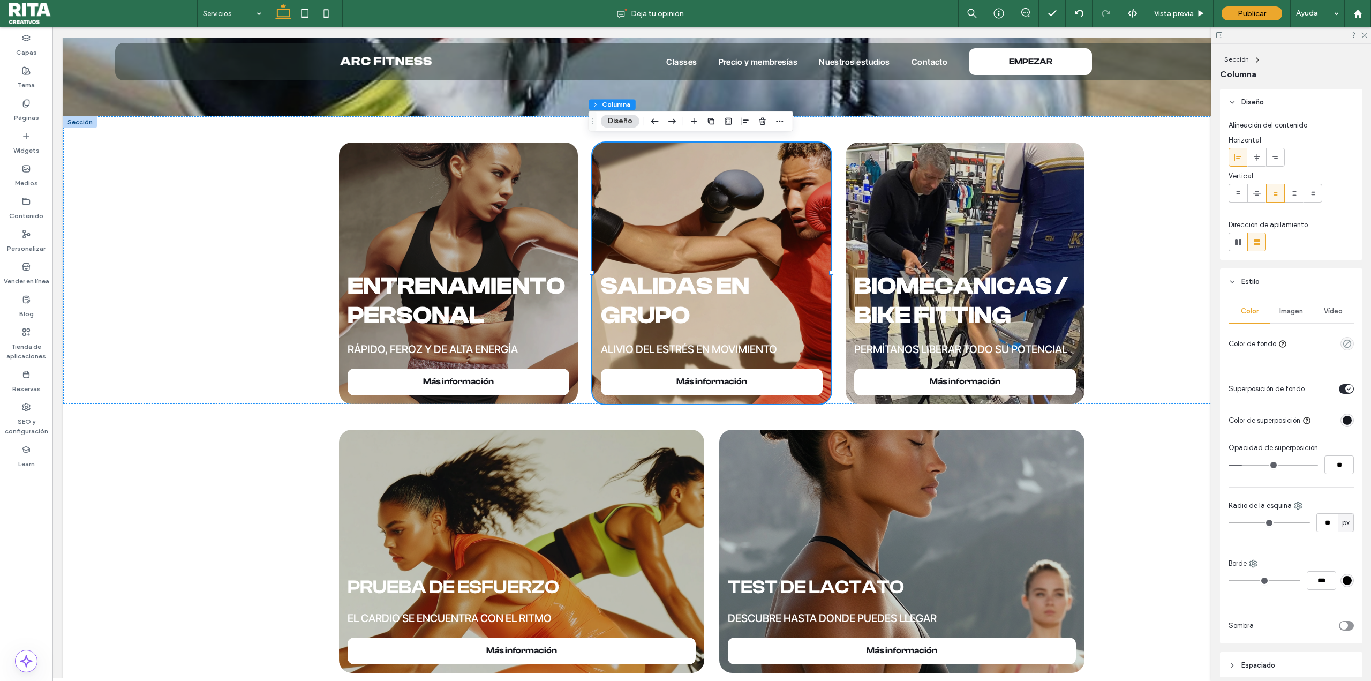
click at [1293, 308] on span "Imagen" at bounding box center [1291, 311] width 24 height 9
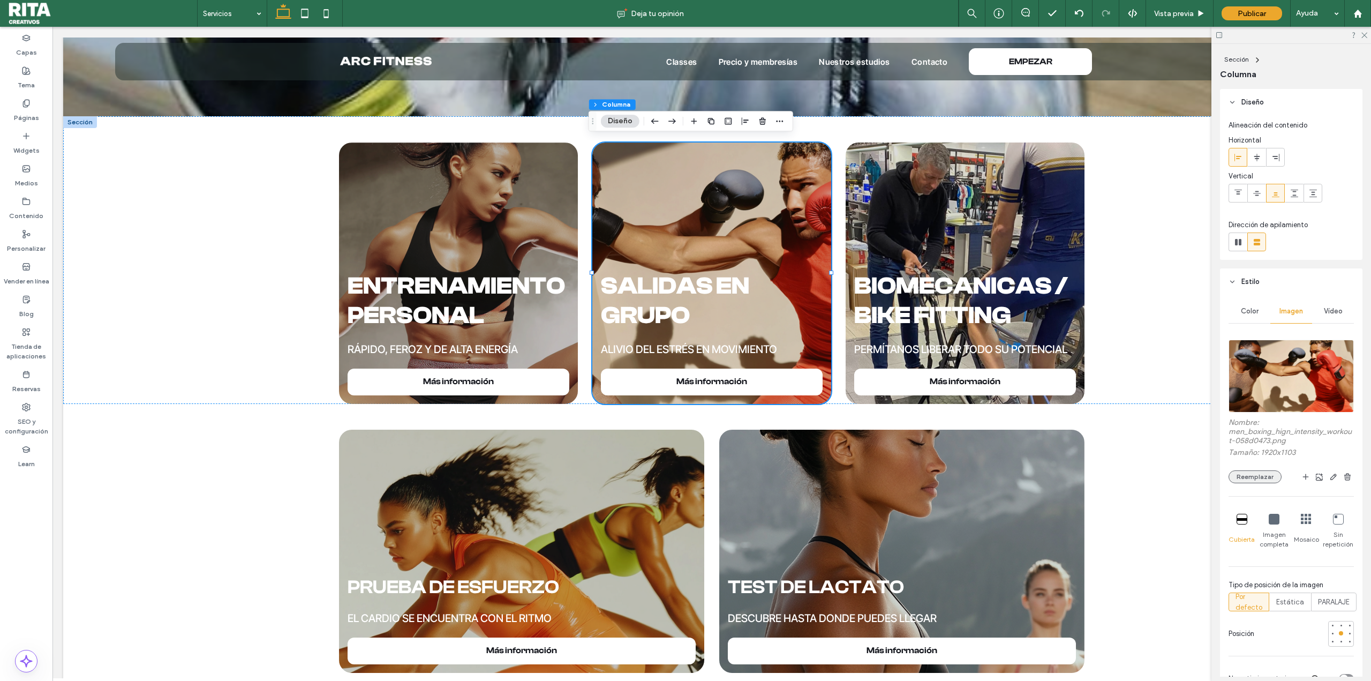
click at [1263, 475] on button "Reemplazar" at bounding box center [1254, 476] width 53 height 13
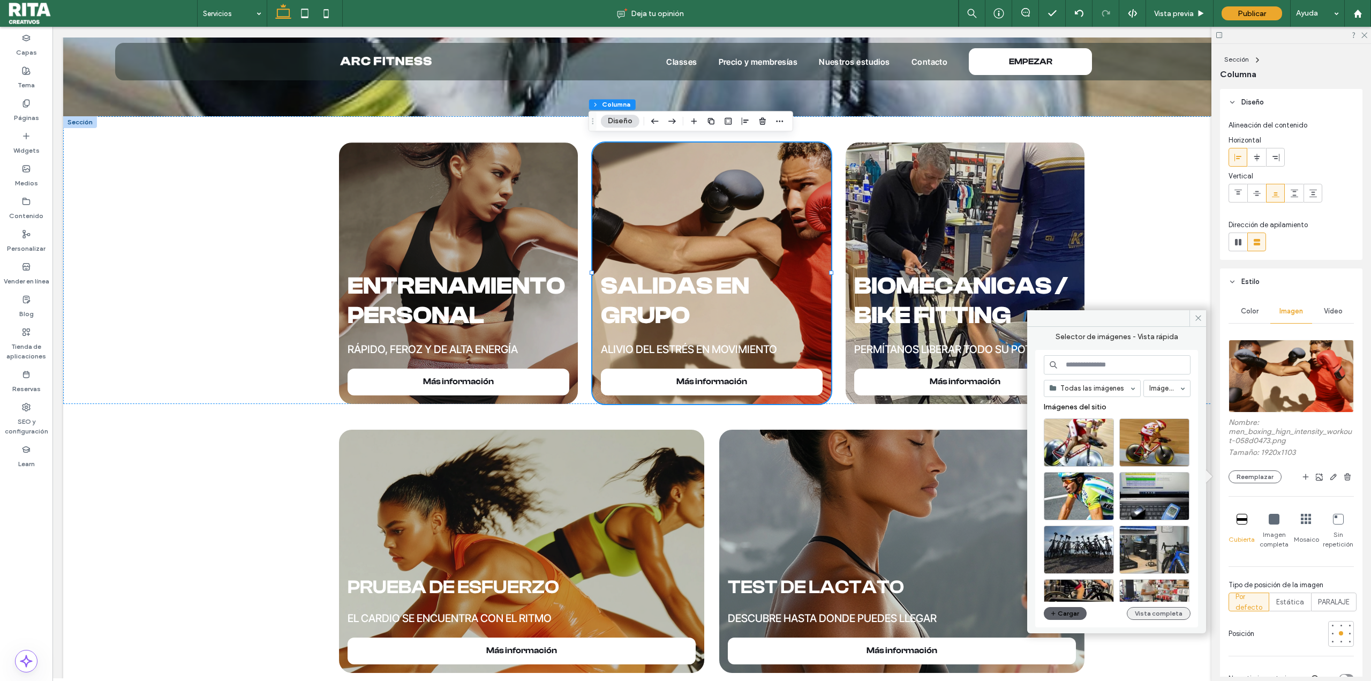
click at [1143, 613] on button "Vista completa" at bounding box center [1159, 613] width 64 height 13
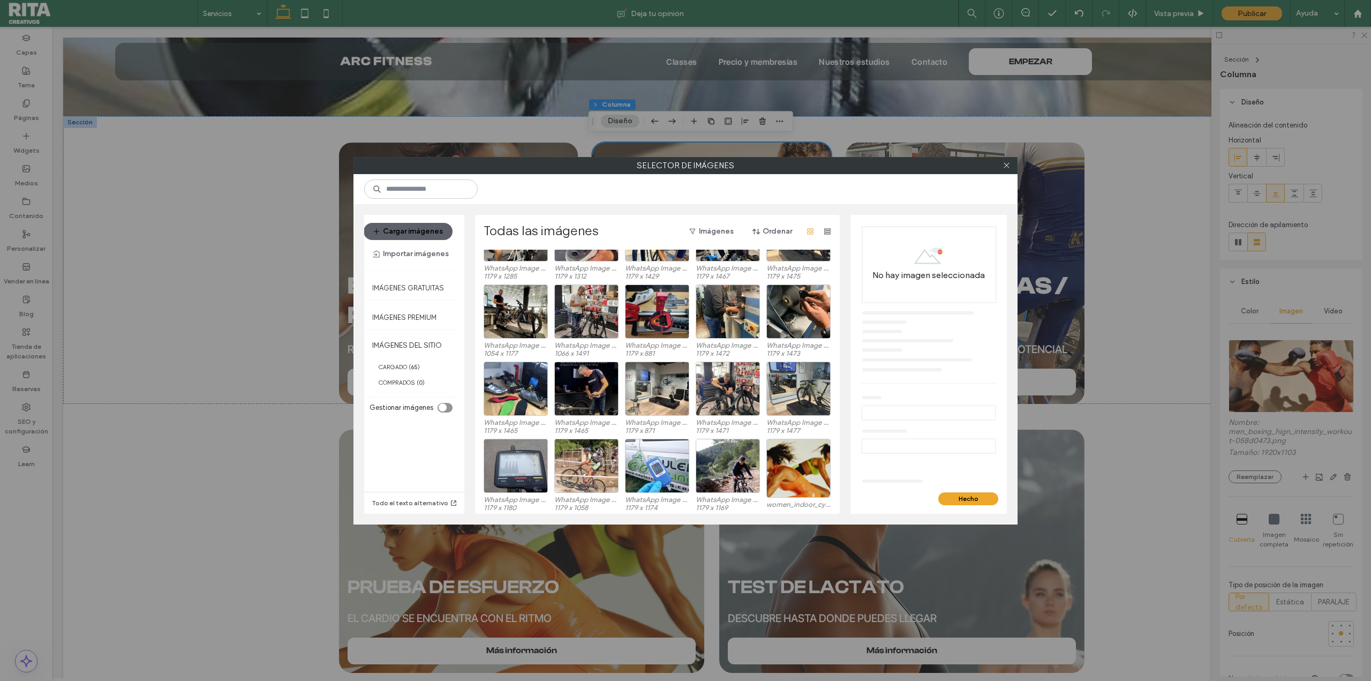
scroll to position [237, 0]
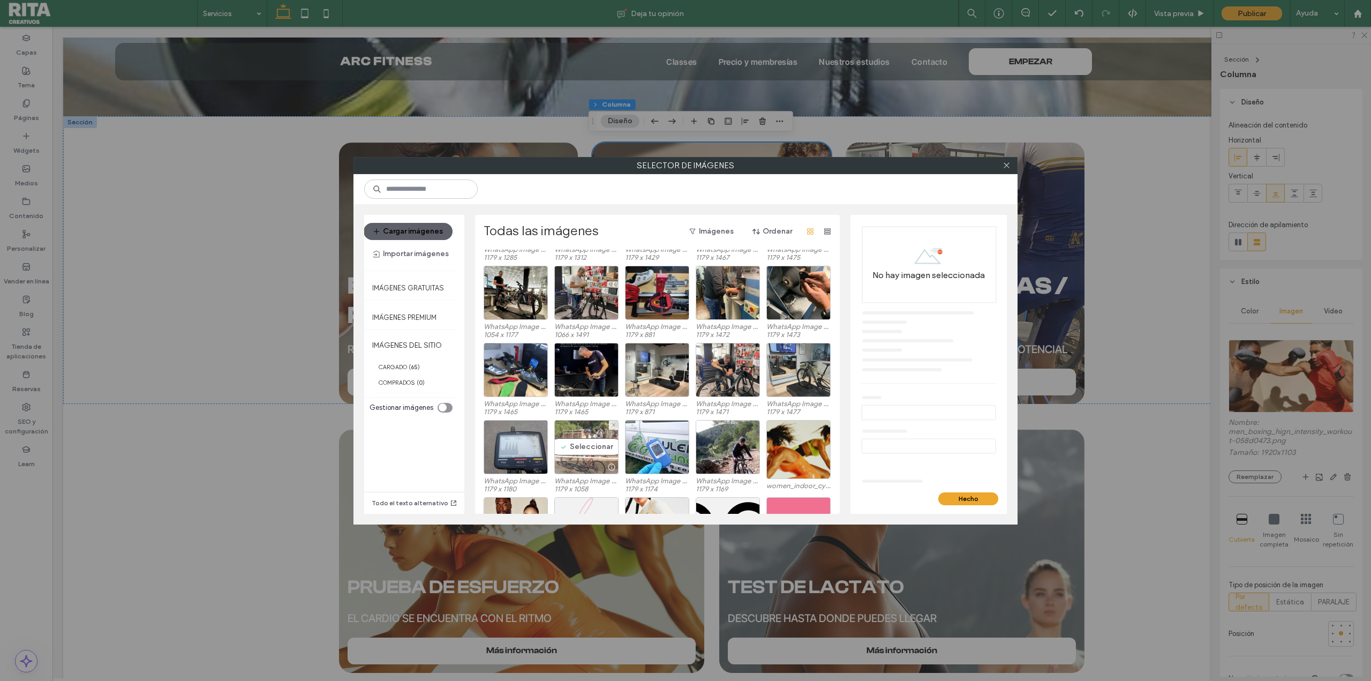
click at [580, 445] on div "Seleccionar" at bounding box center [586, 447] width 64 height 54
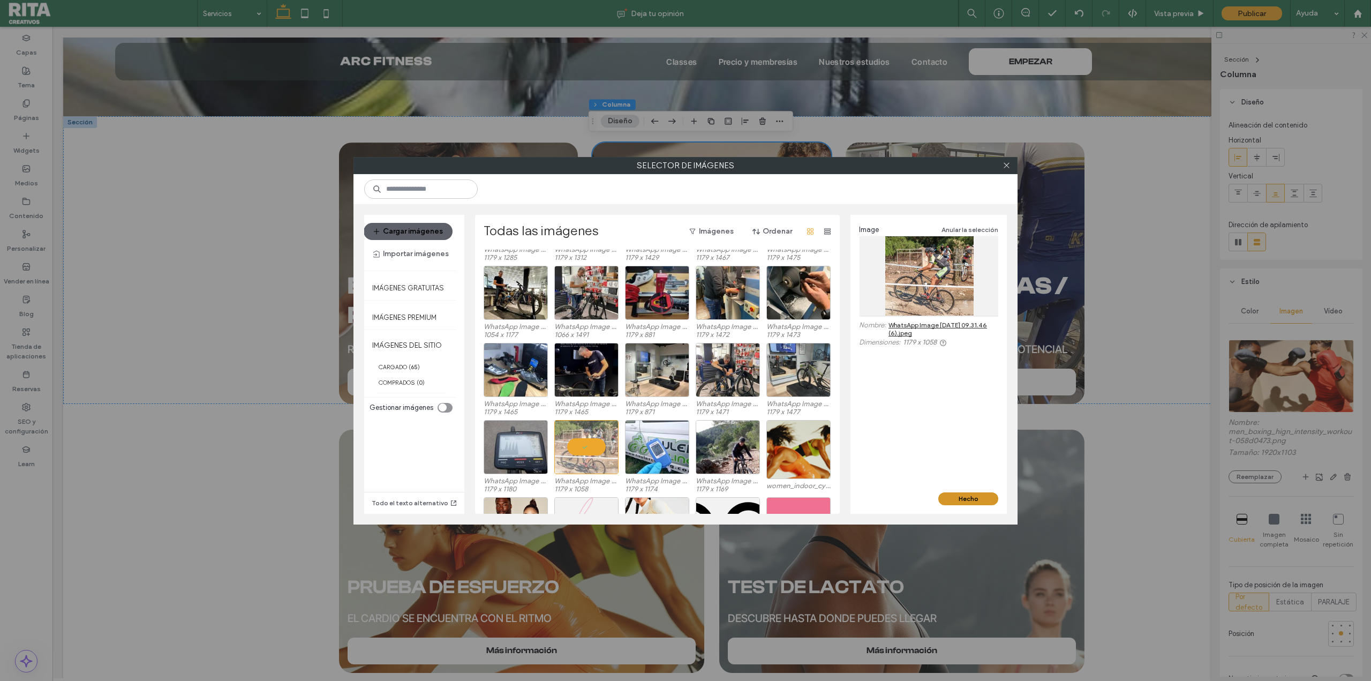
click at [964, 500] on button "Hecho" at bounding box center [968, 498] width 60 height 13
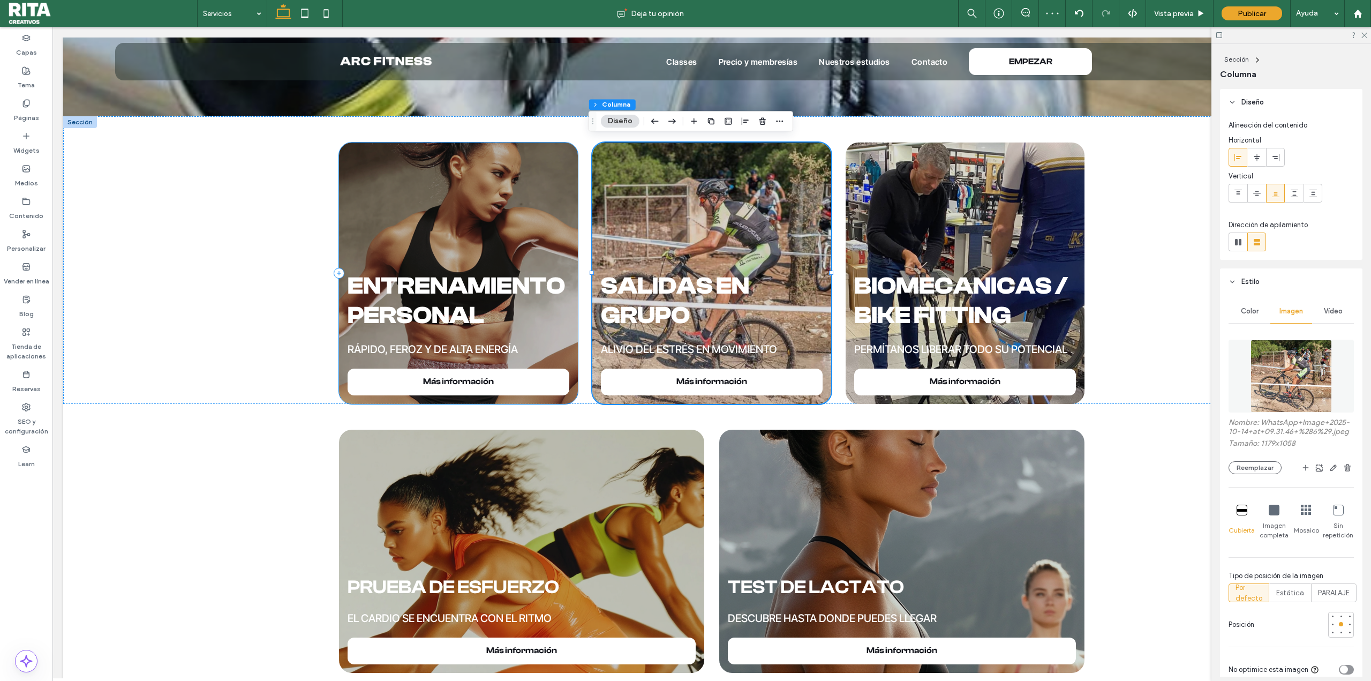
click at [572, 258] on div "Entrenamiento personal RÁPIDO, FEROZ Y DE ALTA ENERGÍA Más información" at bounding box center [458, 272] width 238 height 261
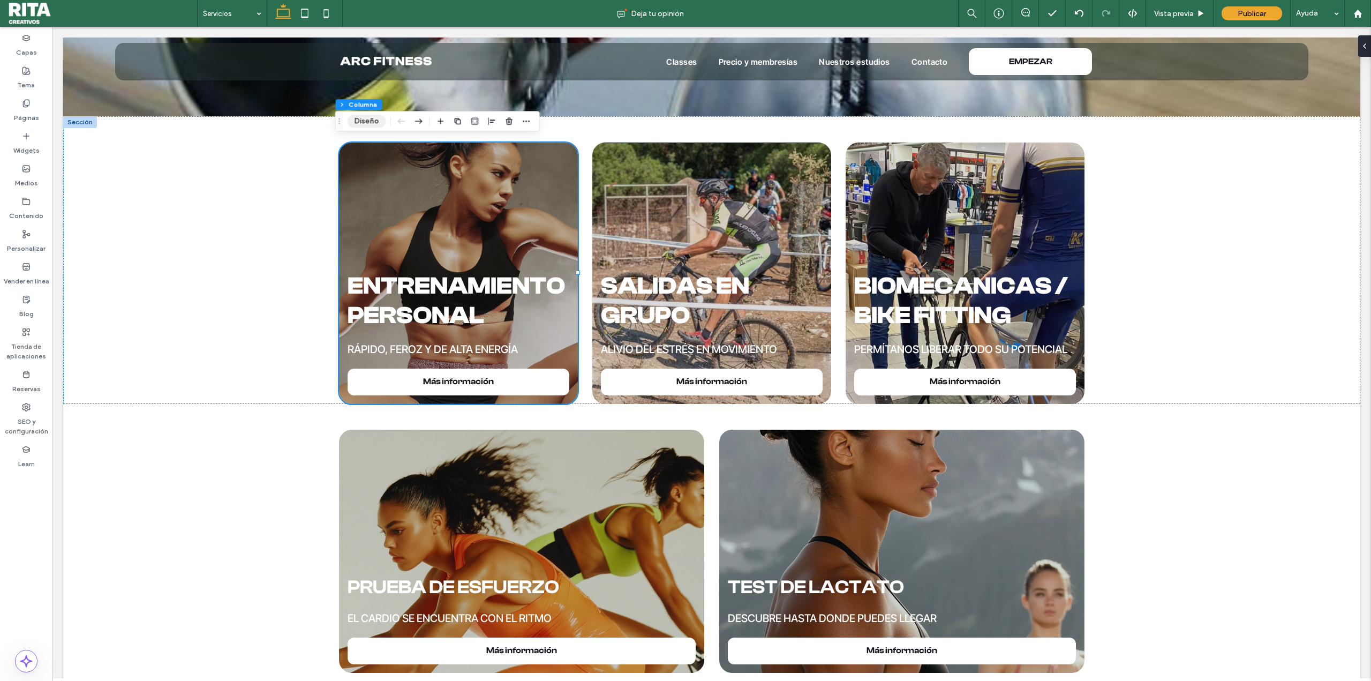
click at [362, 123] on button "Diseño" at bounding box center [367, 121] width 39 height 13
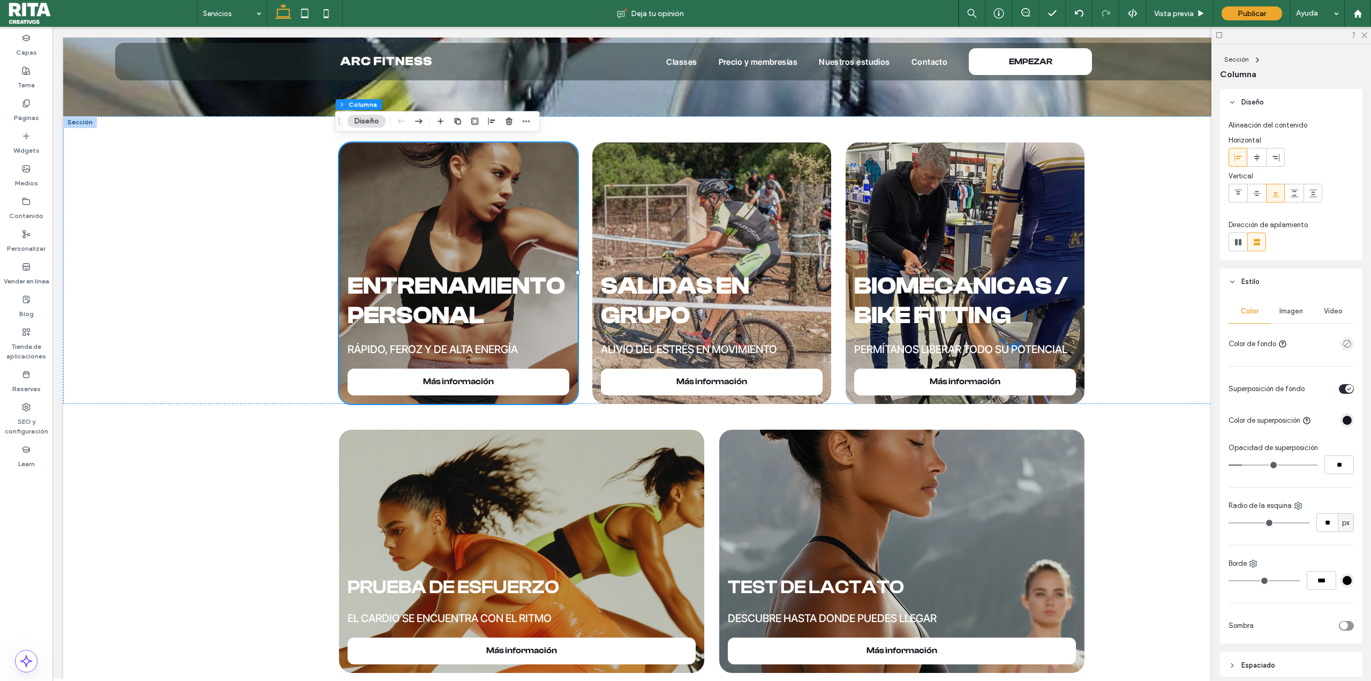
click at [1279, 311] on span "Imagen" at bounding box center [1291, 311] width 24 height 9
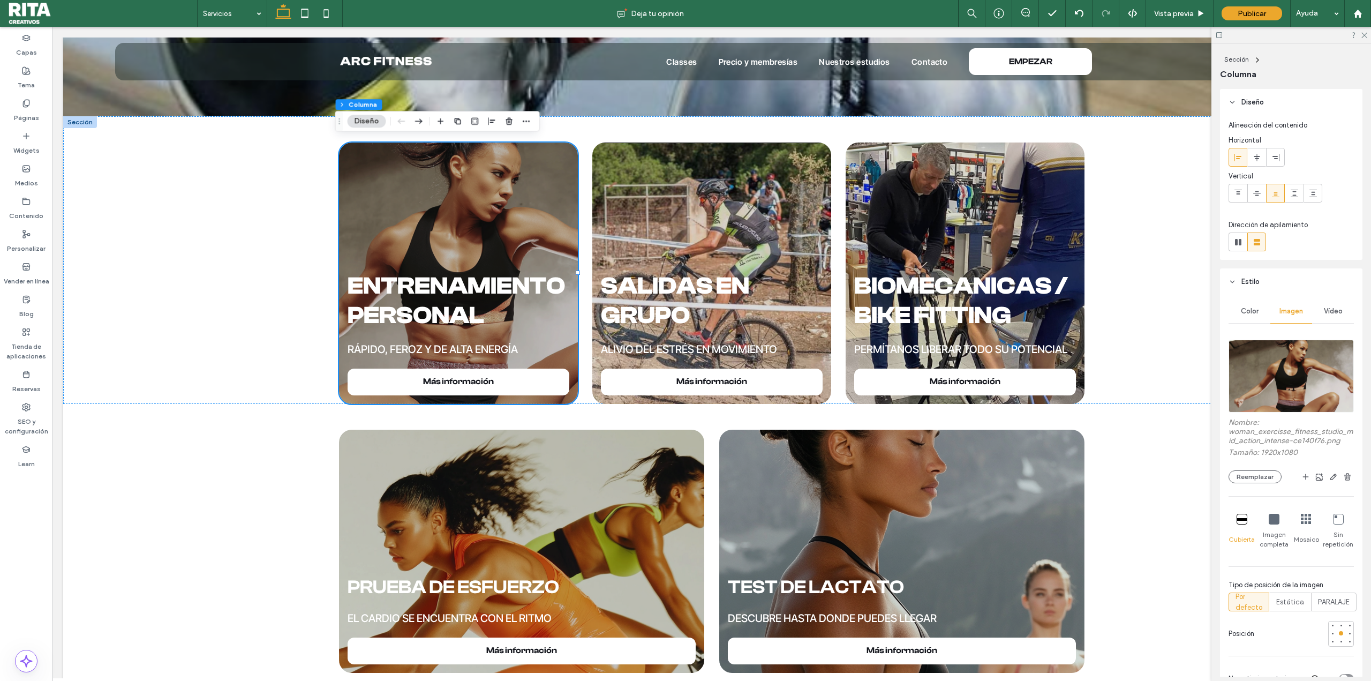
click at [1346, 382] on img at bounding box center [1290, 375] width 125 height 73
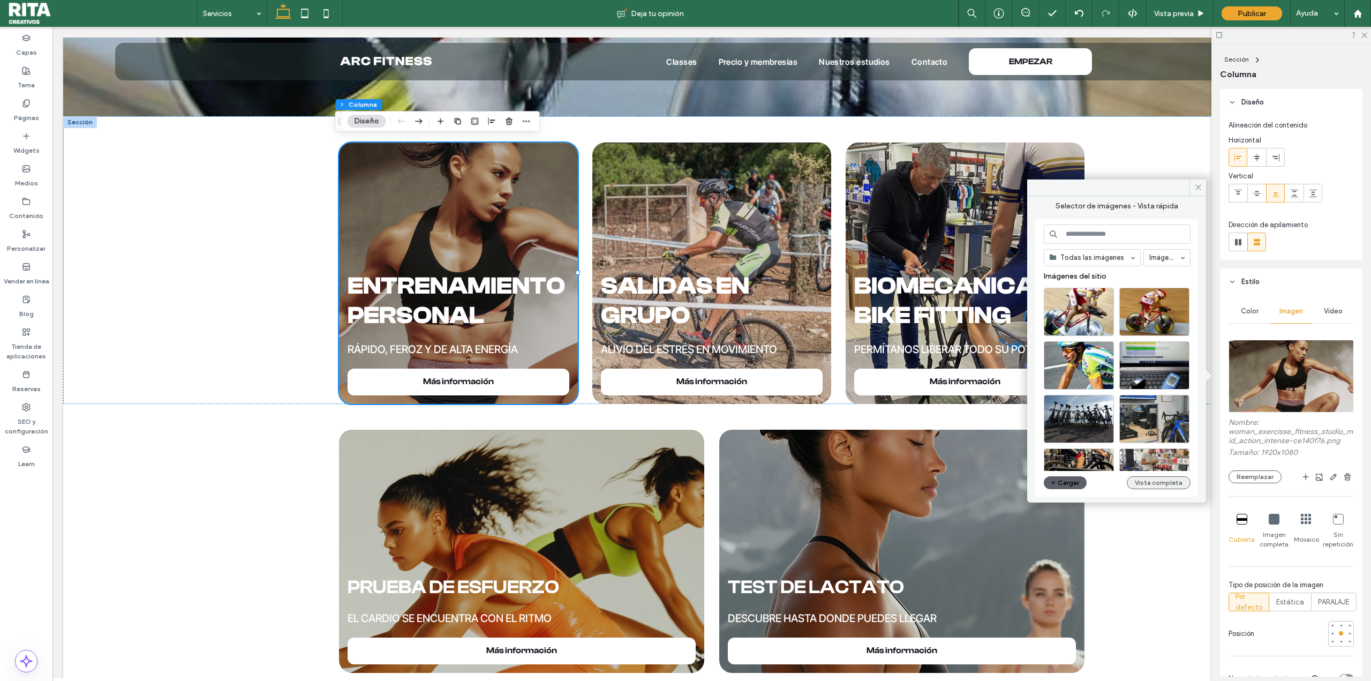
click at [1169, 481] on button "Vista completa" at bounding box center [1159, 482] width 64 height 13
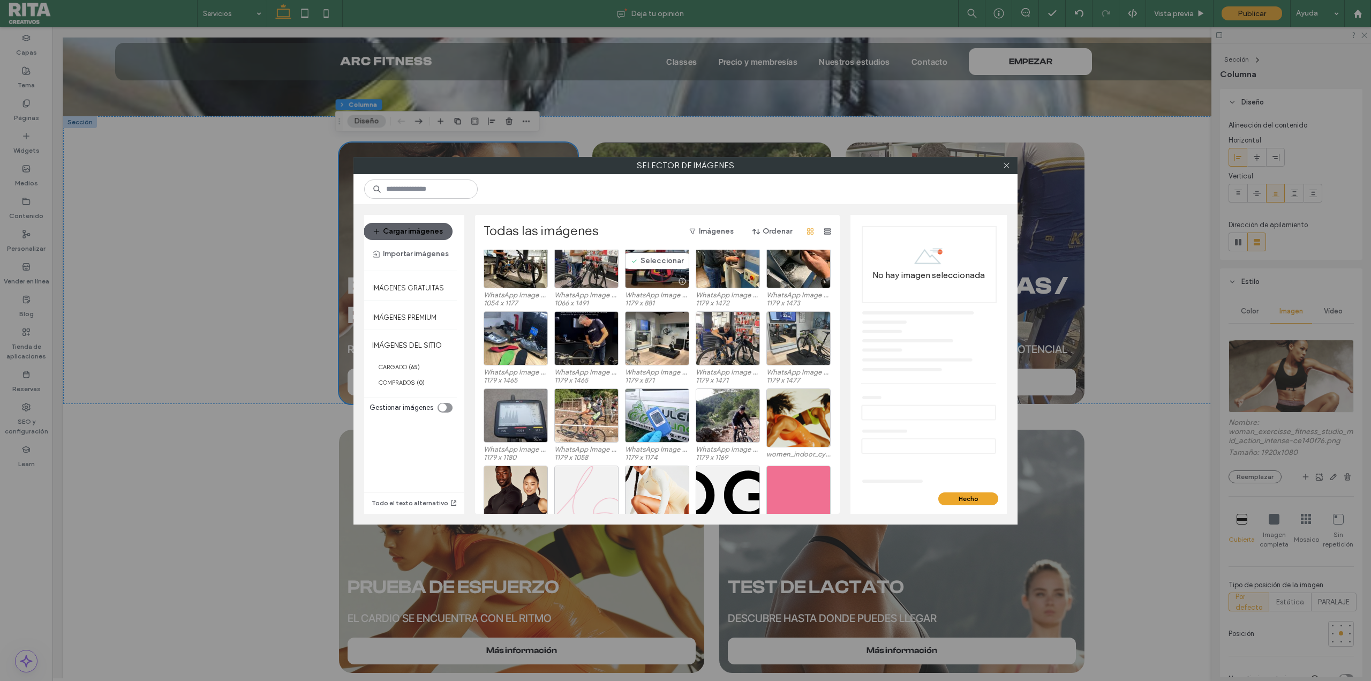
scroll to position [290, 0]
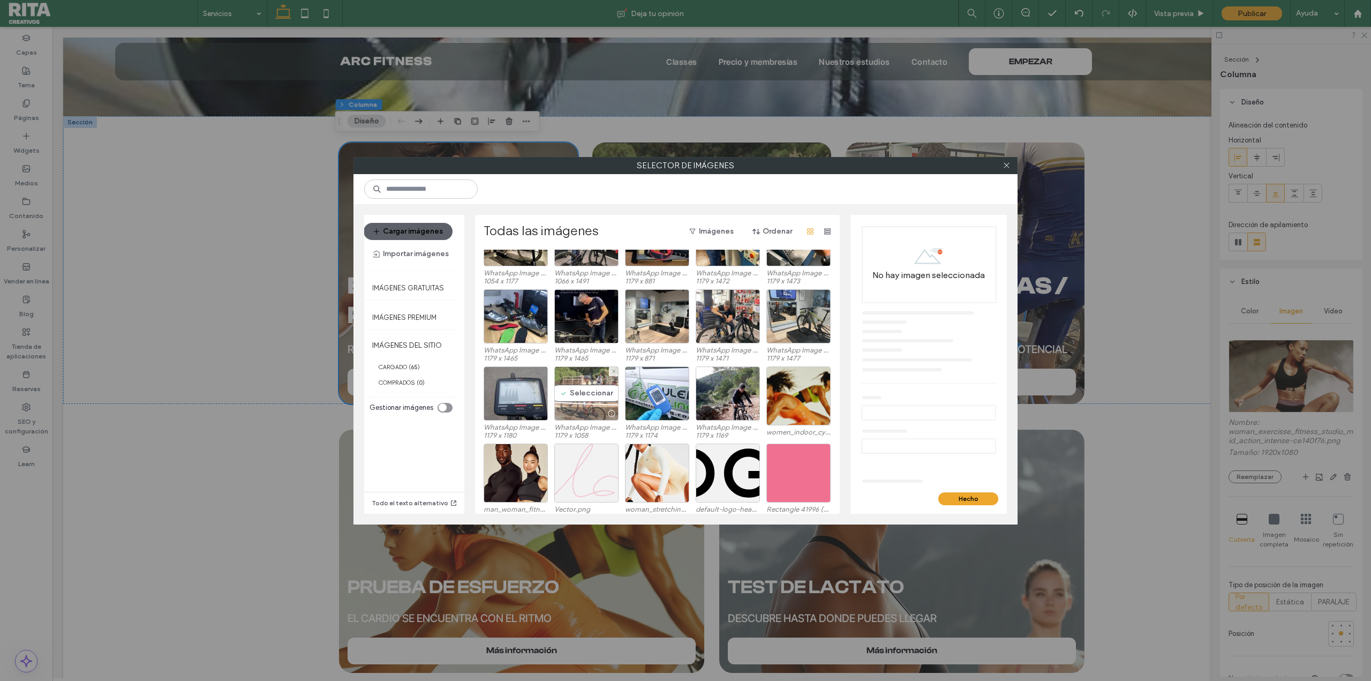
click at [576, 394] on div "Seleccionar" at bounding box center [586, 393] width 64 height 54
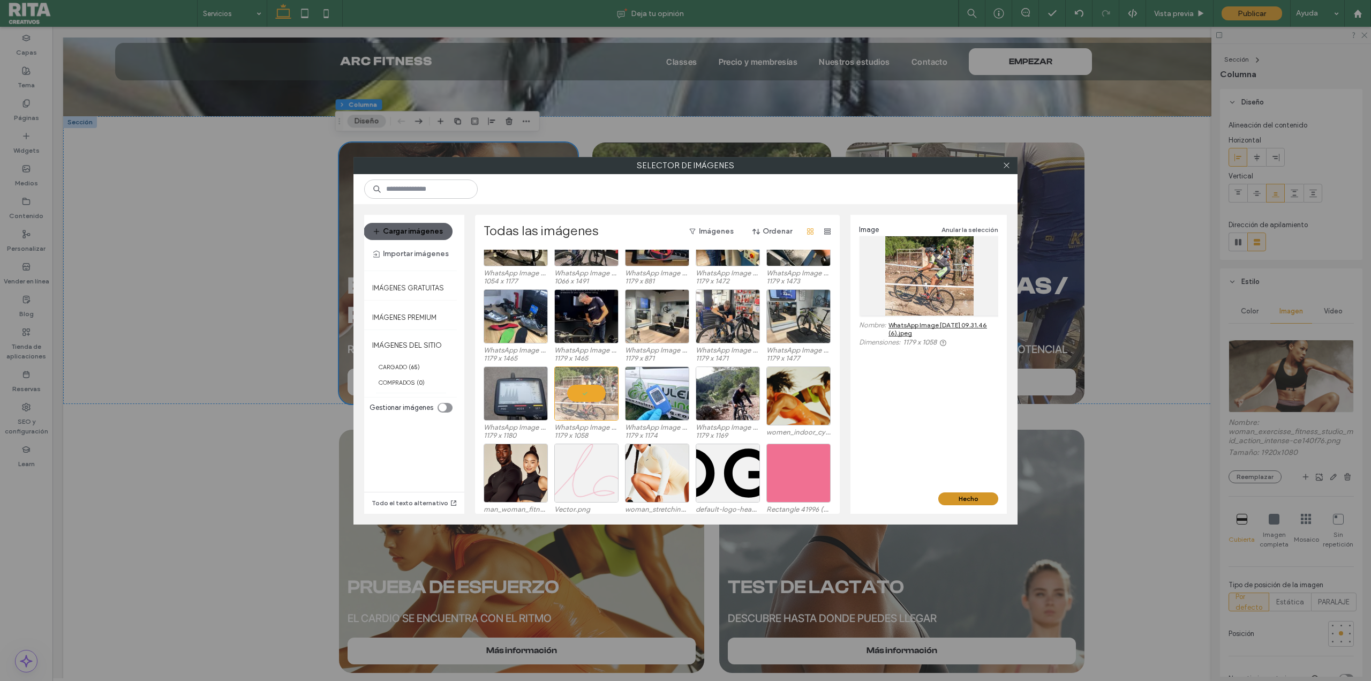
click at [967, 496] on button "Hecho" at bounding box center [968, 498] width 60 height 13
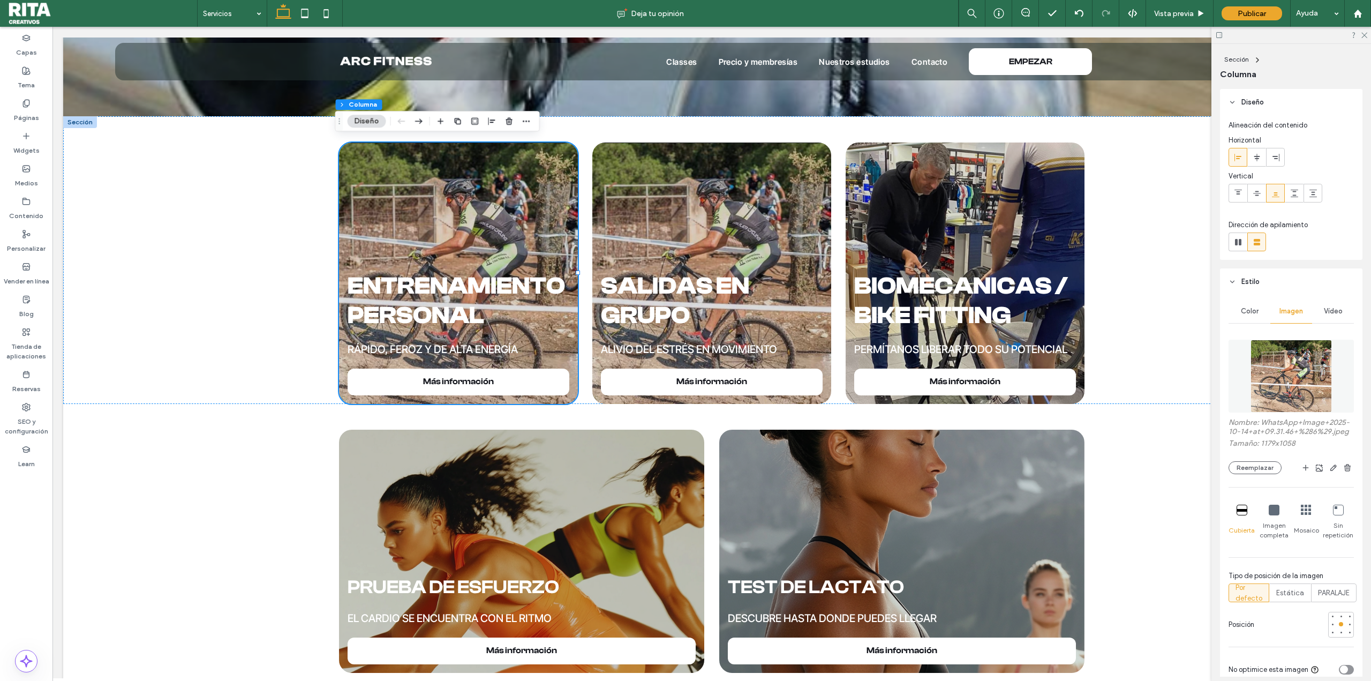
click at [1214, 358] on div "Sección Columna Diseño Alineación del contenido Horizontal Vertical Dirección d…" at bounding box center [1291, 362] width 160 height 637
click at [1181, 364] on div "Entrenamiento personal RÁPIDO, FEROZ Y DE ALTA ENERGÍA Más información salidas …" at bounding box center [711, 259] width 1297 height 287
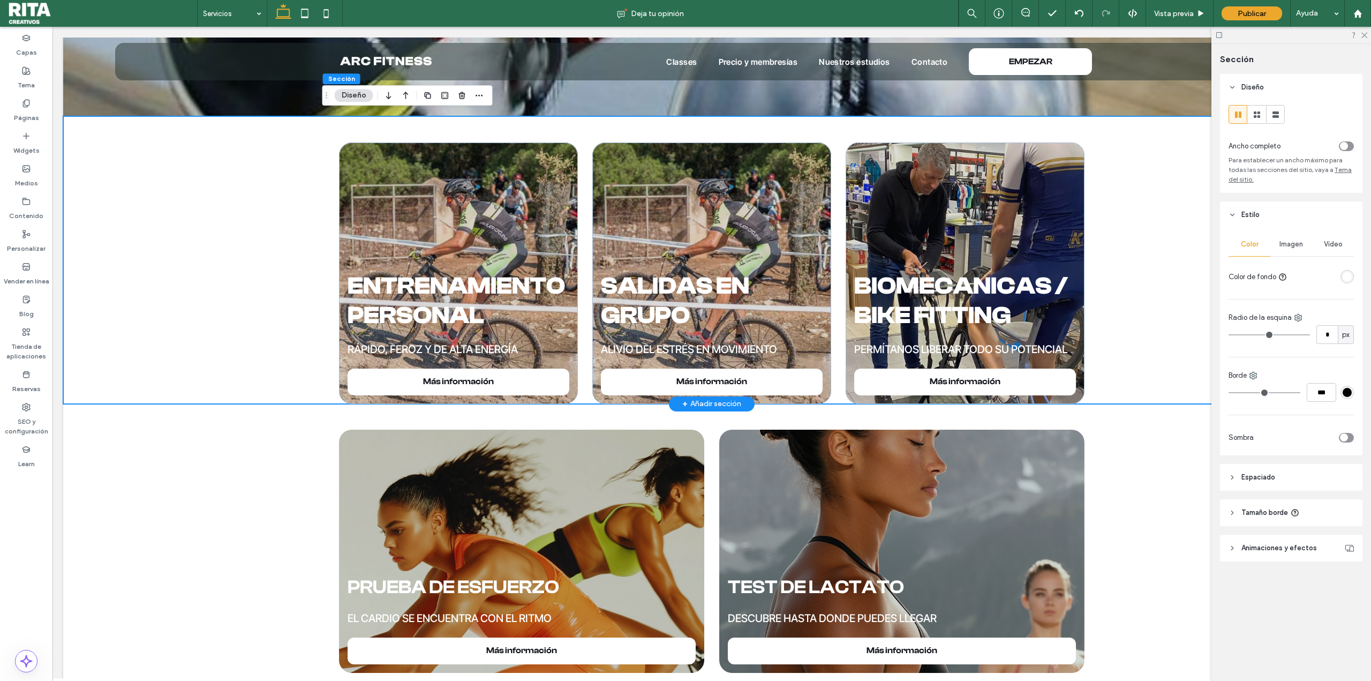
click at [269, 226] on div "Entrenamiento personal RÁPIDO, FEROZ Y DE ALTA ENERGÍA Más información salidas …" at bounding box center [711, 259] width 1297 height 287
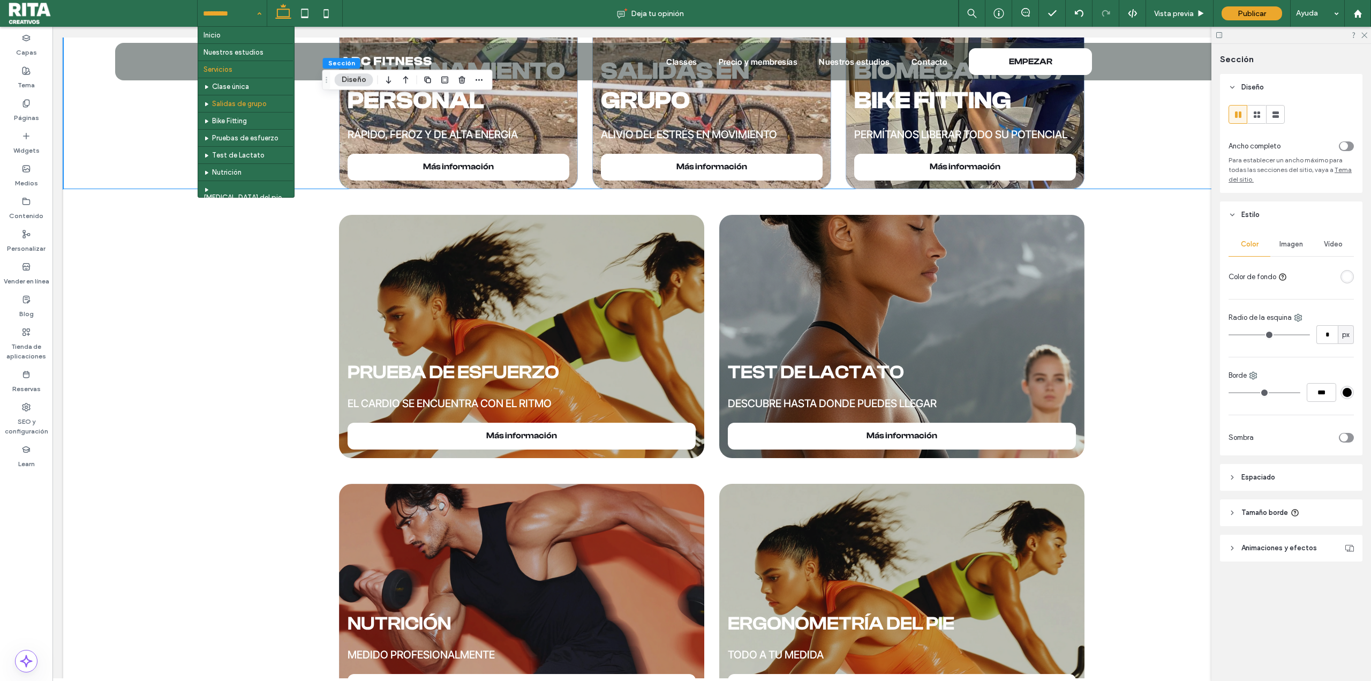
scroll to position [51, 0]
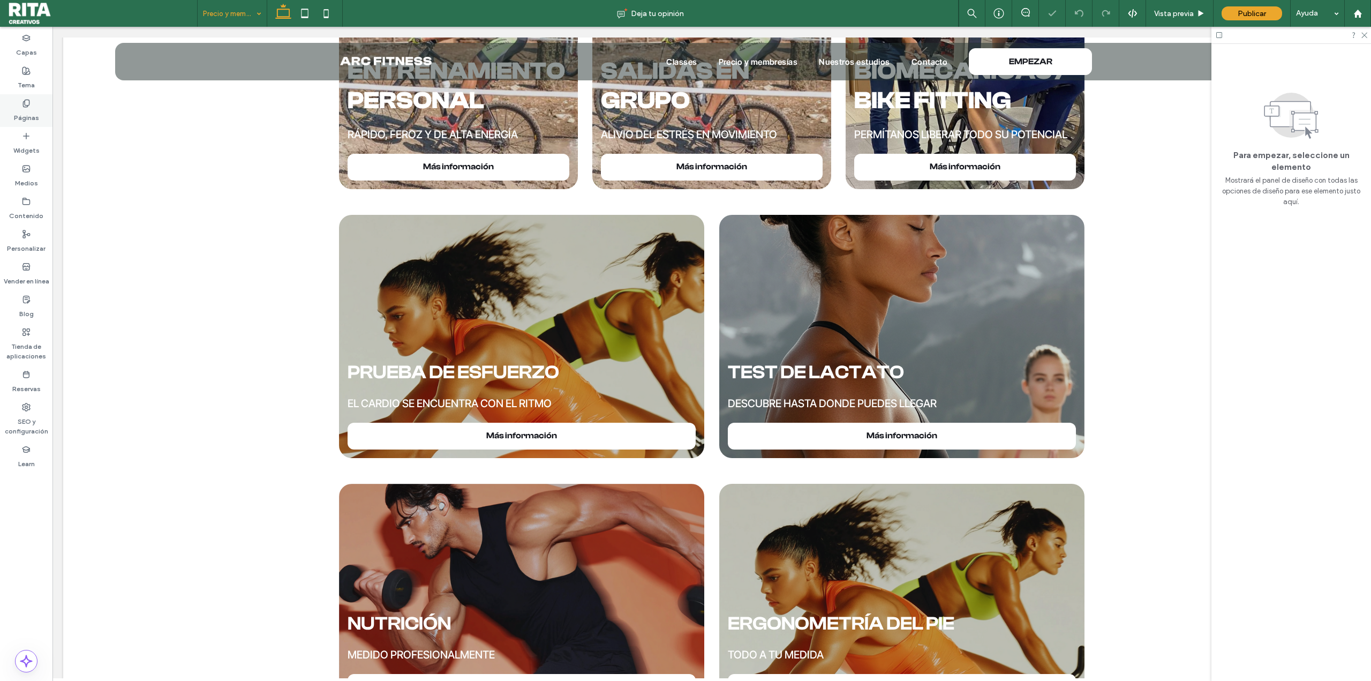
click at [30, 112] on label "Páginas" at bounding box center [26, 115] width 25 height 15
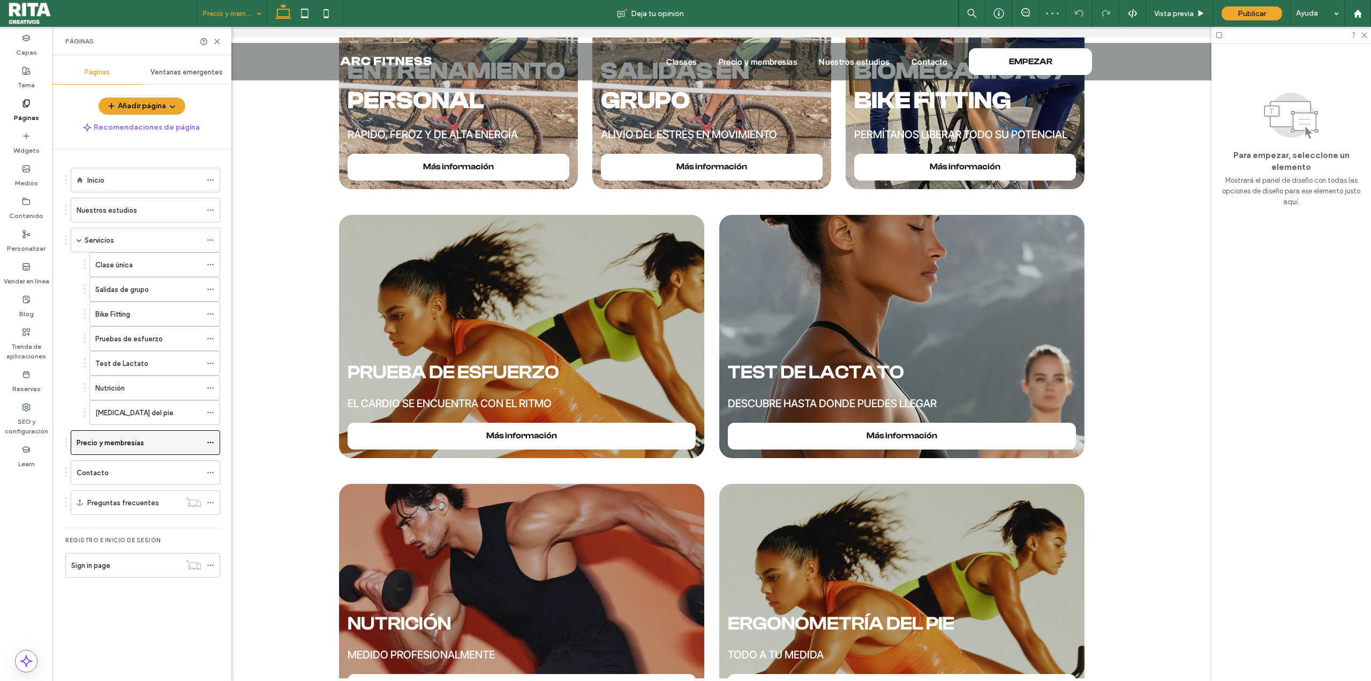
click at [208, 443] on use at bounding box center [210, 443] width 6 height 2
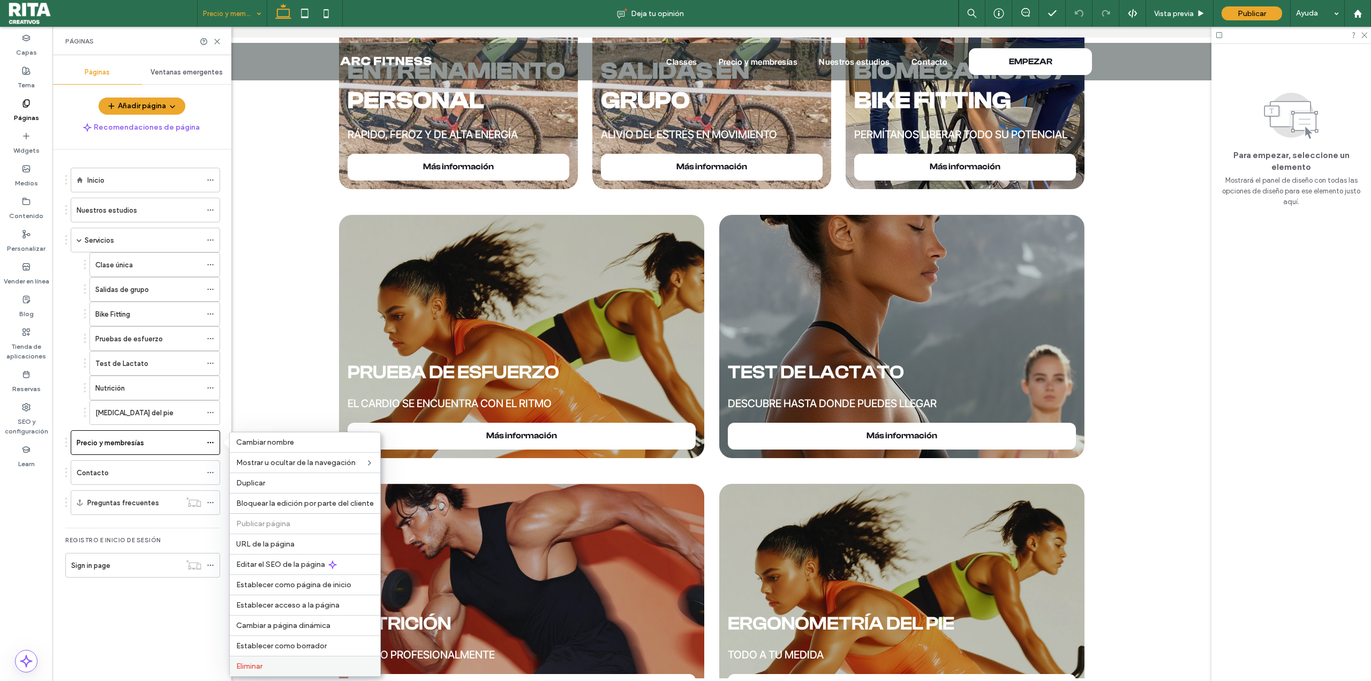
click at [291, 670] on div "Eliminar" at bounding box center [305, 665] width 150 height 20
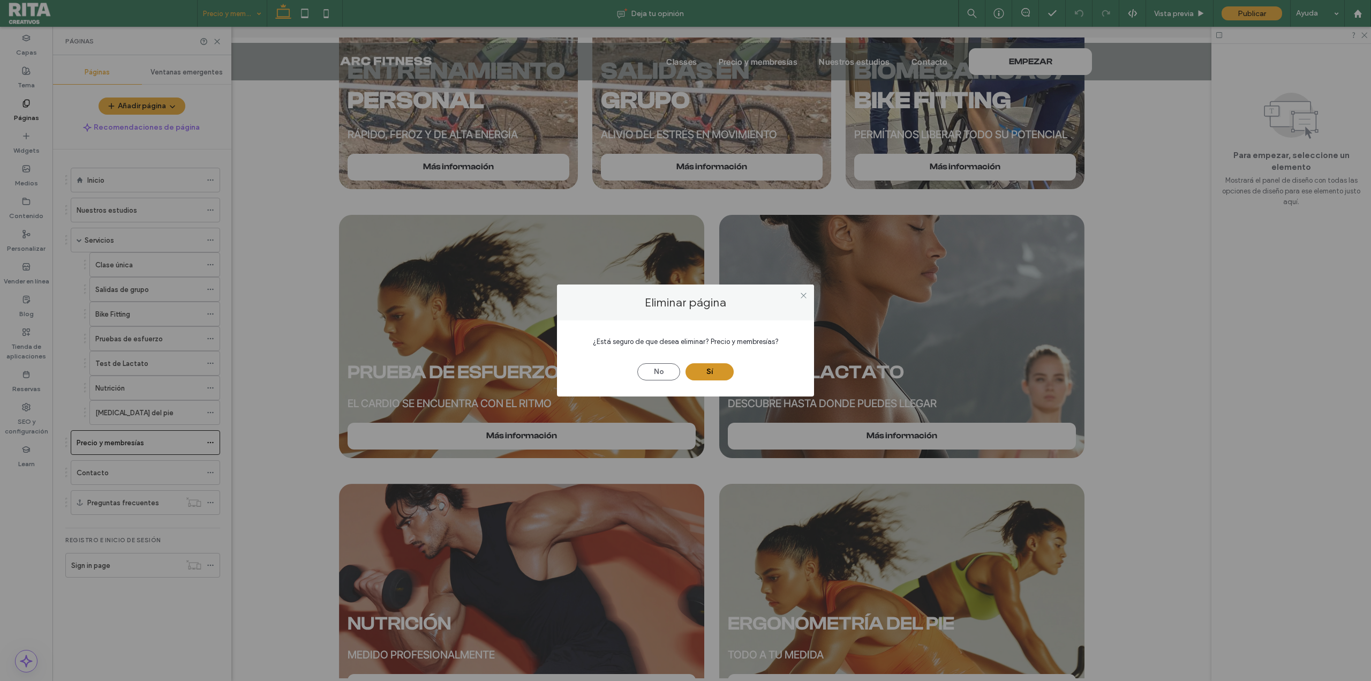
click at [703, 376] on button "Sí" at bounding box center [709, 371] width 48 height 17
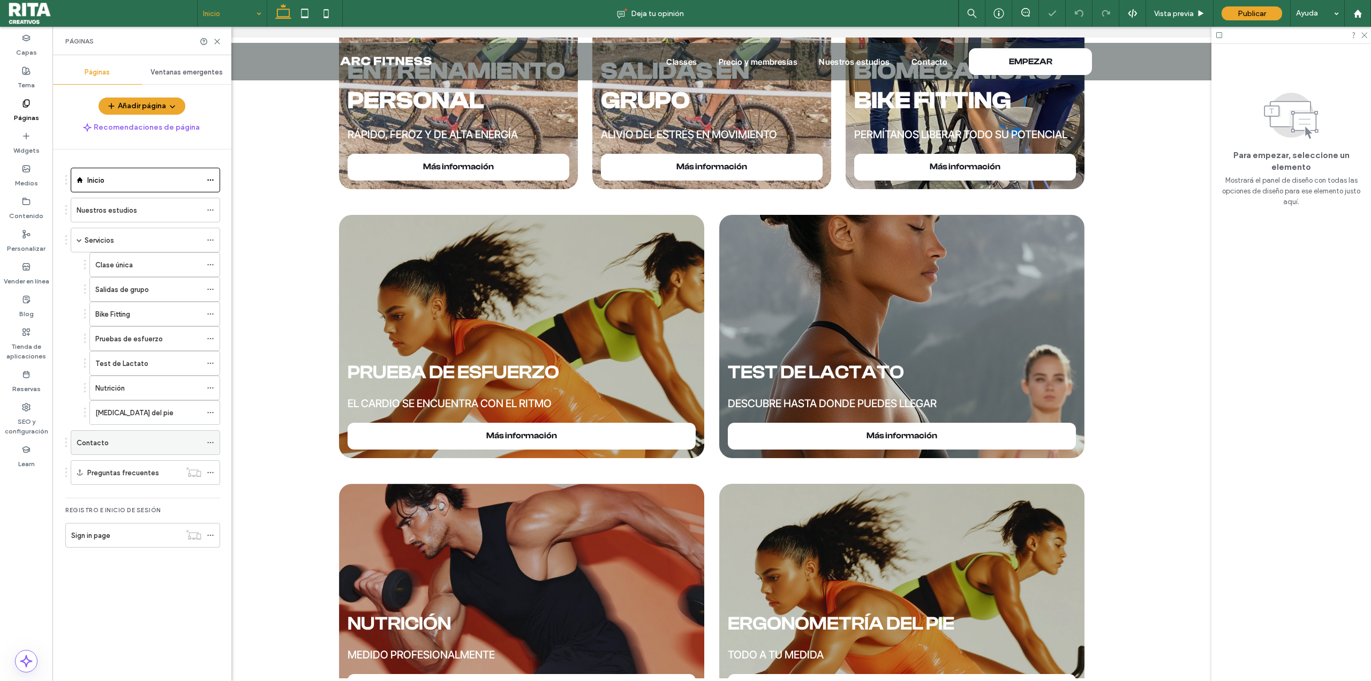
click at [139, 443] on div "Contacto" at bounding box center [139, 442] width 125 height 11
click at [124, 581] on div "Inicio Nuestros estudios Servicios Clase única Salidas de grupo Bike Fitting Pr…" at bounding box center [148, 412] width 166 height 526
click at [34, 299] on div "Blog" at bounding box center [26, 306] width 52 height 33
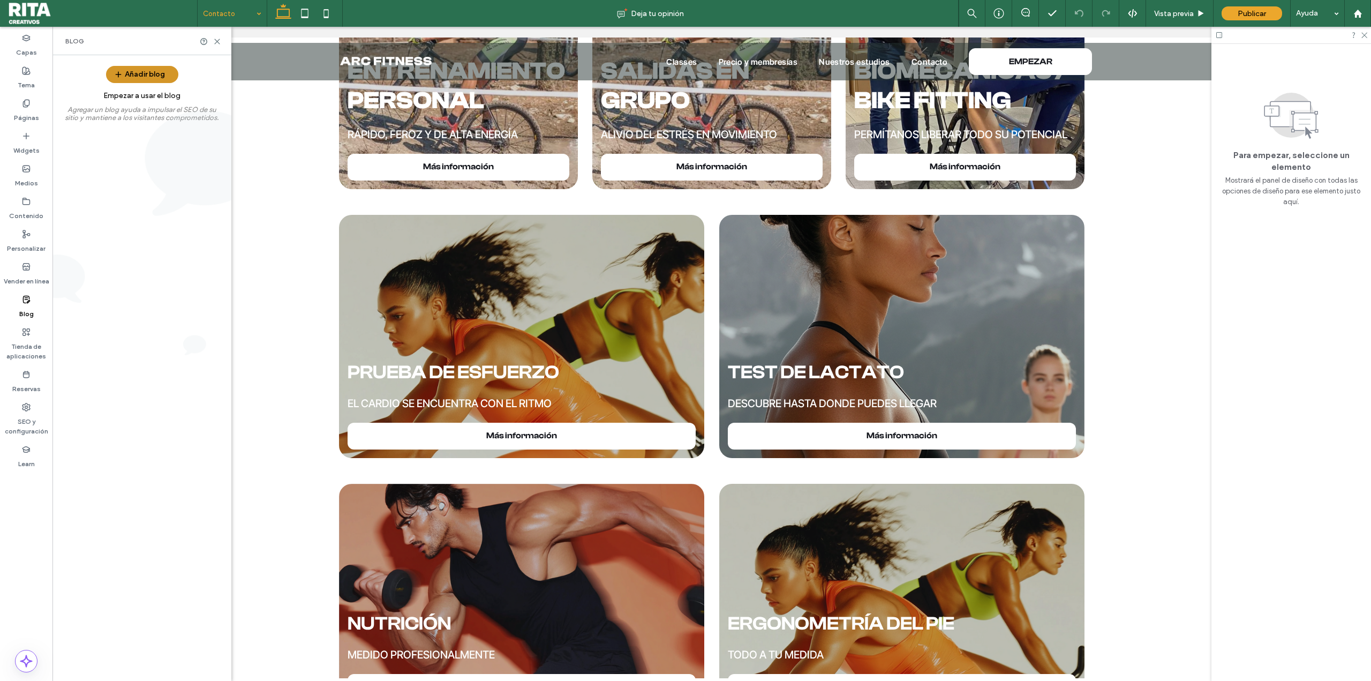
click at [147, 75] on button "Añadir blog" at bounding box center [142, 74] width 72 height 17
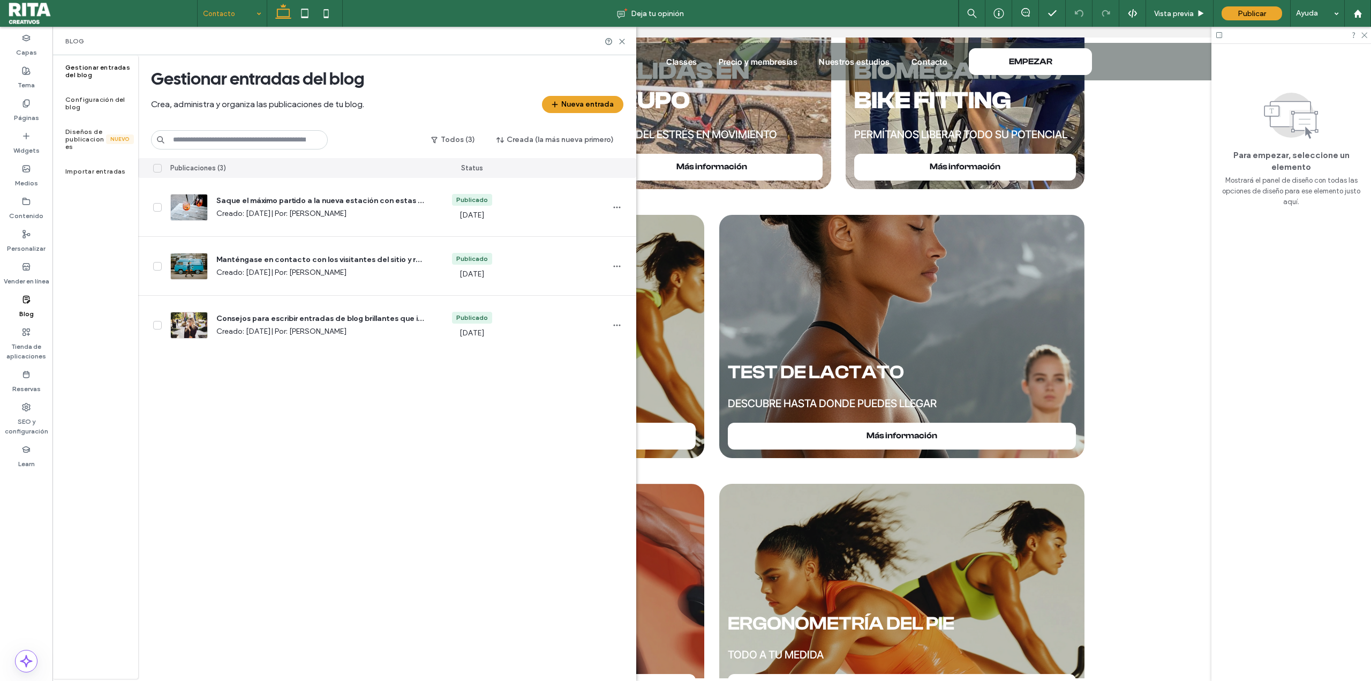
click at [353, 447] on div "Publicaciones (3) Status Saque el máximo partido a la nueva estación con estas …" at bounding box center [387, 418] width 498 height 520
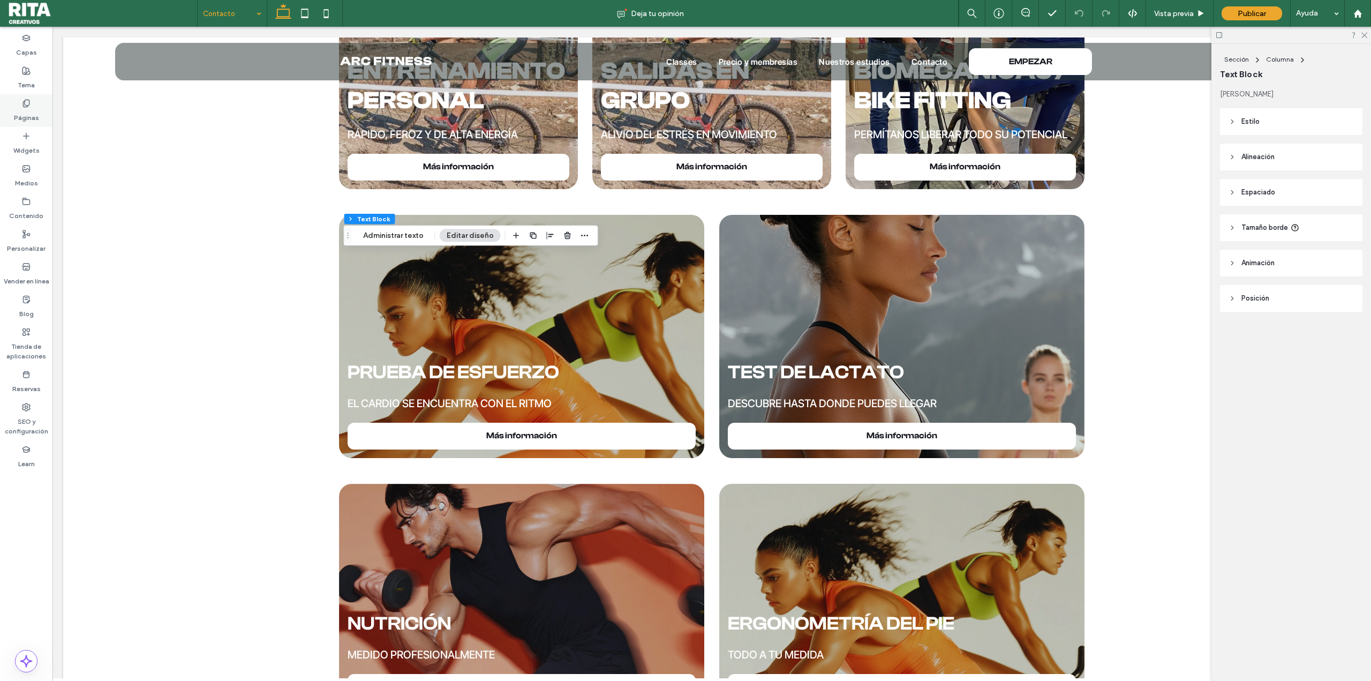
click at [24, 95] on div "Páginas" at bounding box center [26, 110] width 52 height 33
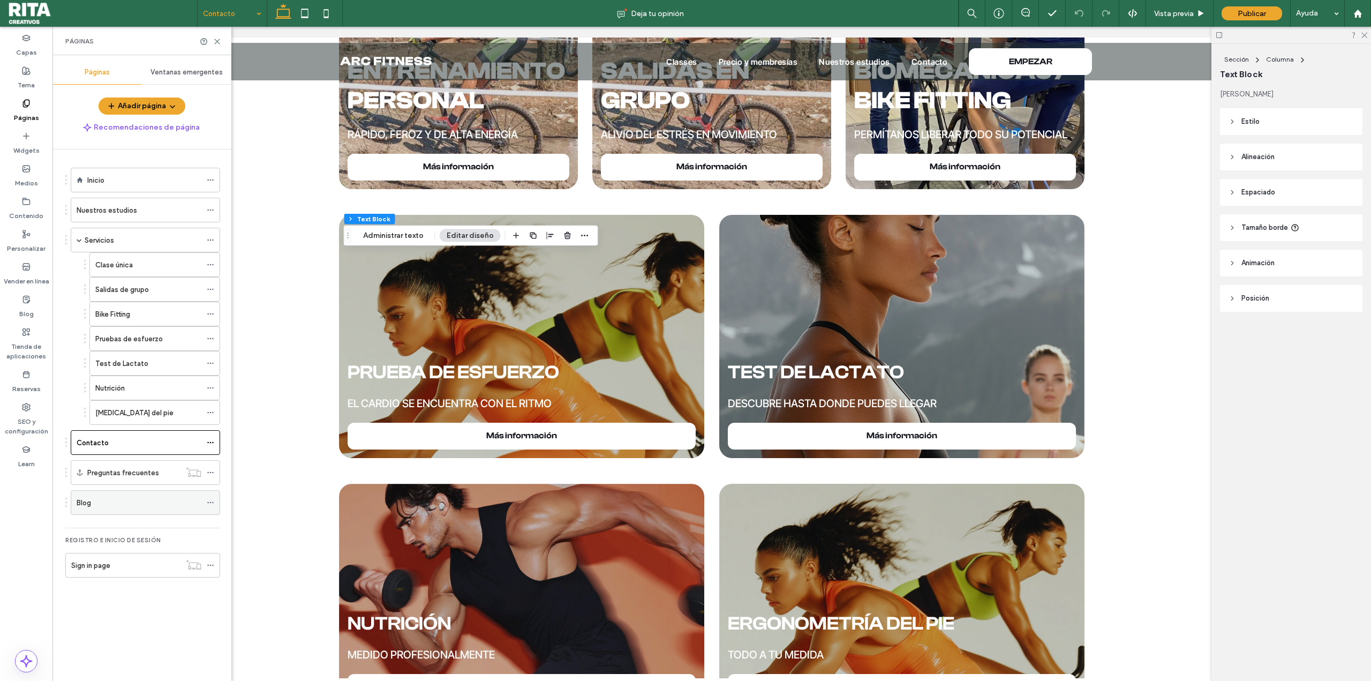
click at [144, 507] on div "Blog" at bounding box center [139, 502] width 125 height 11
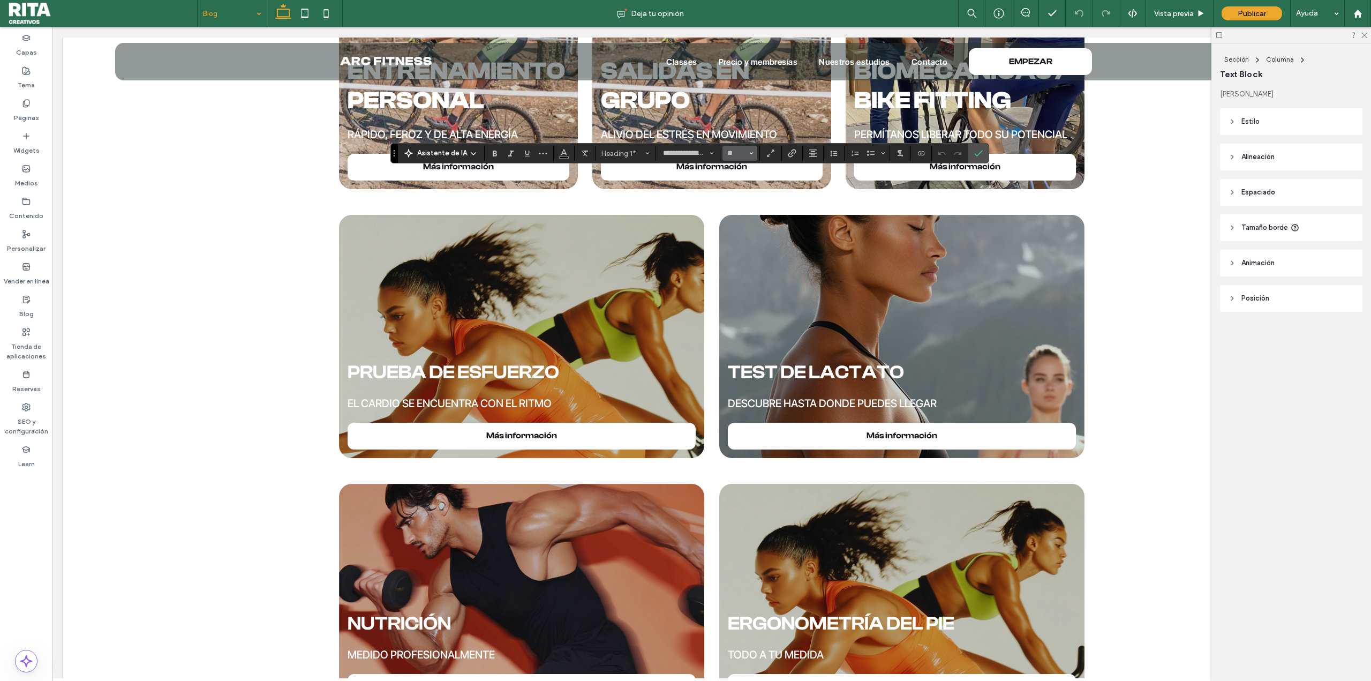
click at [749, 155] on icon "Tamaño borde" at bounding box center [751, 153] width 4 height 4
click at [738, 272] on label "96" at bounding box center [739, 279] width 34 height 15
type input "**"
click at [738, 156] on input "**" at bounding box center [736, 153] width 21 height 9
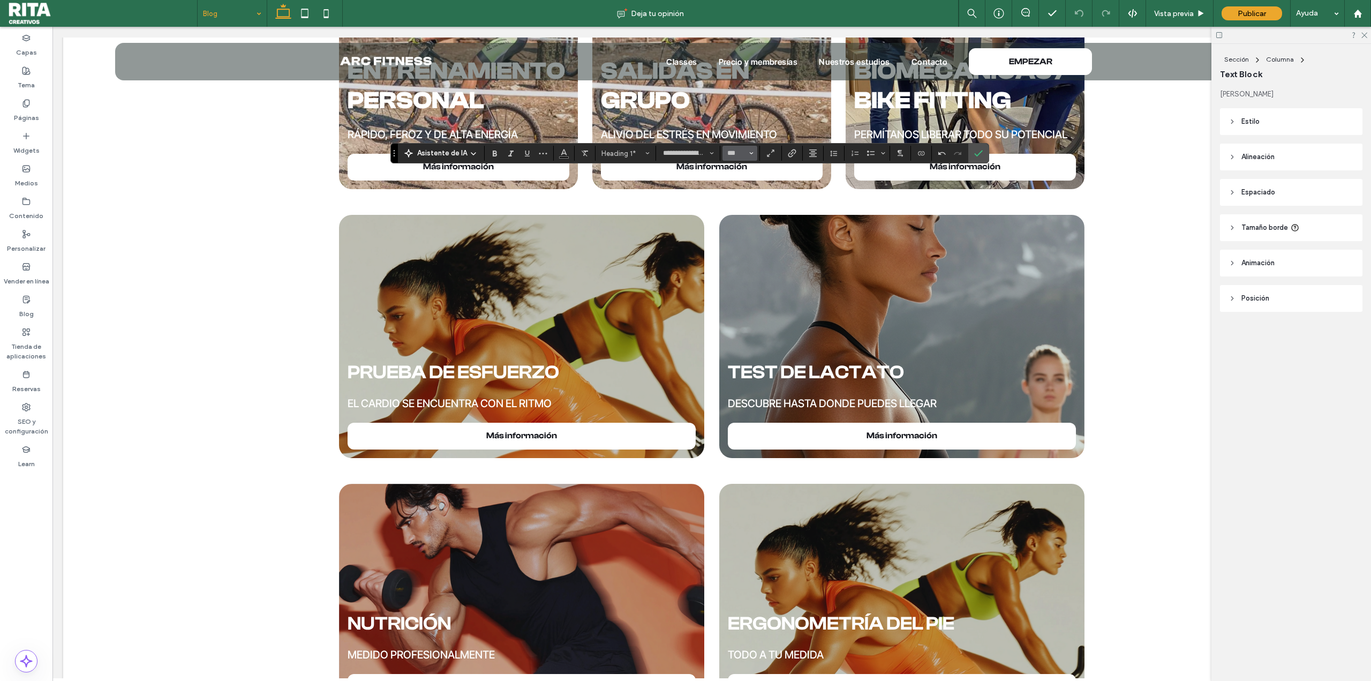
type input "***"
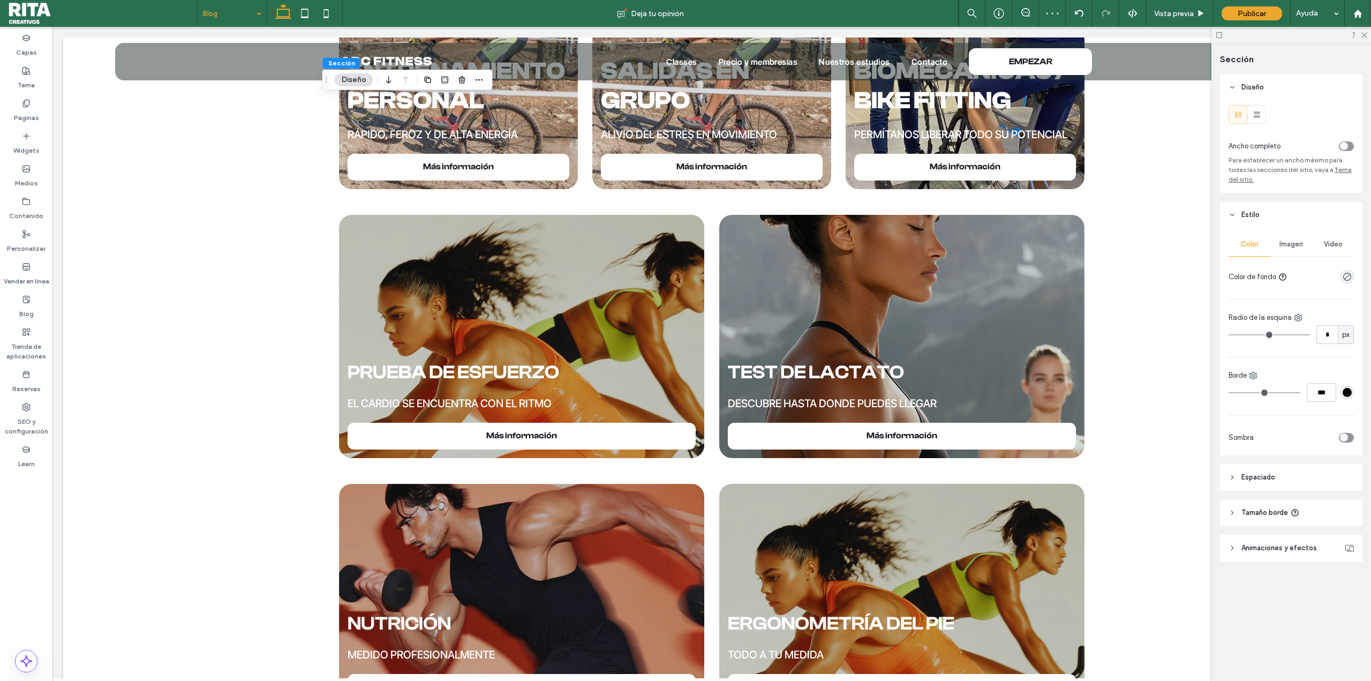
click at [1342, 288] on div "Color Imagen Vídeo Color de fondo Radio de la esquina * px Borde *** Sombra" at bounding box center [1291, 341] width 142 height 227
click at [1345, 283] on div at bounding box center [1322, 276] width 63 height 19
click at [1345, 273] on icon "rgba(0, 0, 0, 0)" at bounding box center [1346, 276] width 9 height 9
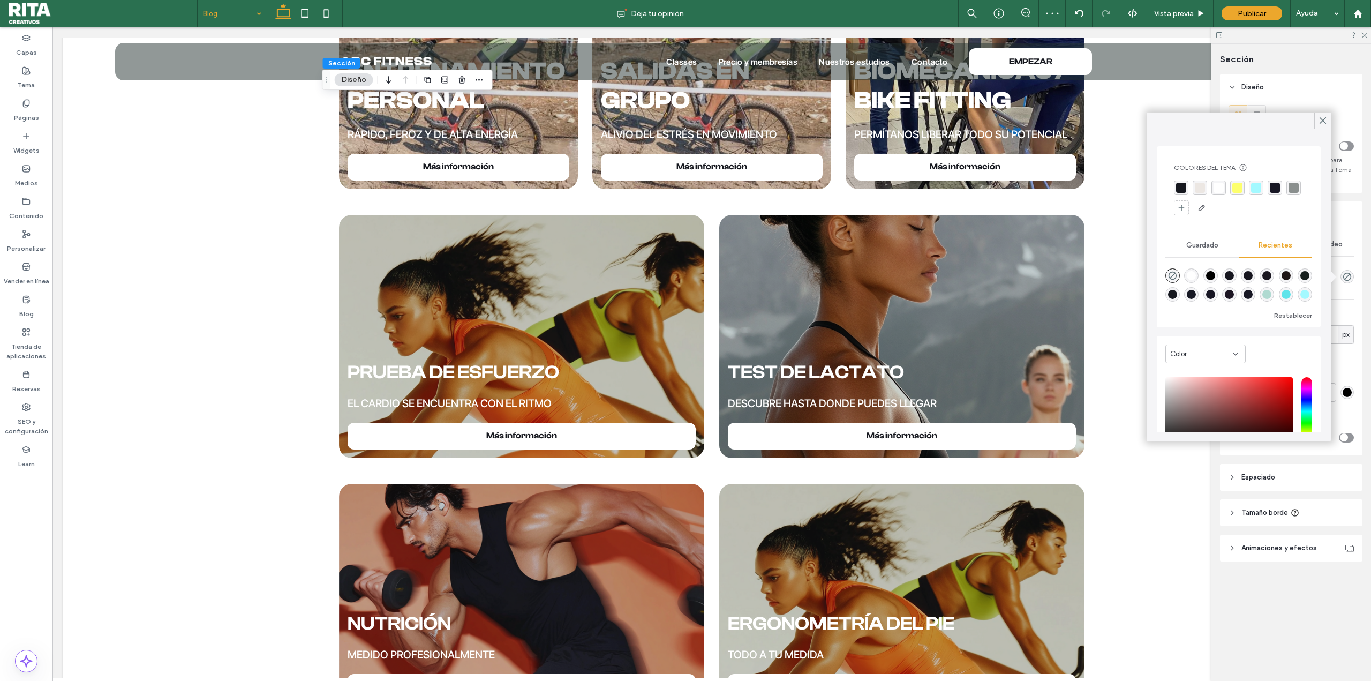
click at [1279, 187] on div "rgba(23, 23, 36, 1)" at bounding box center [1275, 188] width 10 height 10
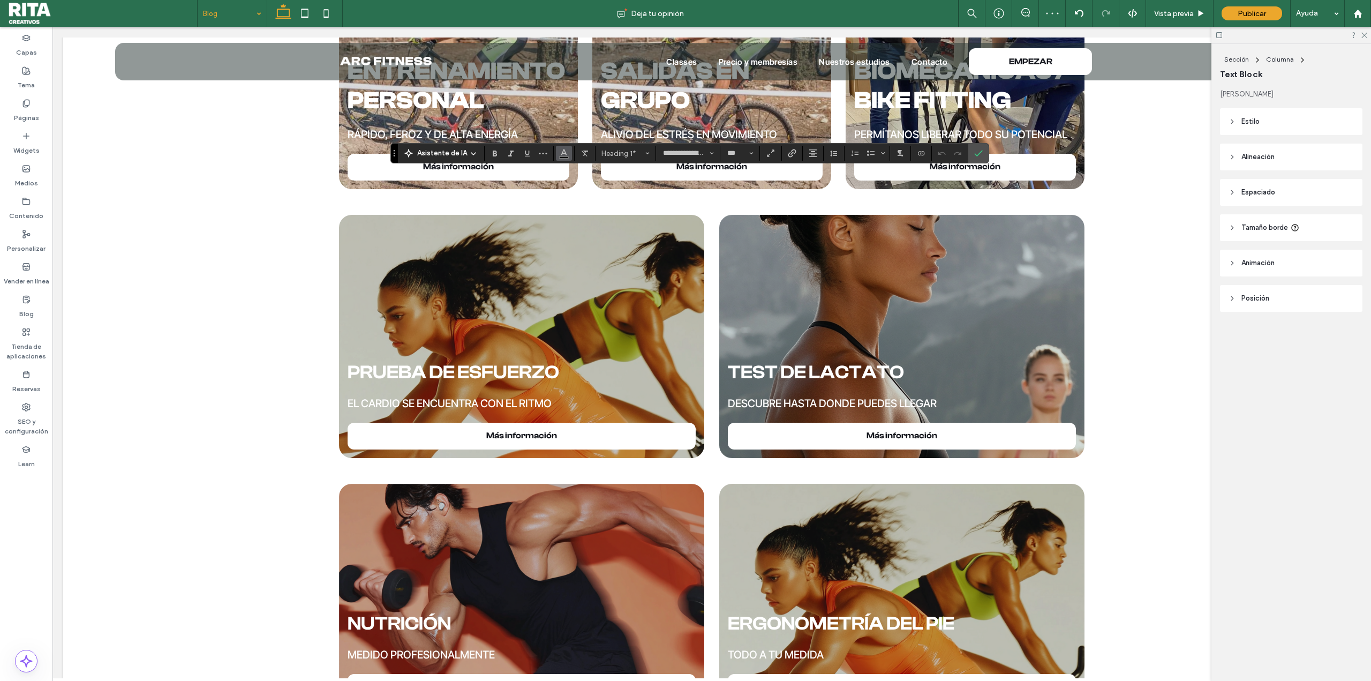
click at [563, 155] on icon "Color" at bounding box center [564, 152] width 9 height 9
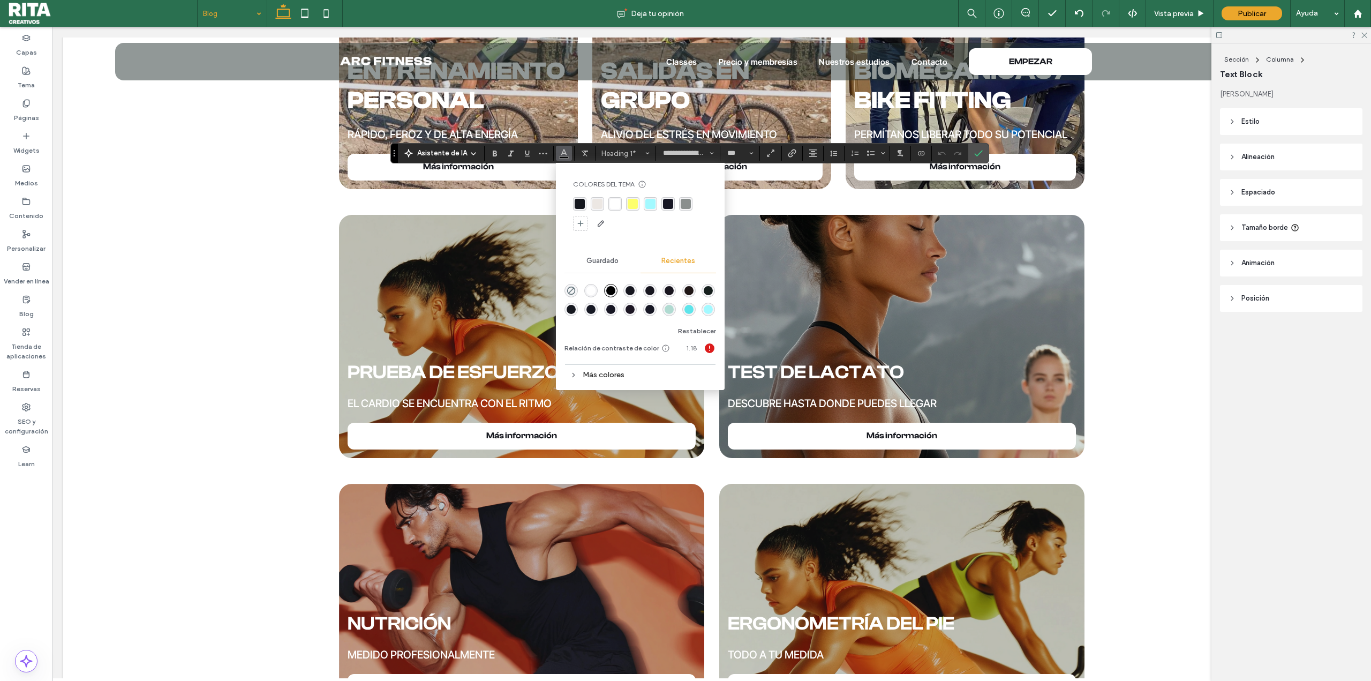
click at [631, 201] on div "rgba(253, 255, 109, 1)" at bounding box center [633, 204] width 10 height 10
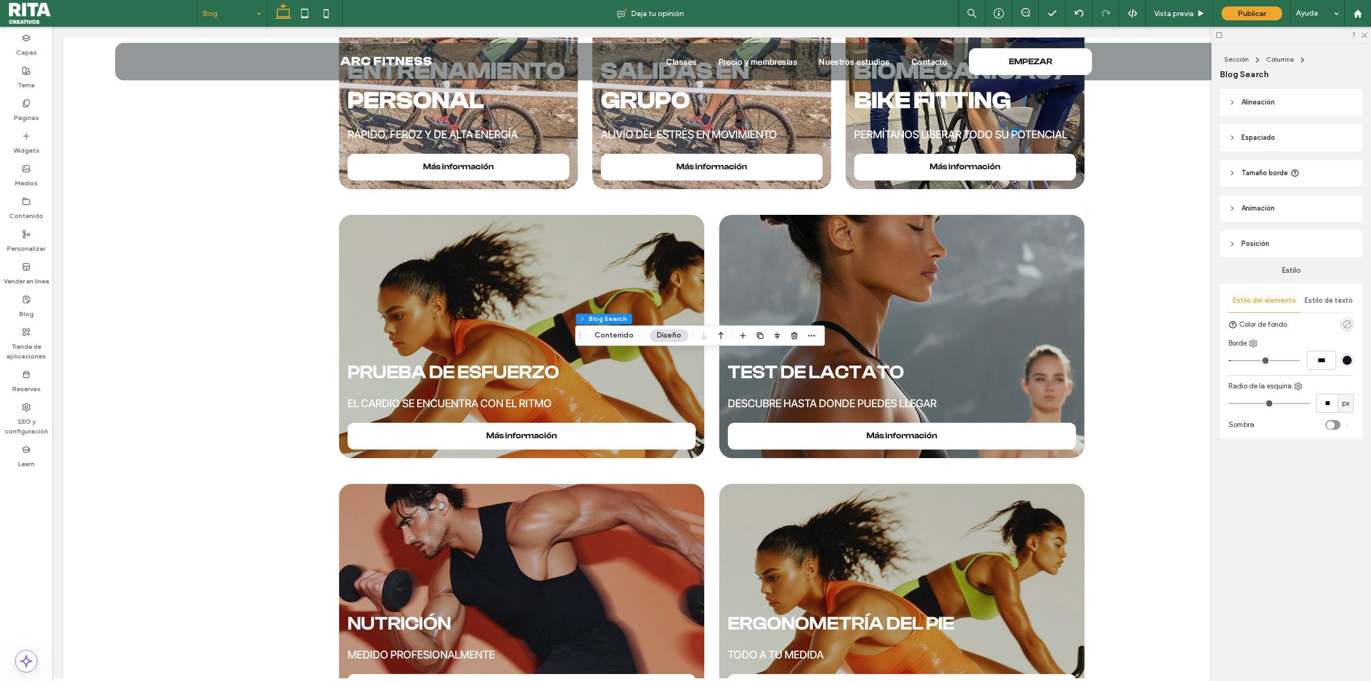
click at [1343, 327] on icon "rgba(0, 0, 0, 0)" at bounding box center [1346, 324] width 9 height 9
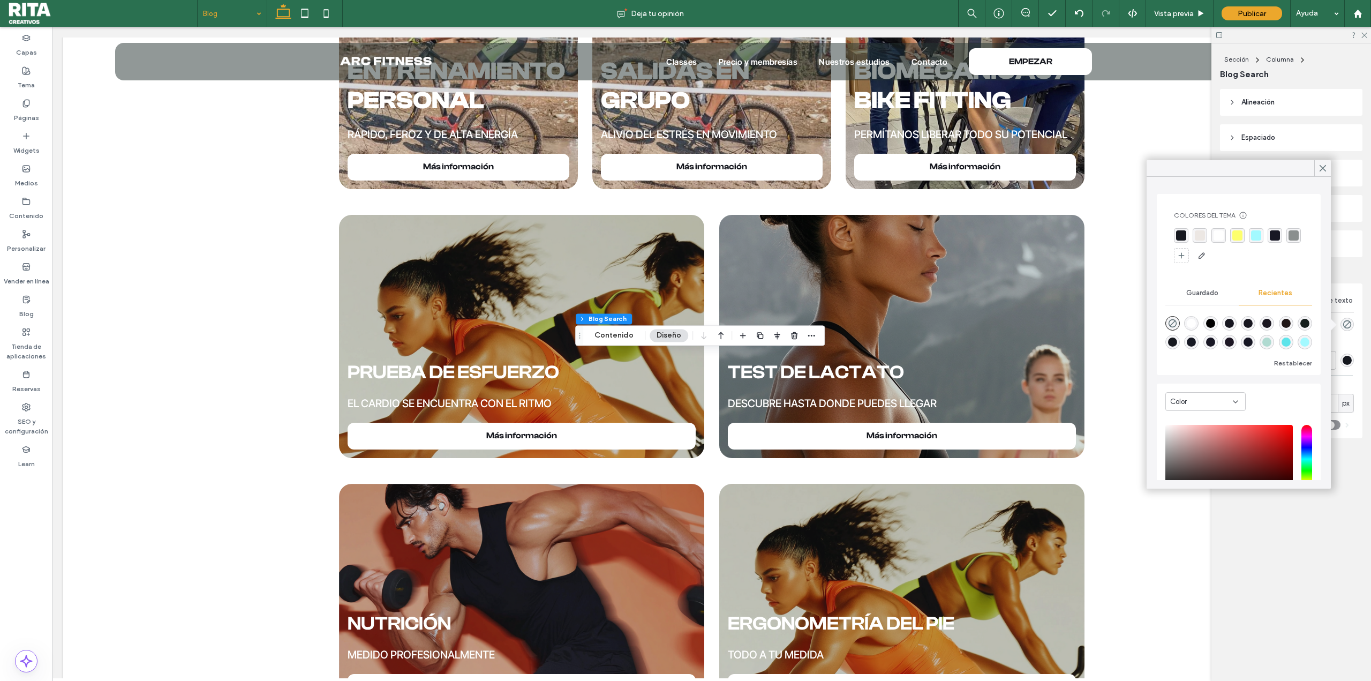
click at [1234, 240] on div "rgba(253, 255, 109, 1)" at bounding box center [1237, 235] width 10 height 10
